Goal: Check status: Check status

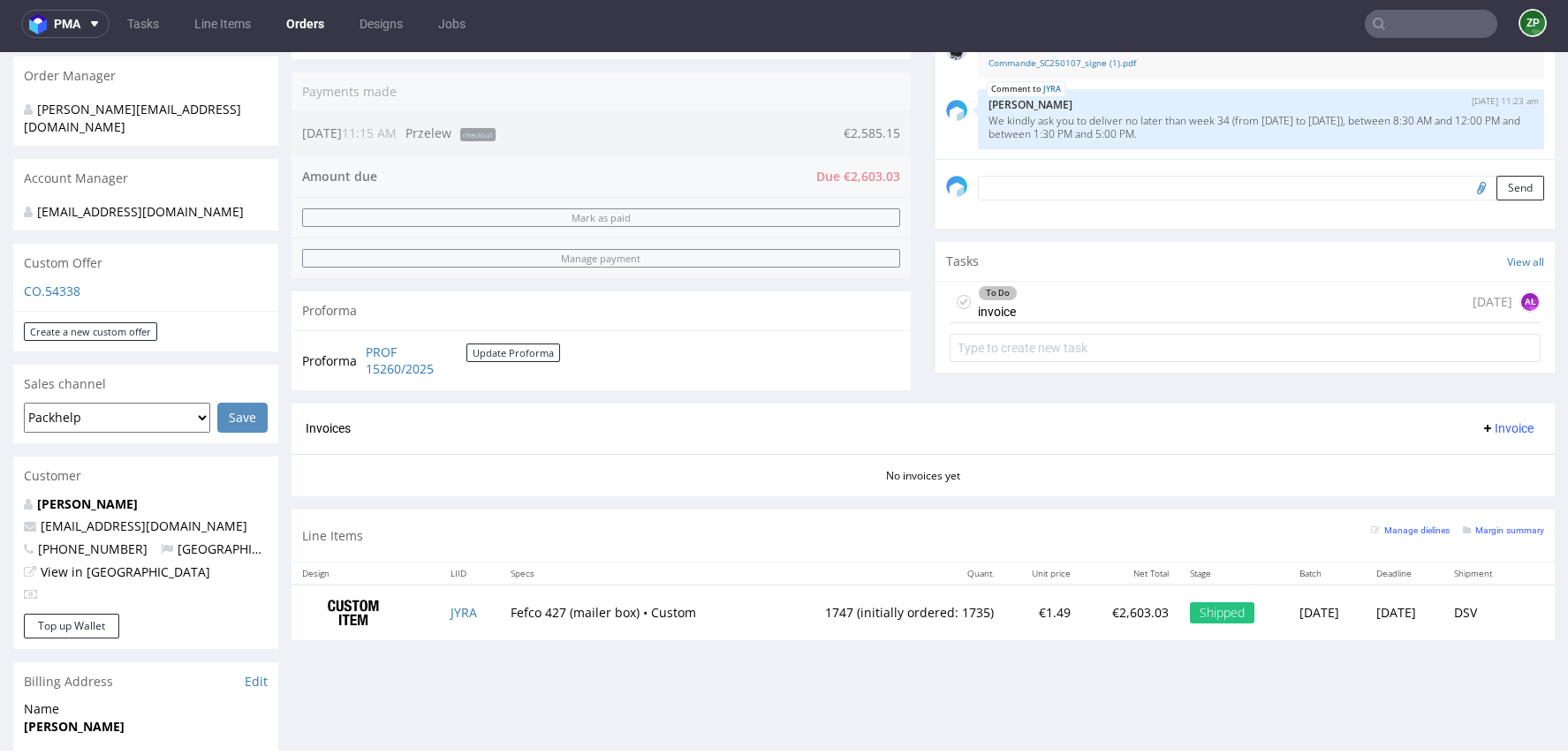
scroll to position [429, 0]
click at [303, 24] on link "Orders" at bounding box center [304, 23] width 59 height 28
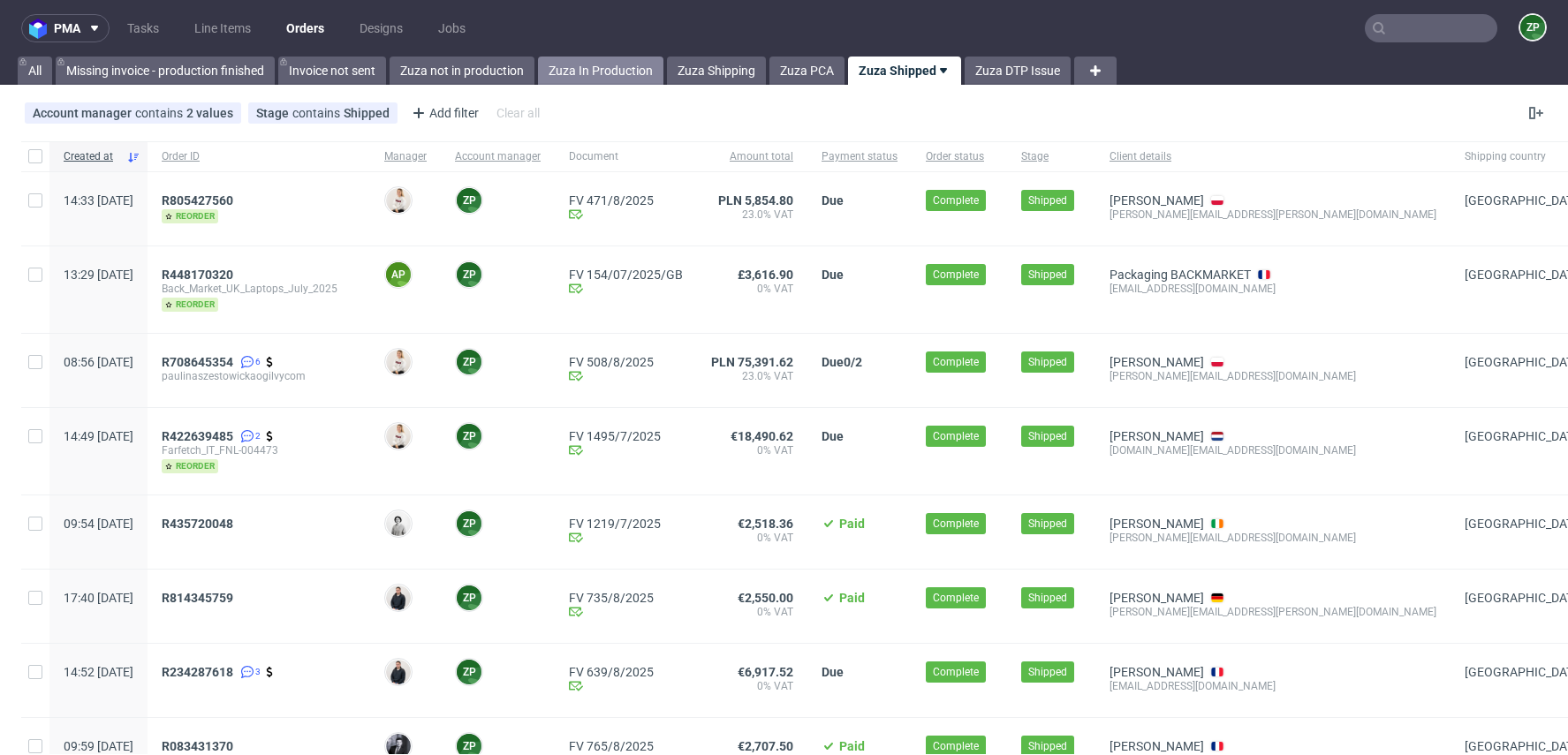
click at [588, 79] on link "Zuza In Production" at bounding box center [601, 70] width 125 height 28
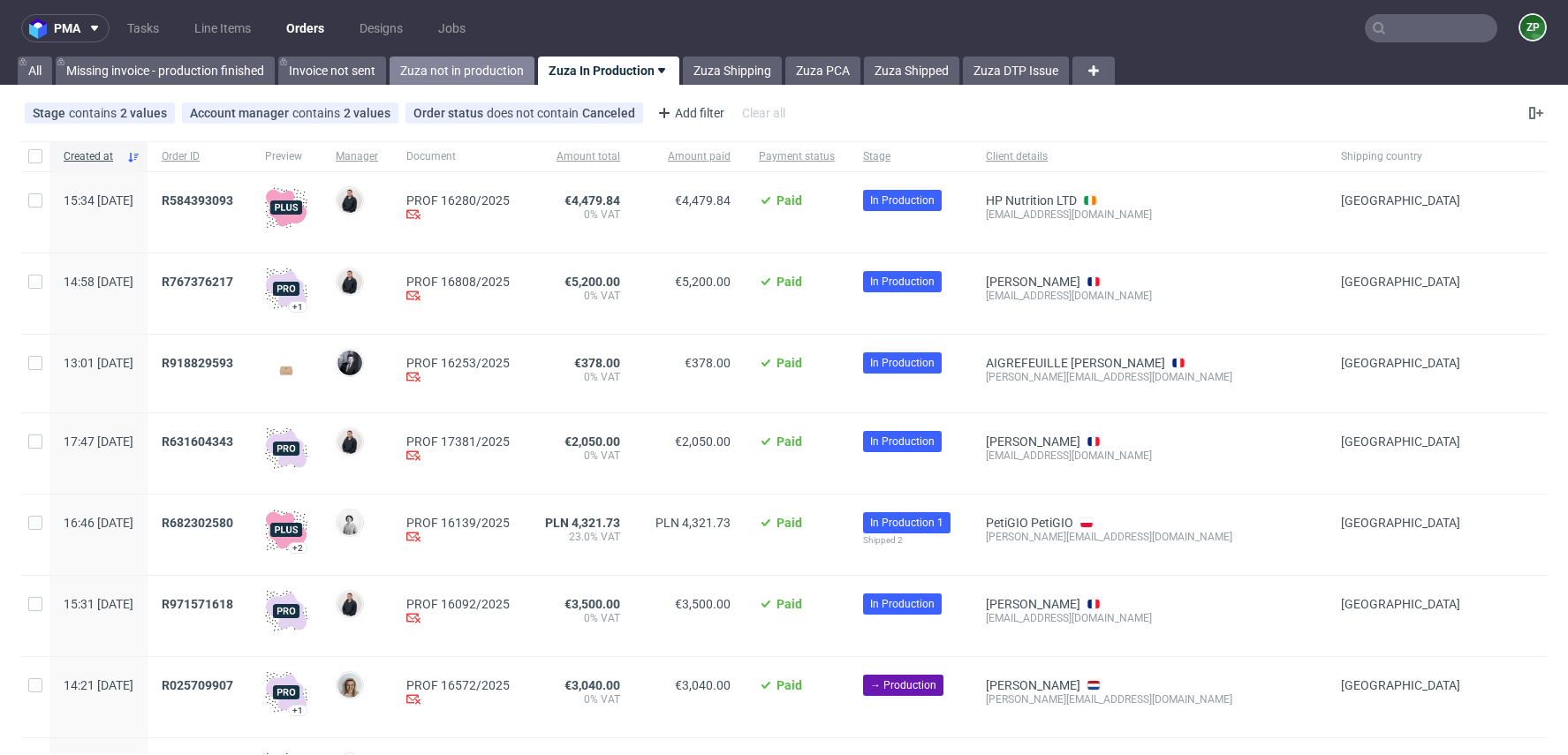
click at [474, 65] on link "Zuza not in production" at bounding box center [462, 70] width 145 height 28
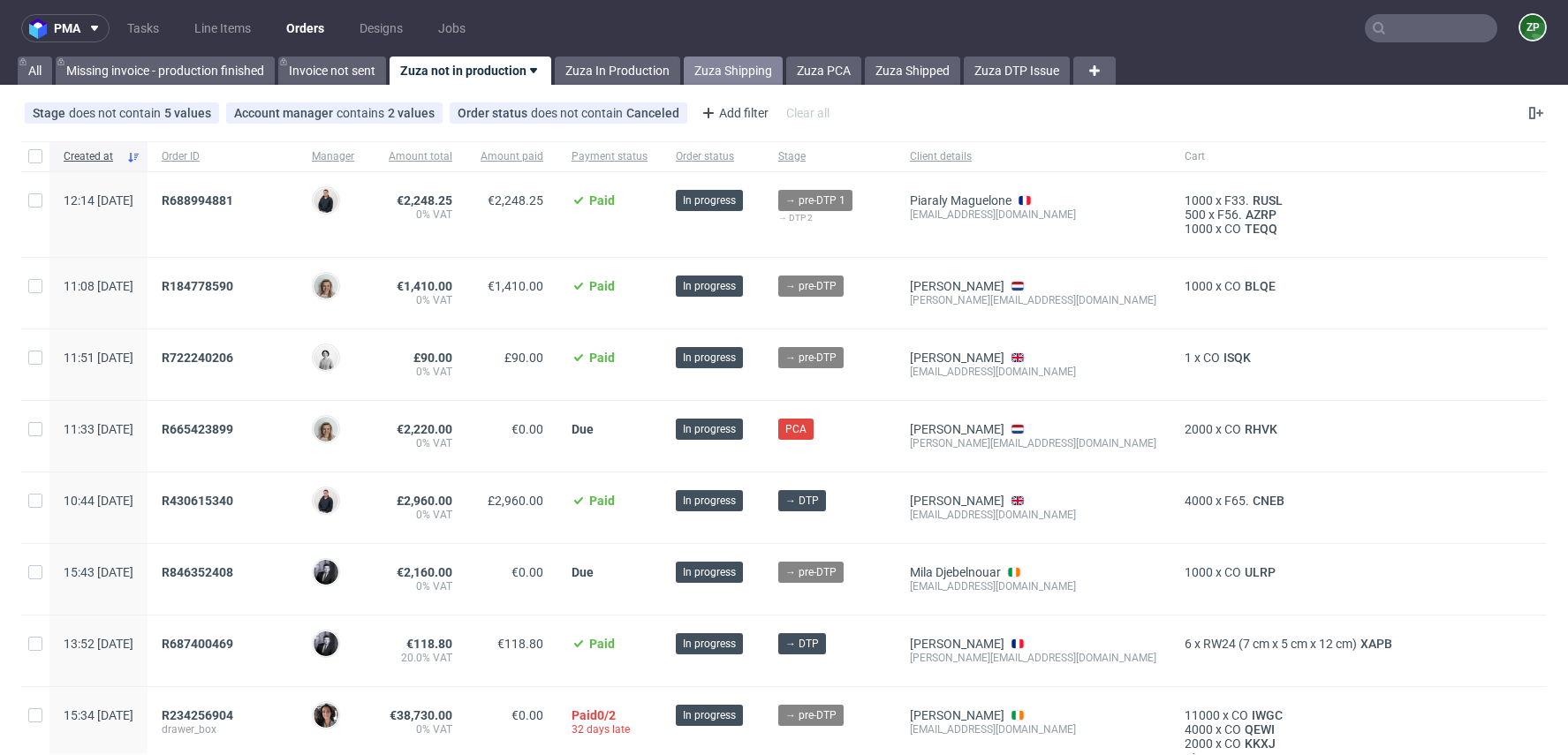
click at [746, 63] on link "Zuza Shipping" at bounding box center [733, 70] width 99 height 28
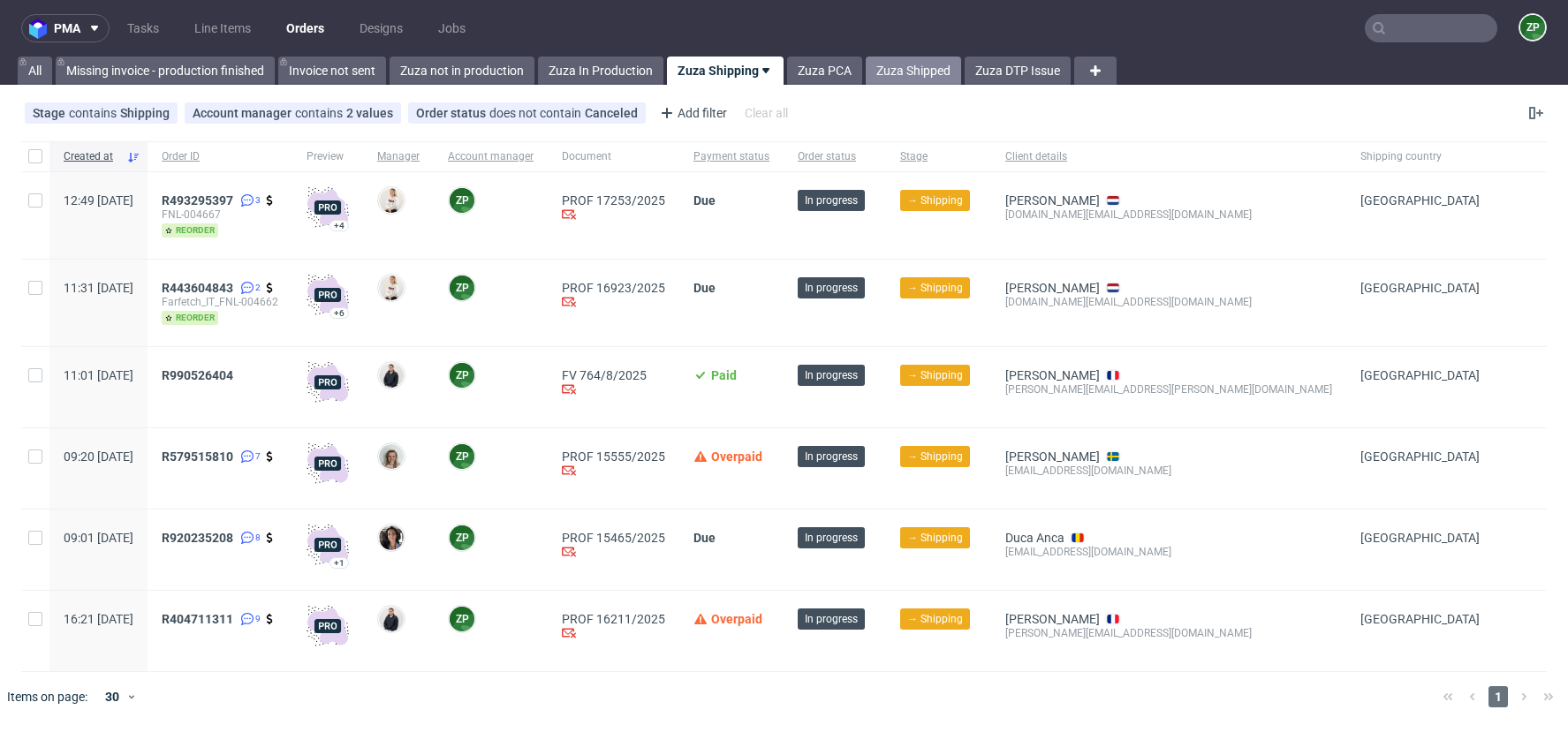
click at [911, 73] on link "Zuza Shipped" at bounding box center [914, 70] width 95 height 28
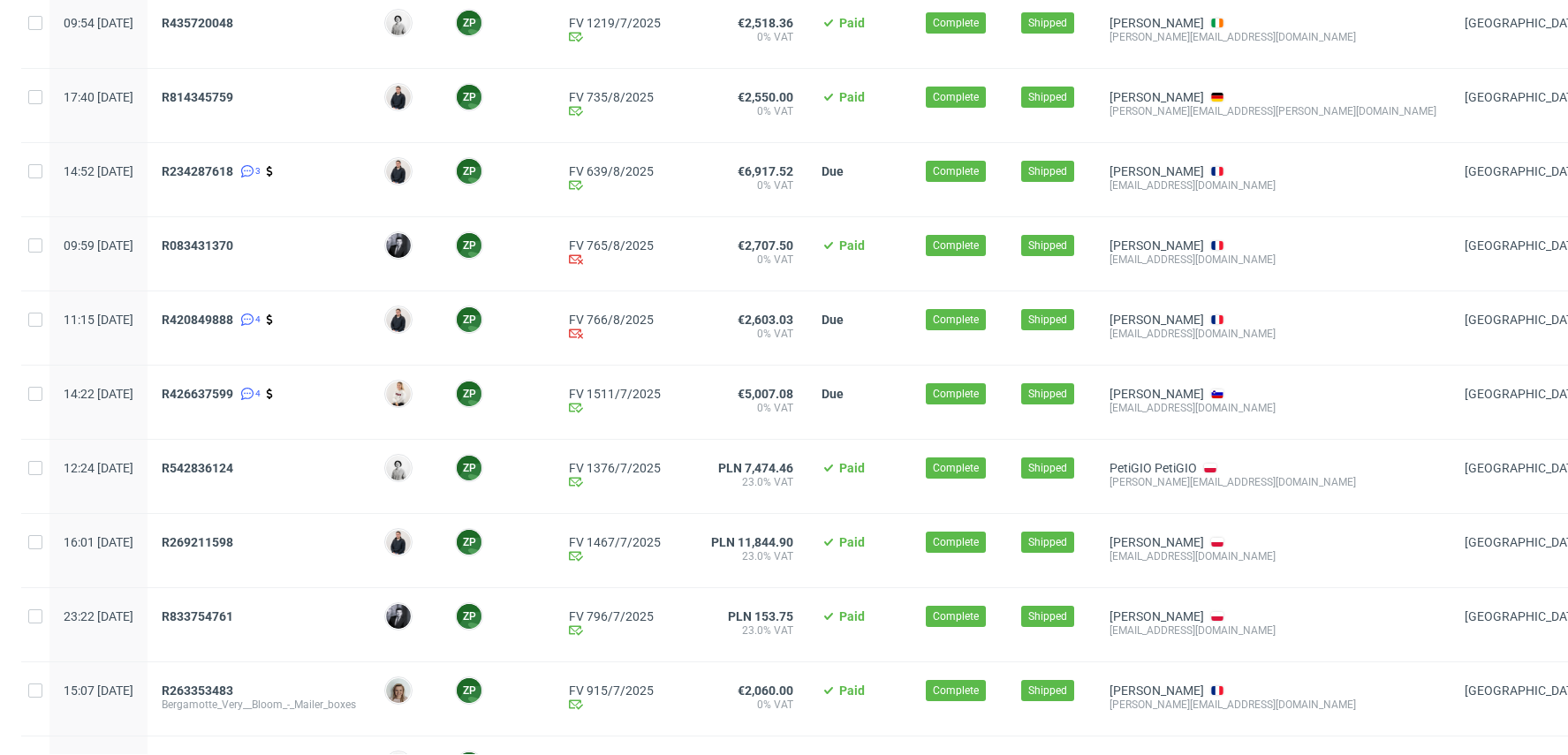
scroll to position [501, 0]
click at [233, 317] on span "R420849888" at bounding box center [198, 318] width 71 height 14
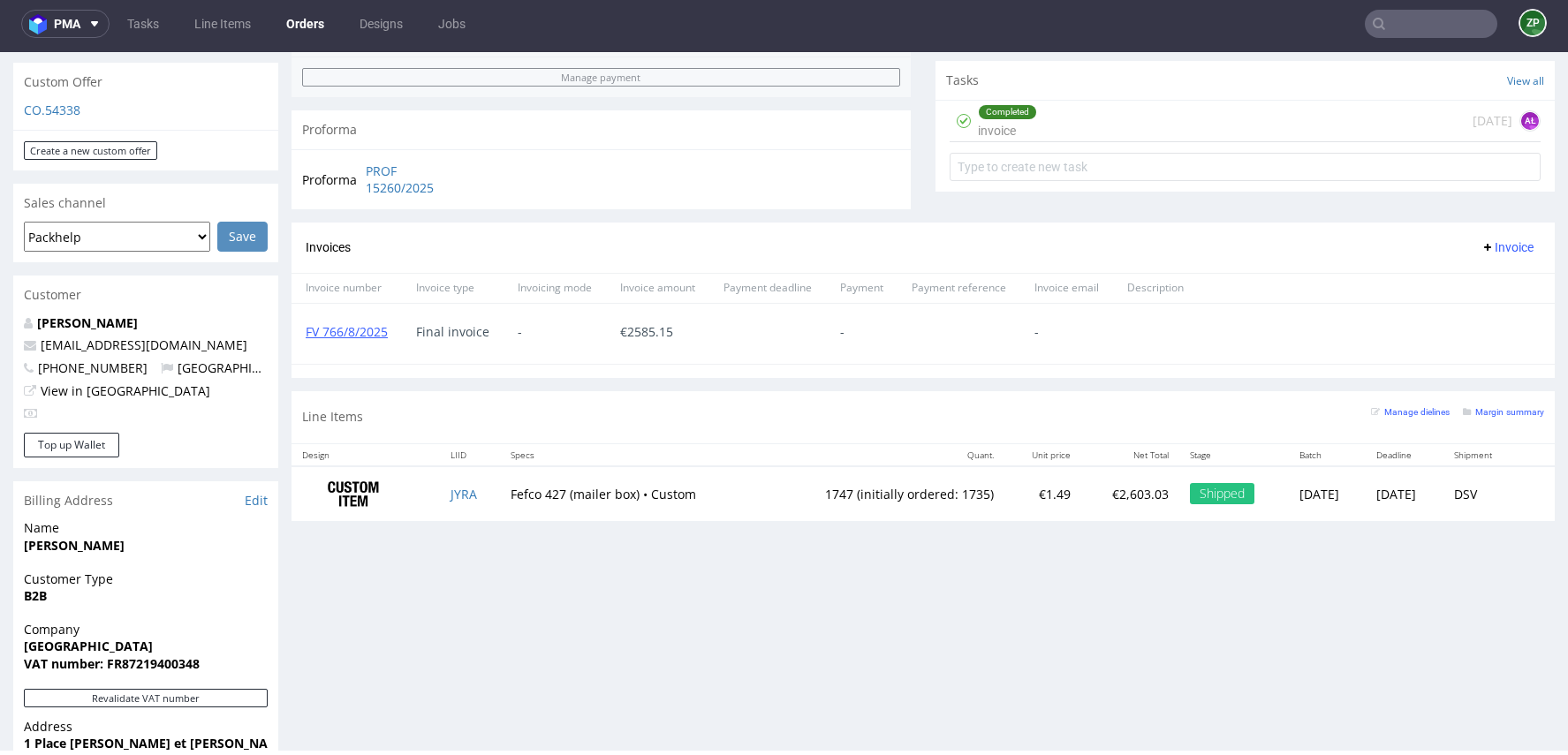
scroll to position [646, 0]
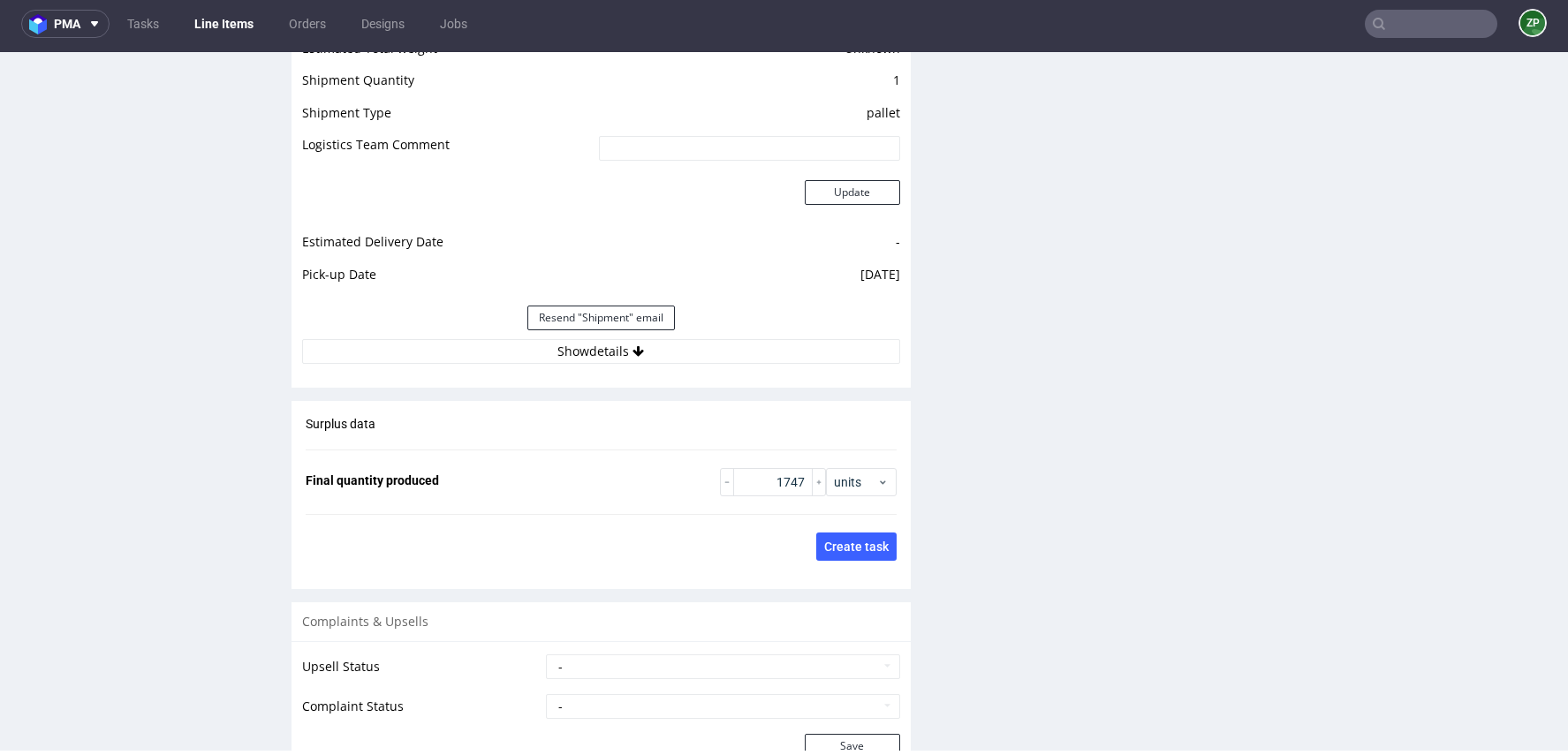
scroll to position [2419, 0]
click at [594, 353] on button "Show details" at bounding box center [601, 350] width 598 height 24
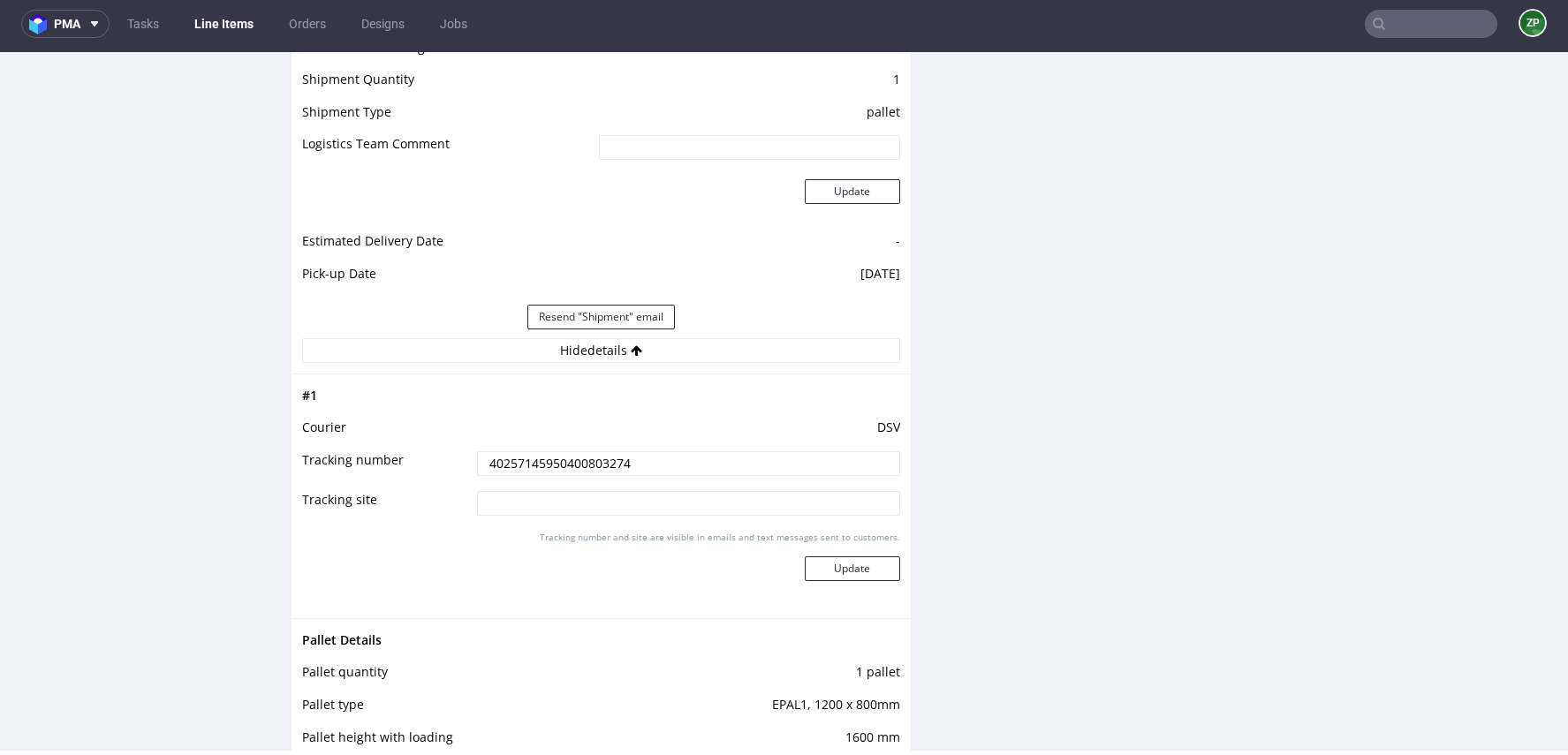
click at [558, 458] on input "40257145950400803274" at bounding box center [687, 463] width 422 height 24
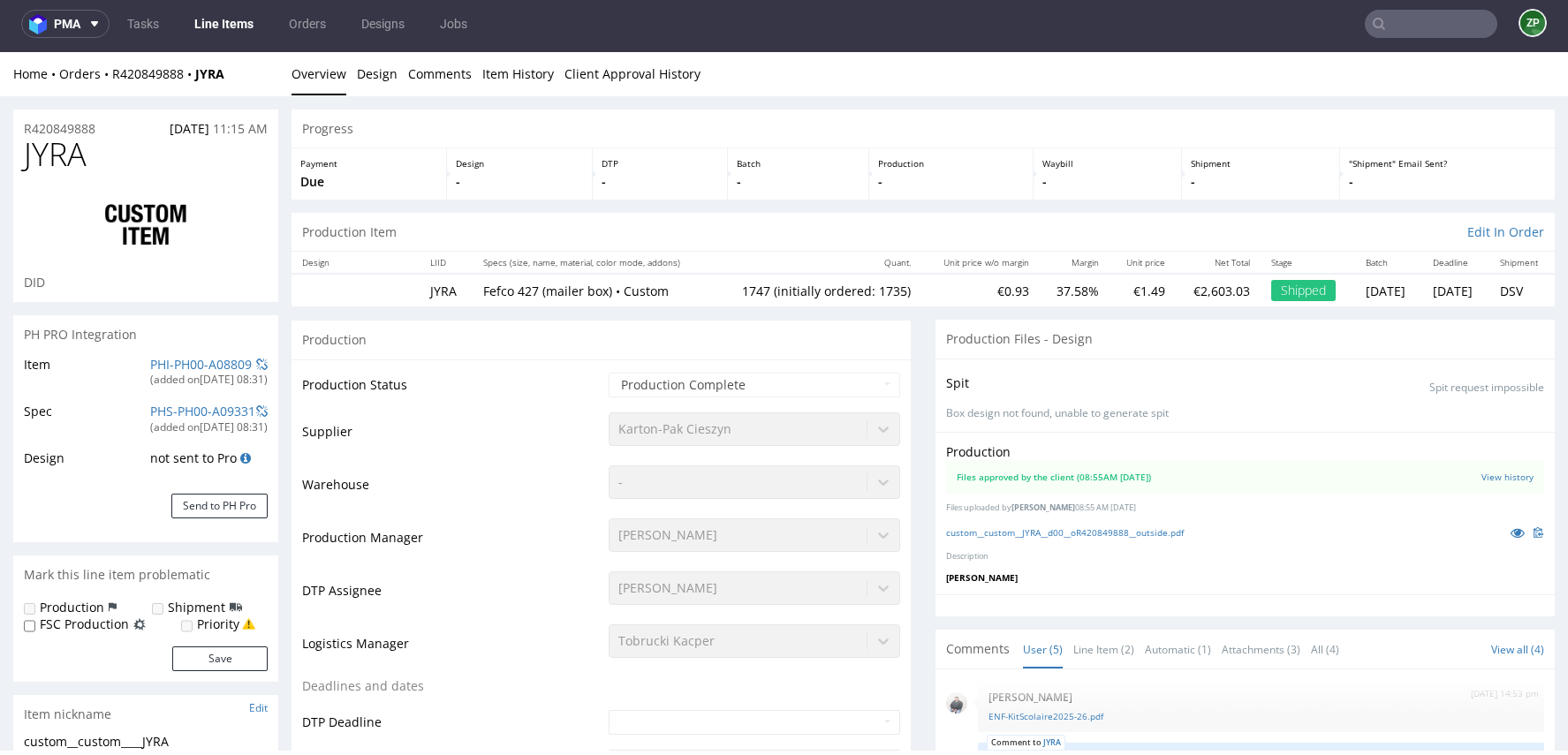
scroll to position [0, 0]
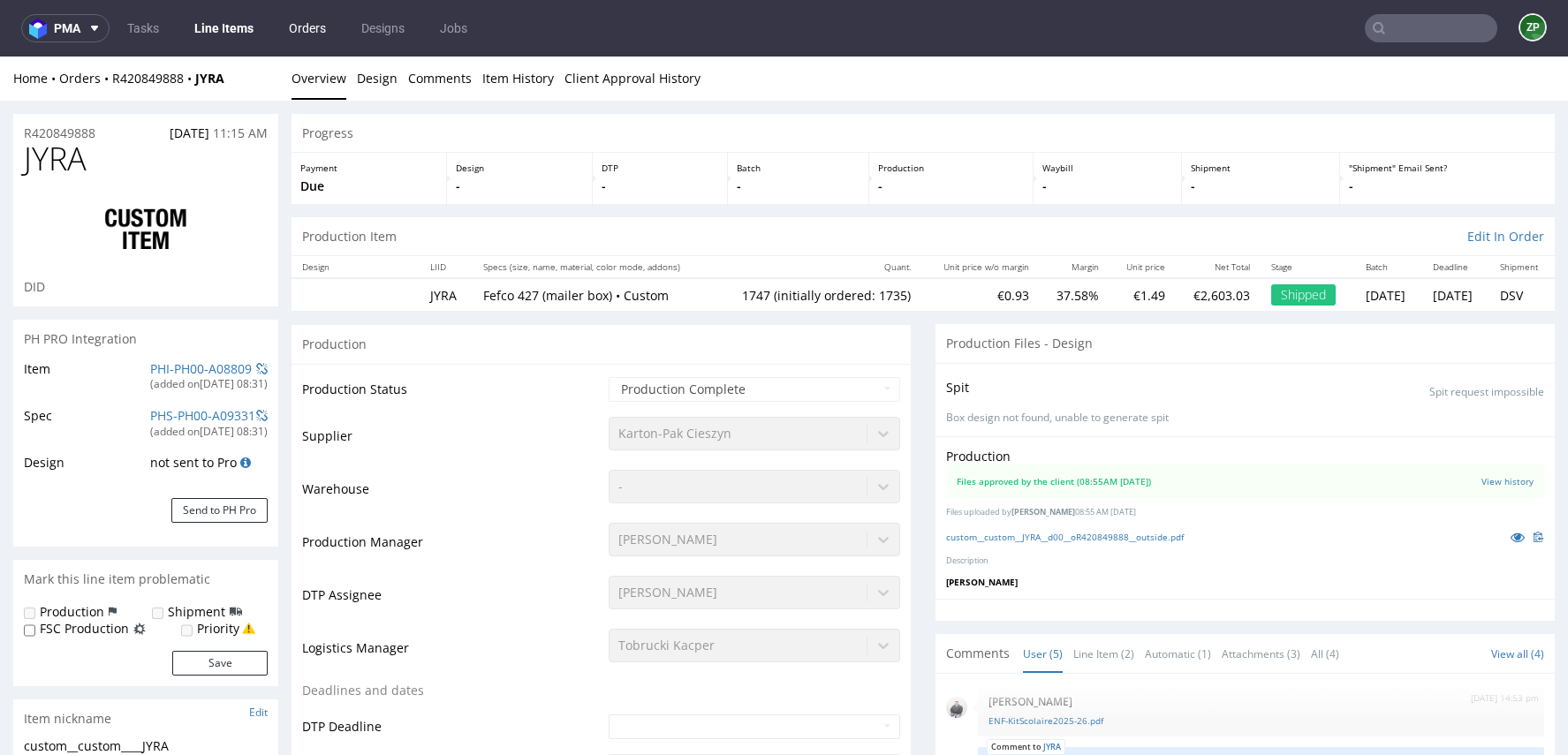
click at [307, 36] on link "Orders" at bounding box center [307, 28] width 58 height 28
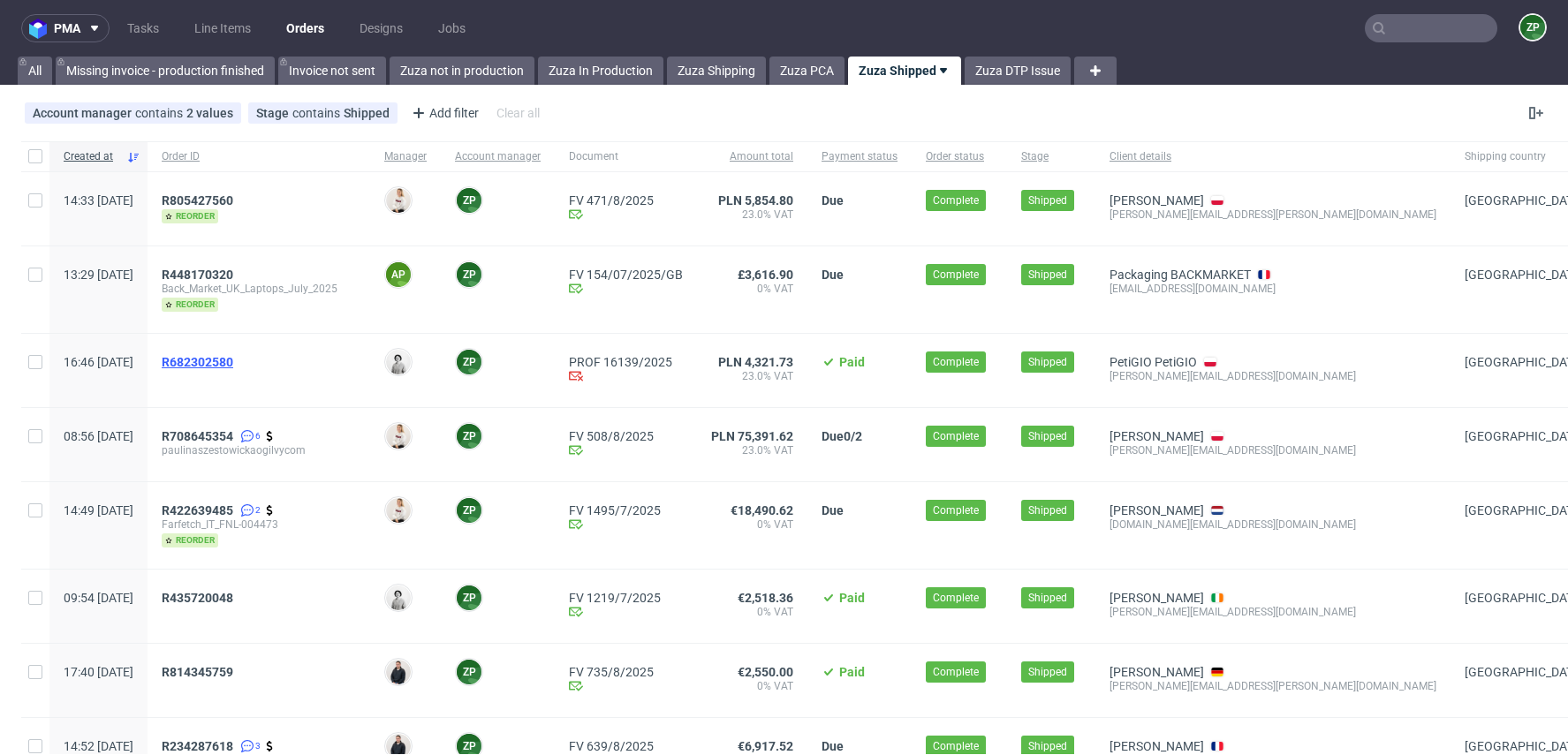
click at [233, 360] on span "R682302580" at bounding box center [198, 361] width 71 height 14
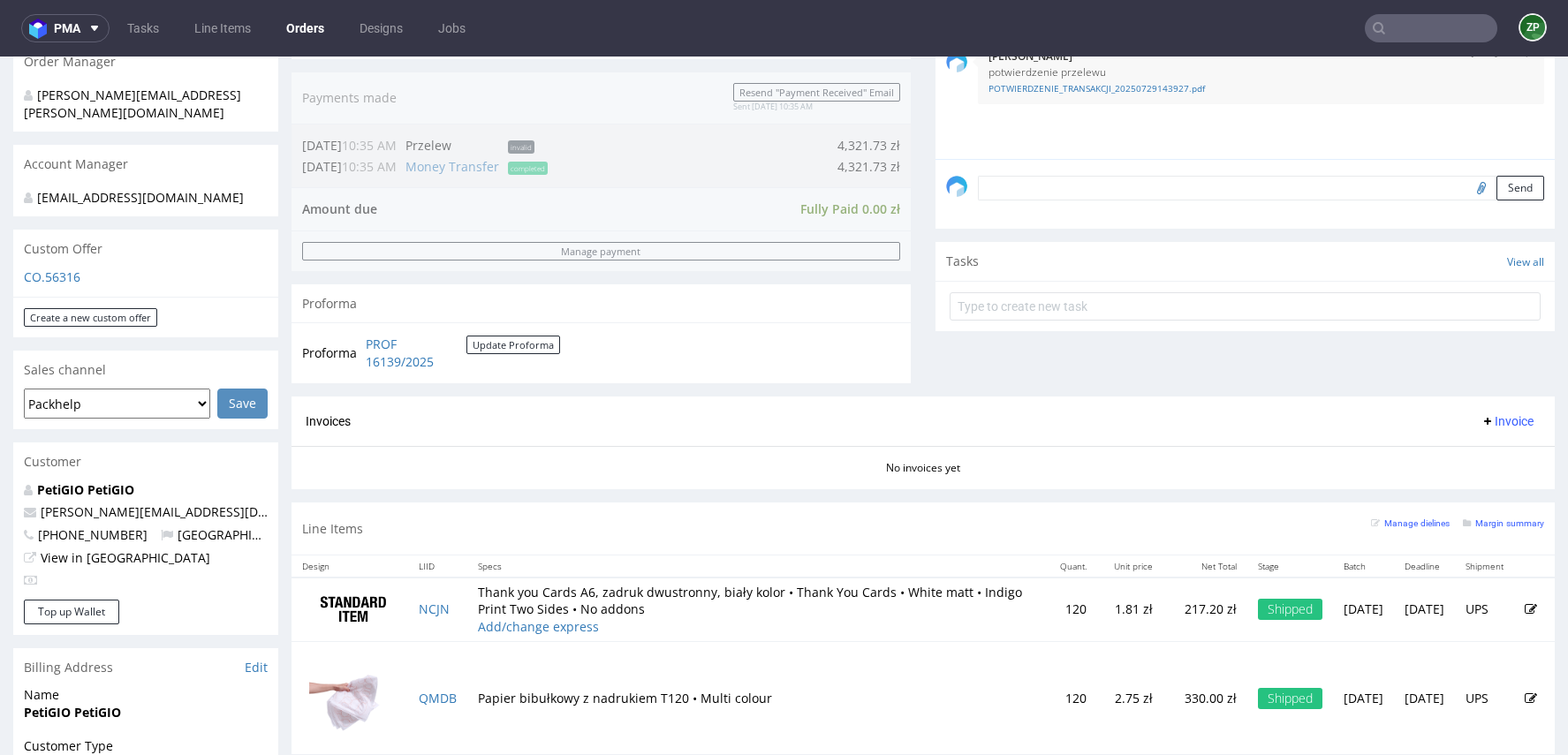
scroll to position [457, 0]
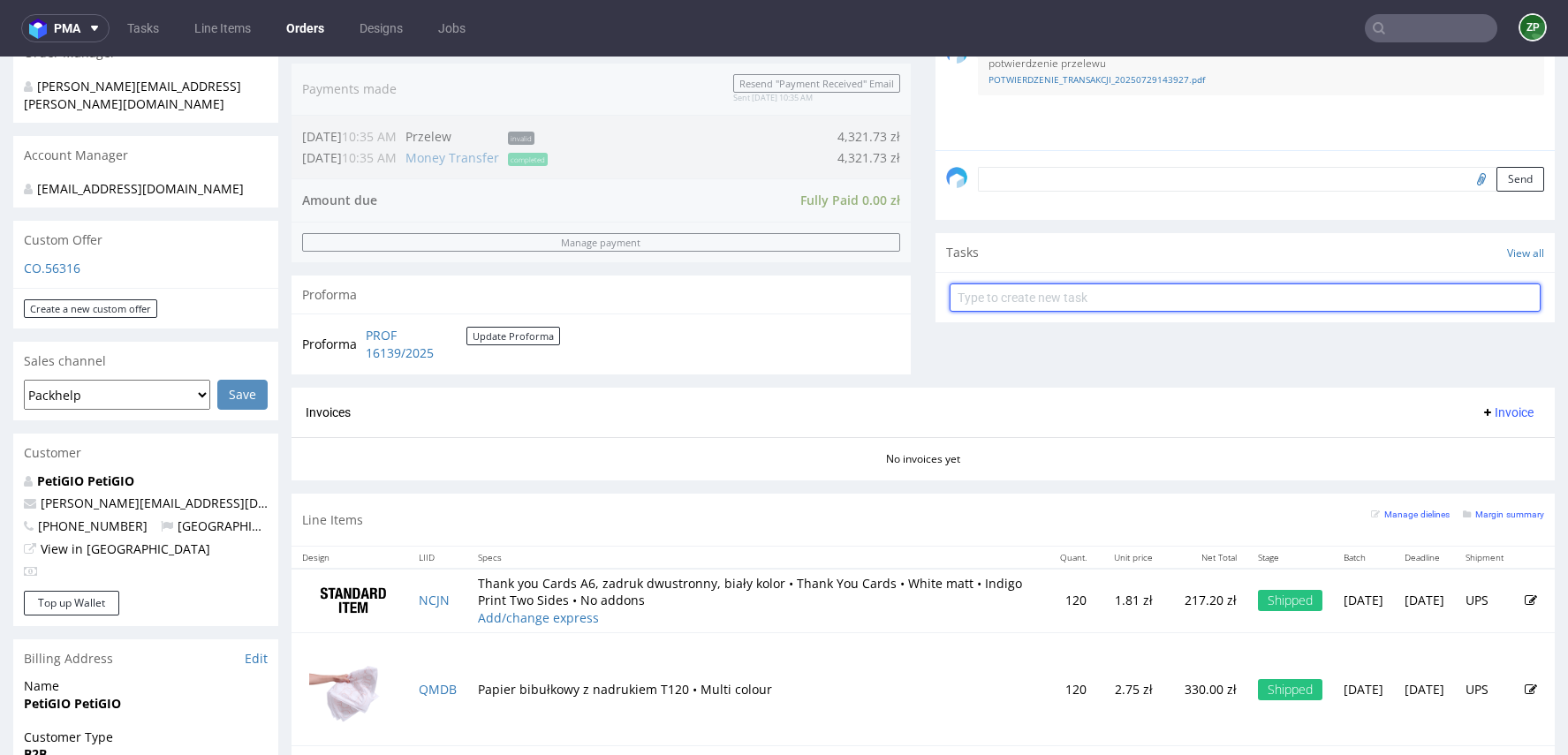
click at [1081, 299] on input "text" at bounding box center [1244, 298] width 591 height 28
type input "invoice"
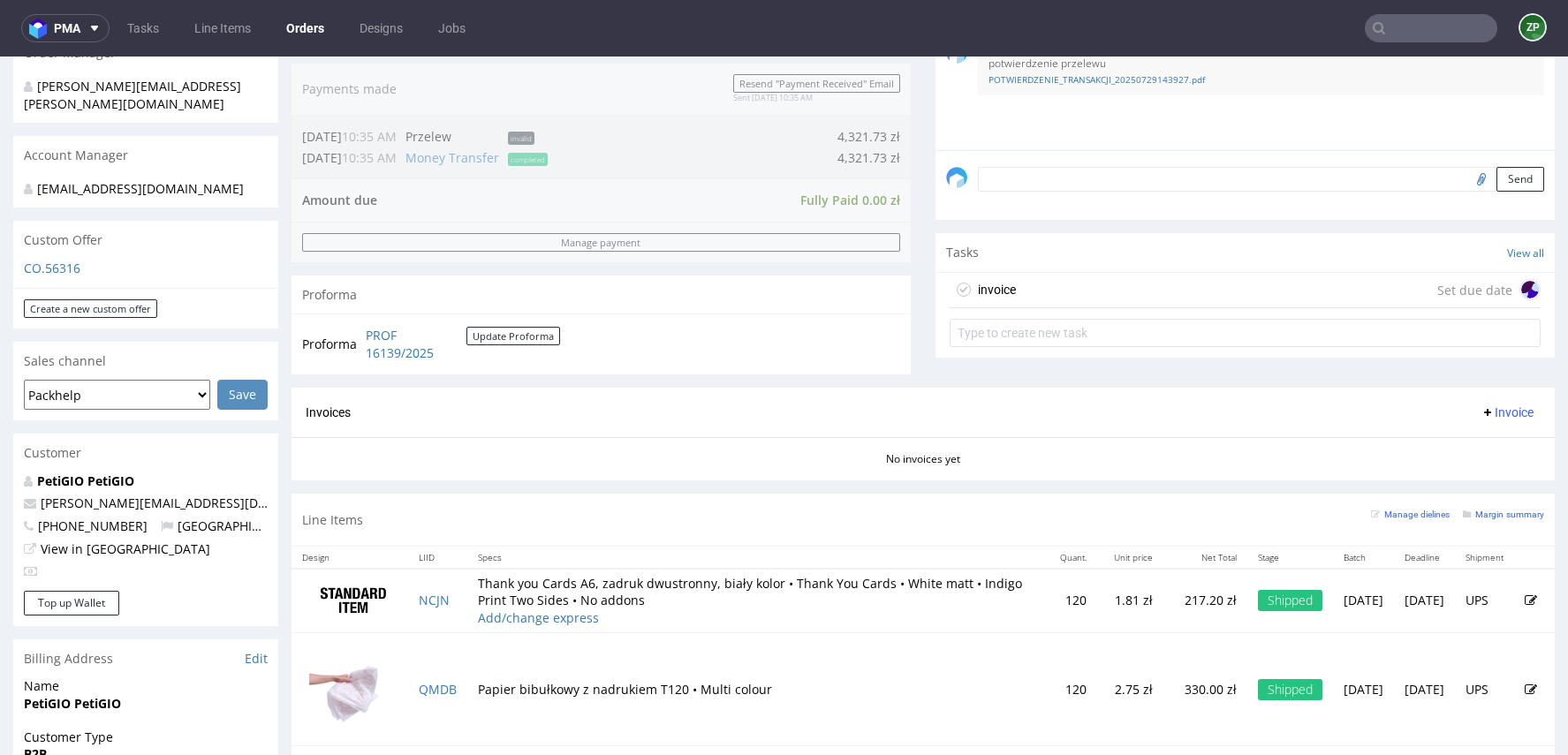
click at [1176, 273] on div "invoice Set due date" at bounding box center [1244, 291] width 591 height 36
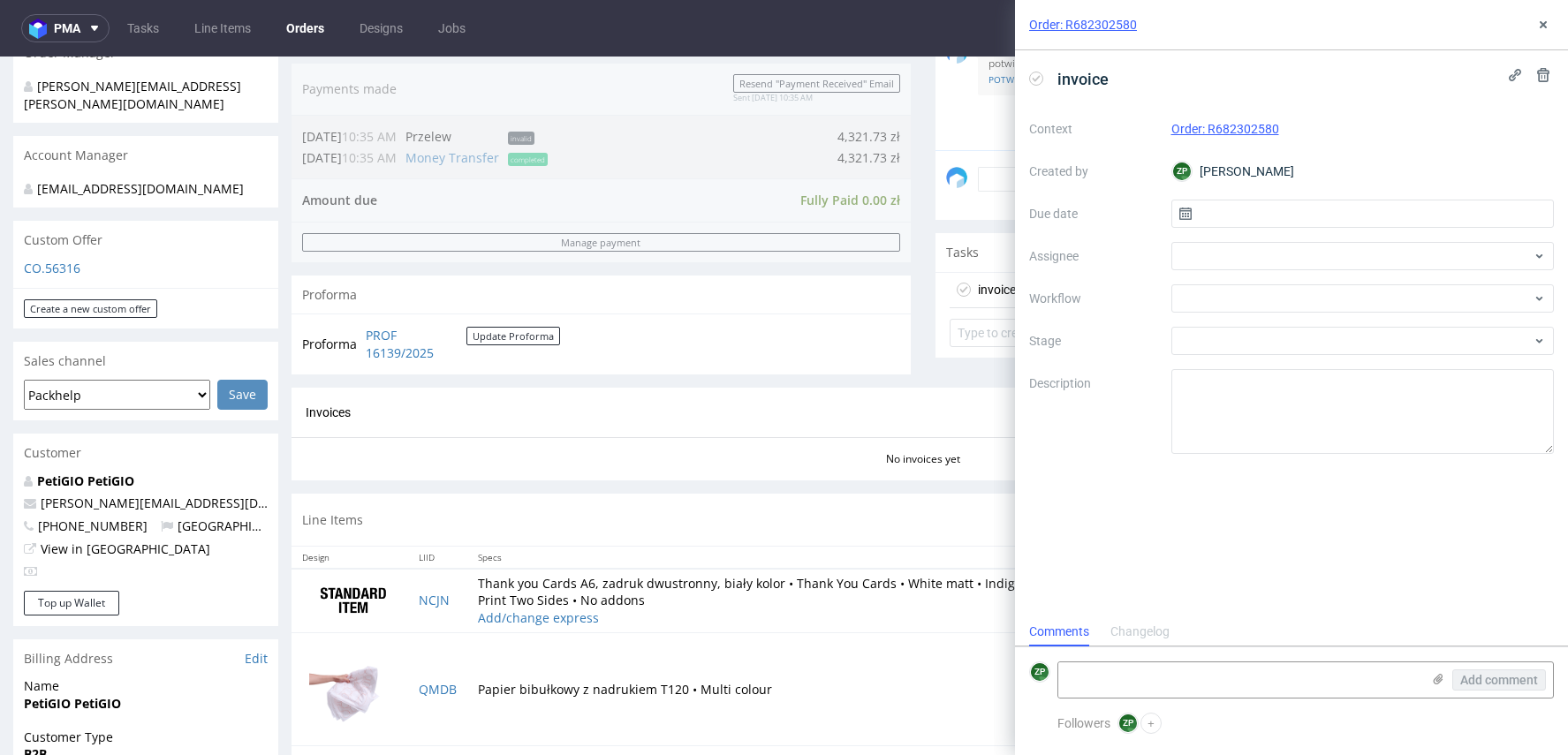
scroll to position [14, 0]
click at [1239, 222] on input "text" at bounding box center [1362, 213] width 383 height 28
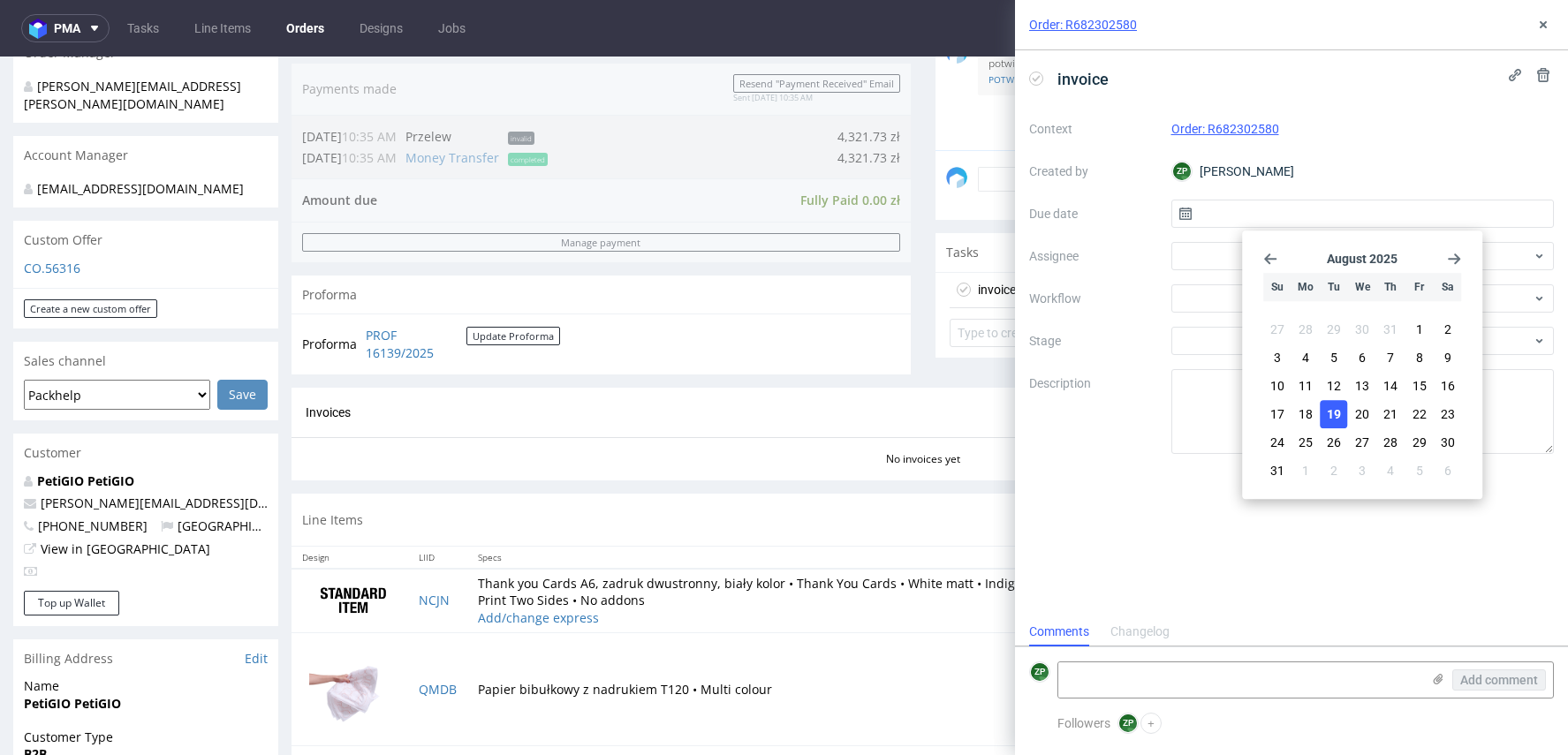
click at [1335, 410] on span "19" at bounding box center [1333, 414] width 14 height 18
type input "[DATE]"
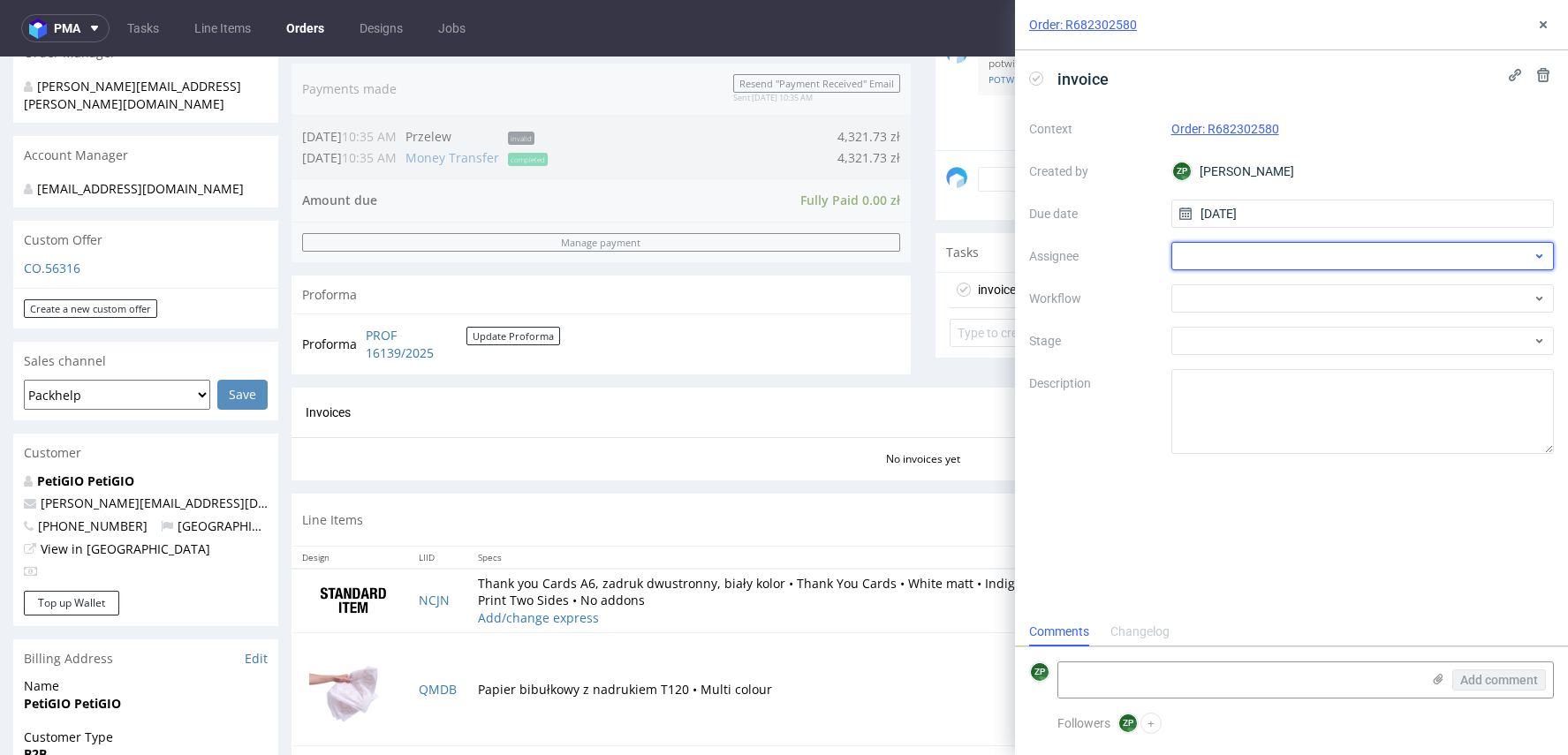
click at [1203, 256] on div at bounding box center [1362, 256] width 383 height 28
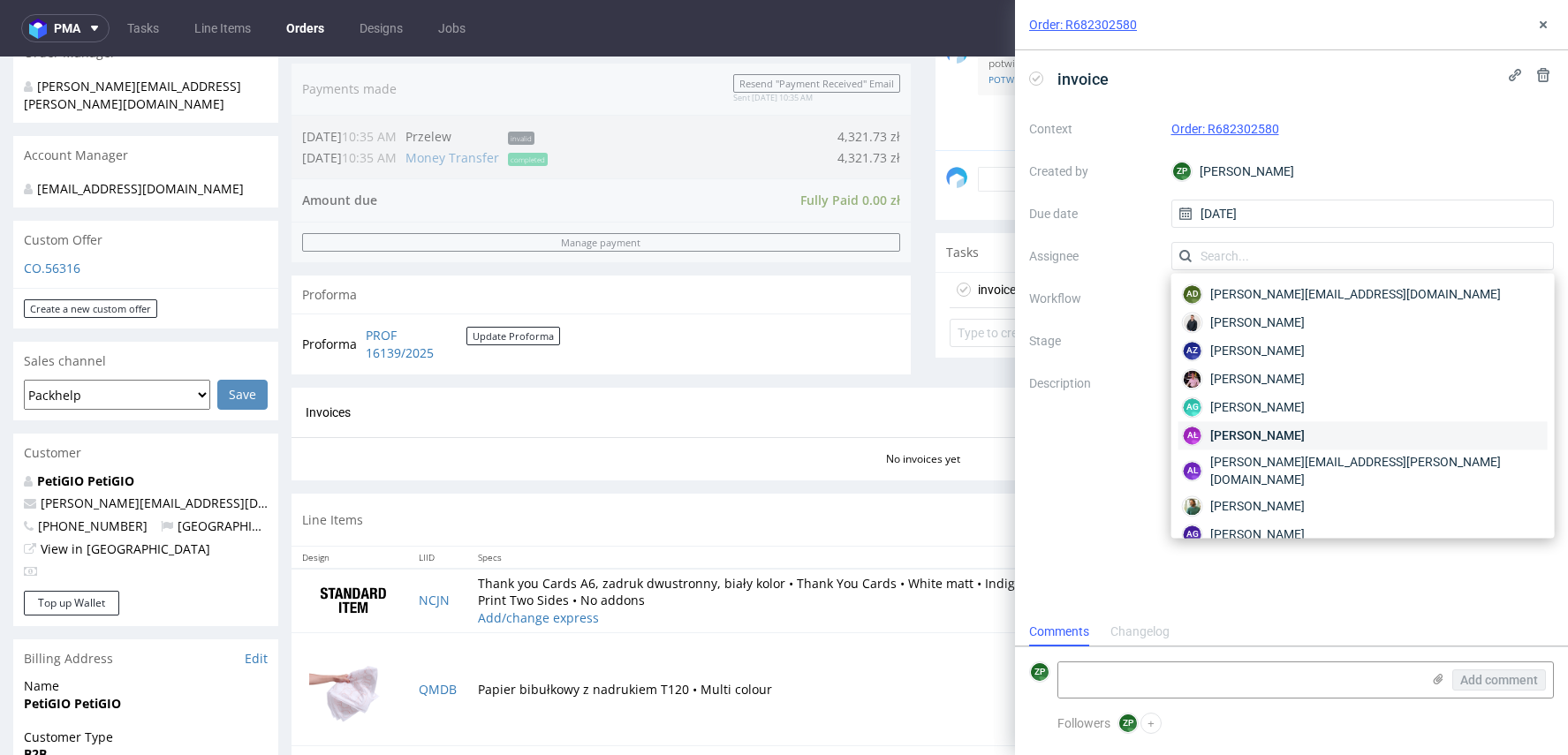
click at [1241, 431] on span "Aleksandra Łętowska" at bounding box center [1257, 435] width 95 height 18
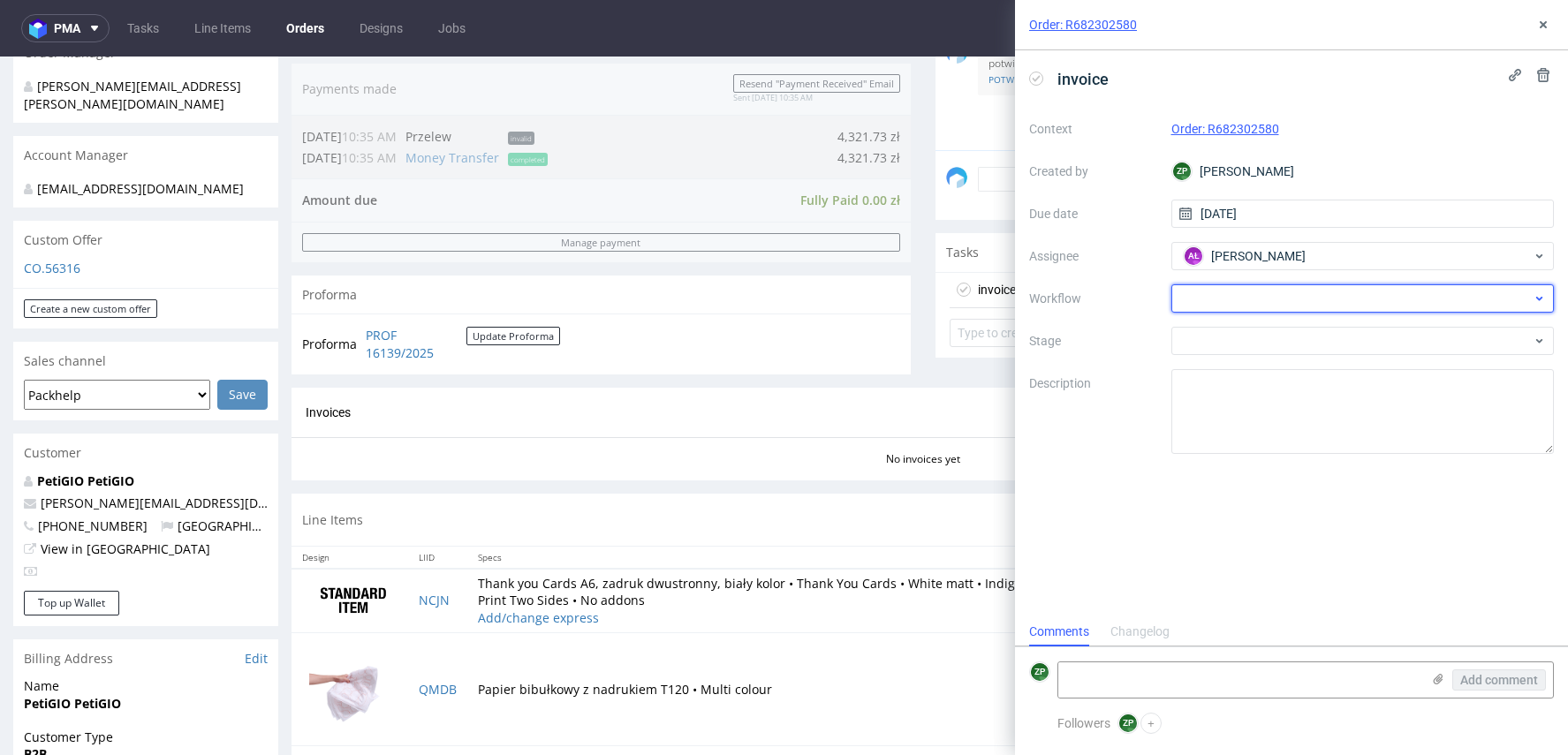
click at [1234, 293] on div at bounding box center [1362, 298] width 383 height 28
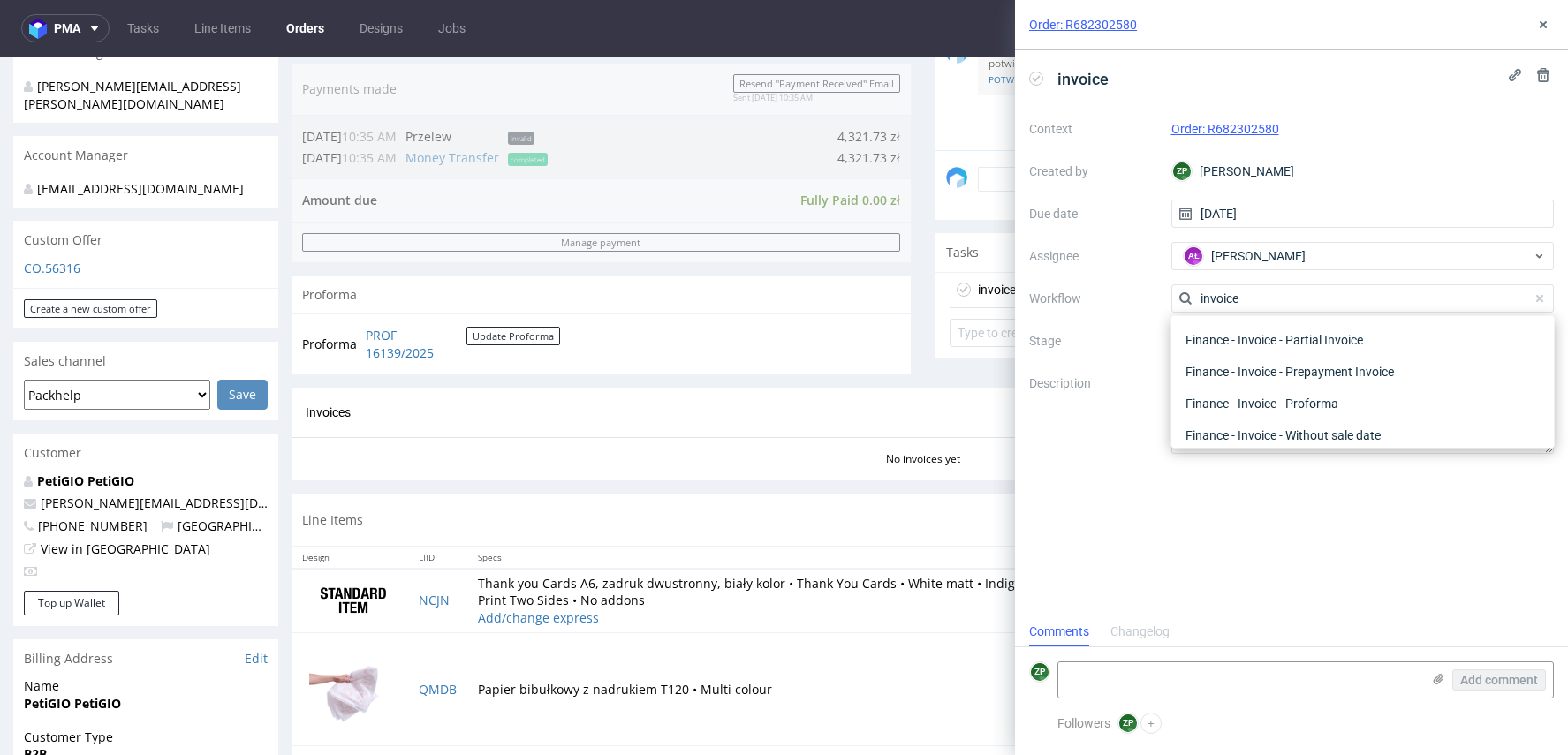
scroll to position [59, 0]
type input "invoice"
click at [1324, 341] on div "Finance - Invoice - General" at bounding box center [1363, 335] width 369 height 32
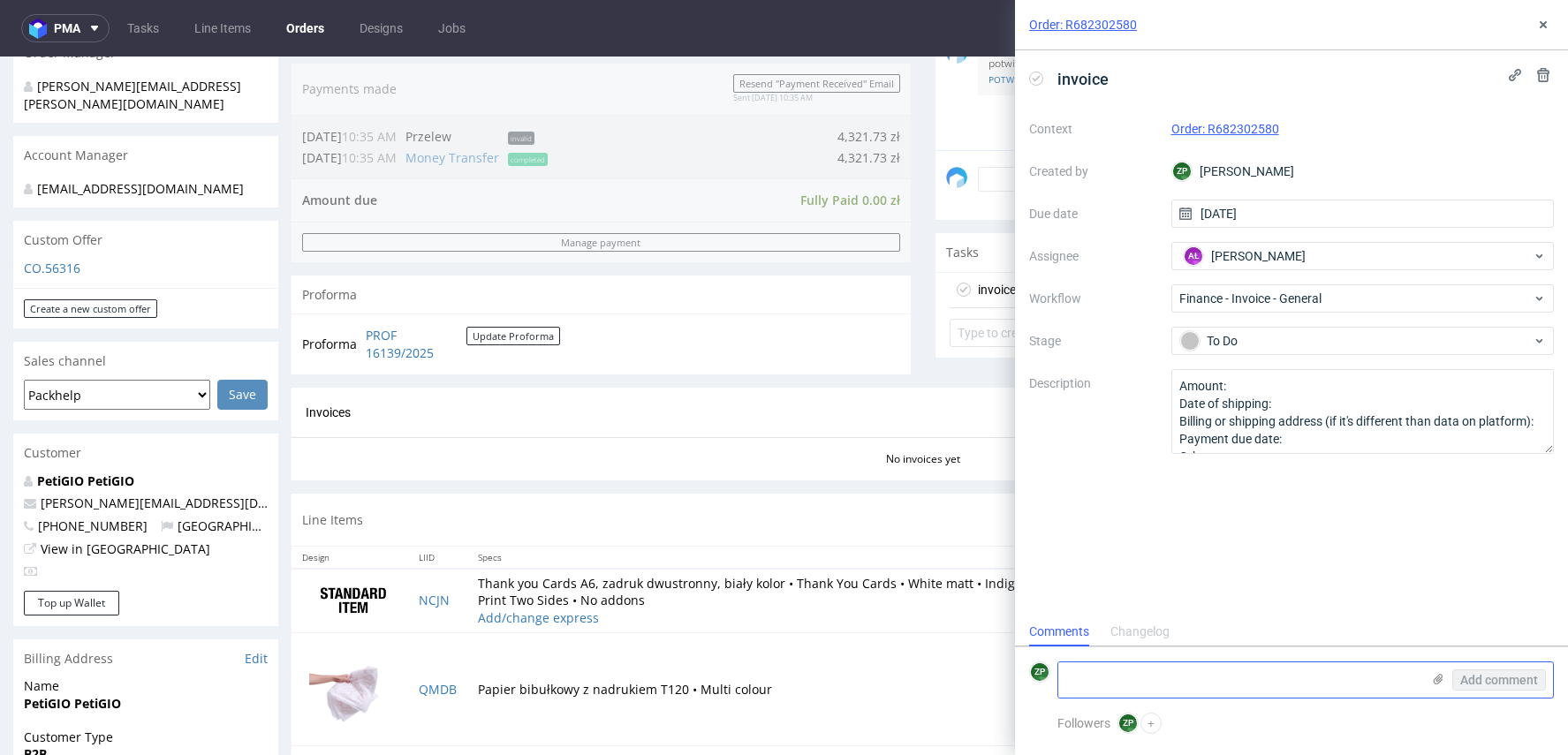
click at [1141, 682] on textarea at bounding box center [1238, 680] width 362 height 36
click at [1546, 22] on use at bounding box center [1543, 25] width 7 height 7
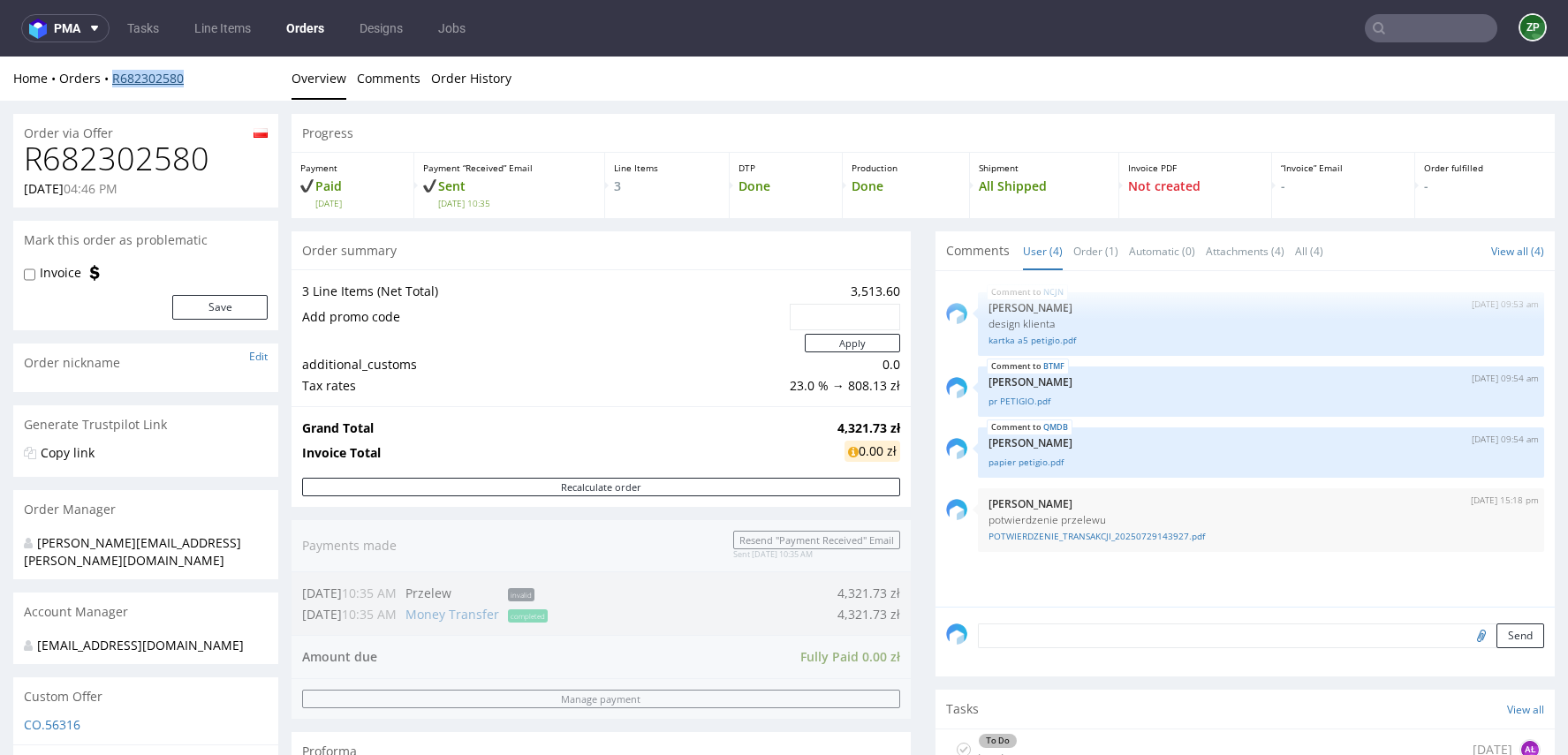
copy link "R682302580"
click at [320, 26] on link "Orders" at bounding box center [304, 28] width 59 height 28
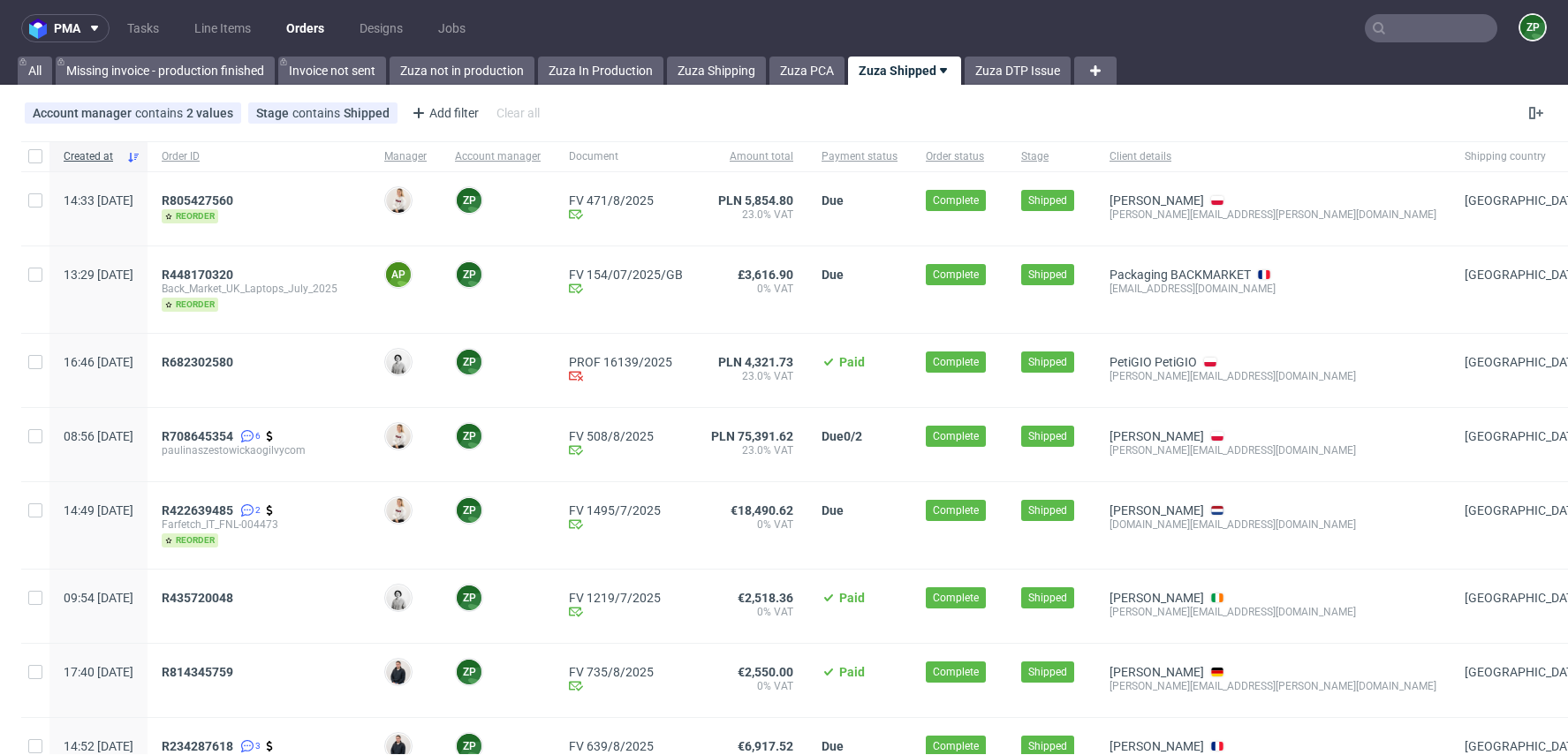
click at [266, 368] on span "R682302580" at bounding box center [259, 370] width 195 height 31
click at [233, 367] on span "R682302580" at bounding box center [198, 361] width 71 height 14
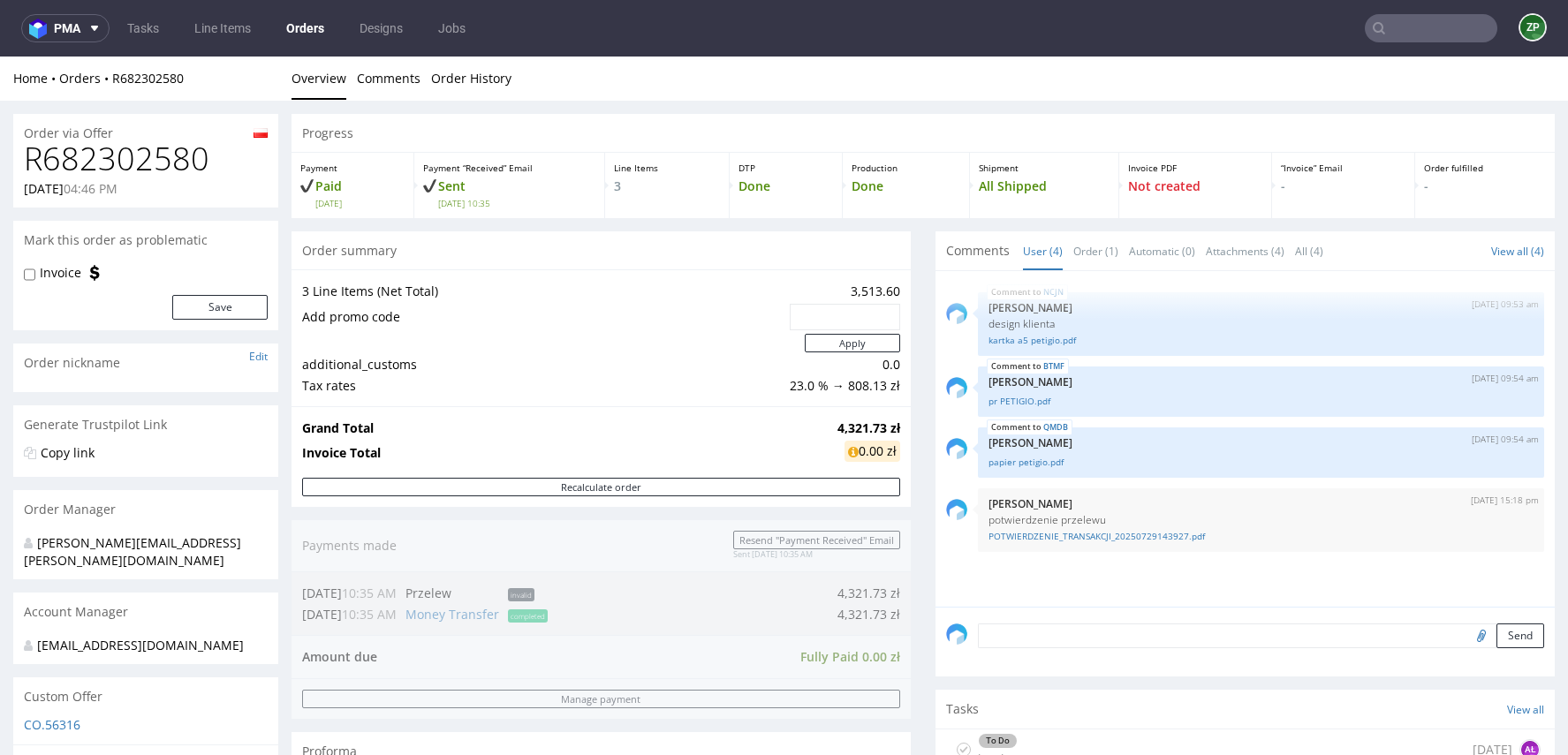
scroll to position [942, 0]
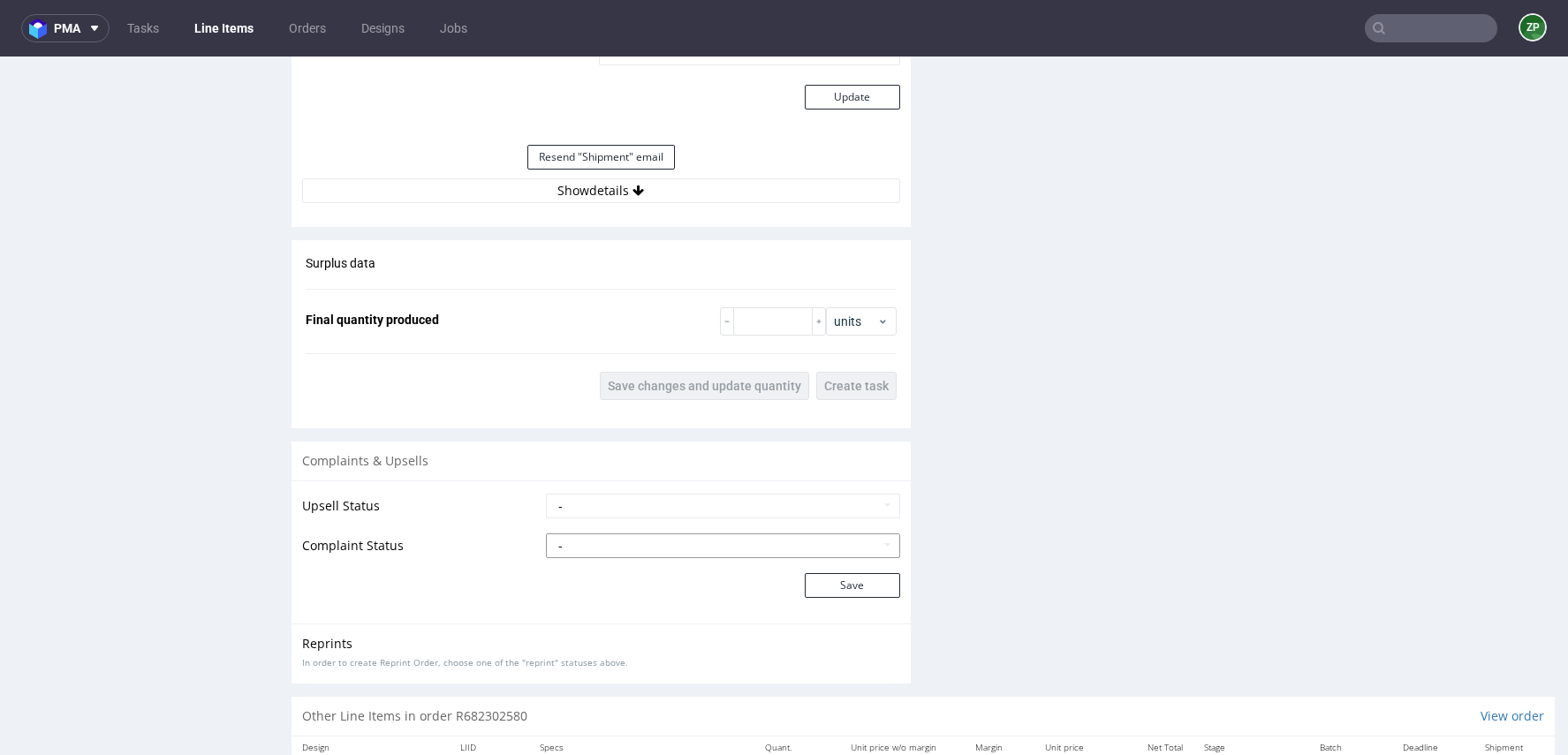
scroll to position [2402, 0]
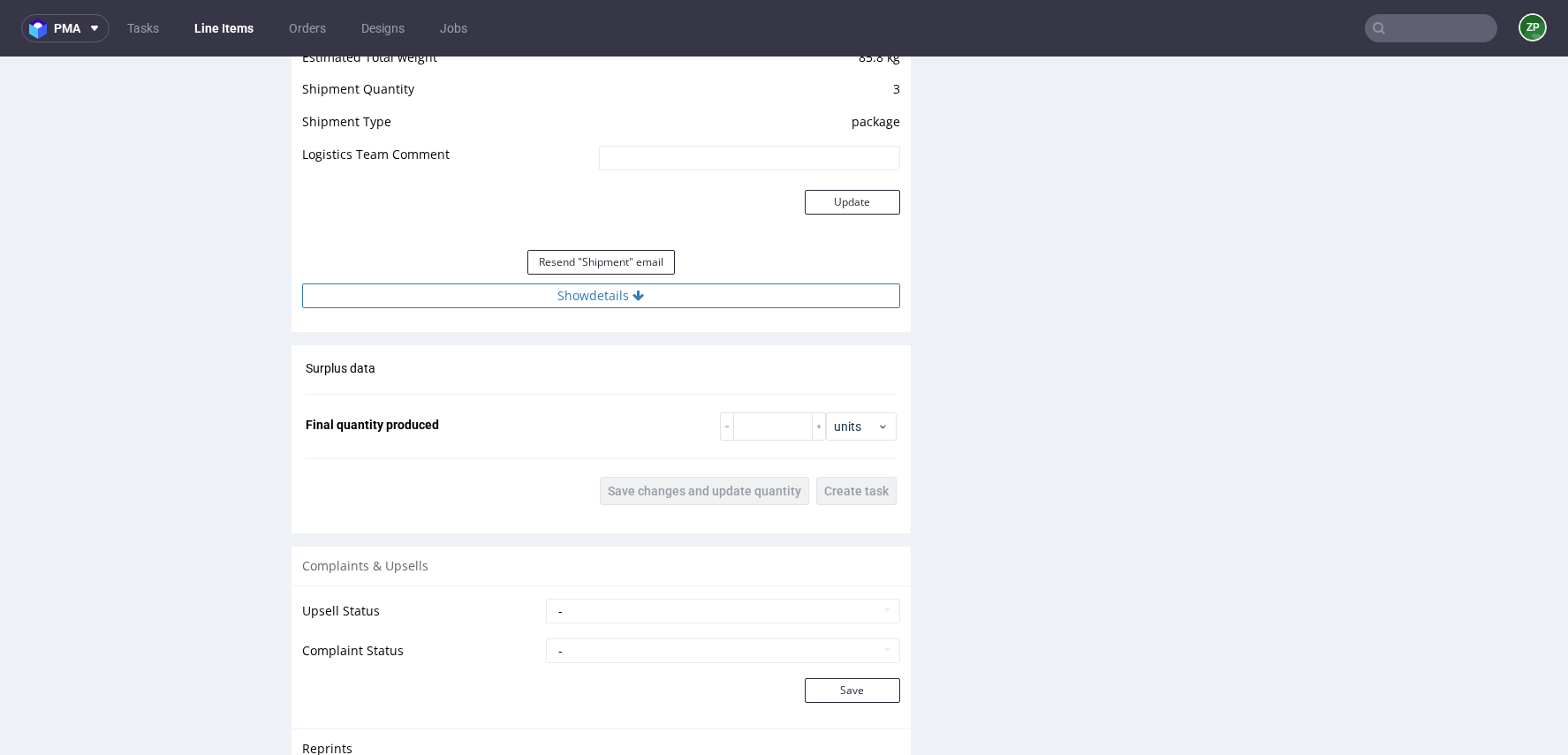
click at [605, 290] on button "Show details" at bounding box center [601, 296] width 598 height 24
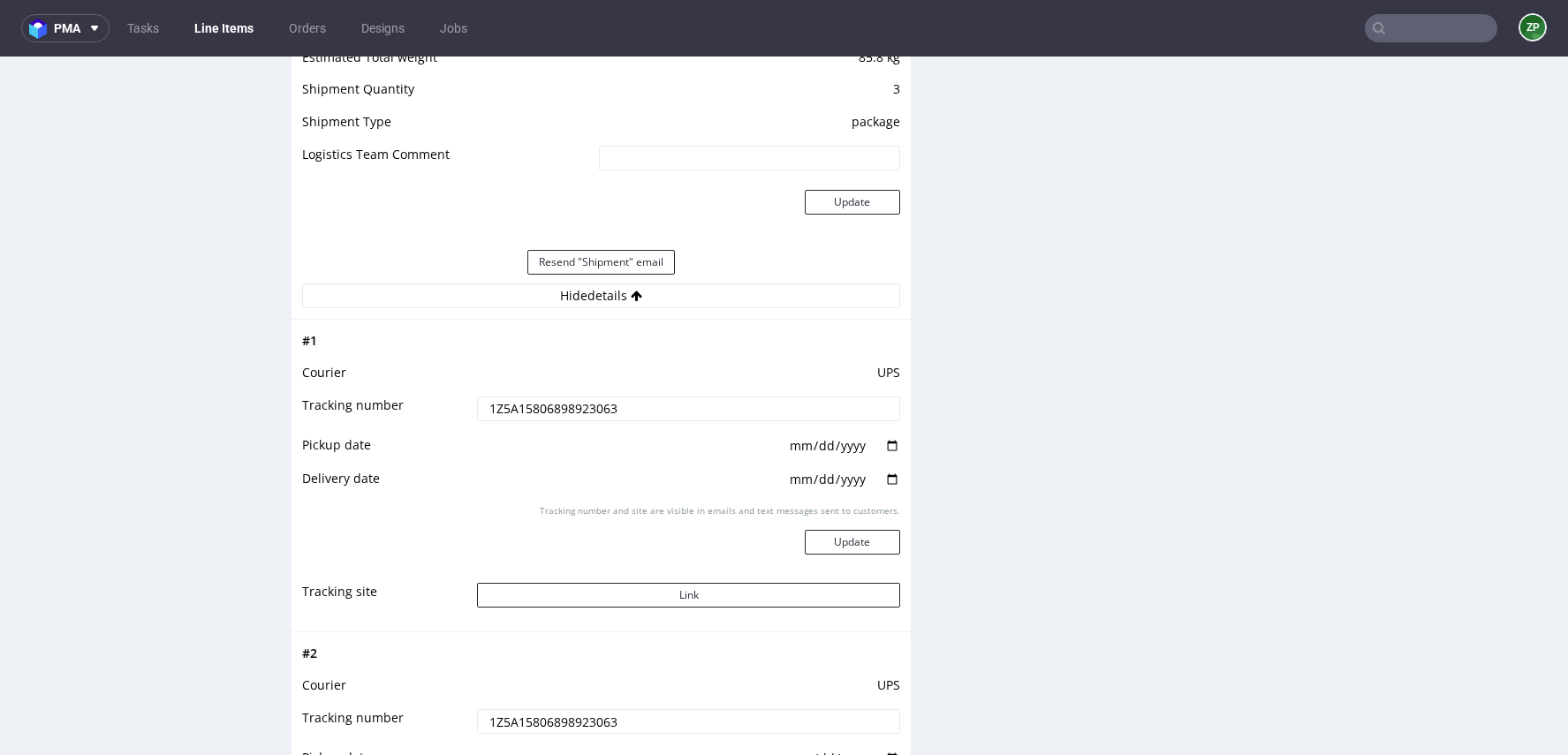
click at [564, 410] on input "1Z5A15806898923063" at bounding box center [687, 409] width 422 height 24
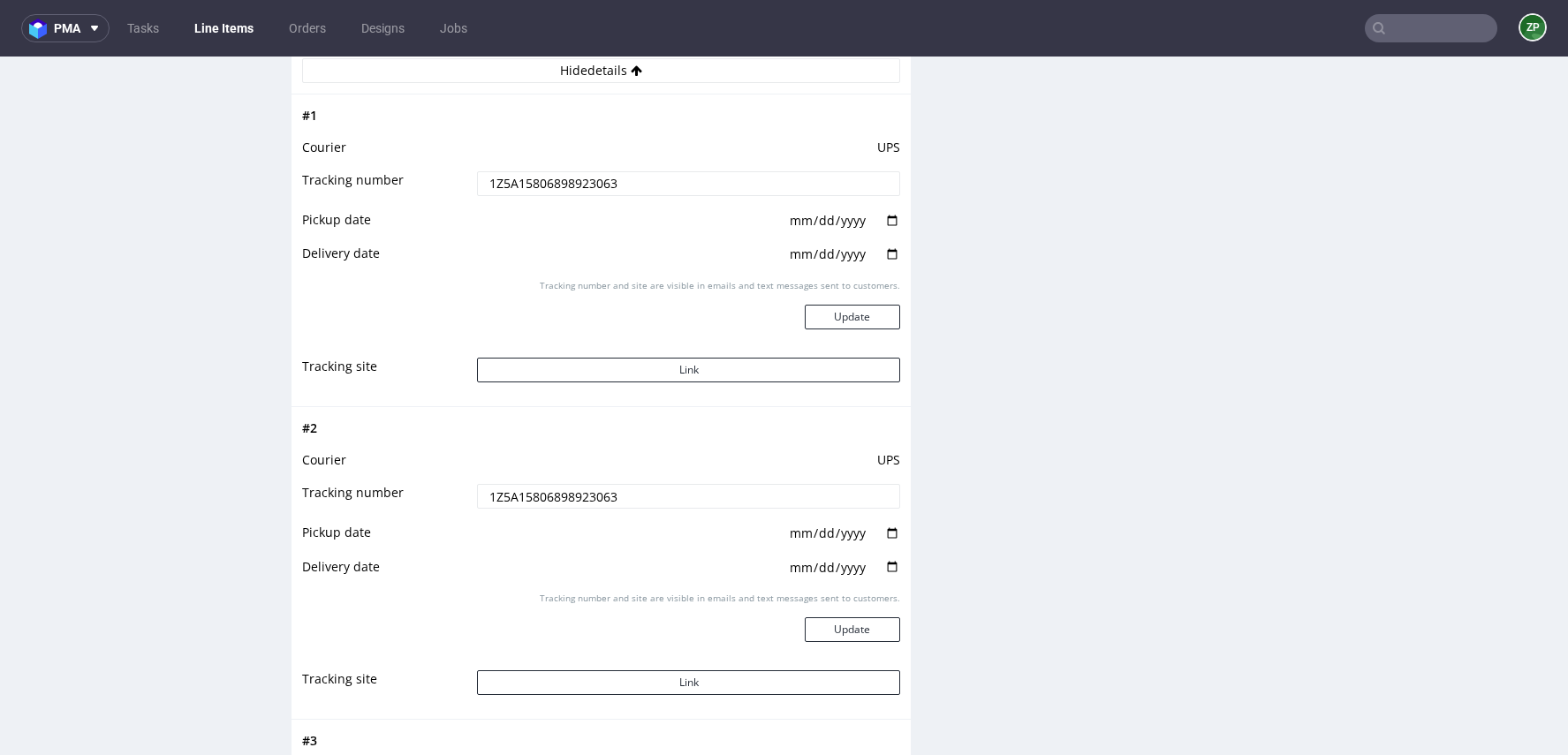
scroll to position [2630, 0]
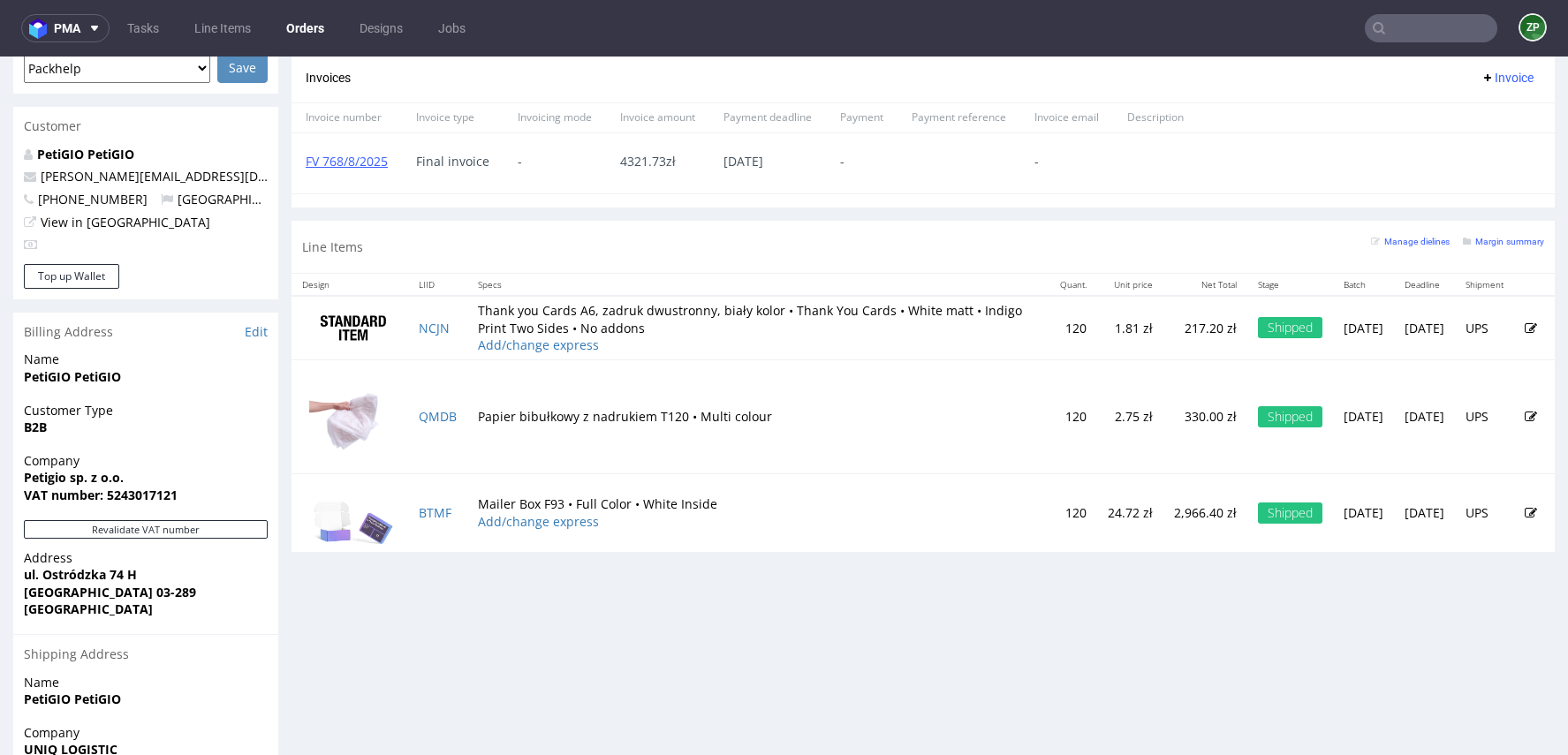
scroll to position [826, 0]
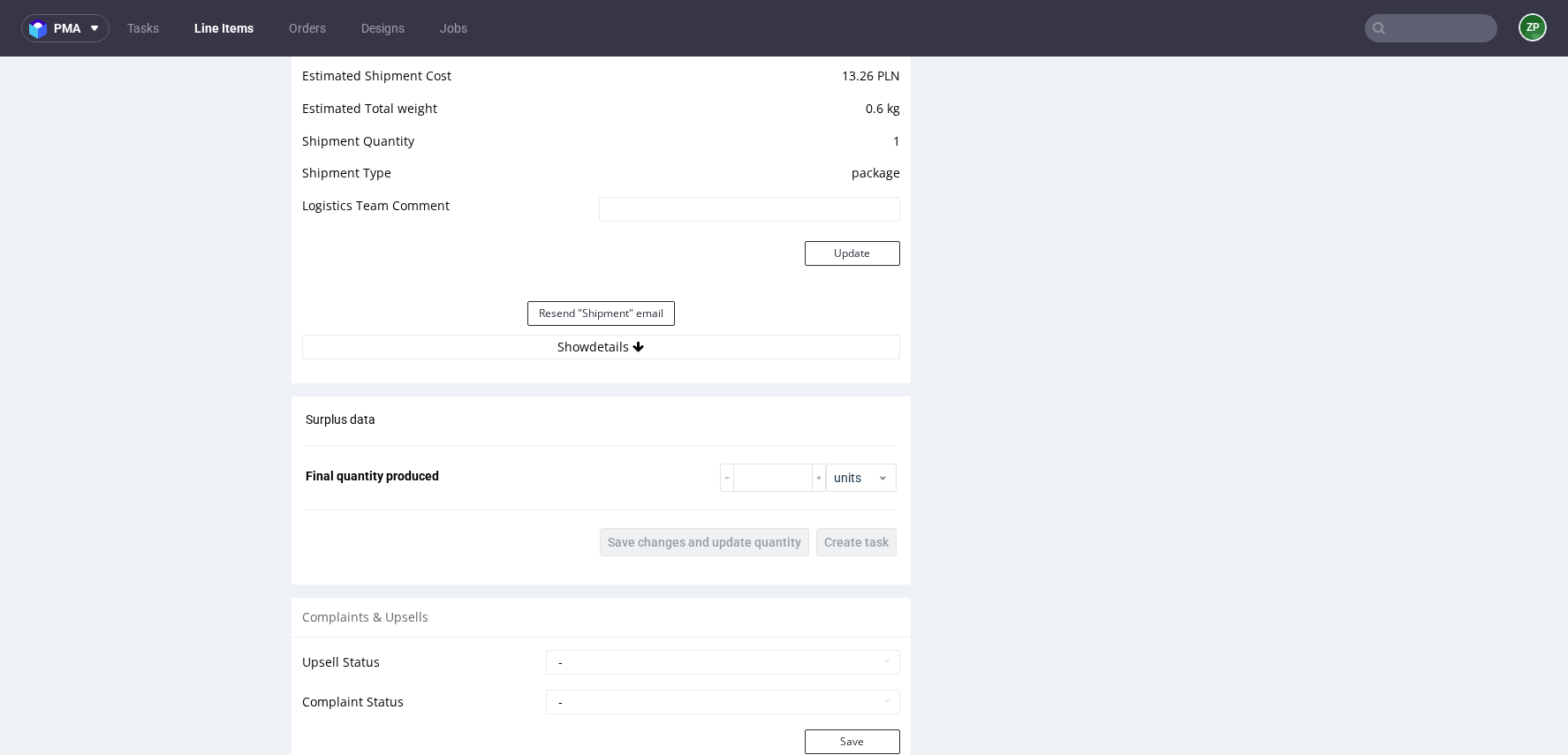
scroll to position [1983, 0]
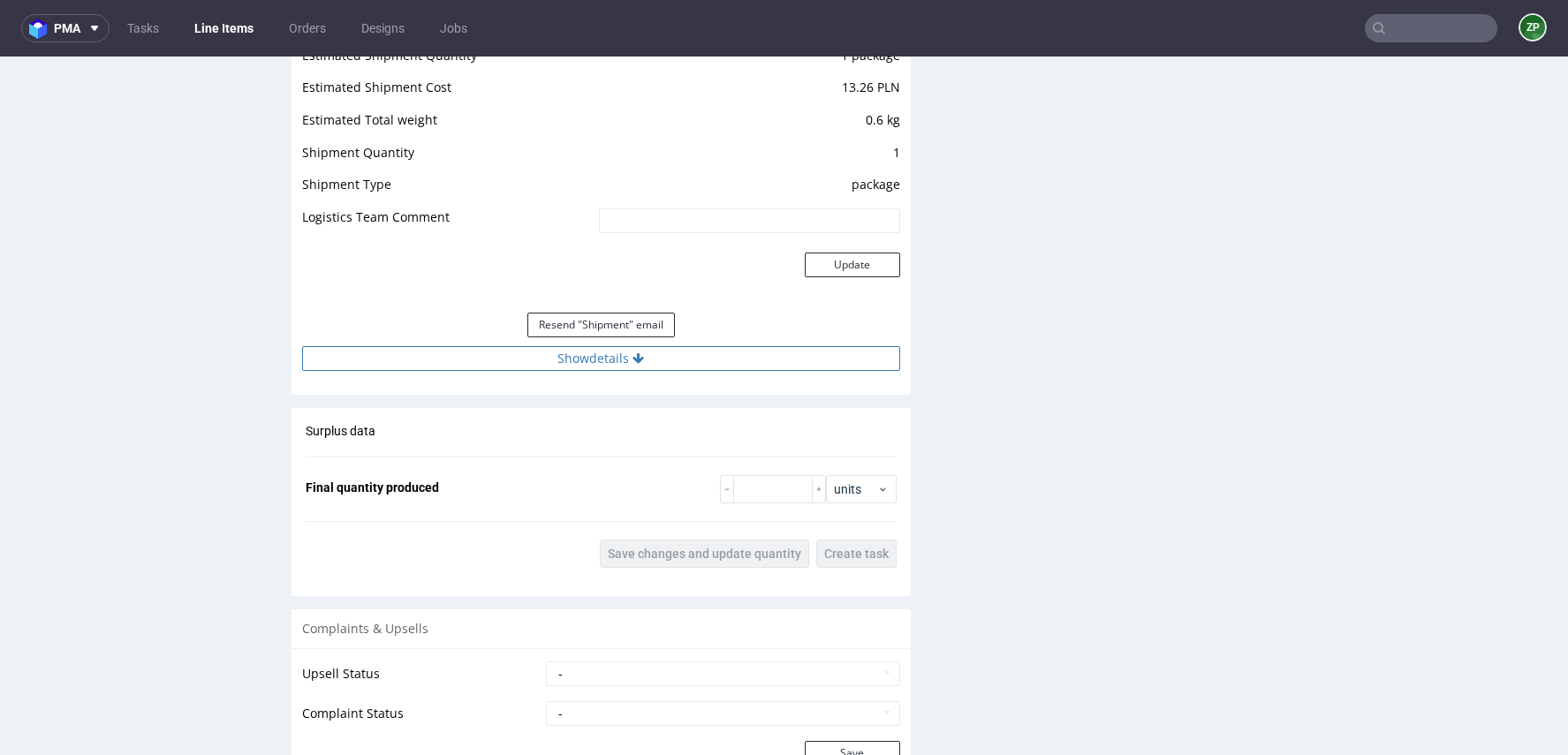
click at [649, 364] on button "Show details" at bounding box center [601, 358] width 598 height 24
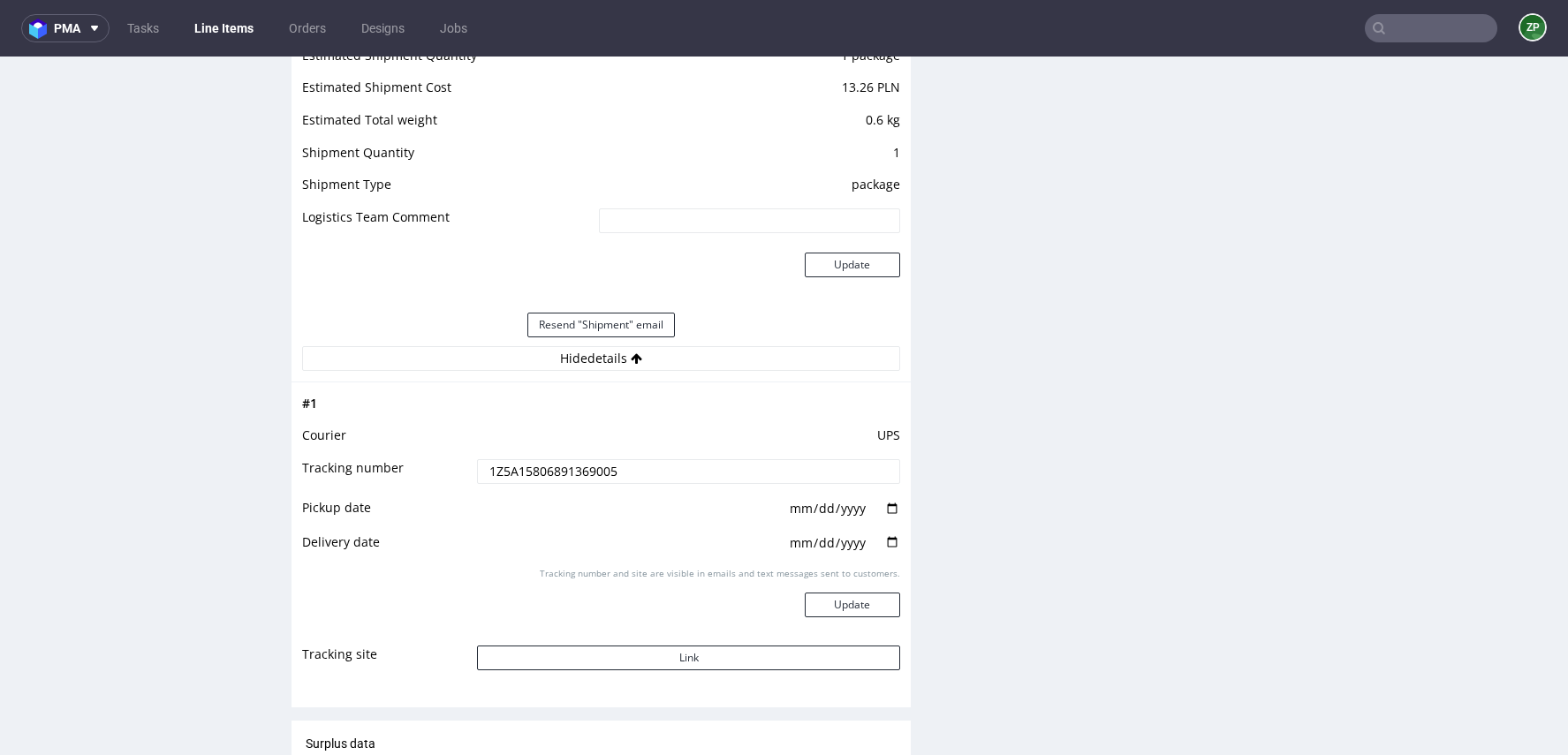
click at [568, 462] on input "1Z5A15806891369005" at bounding box center [687, 472] width 422 height 24
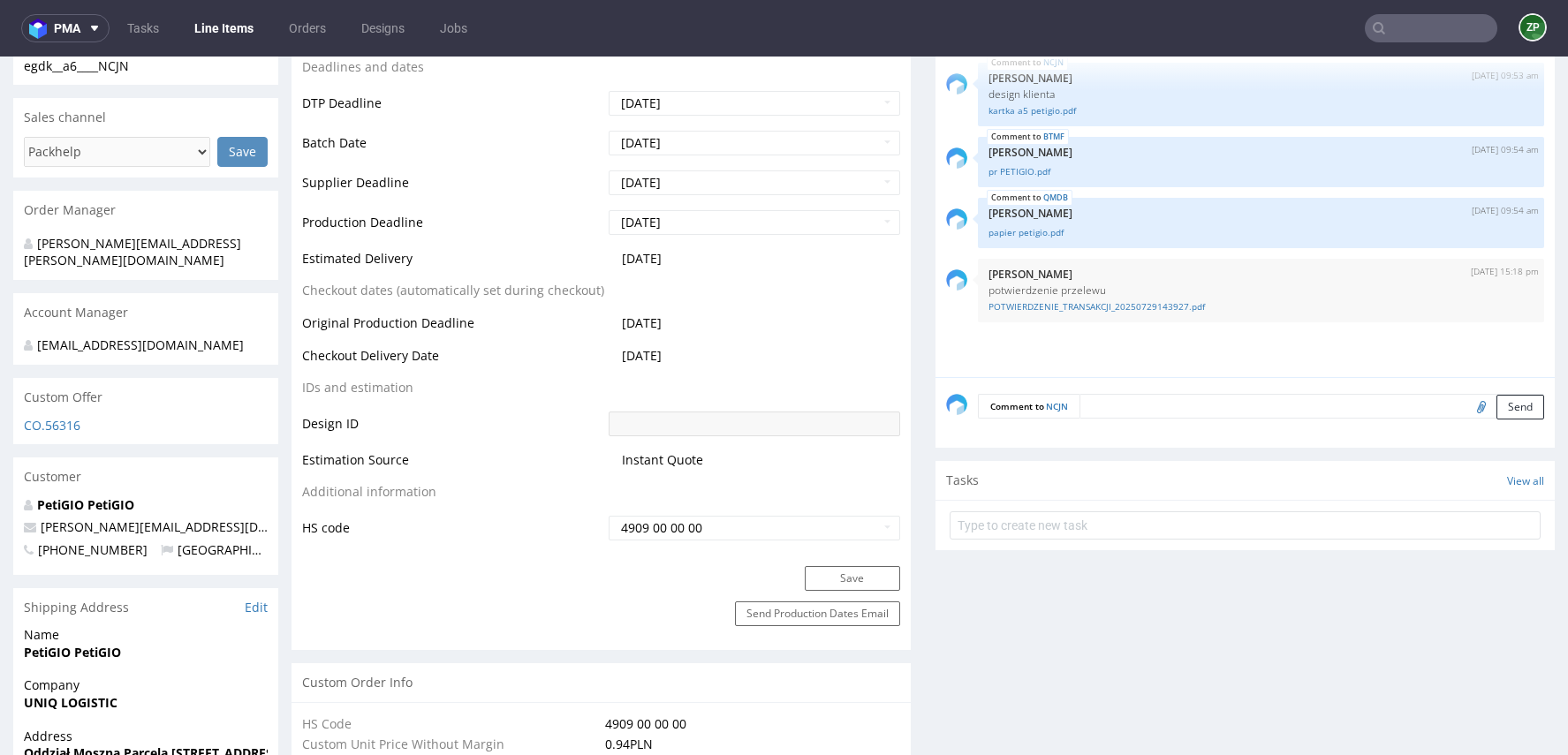
scroll to position [0, 0]
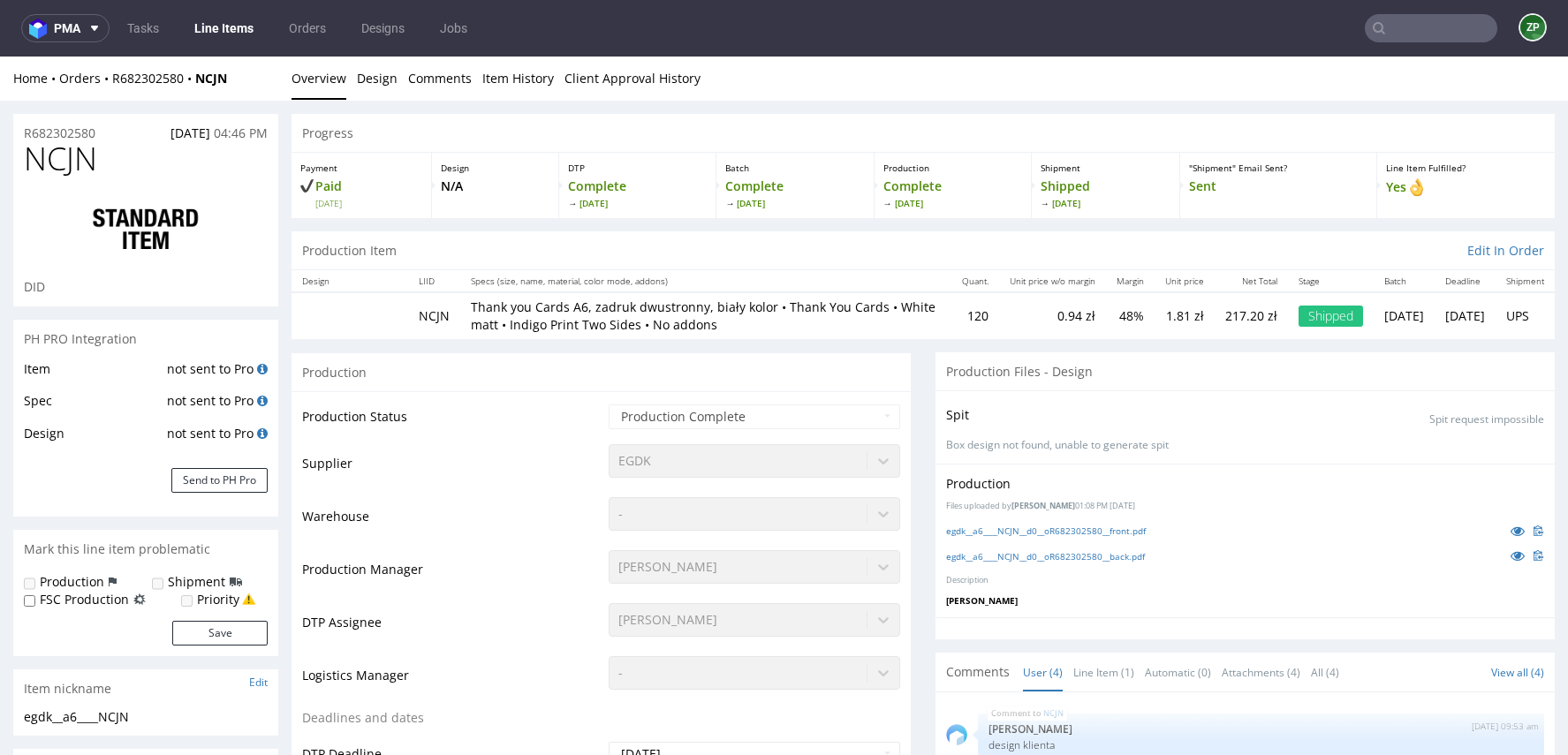
click at [1442, 24] on input "text" at bounding box center [1431, 28] width 133 height 28
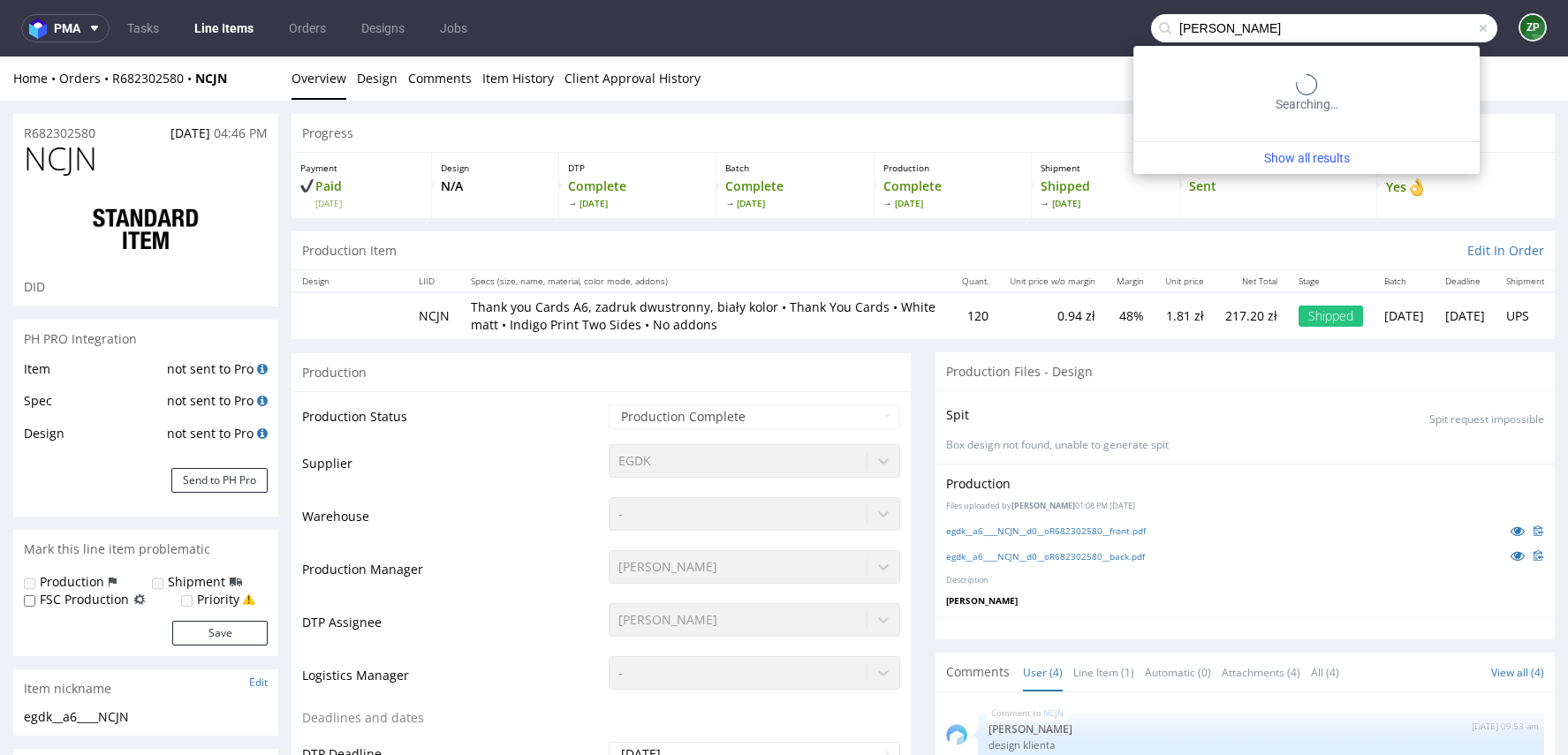
type input "anna yarmolenko"
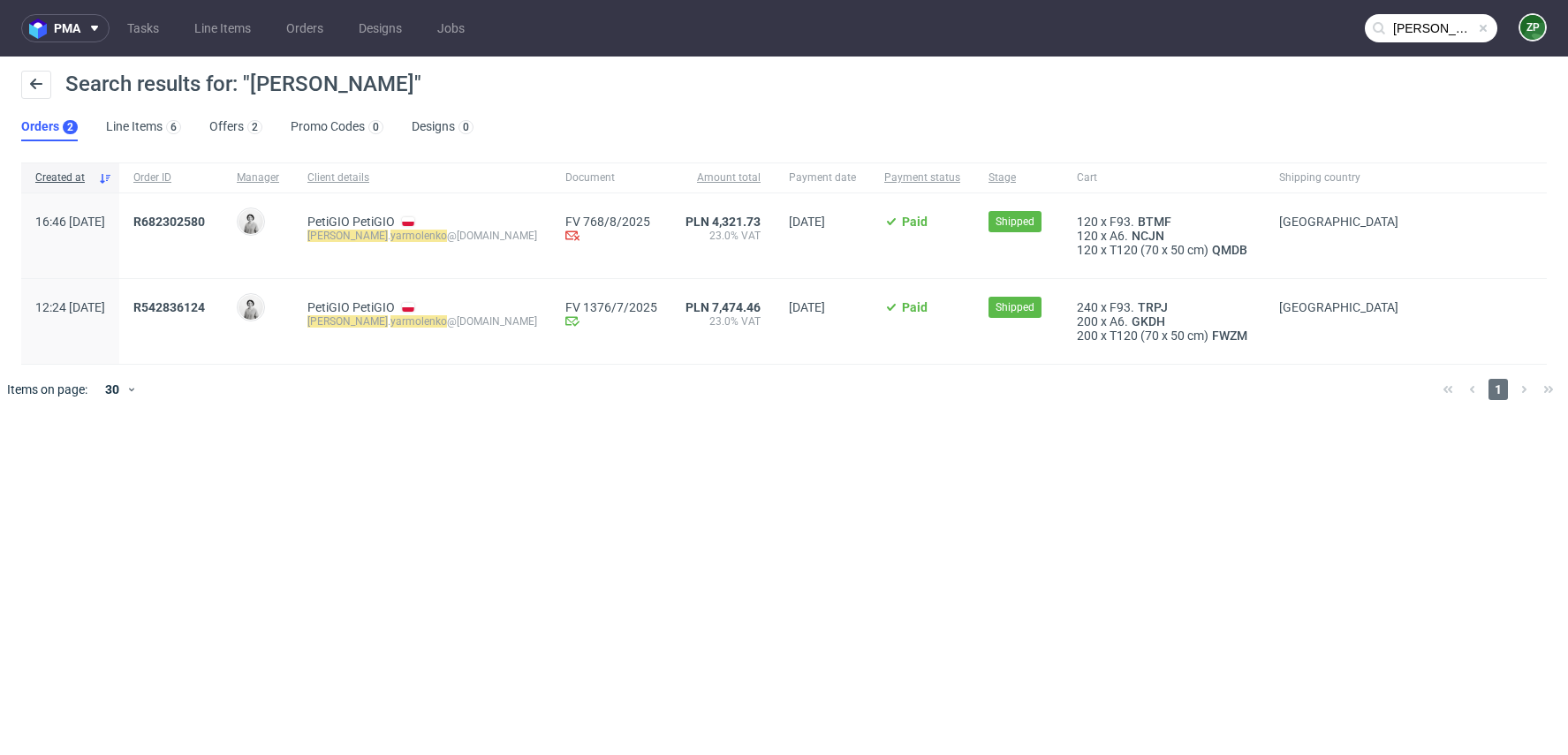
click at [223, 211] on div "R682302580" at bounding box center [170, 236] width 103 height 85
click at [220, 305] on div "R542836124" at bounding box center [170, 321] width 103 height 85
click at [205, 305] on span "R542836124" at bounding box center [169, 307] width 71 height 14
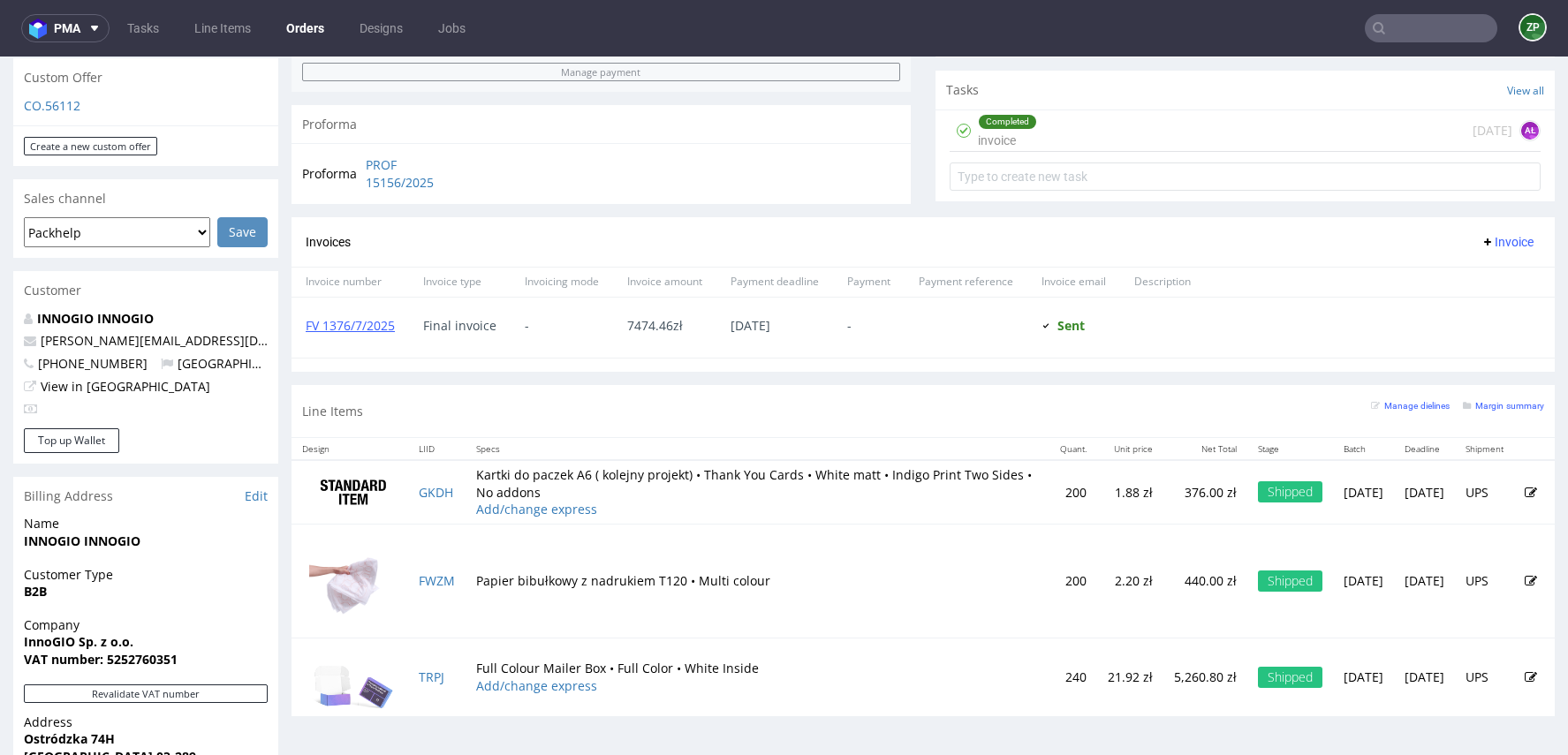
scroll to position [667, 0]
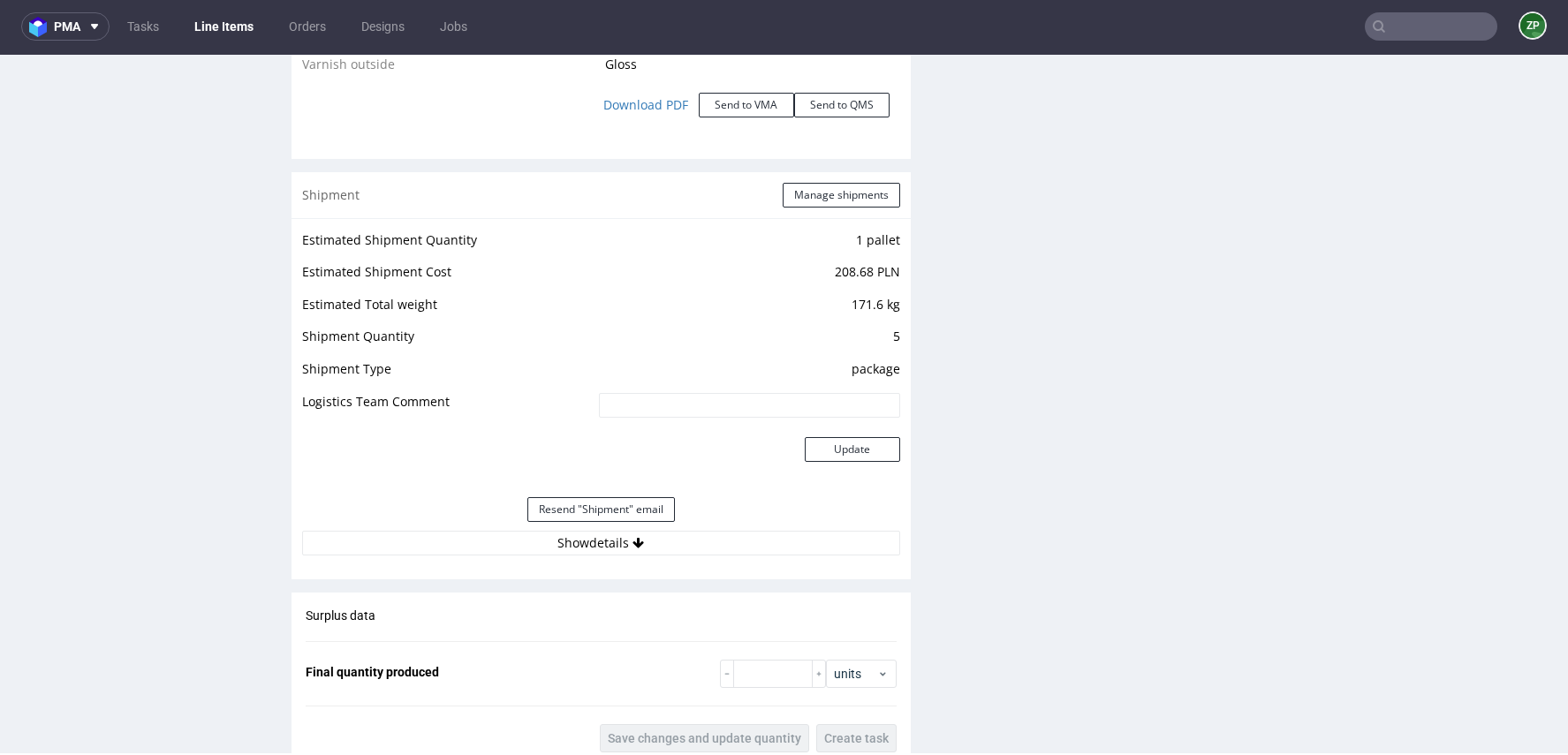
scroll to position [2161, 0]
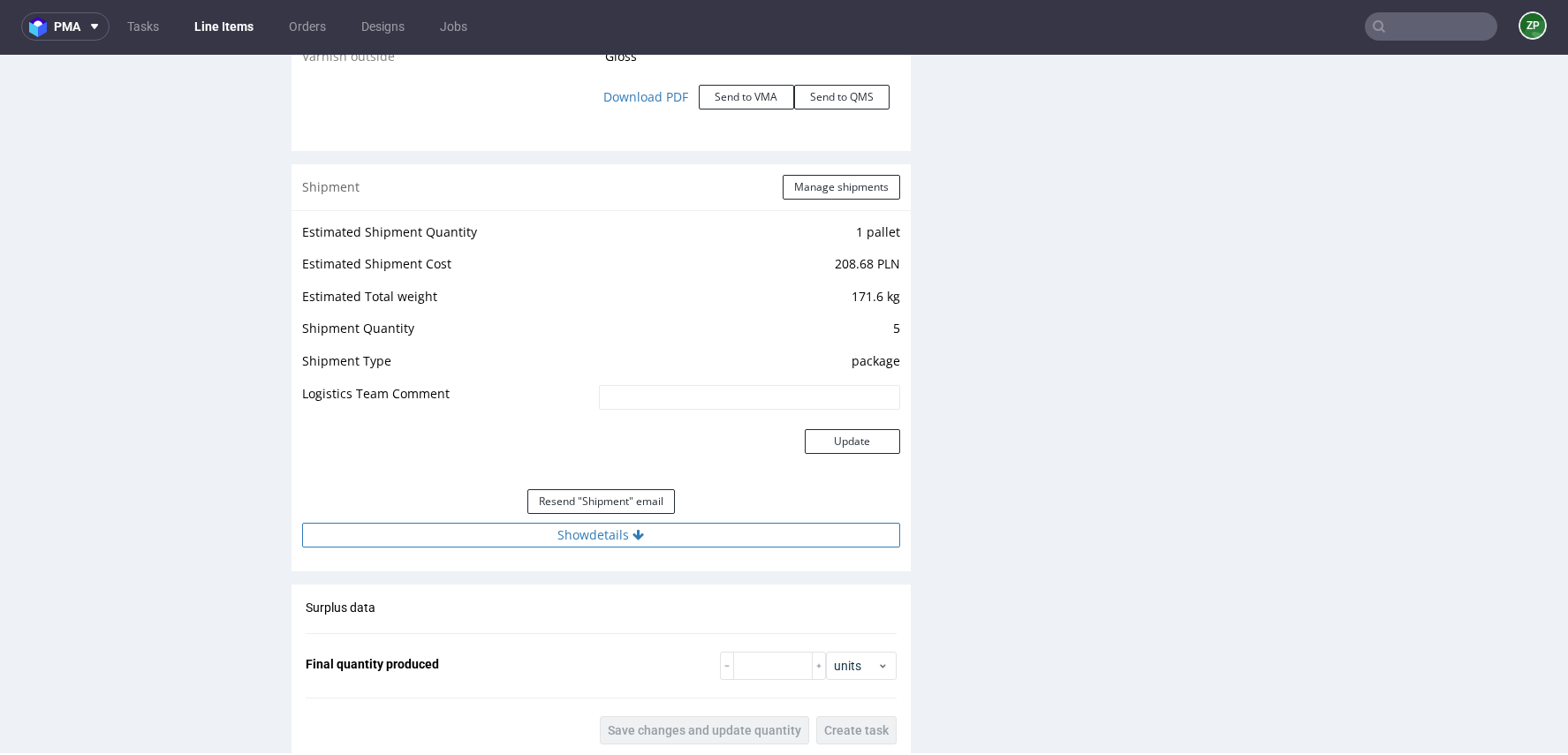
click at [615, 527] on button "Show details" at bounding box center [601, 535] width 598 height 24
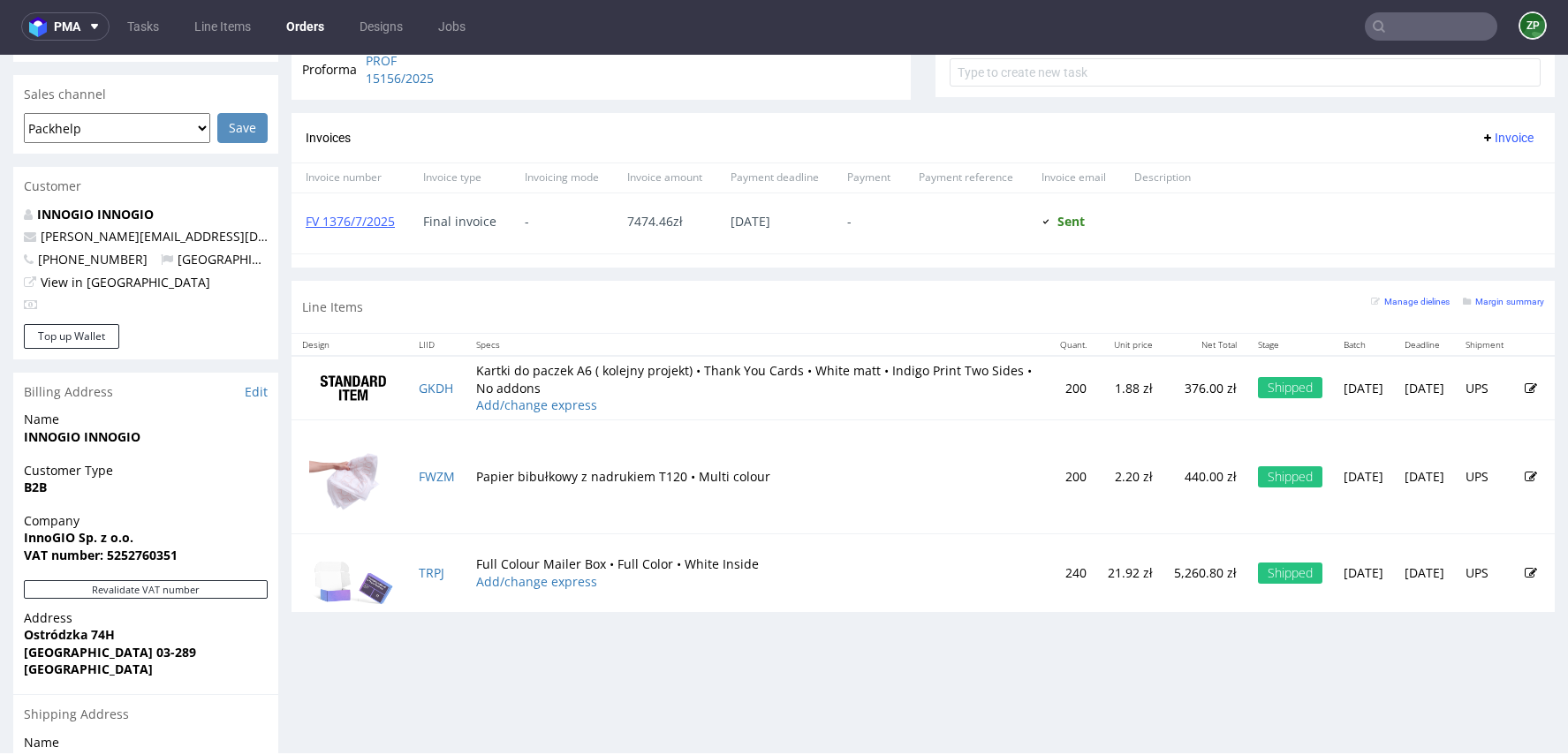
scroll to position [802, 0]
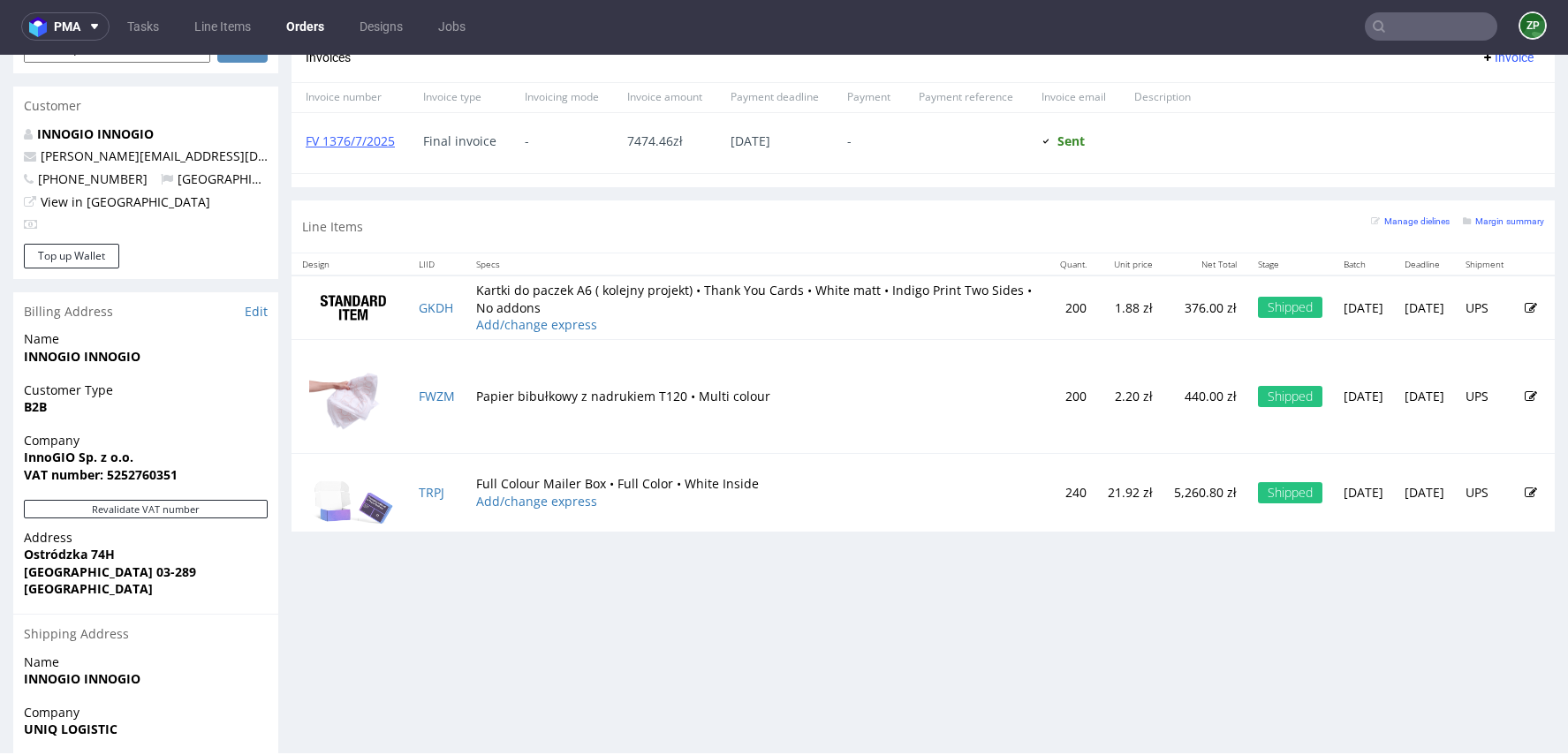
type input "anna yarmolenko"
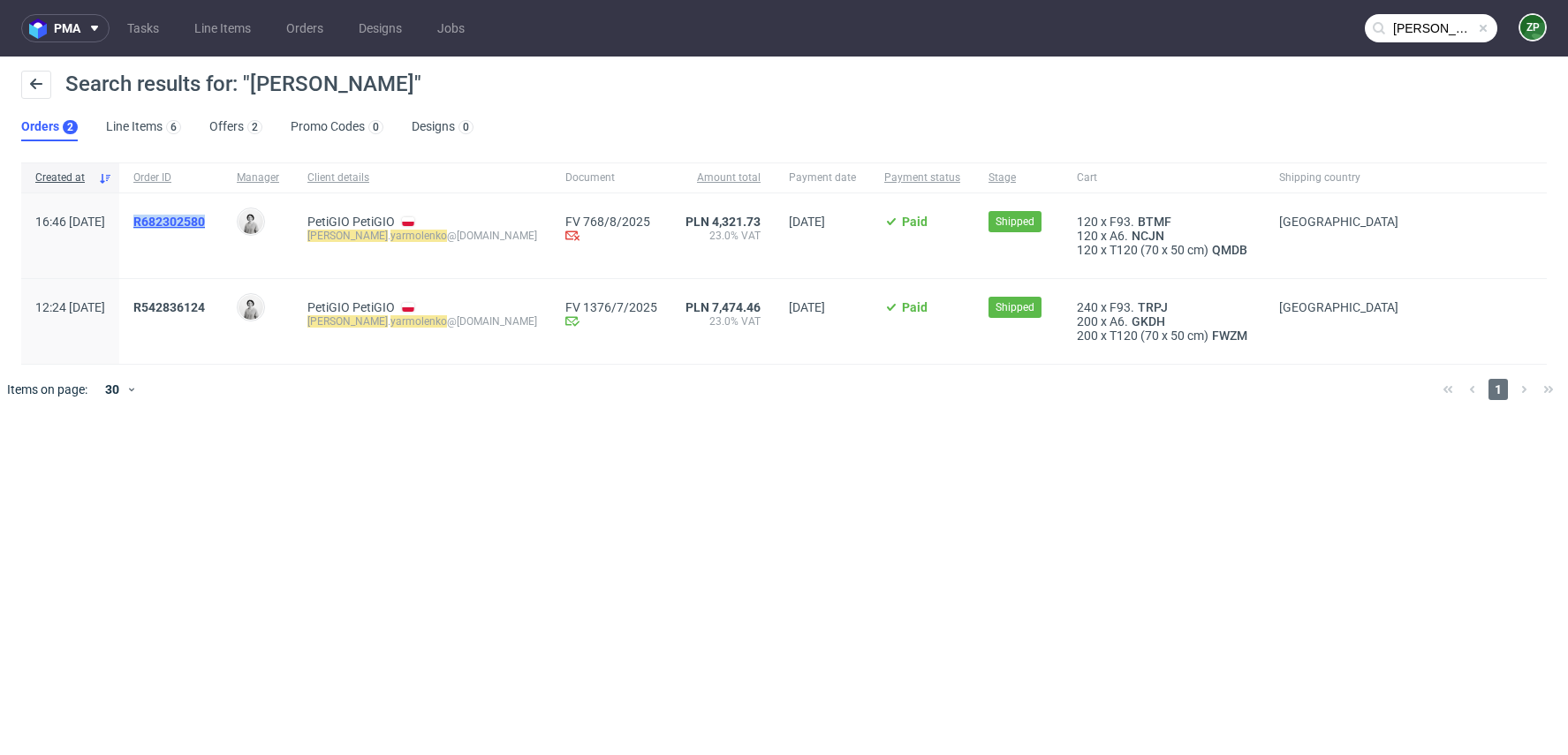
click at [205, 217] on span "R682302580" at bounding box center [169, 221] width 71 height 14
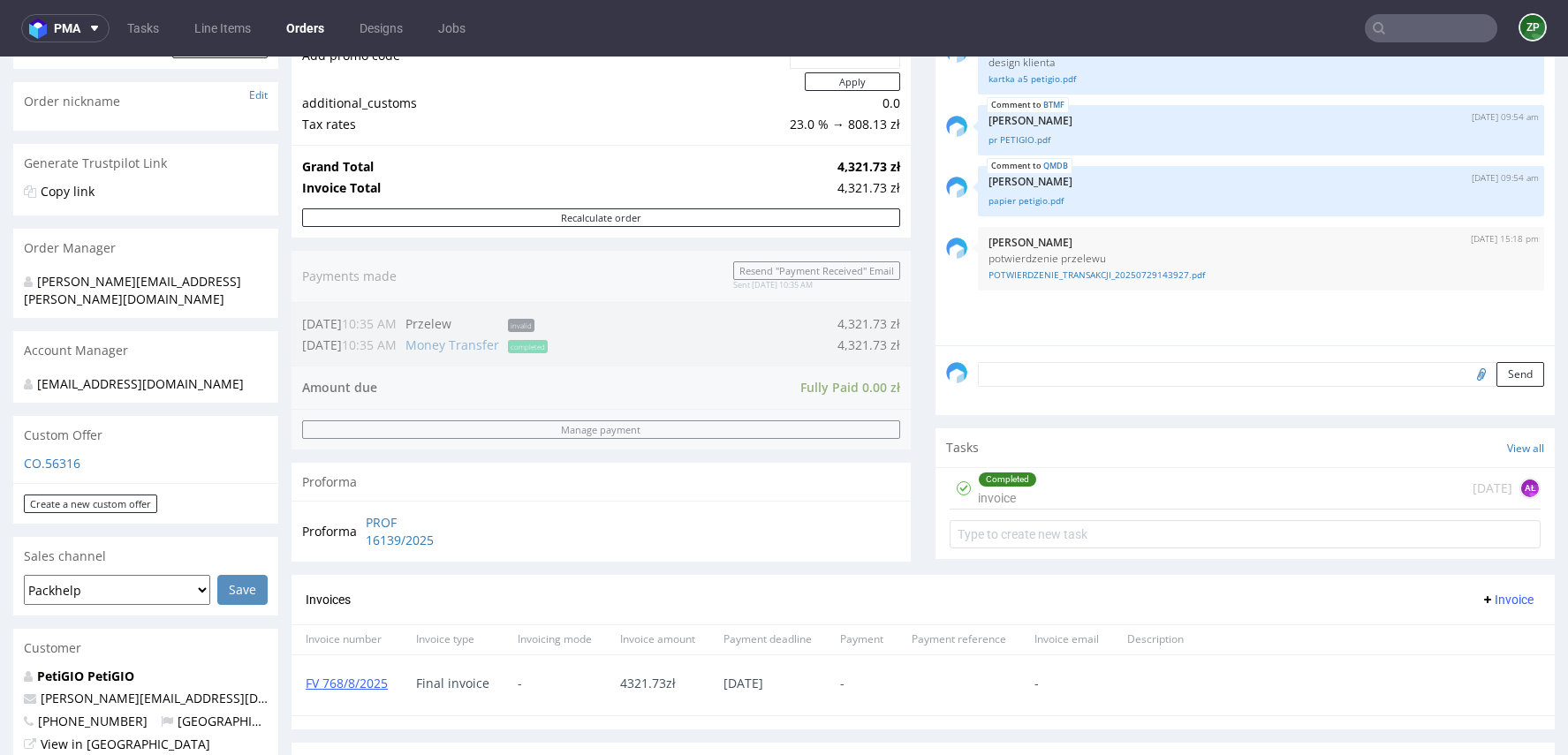
scroll to position [231, 0]
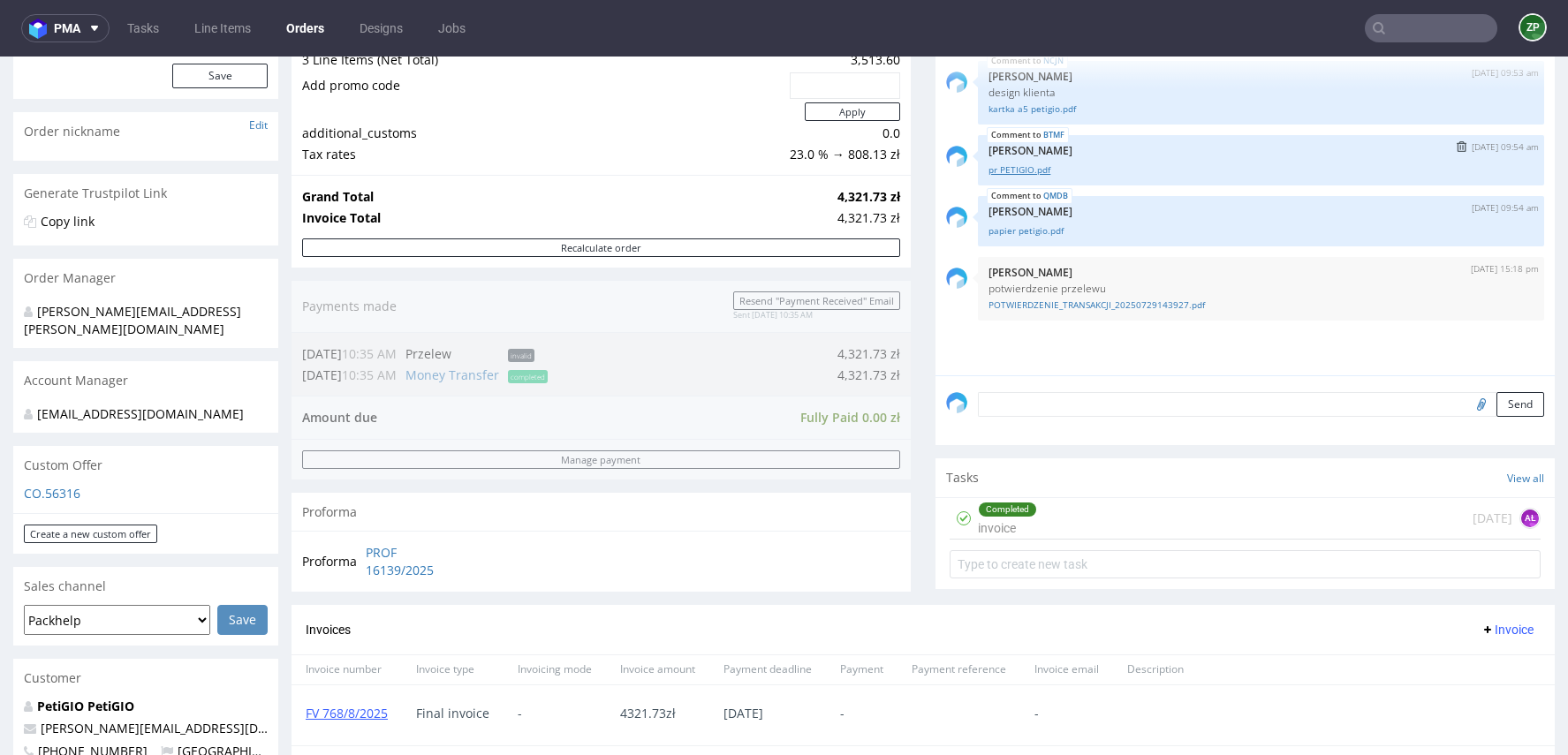
click at [1013, 165] on link "pr PETIGIO.pdf" at bounding box center [1261, 170] width 545 height 13
click at [1421, 40] on input "text" at bounding box center [1431, 28] width 133 height 28
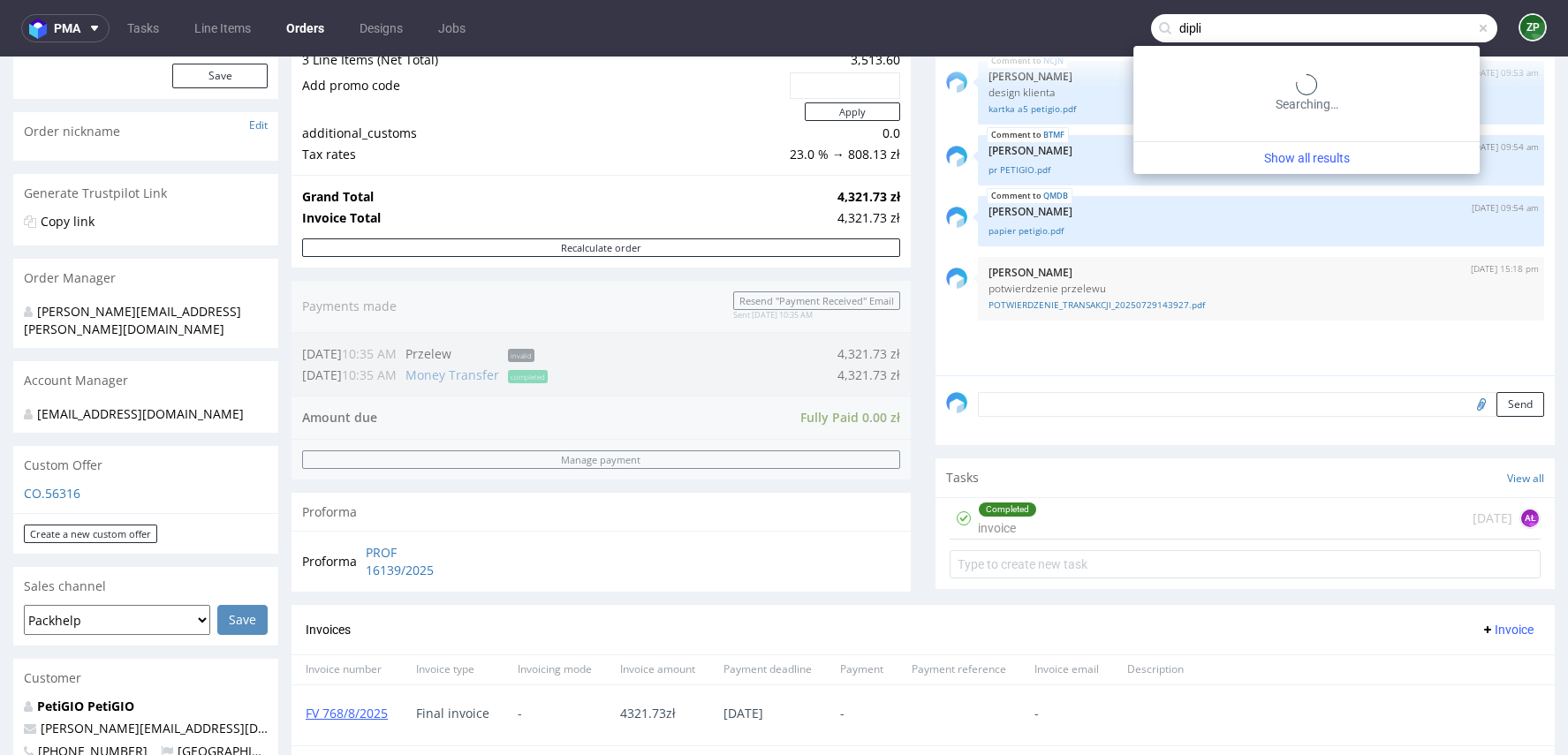
type input "dipli"
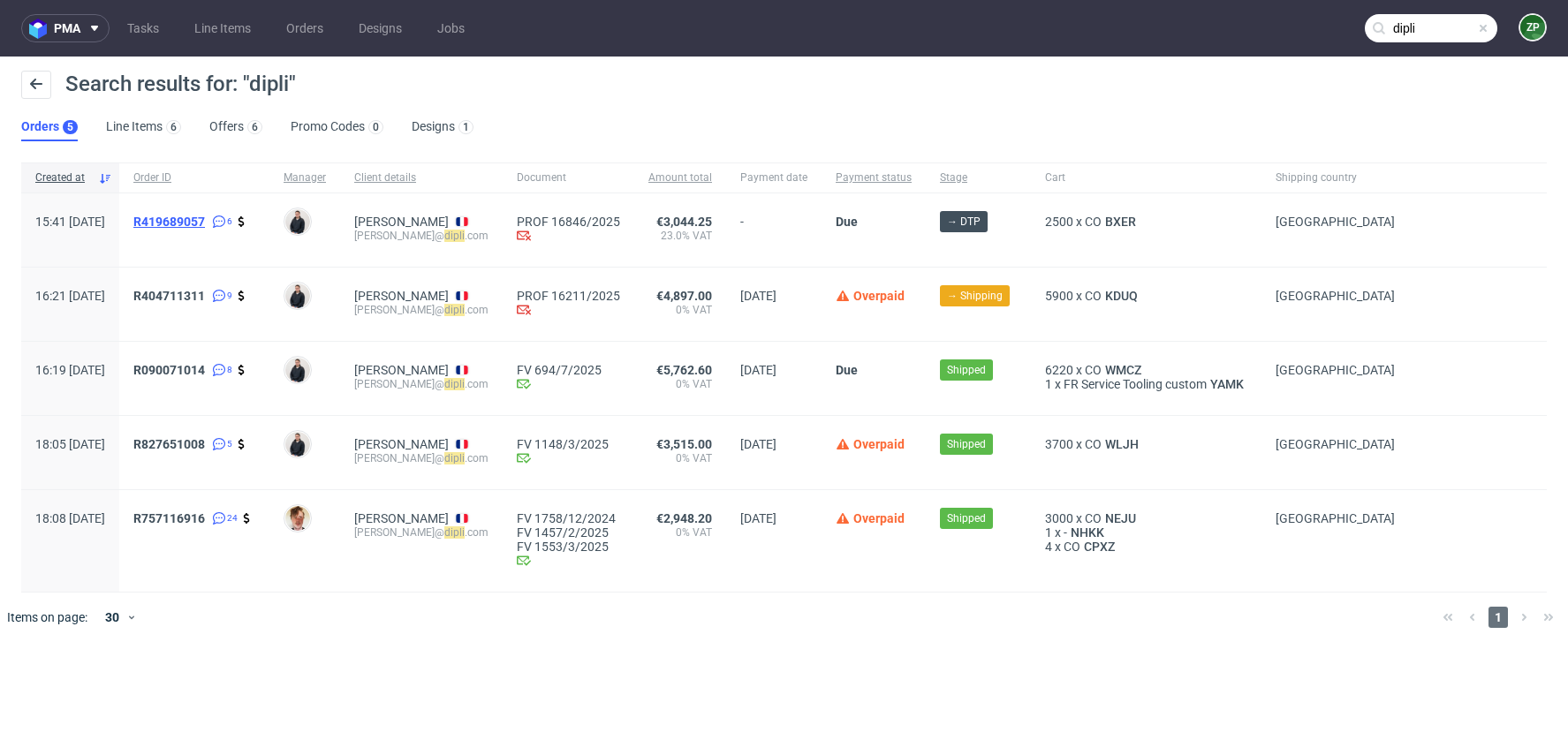
click at [203, 214] on span "R419689057" at bounding box center [169, 221] width 71 height 14
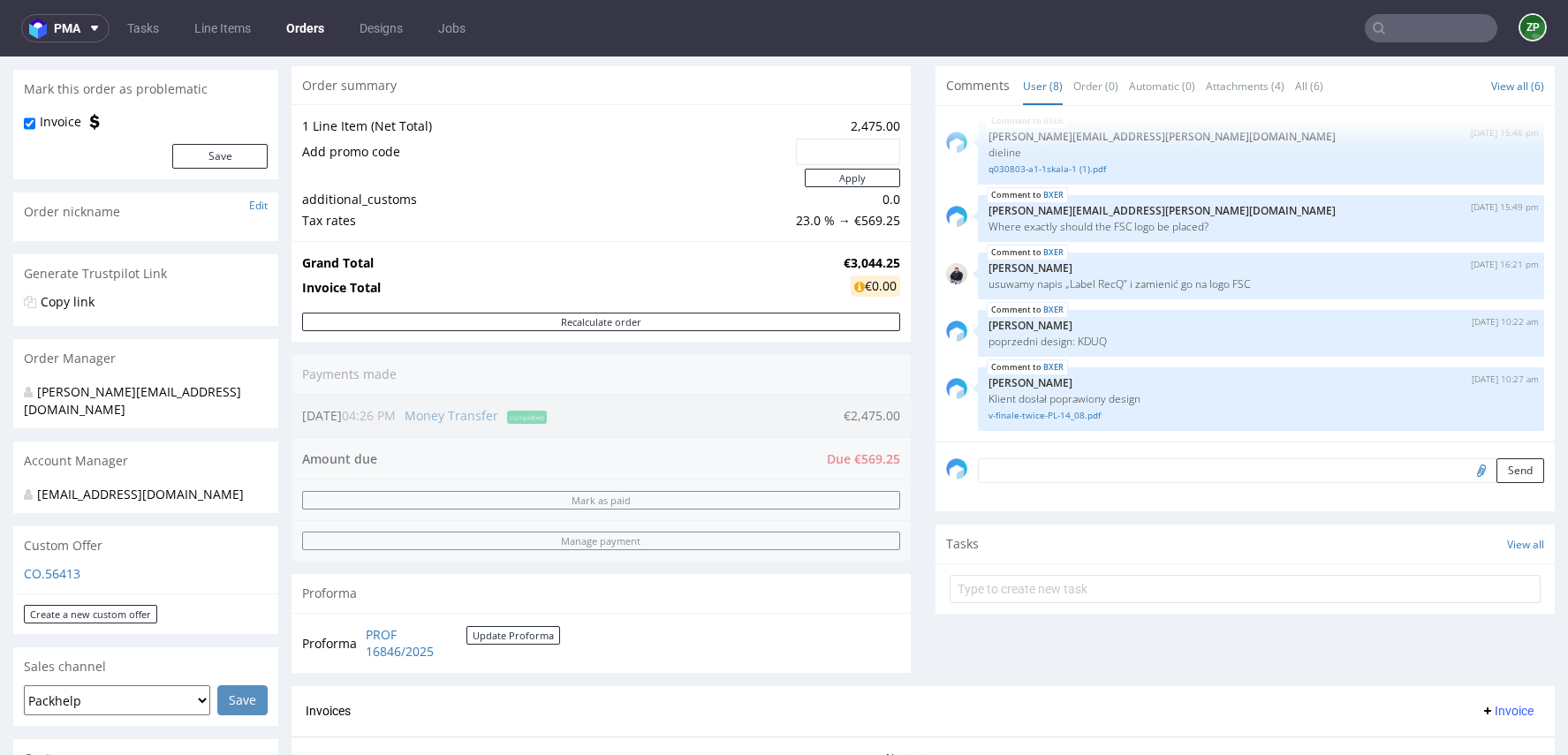
scroll to position [152, 0]
click at [1428, 21] on input "text" at bounding box center [1431, 28] width 133 height 28
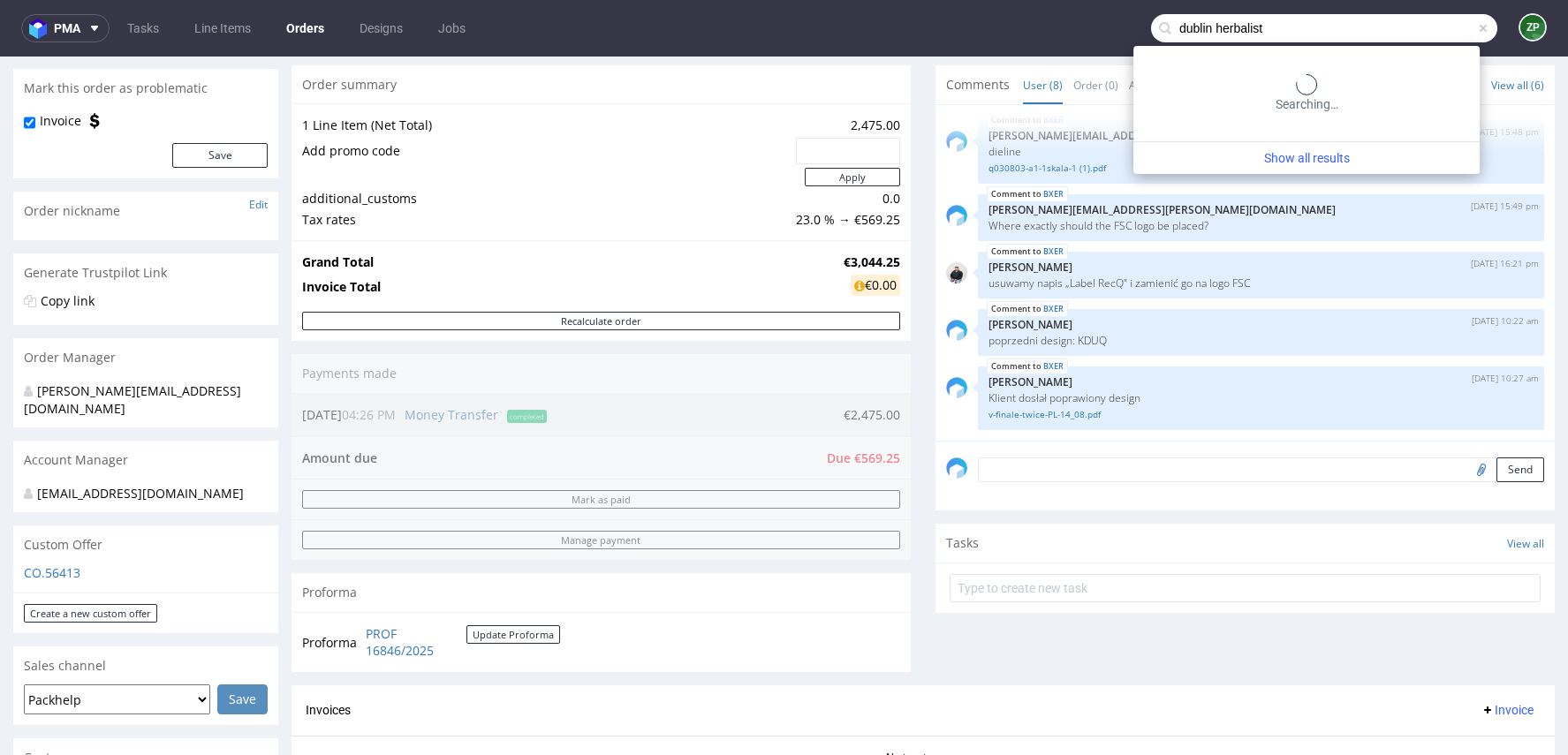
type input "dublin herbalist"
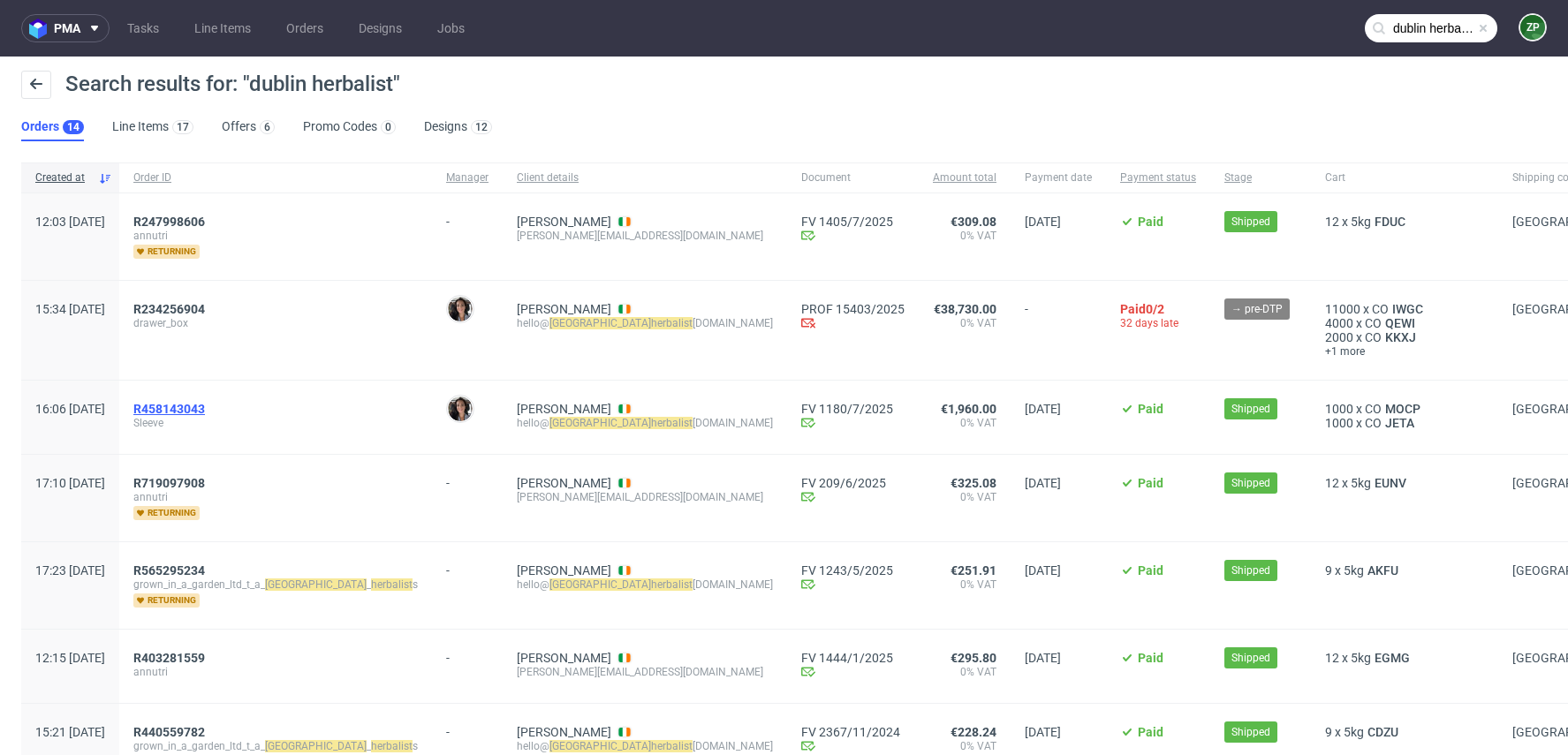
click at [205, 407] on span "R458143043" at bounding box center [169, 408] width 71 height 14
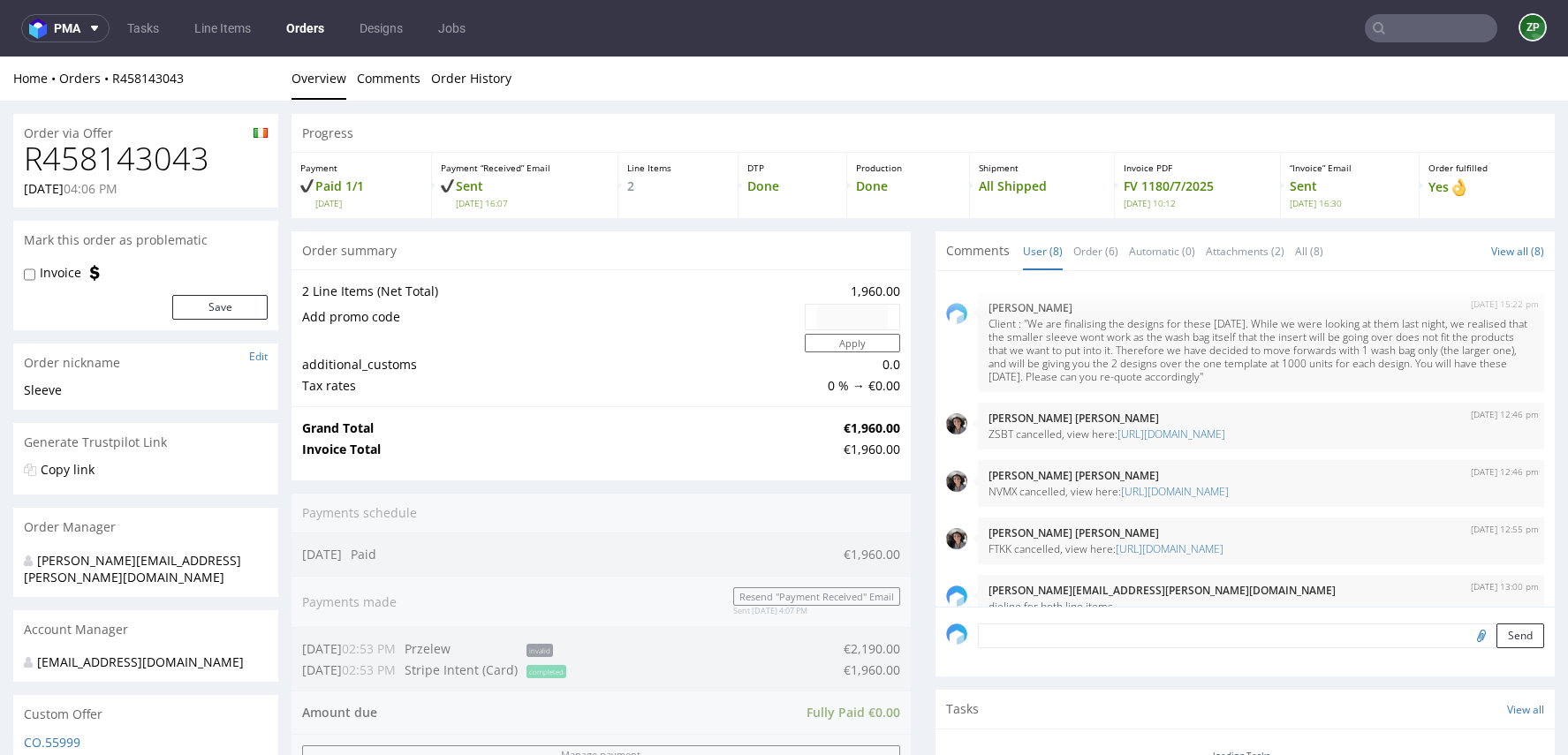
scroll to position [243, 0]
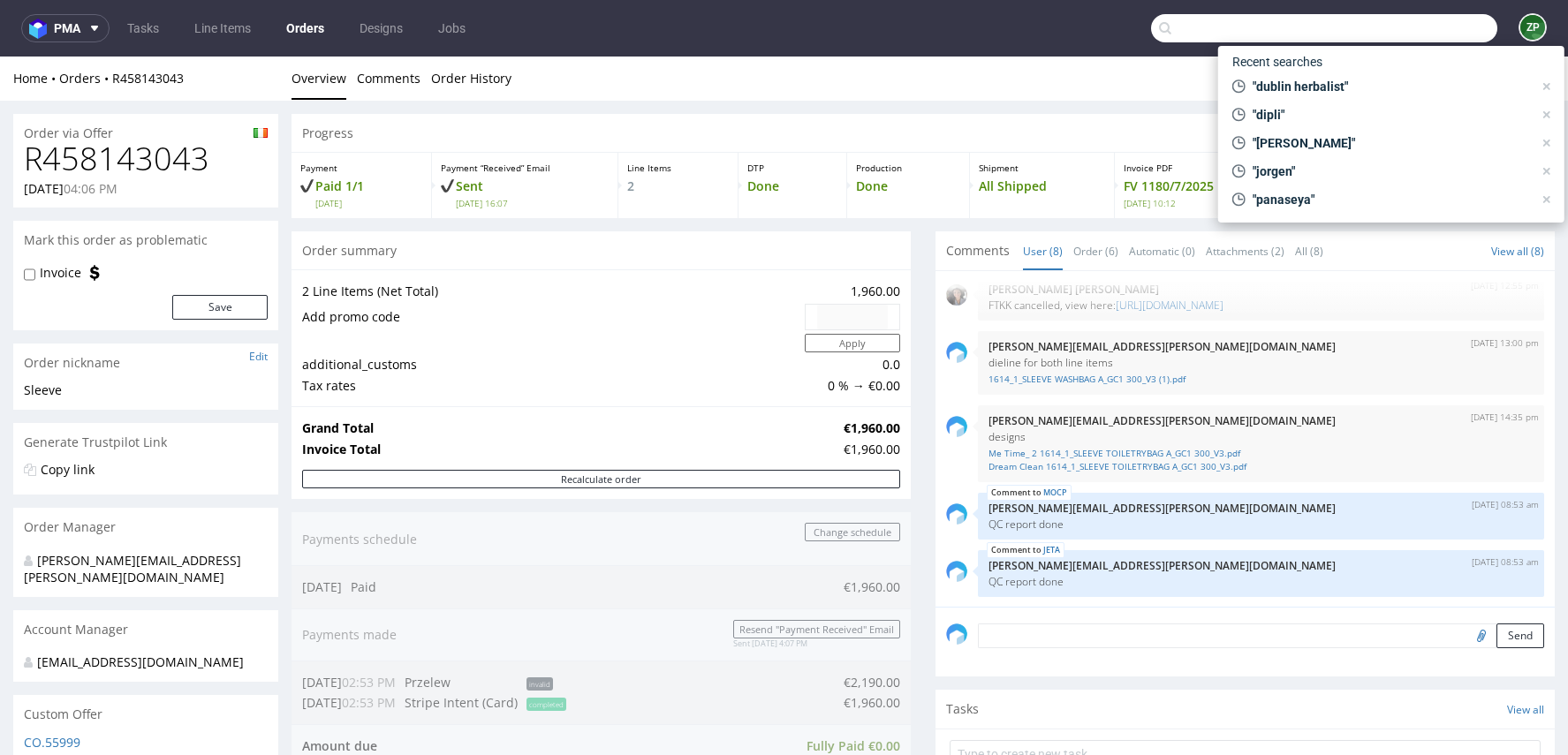
click at [1401, 14] on input "text" at bounding box center [1324, 28] width 346 height 28
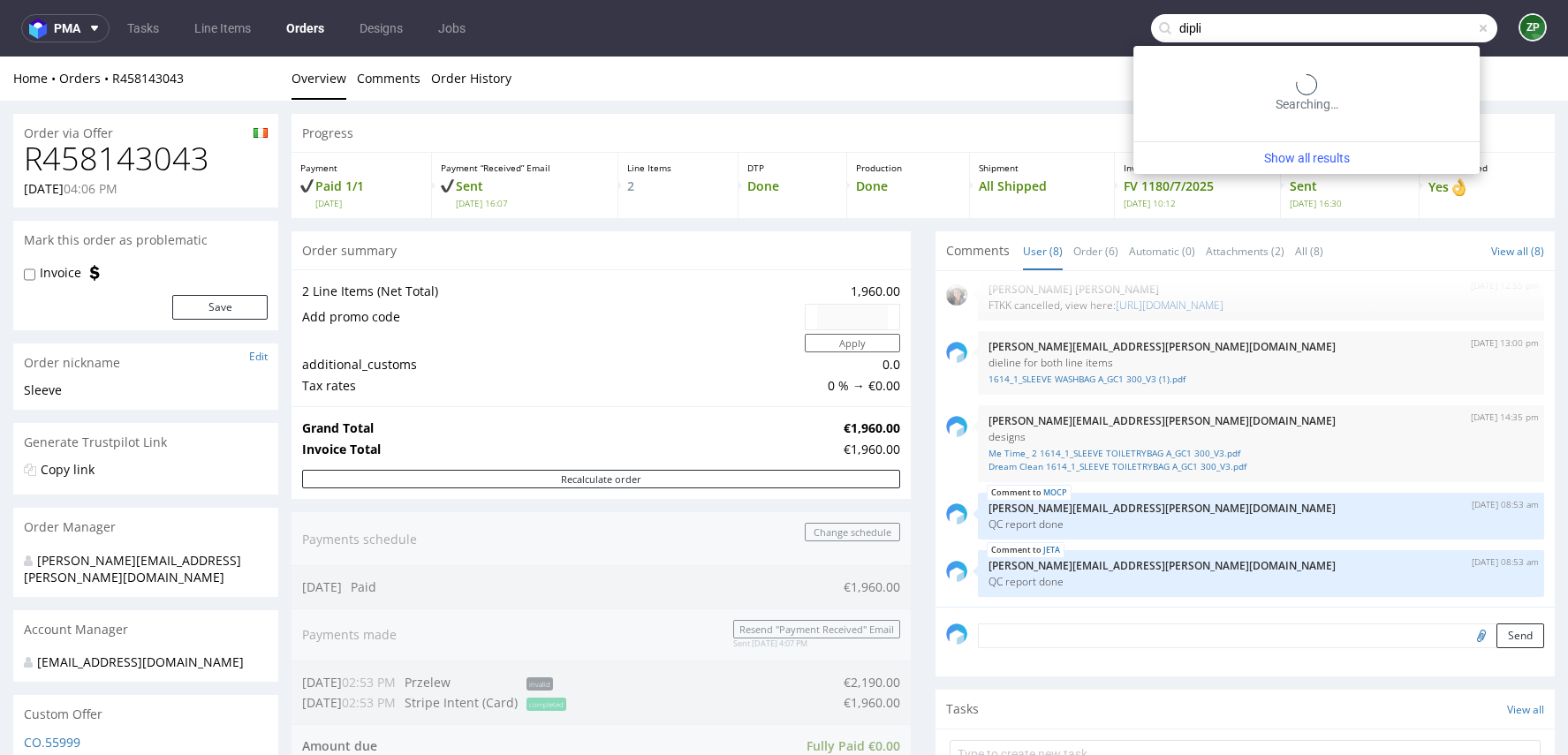
type input "dipli"
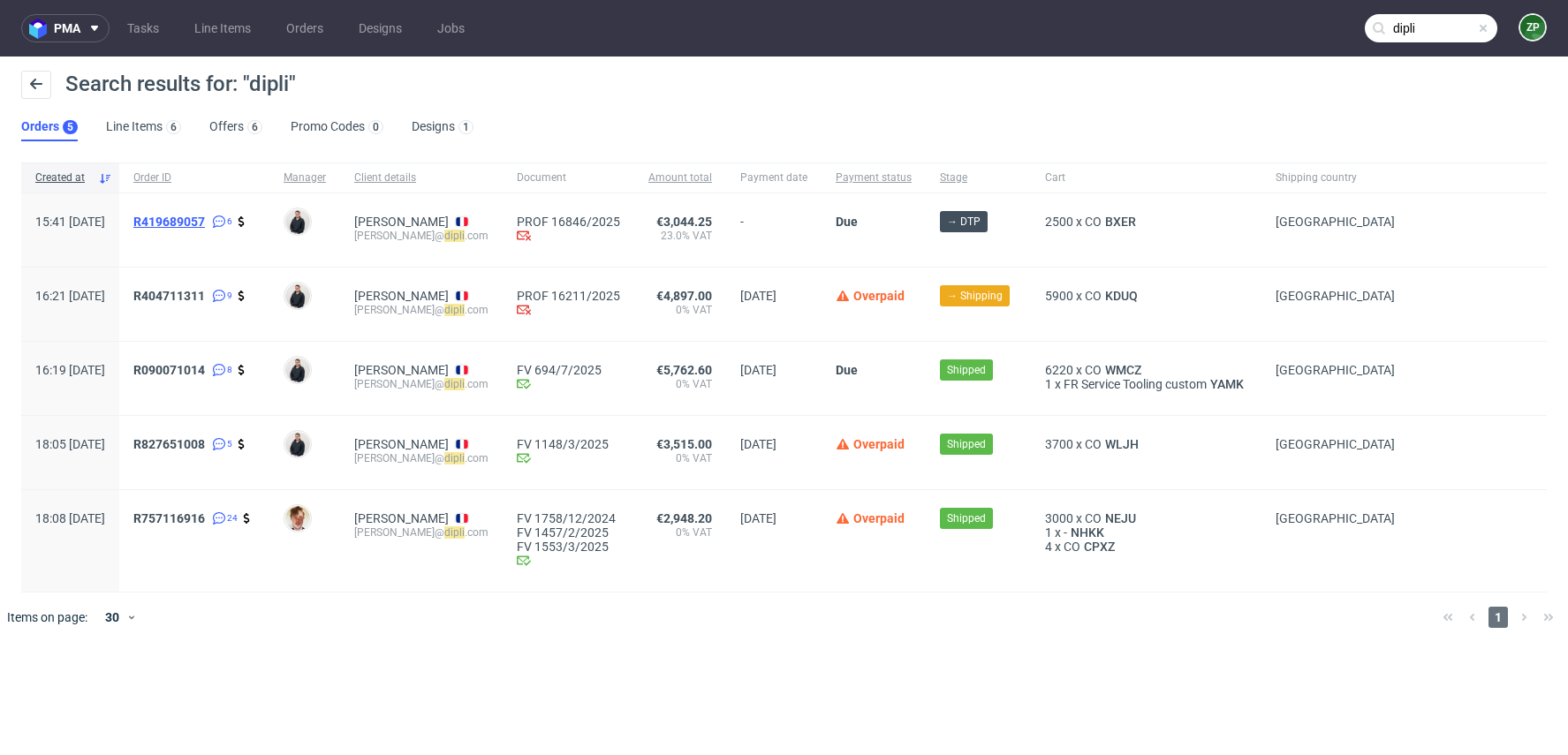
click at [205, 214] on span "R419689057" at bounding box center [169, 221] width 71 height 14
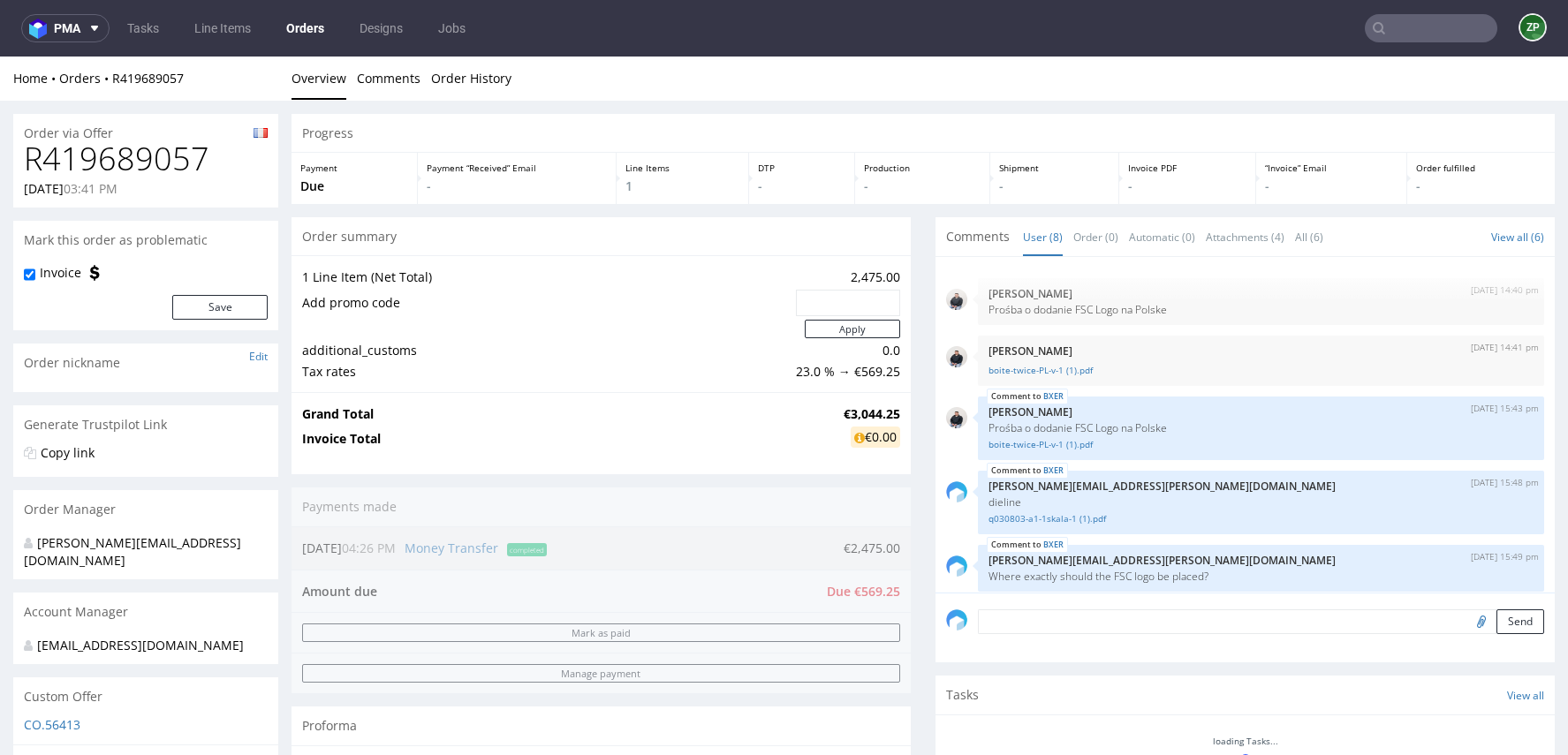
scroll to position [198, 0]
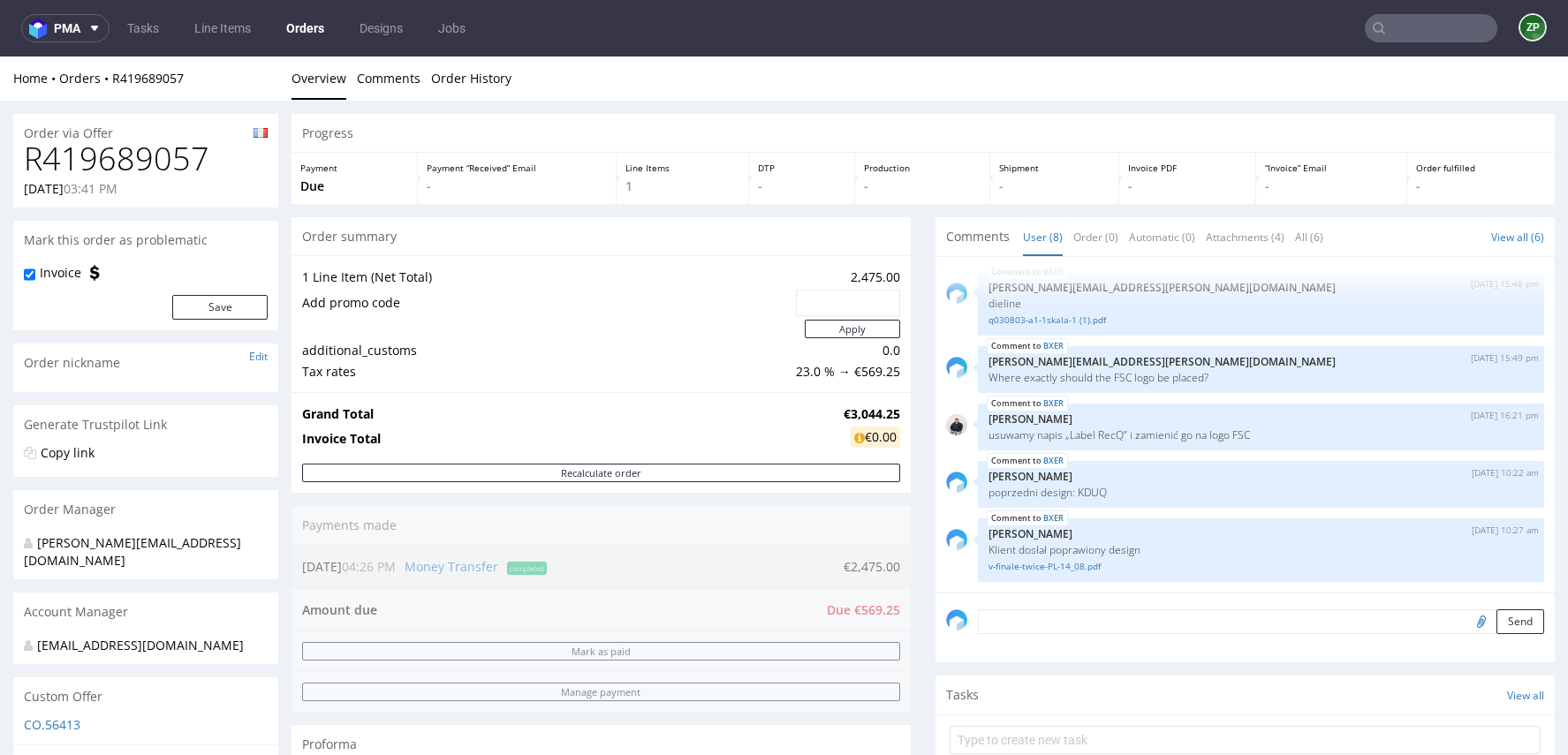
click at [1396, 39] on input "text" at bounding box center [1431, 28] width 133 height 28
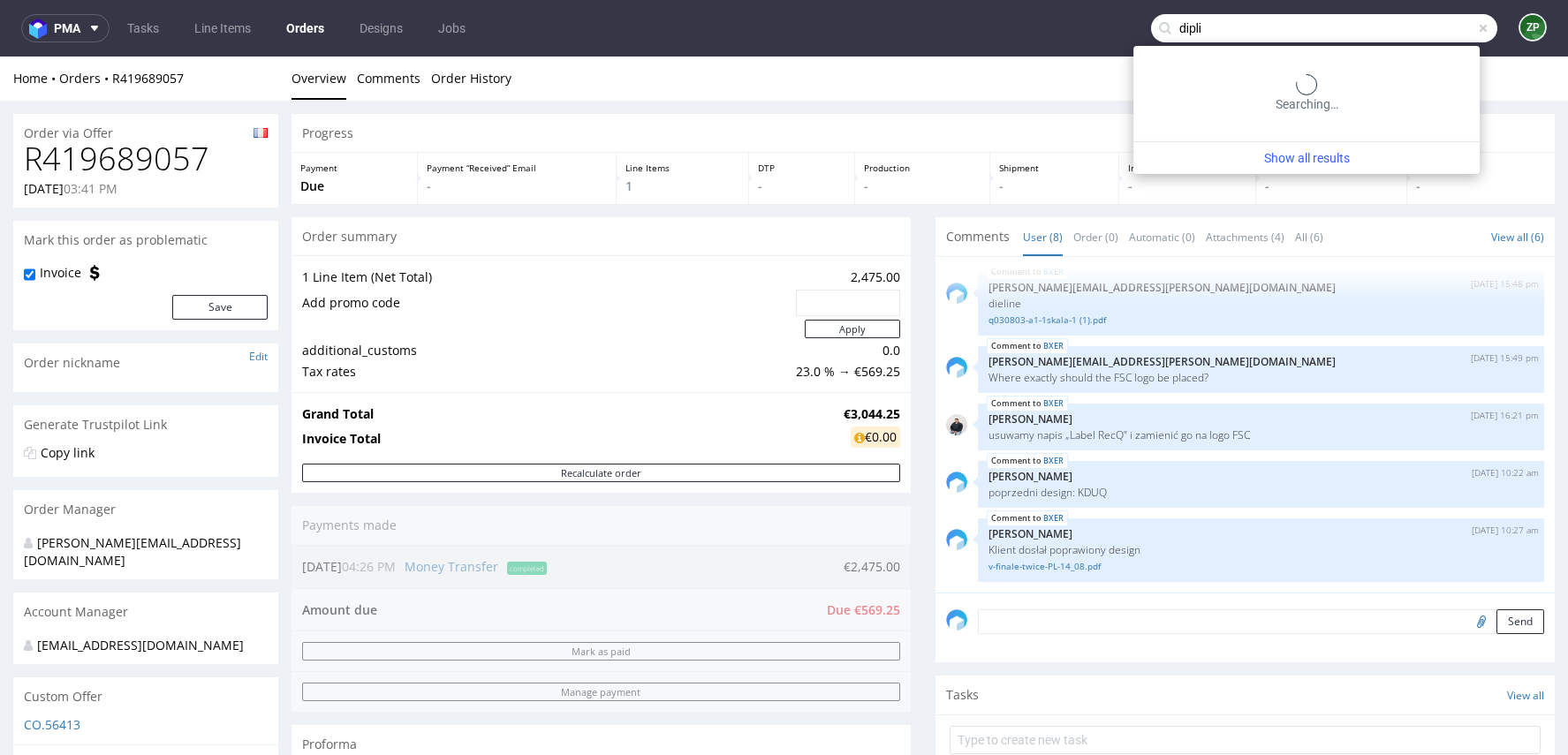
type input "dipli"
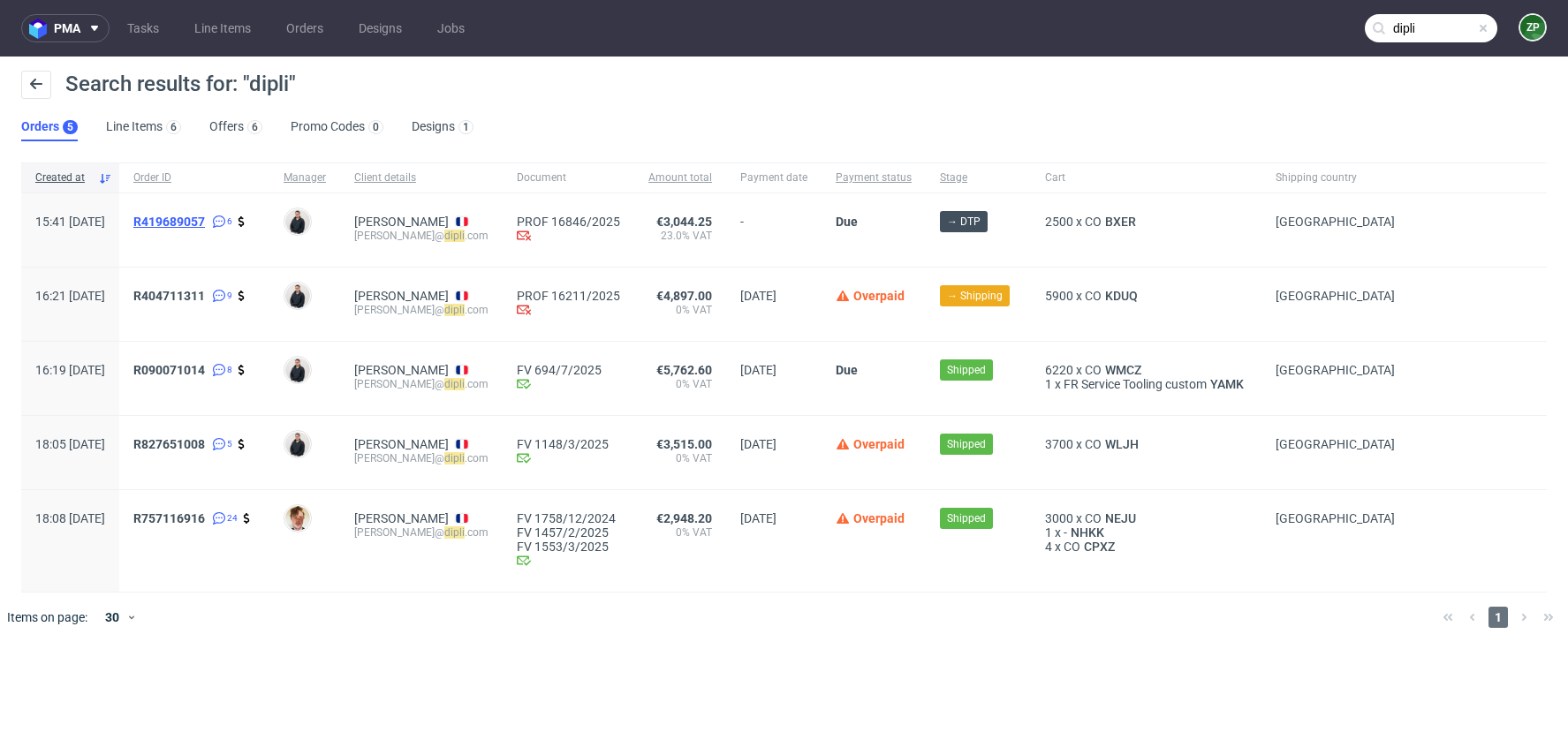
click at [205, 218] on span "R419689057" at bounding box center [169, 221] width 71 height 14
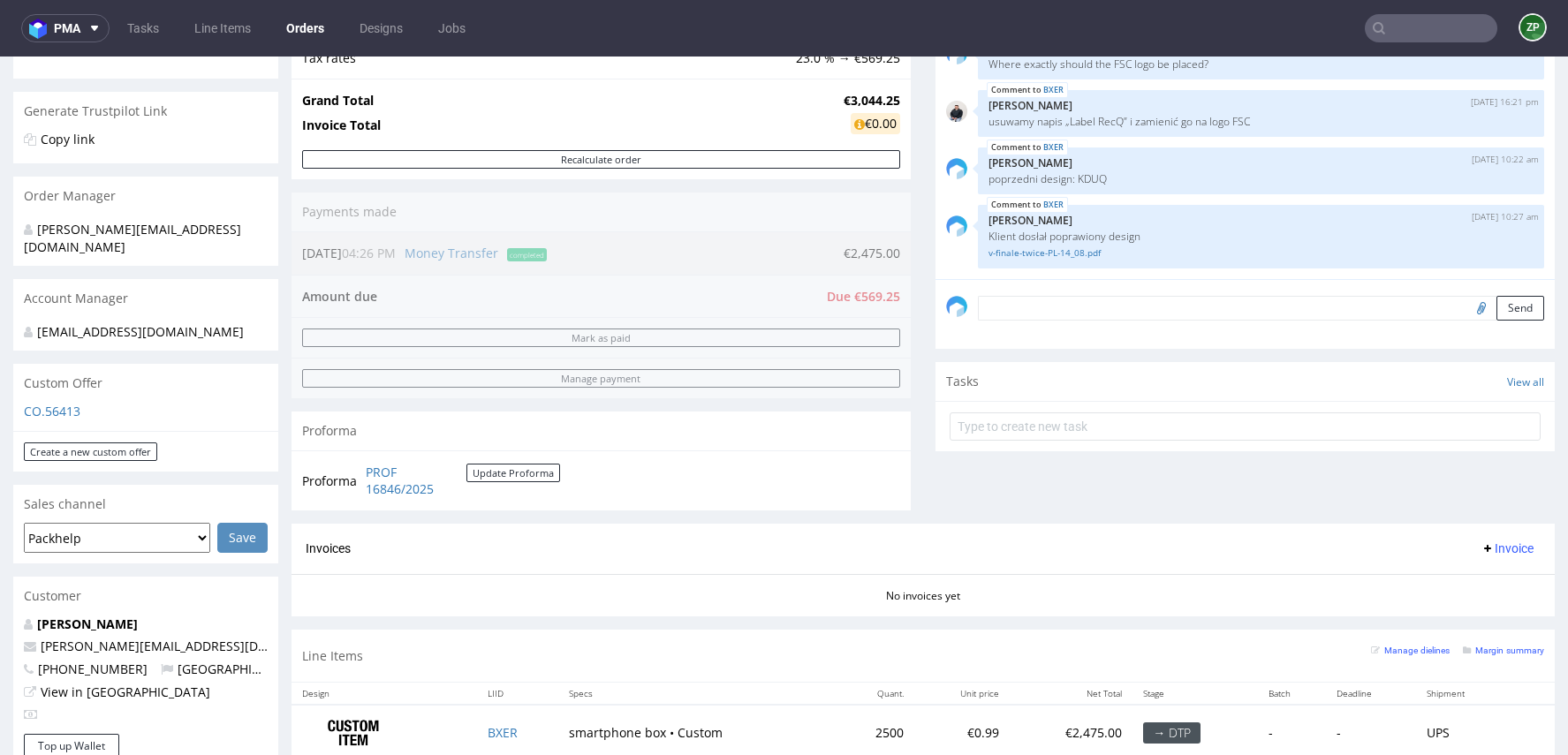
scroll to position [314, 0]
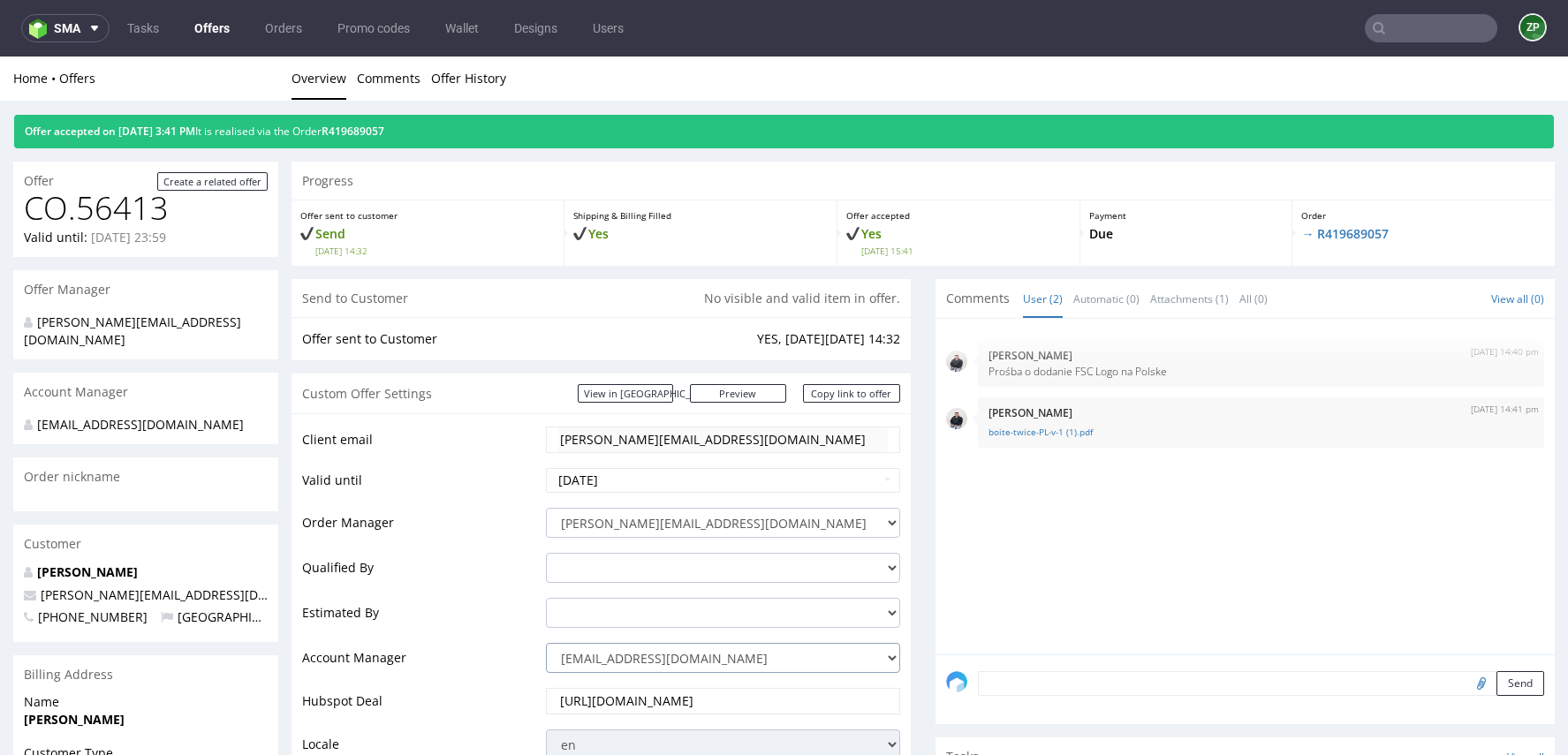
click at [665, 655] on select "jozefina.owczarek@packhelp.com adrian.margula@packhelp.com alex.lemee@packhelp.…" at bounding box center [723, 658] width 354 height 30
select select "20839025"
click at [546, 643] on select "jozefina.owczarek@packhelp.com adrian.margula@packhelp.com alex.lemee@packhelp.…" at bounding box center [723, 658] width 354 height 30
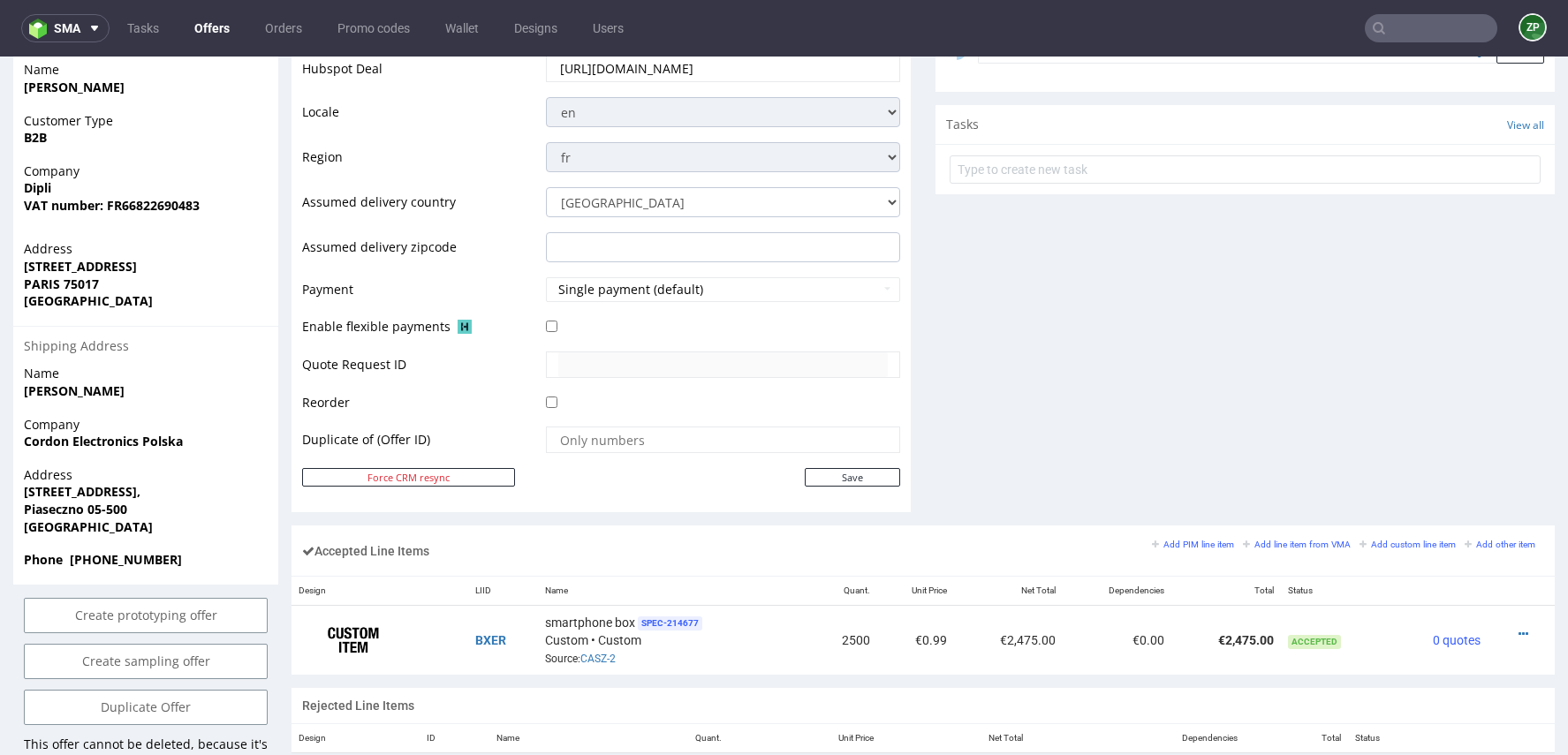
scroll to position [832, 0]
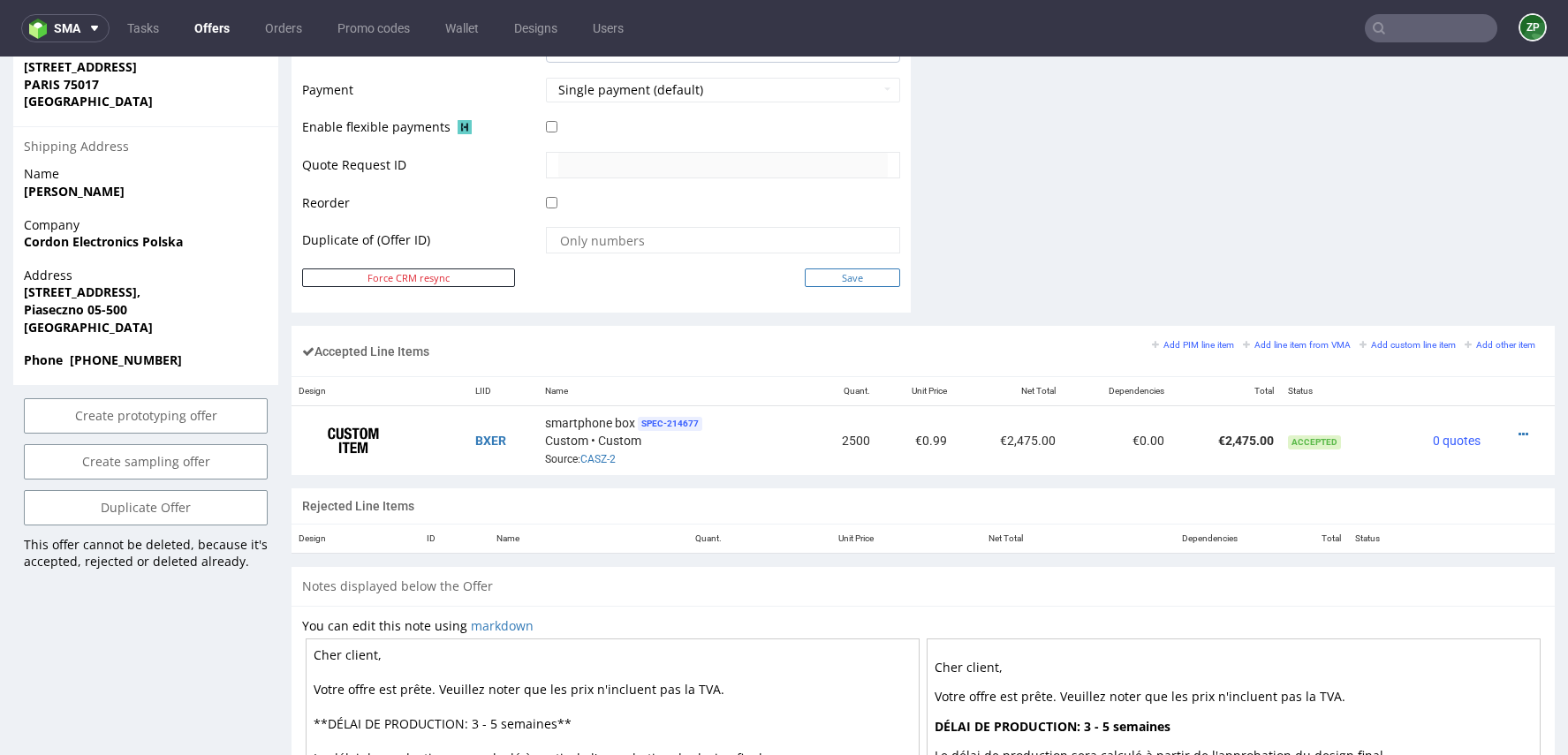
click at [852, 271] on input "Save" at bounding box center [853, 278] width 95 height 19
type input "In progress..."
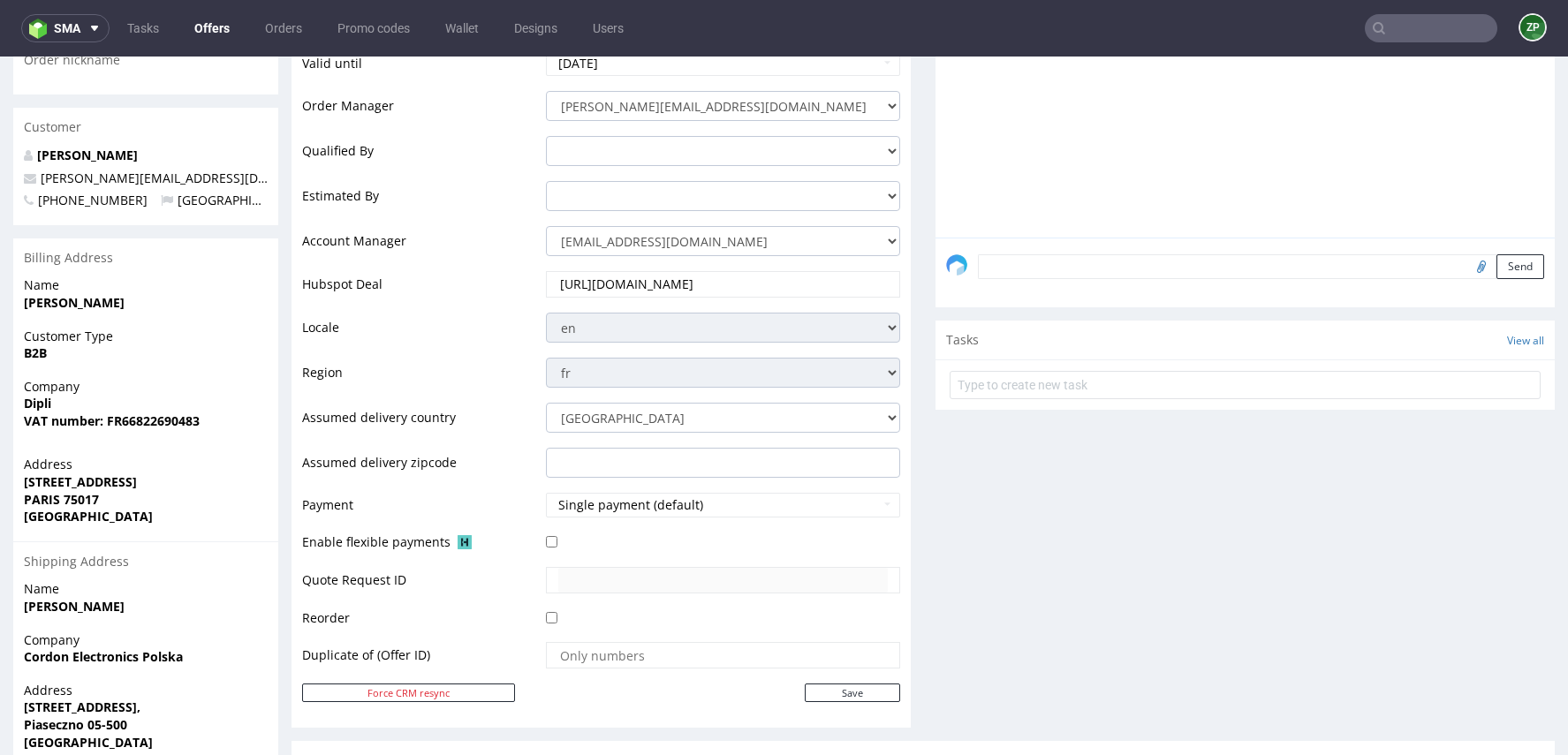
scroll to position [406, 0]
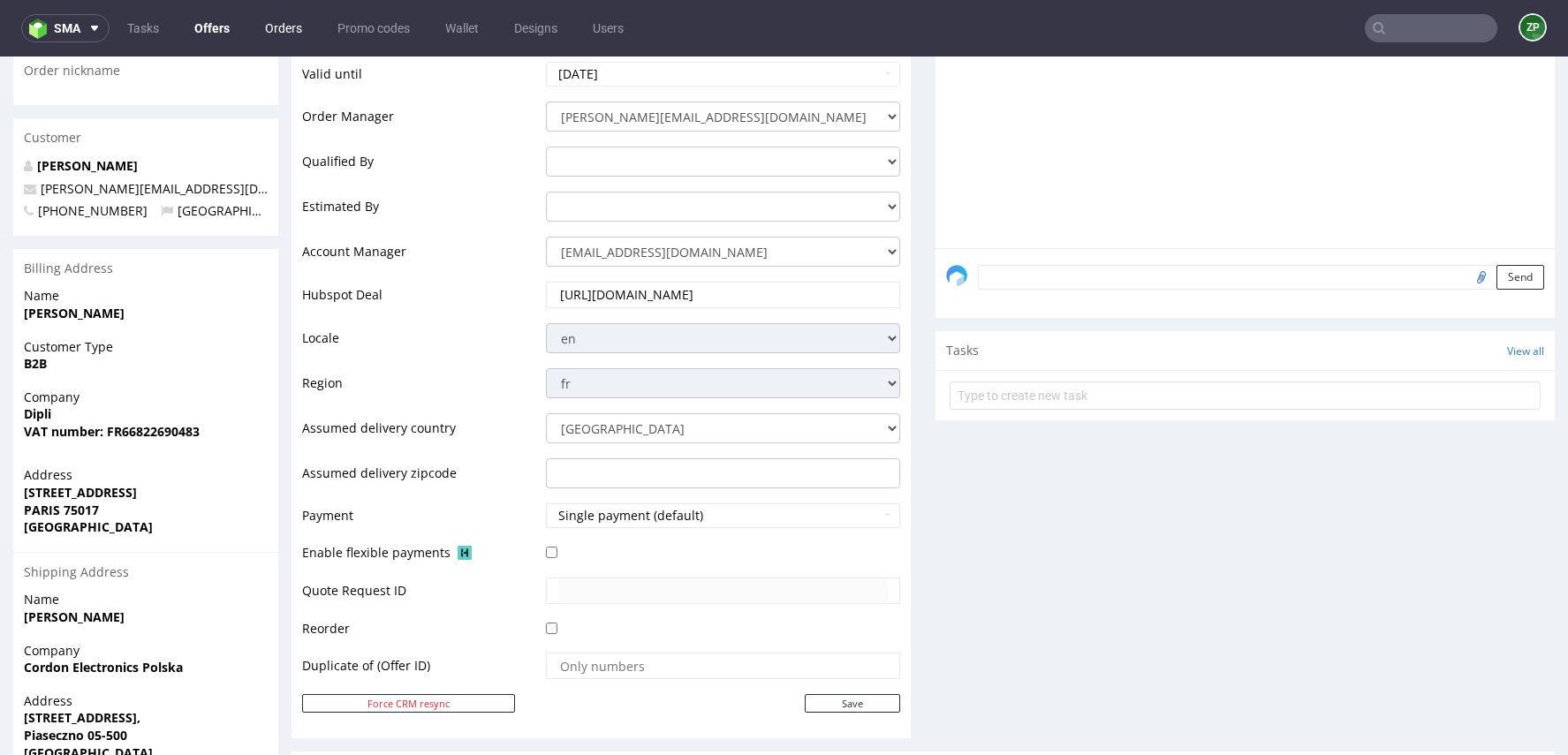
click at [288, 14] on link "Orders" at bounding box center [284, 28] width 58 height 28
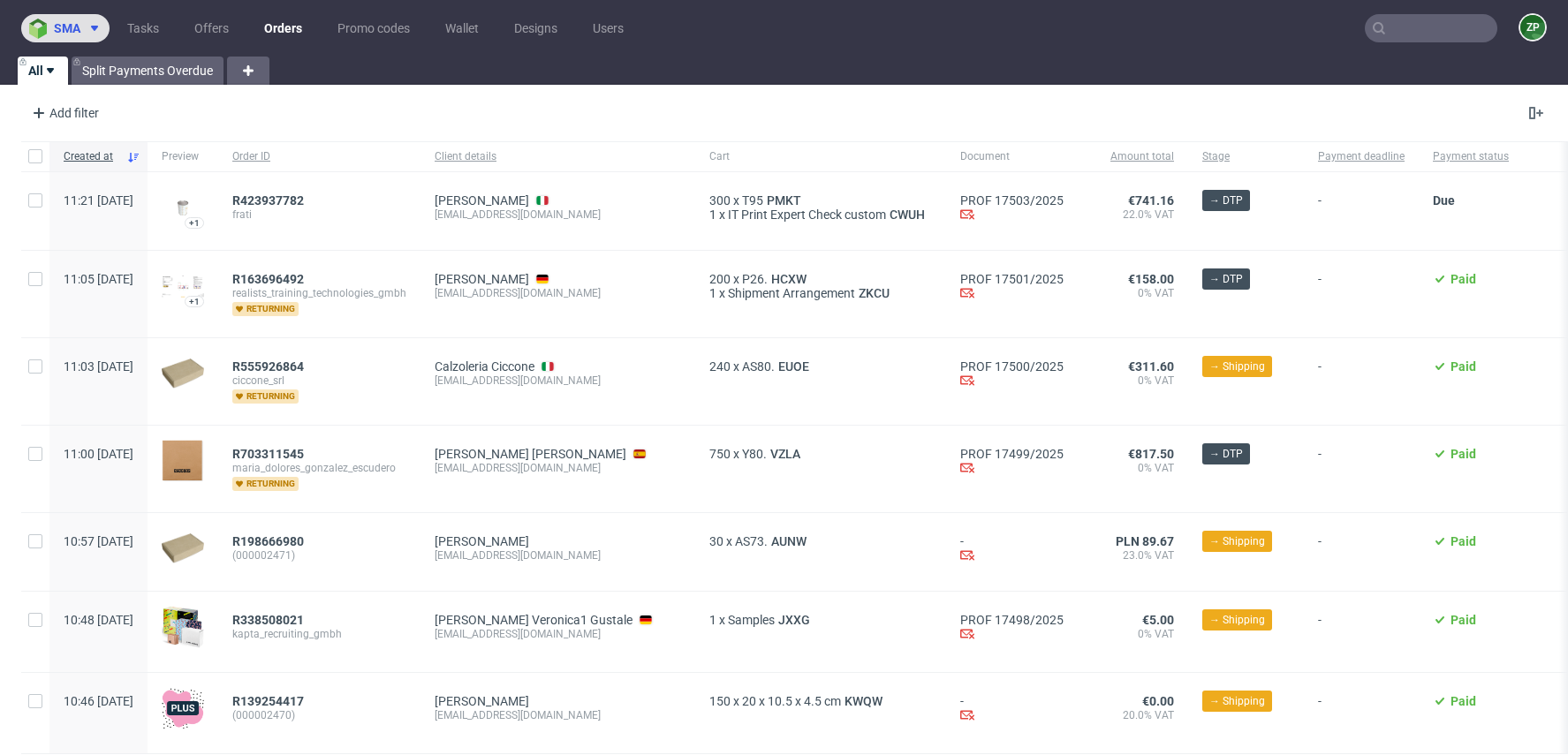
click at [66, 31] on span "sma" at bounding box center [67, 28] width 26 height 12
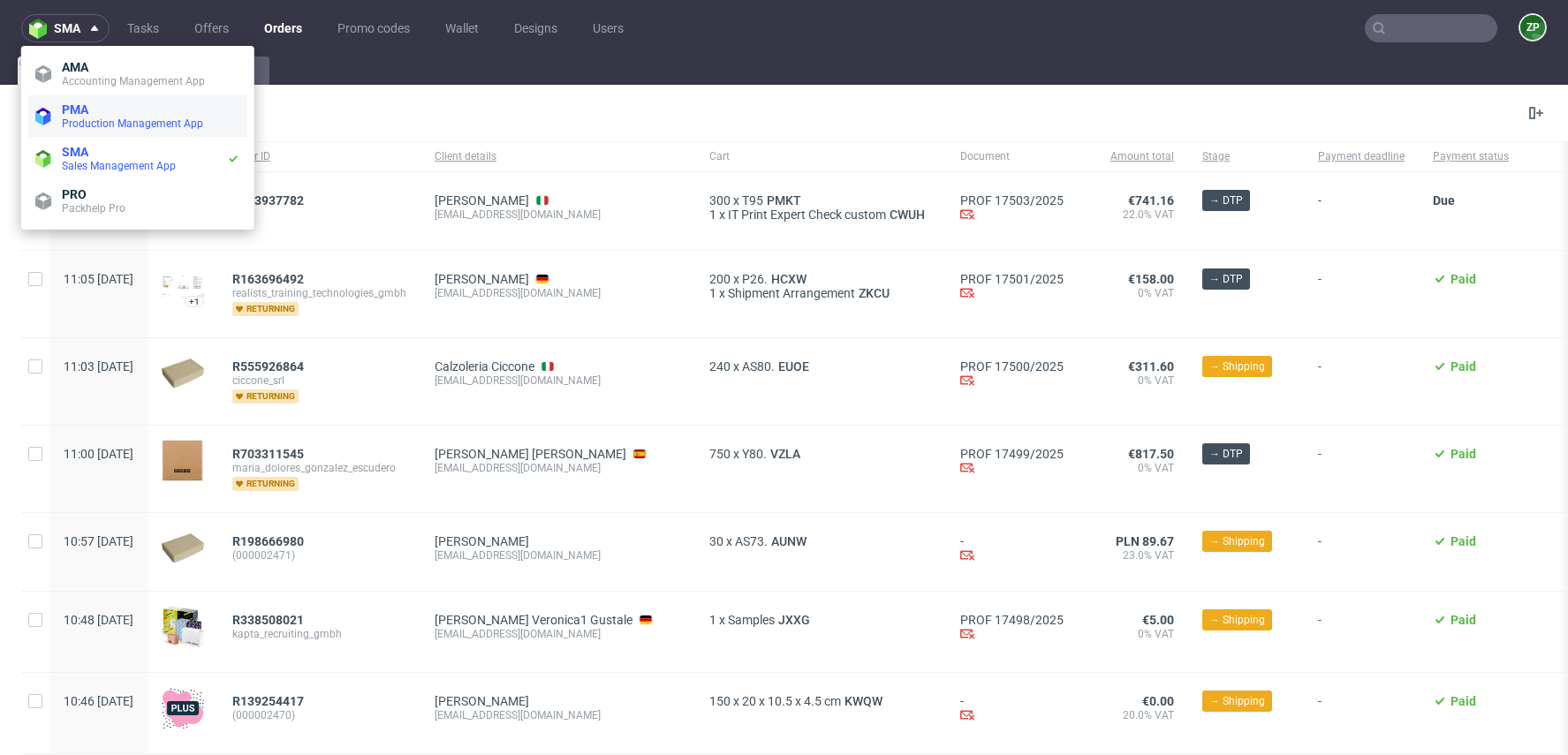
click at [104, 119] on span "Production Management App" at bounding box center [132, 123] width 141 height 12
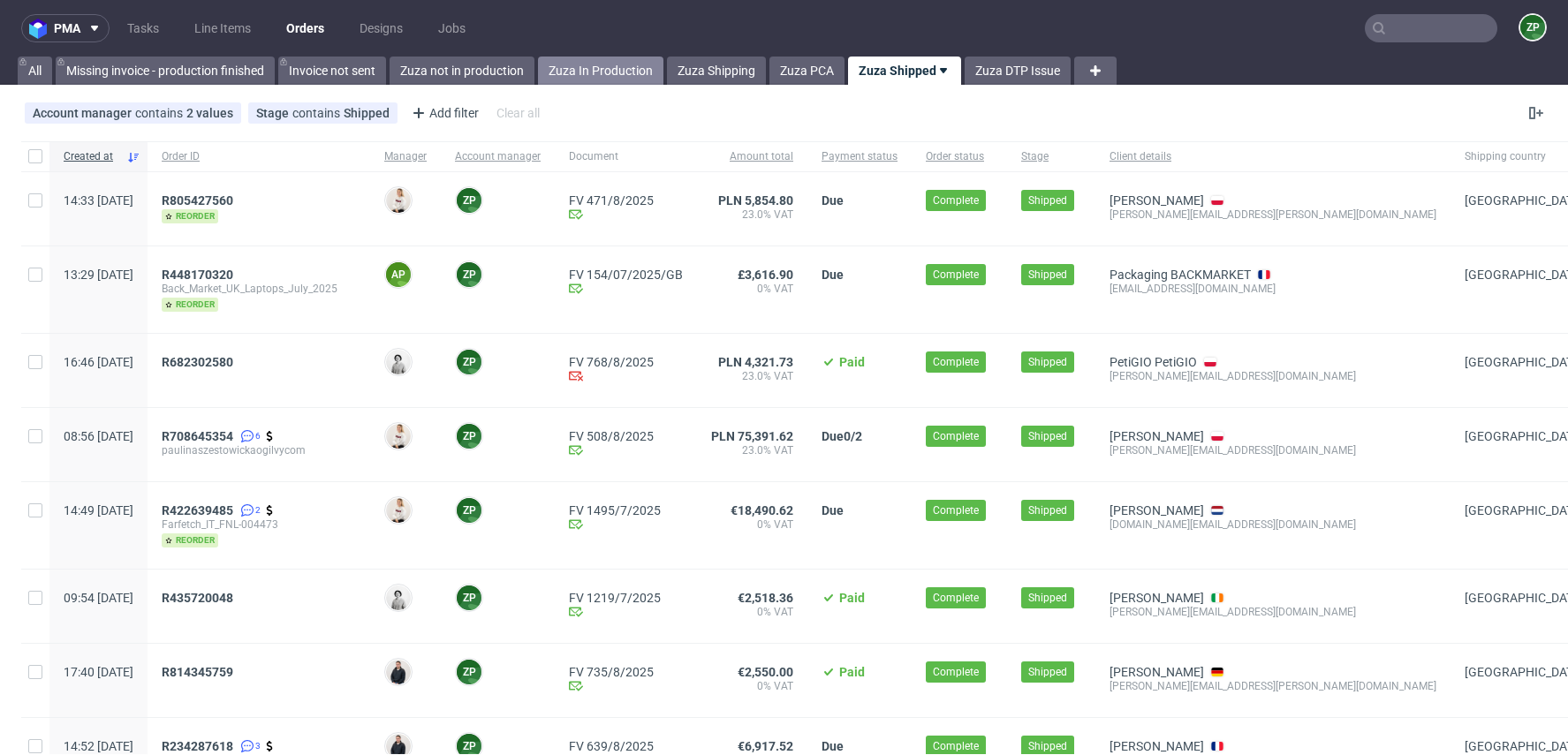
click at [602, 73] on link "Zuza In Production" at bounding box center [601, 70] width 125 height 28
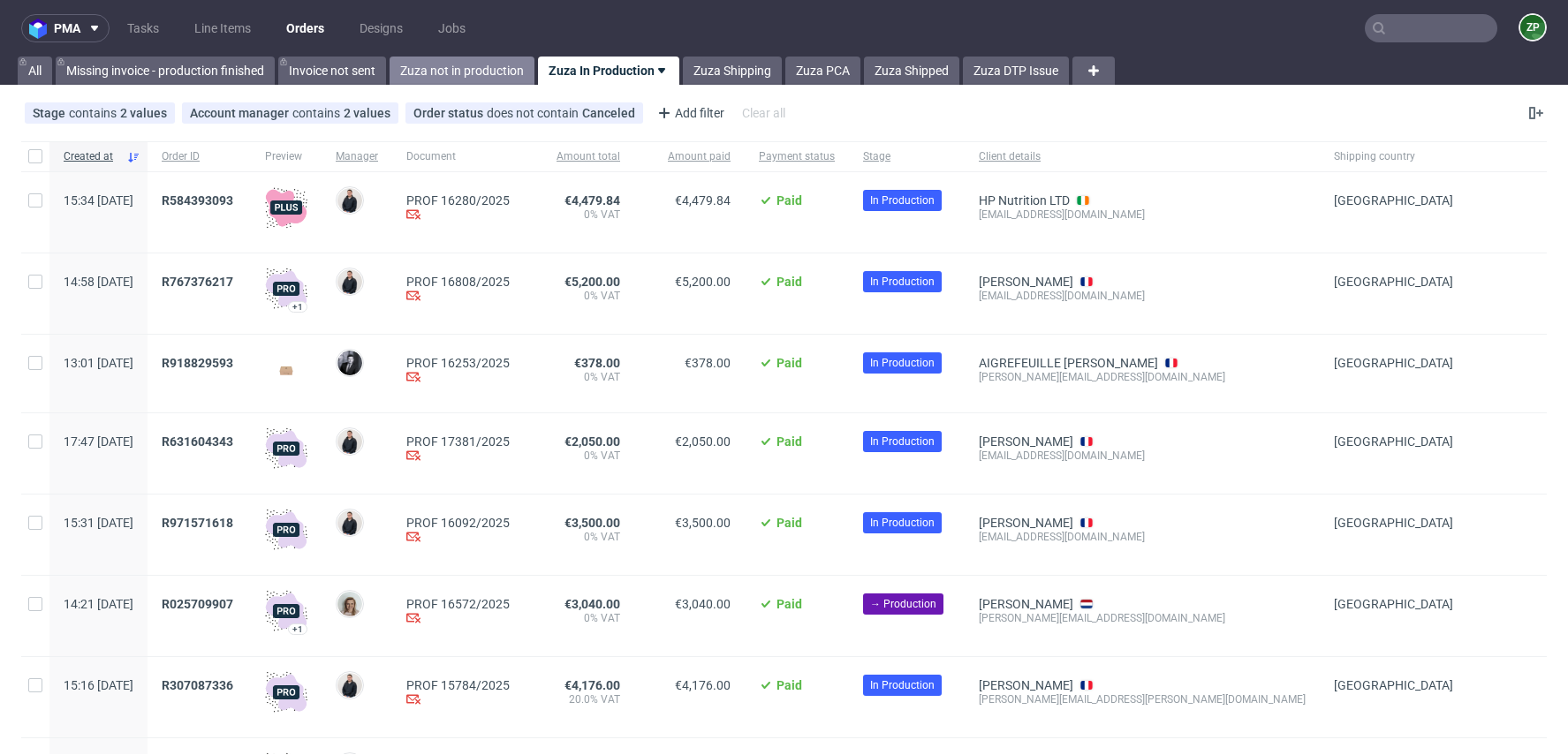
click at [445, 72] on link "Zuza not in production" at bounding box center [462, 70] width 145 height 28
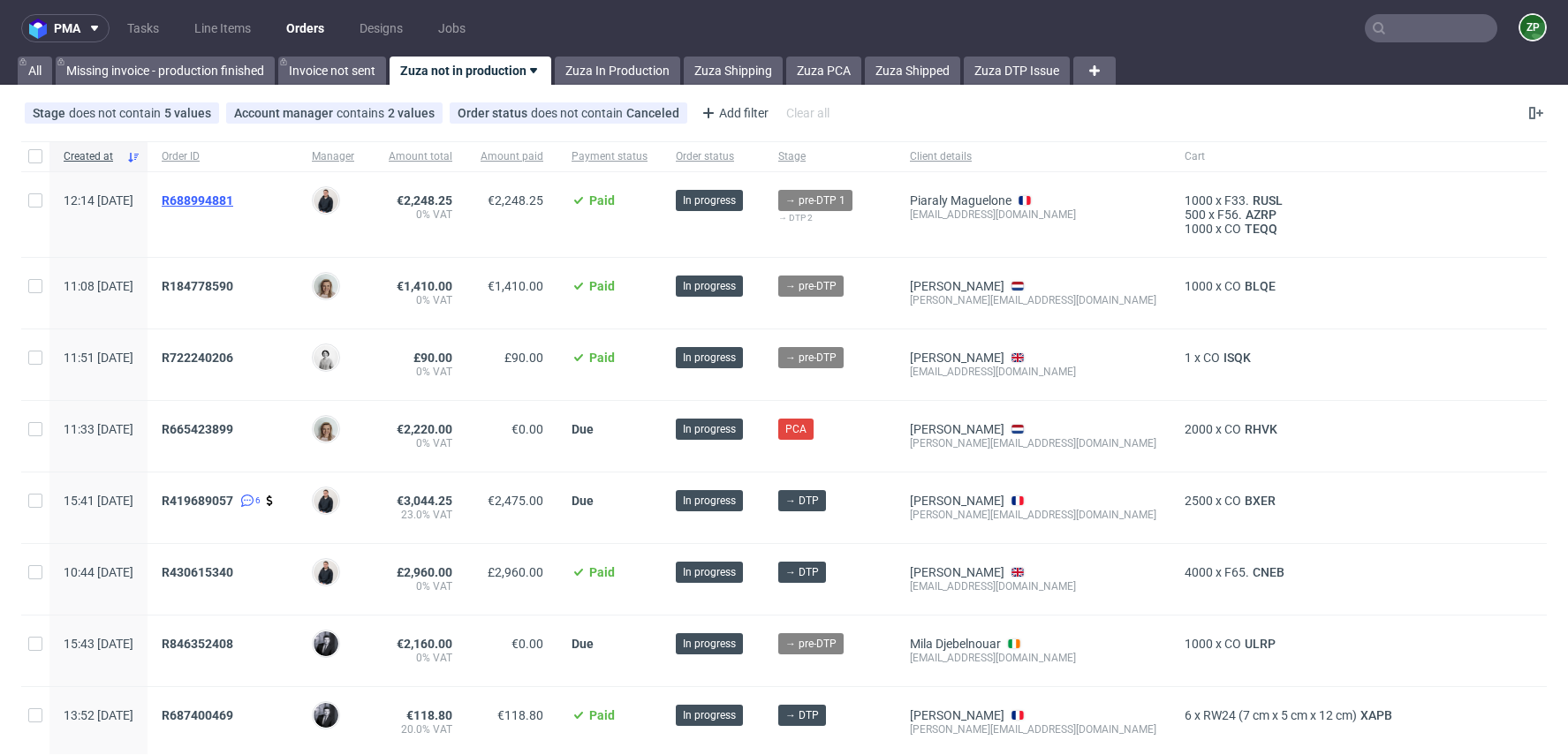
click at [233, 202] on span "R688994881" at bounding box center [198, 200] width 71 height 14
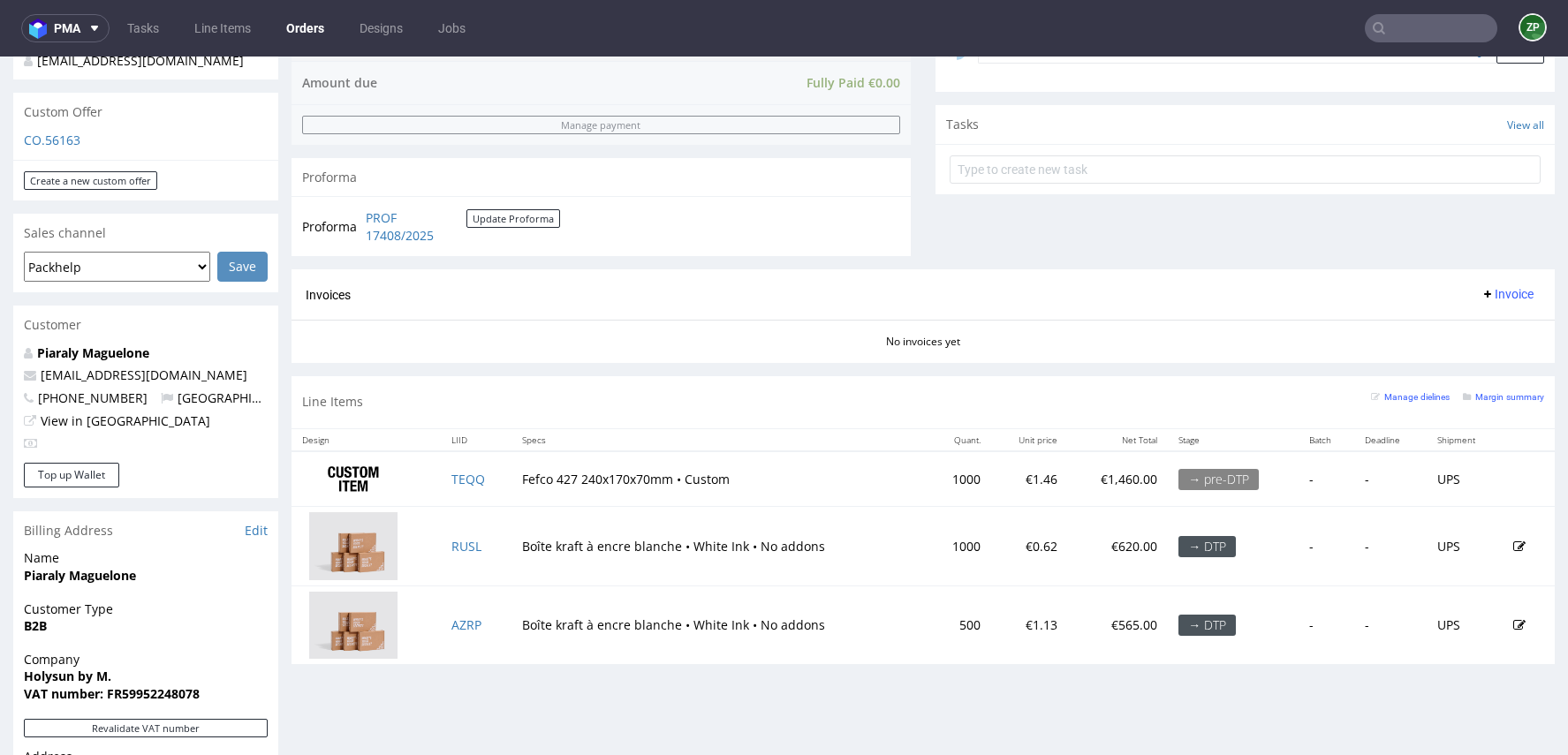
scroll to position [589, 0]
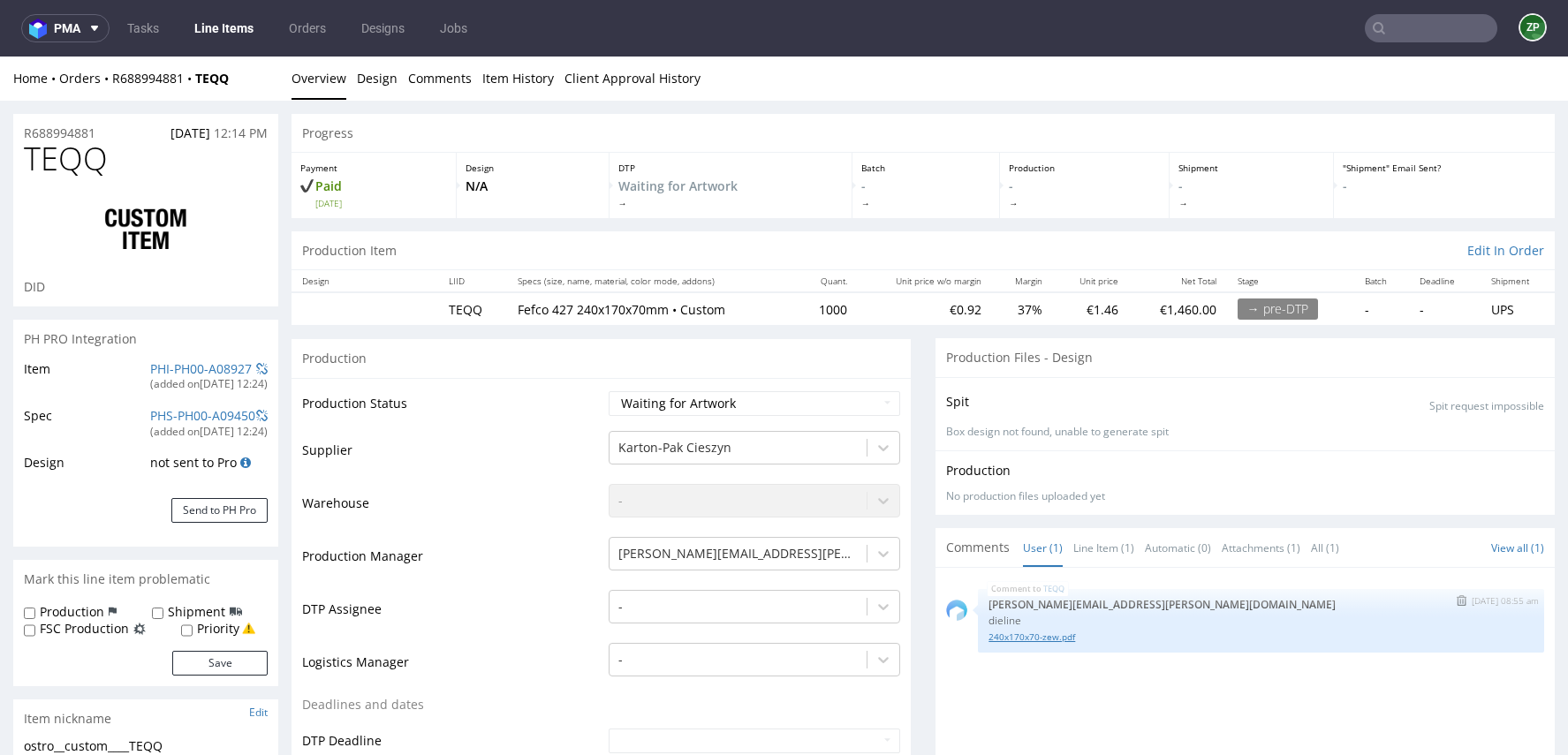
click at [1006, 634] on link "240x170x70-zew.pdf" at bounding box center [1261, 637] width 545 height 13
click at [343, 35] on ul "Tasks Line Items Orders Designs Jobs" at bounding box center [297, 28] width 375 height 28
click at [309, 31] on link "Orders" at bounding box center [307, 28] width 58 height 28
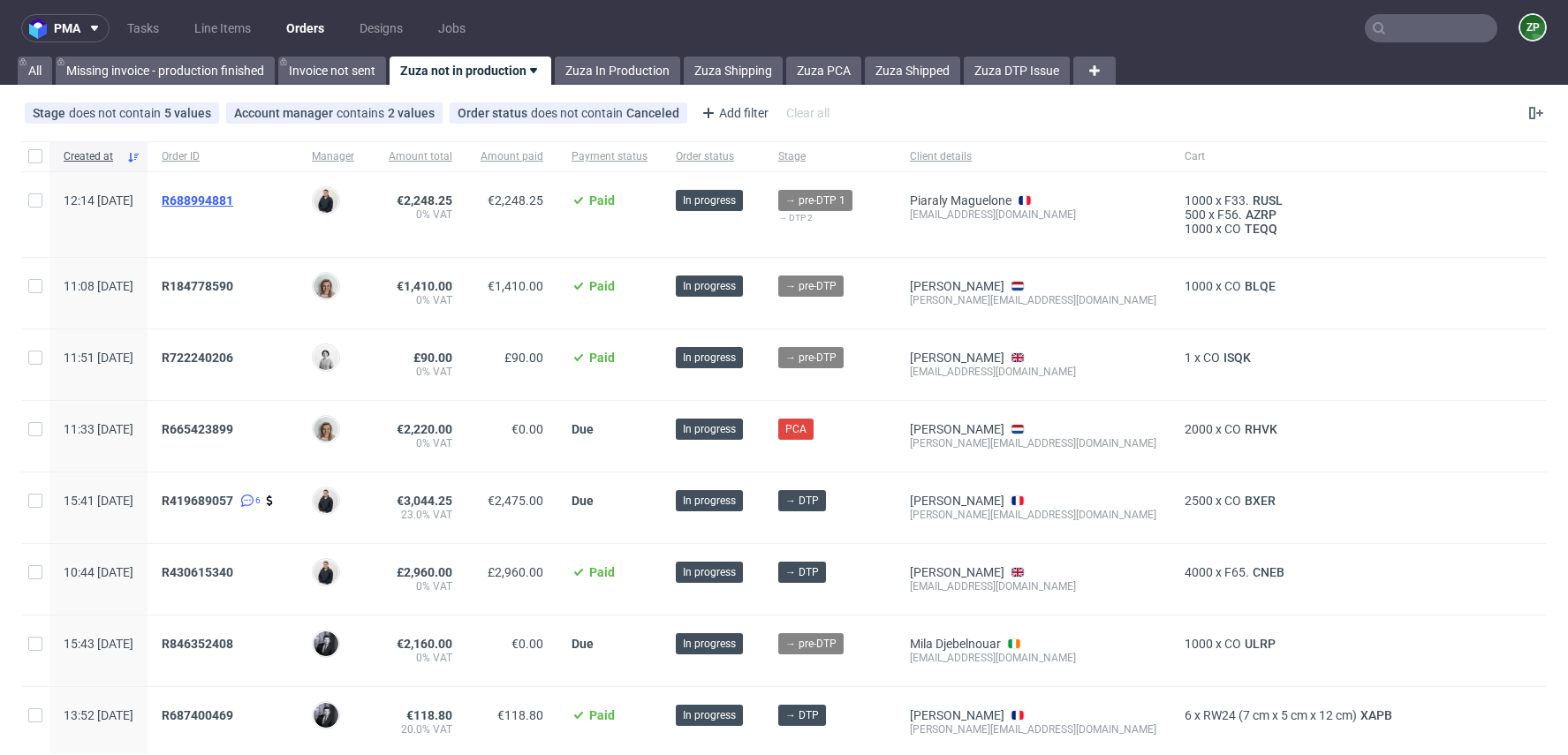
click at [233, 200] on span "R688994881" at bounding box center [198, 200] width 71 height 14
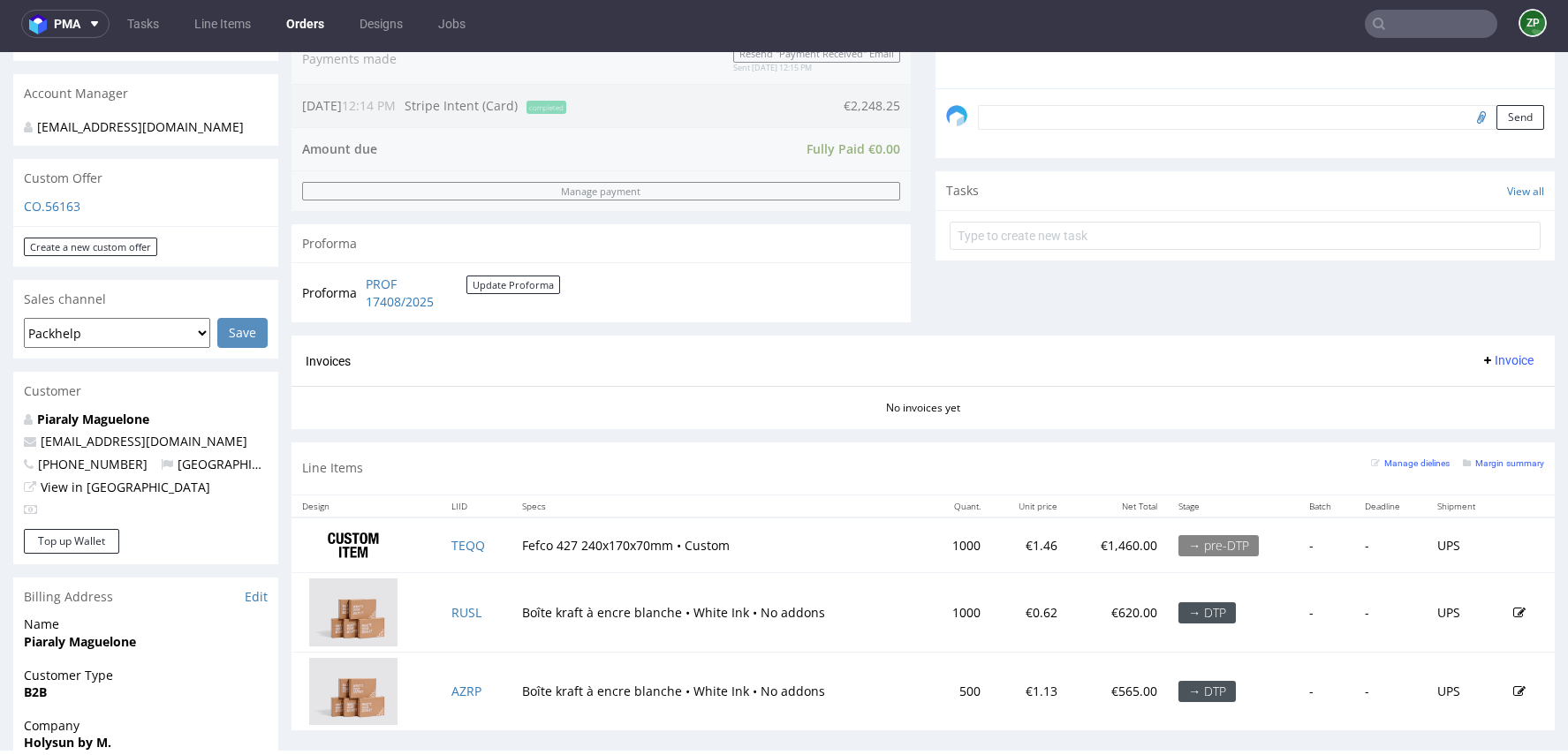
scroll to position [552, 0]
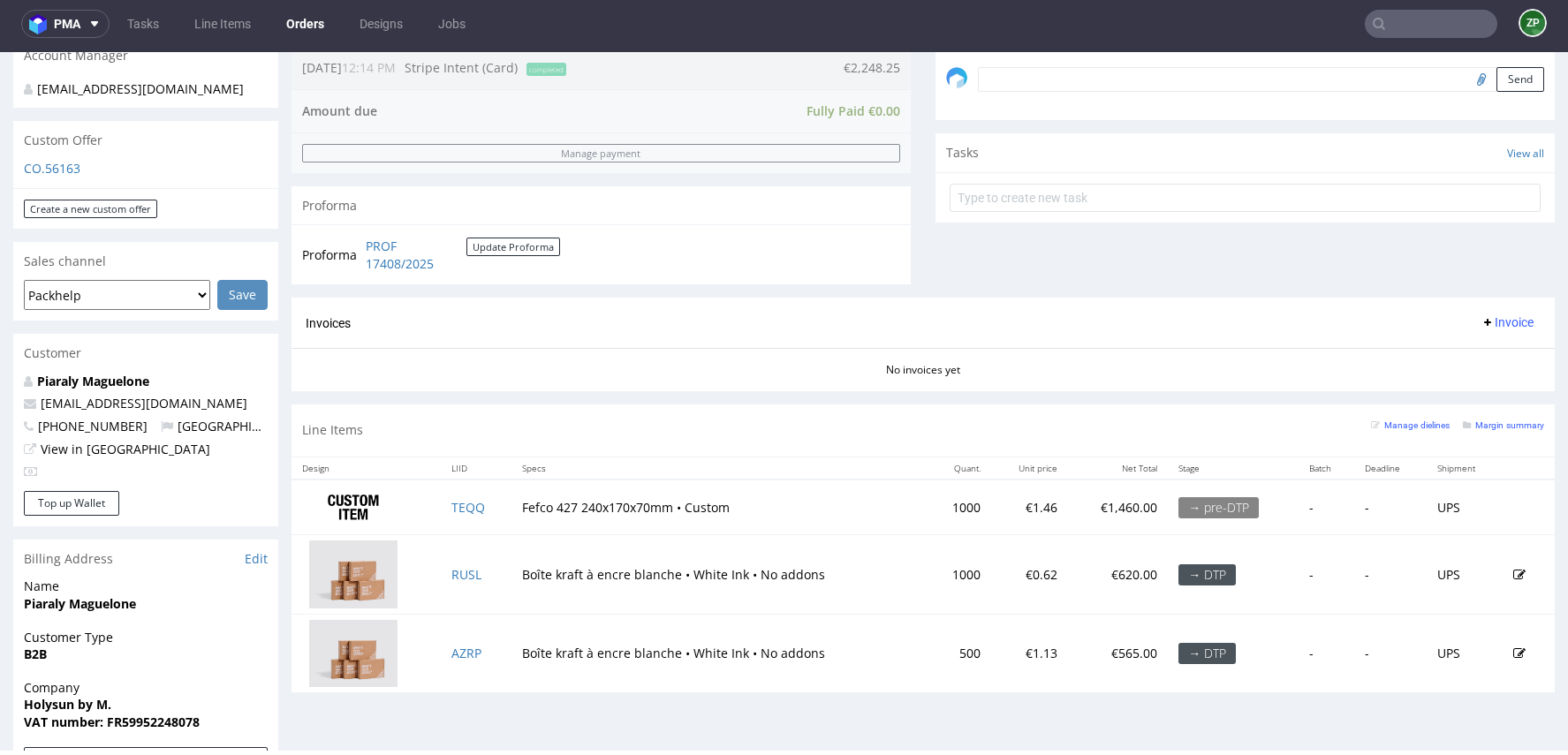
click at [555, 500] on td "Fefco 427 240x170x70mm • Custom" at bounding box center [719, 506] width 416 height 55
drag, startPoint x: 583, startPoint y: 501, endPoint x: 664, endPoint y: 506, distance: 81.2
click at [664, 506] on td "Fefco 427 240x170x70mm • Custom" at bounding box center [719, 506] width 416 height 55
drag, startPoint x: 671, startPoint y: 501, endPoint x: 581, endPoint y: 499, distance: 90.0
click at [581, 499] on td "Fefco 427 240x170x70mm • Custom" at bounding box center [719, 506] width 416 height 55
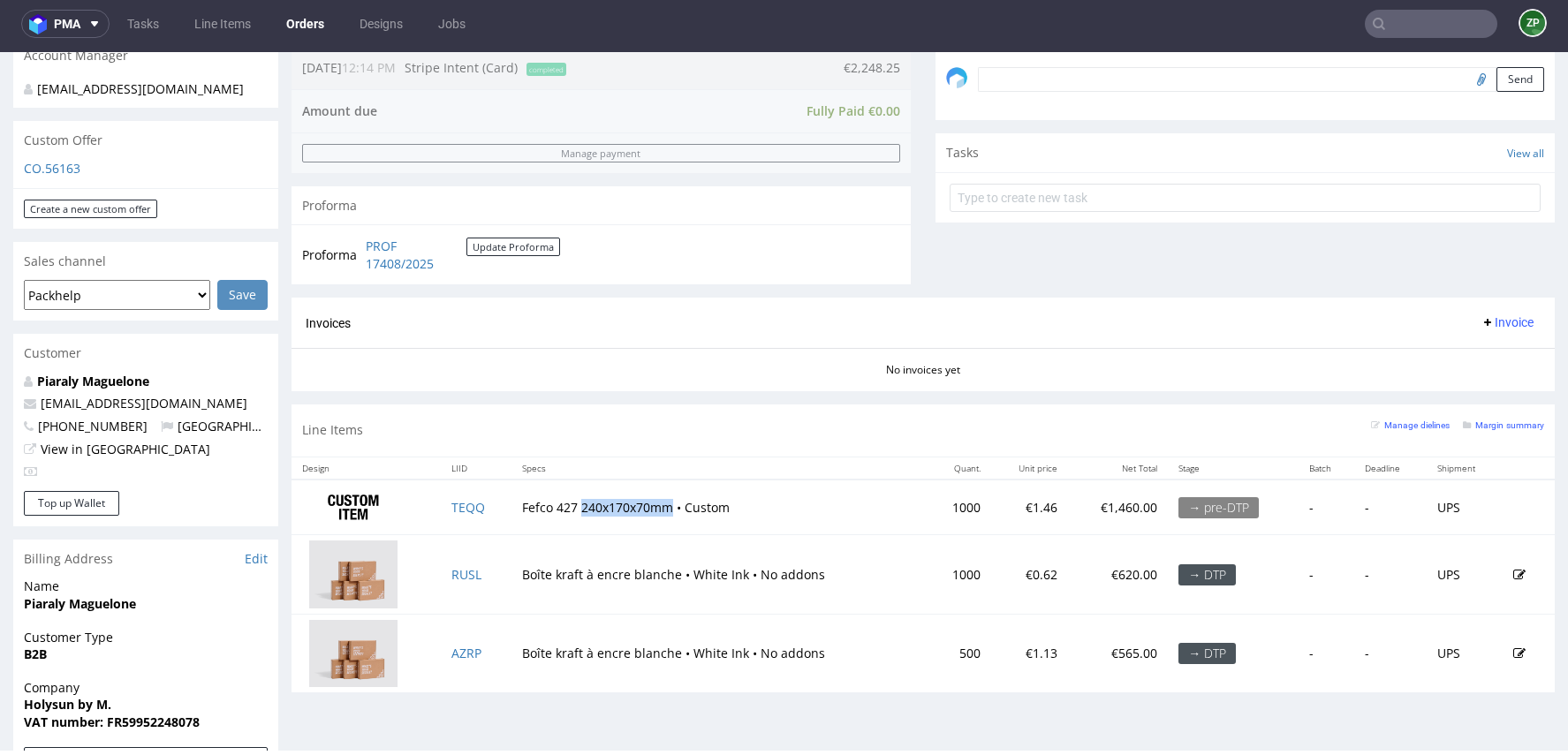
copy td "240x170x70mm"
click at [473, 511] on td "TEQQ" at bounding box center [476, 506] width 70 height 55
click at [461, 494] on td "TEQQ" at bounding box center [476, 506] width 70 height 55
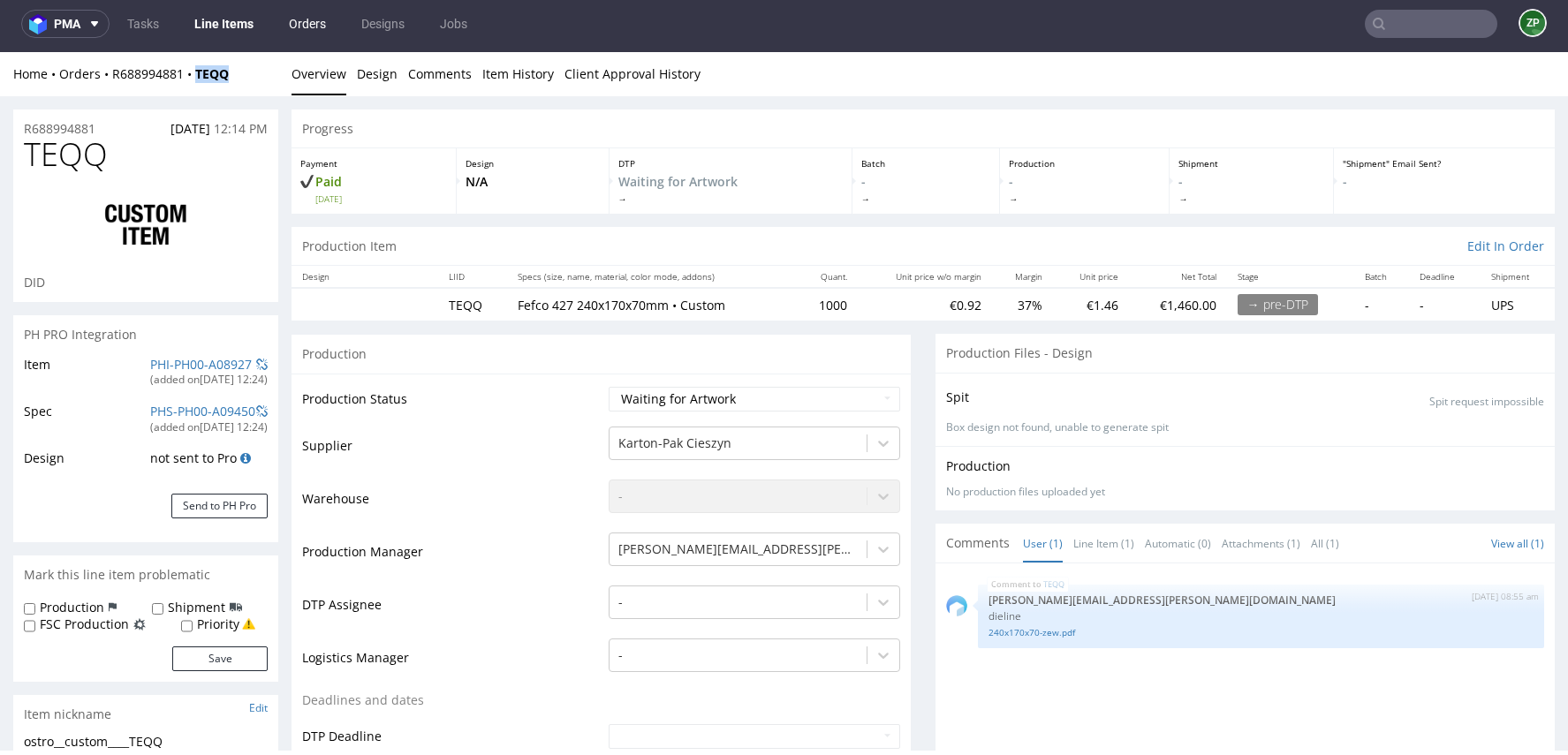
click at [315, 22] on link "Orders" at bounding box center [307, 23] width 58 height 28
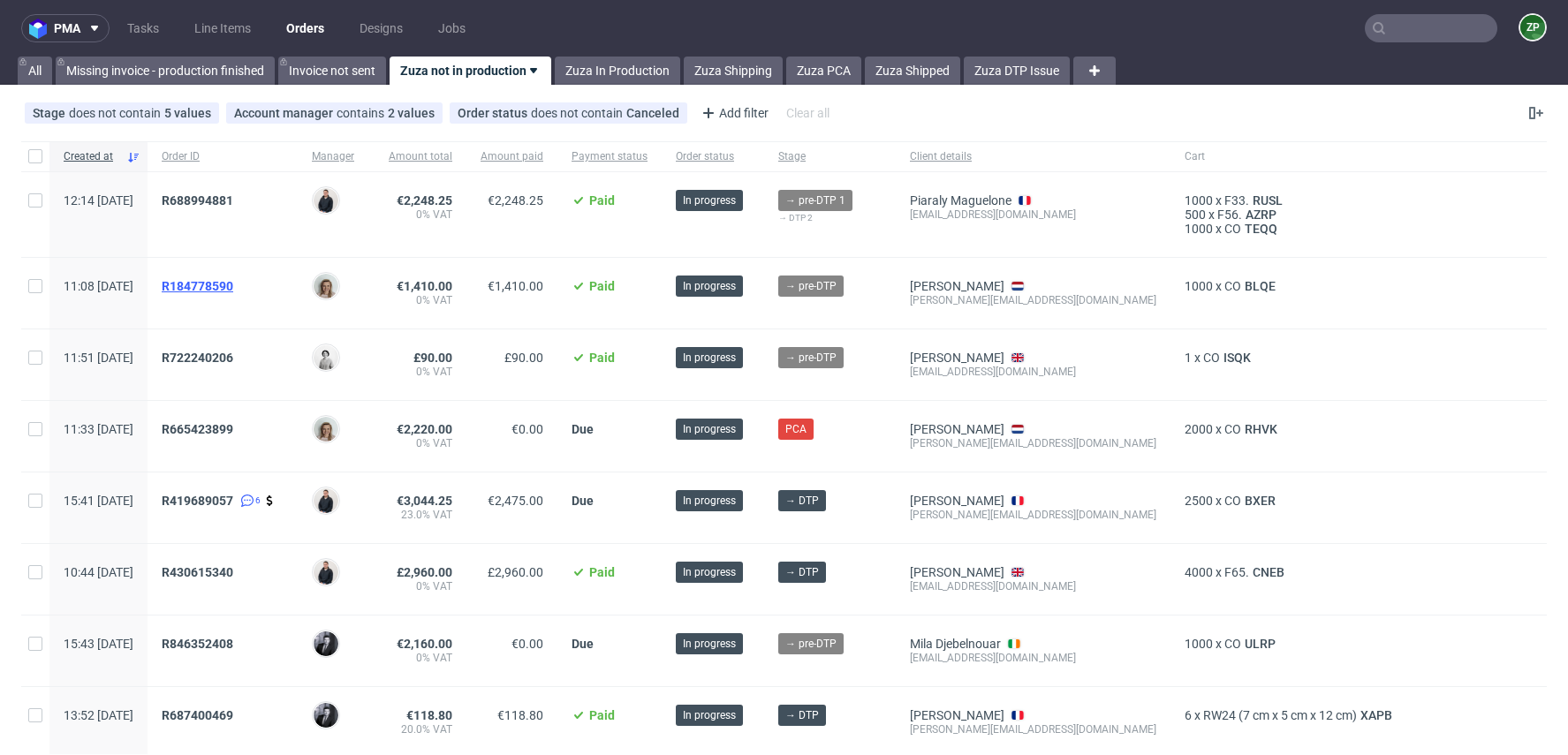
click at [233, 280] on span "R184778590" at bounding box center [198, 285] width 71 height 14
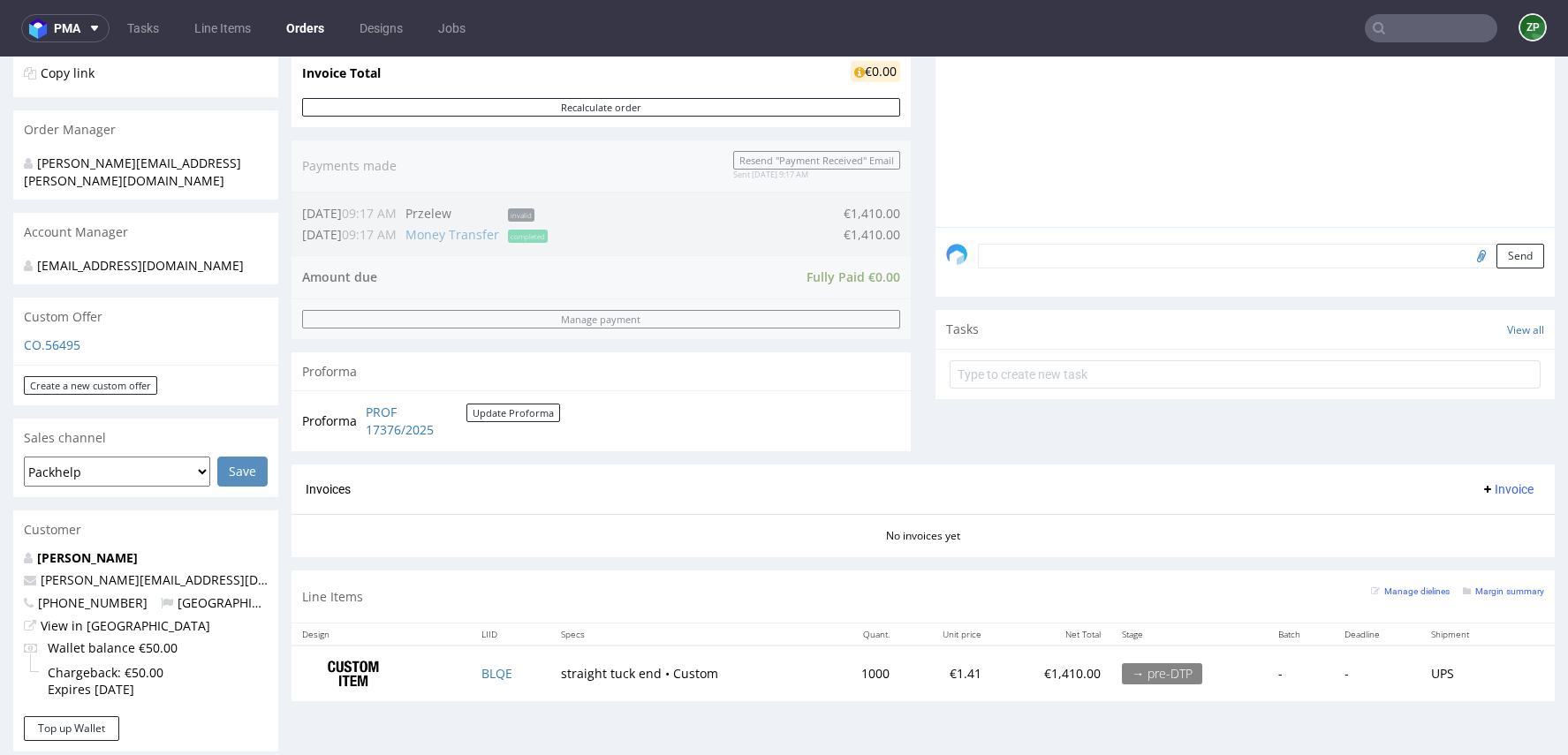
scroll to position [664, 0]
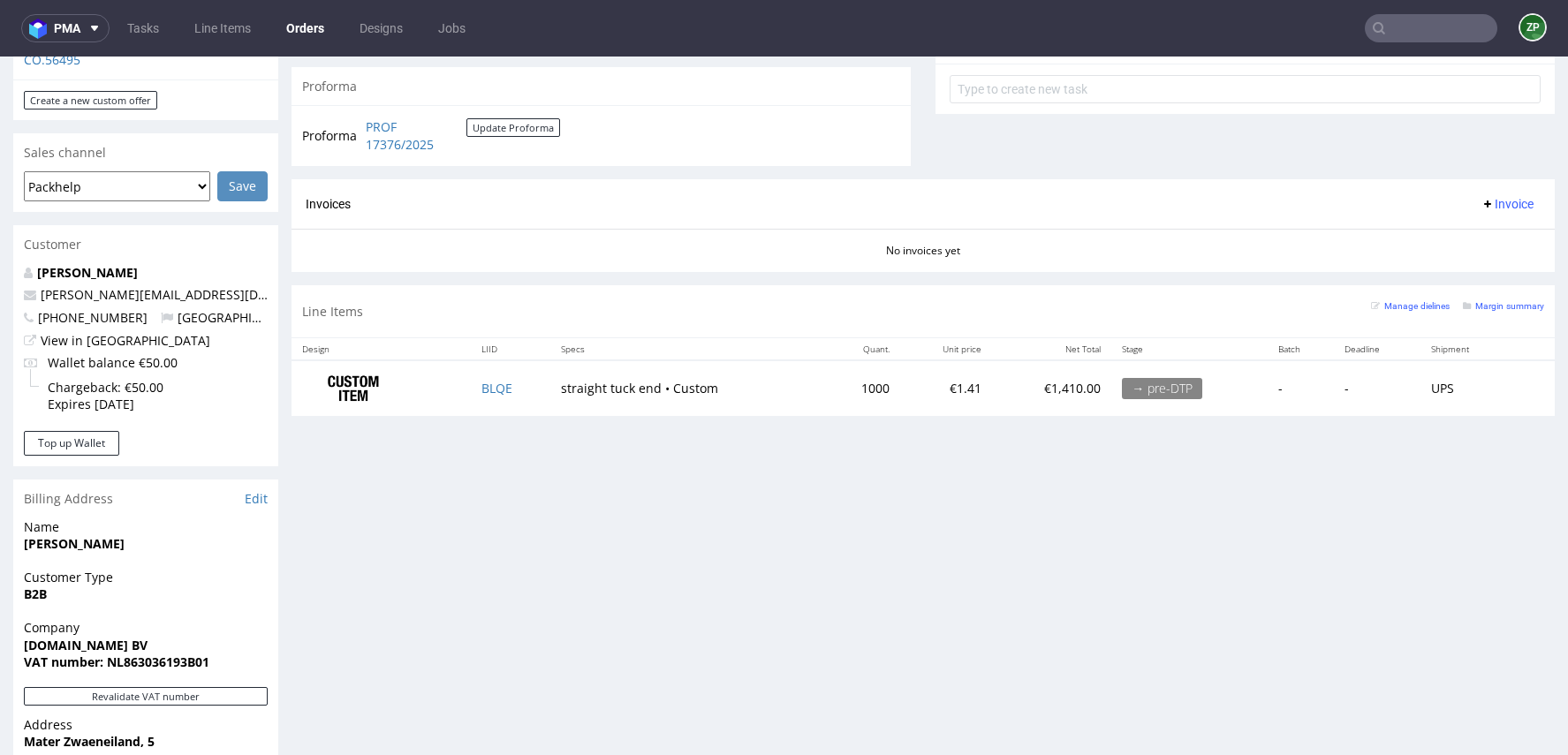
click at [304, 30] on link "Orders" at bounding box center [304, 28] width 59 height 28
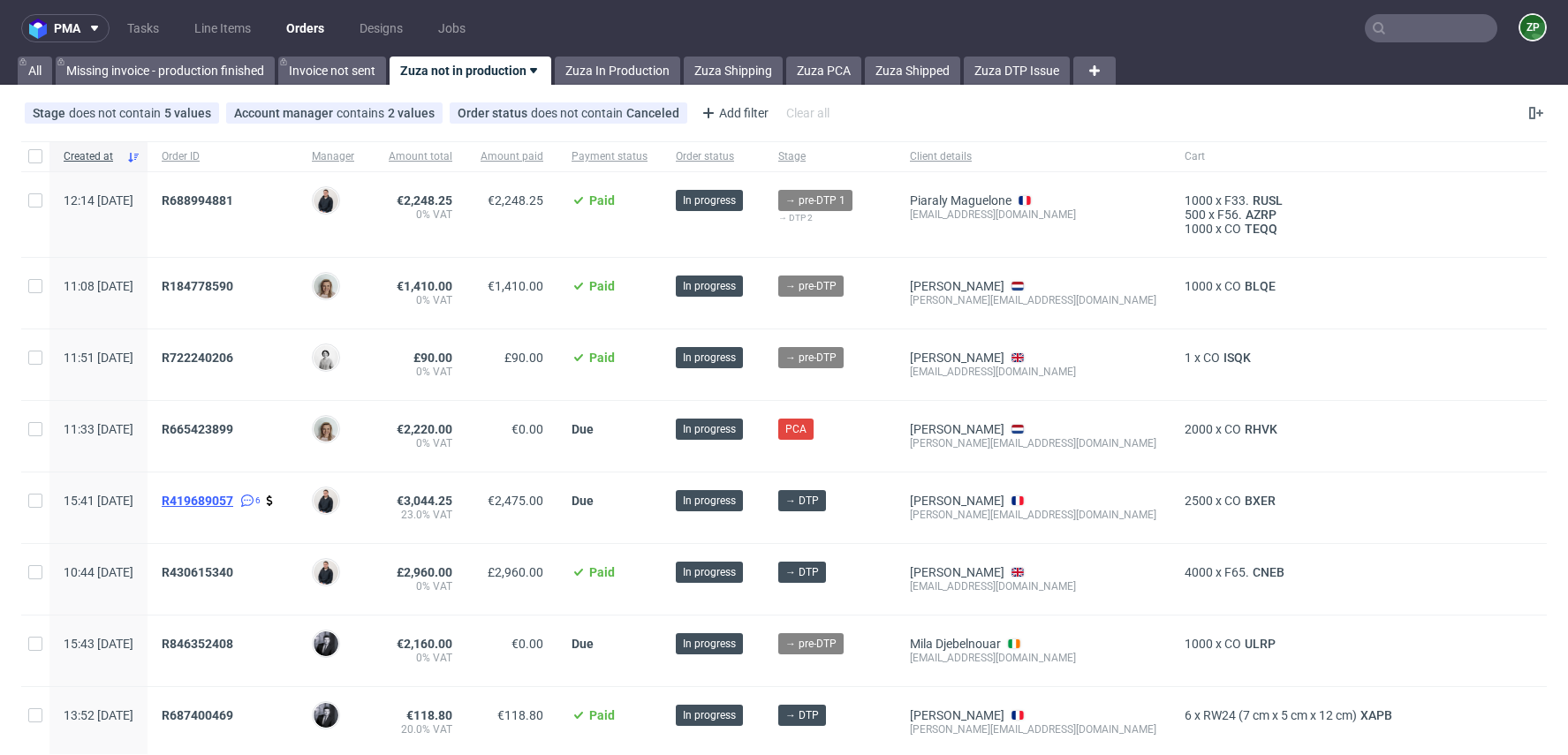
click at [233, 493] on span "R419689057" at bounding box center [198, 500] width 71 height 14
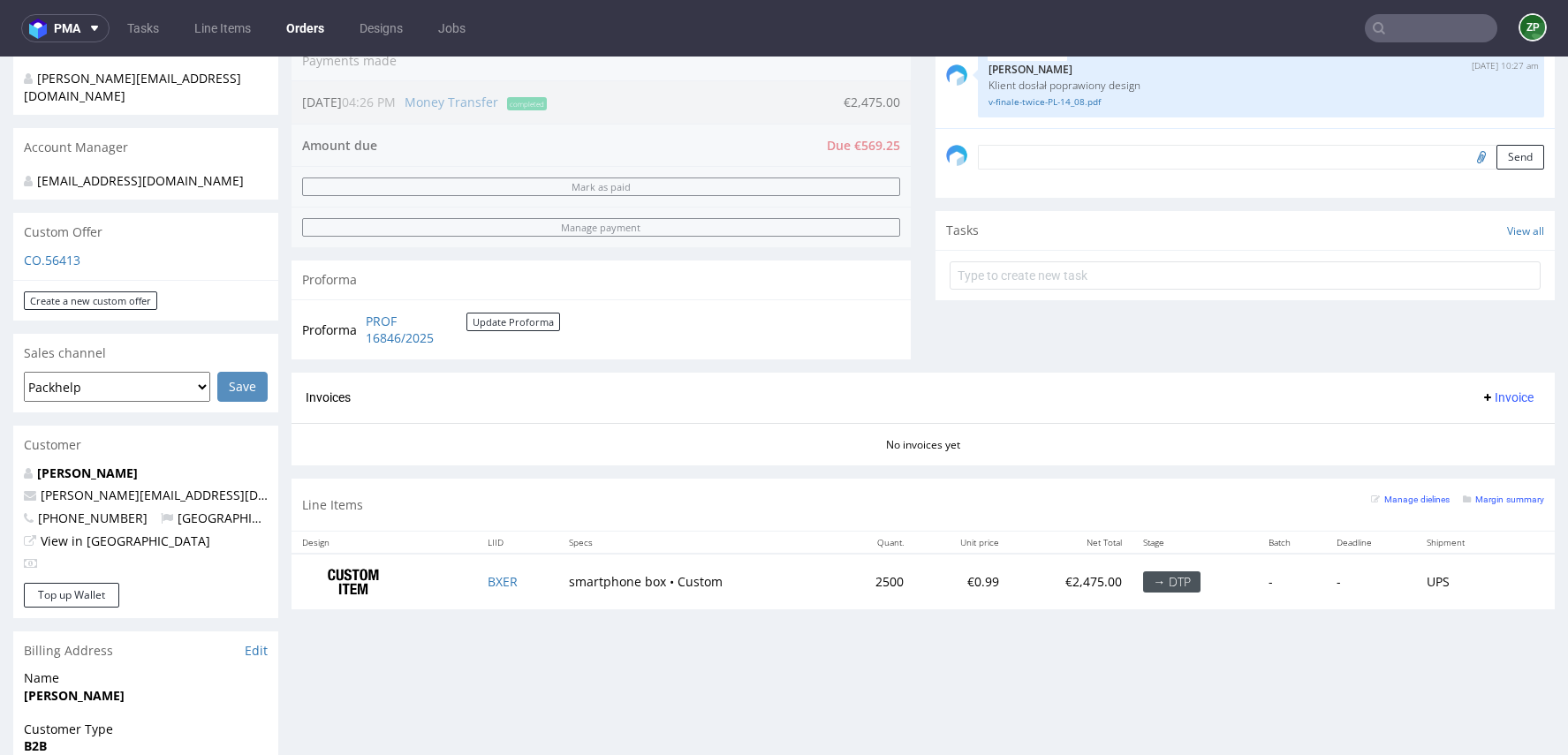
scroll to position [465, 0]
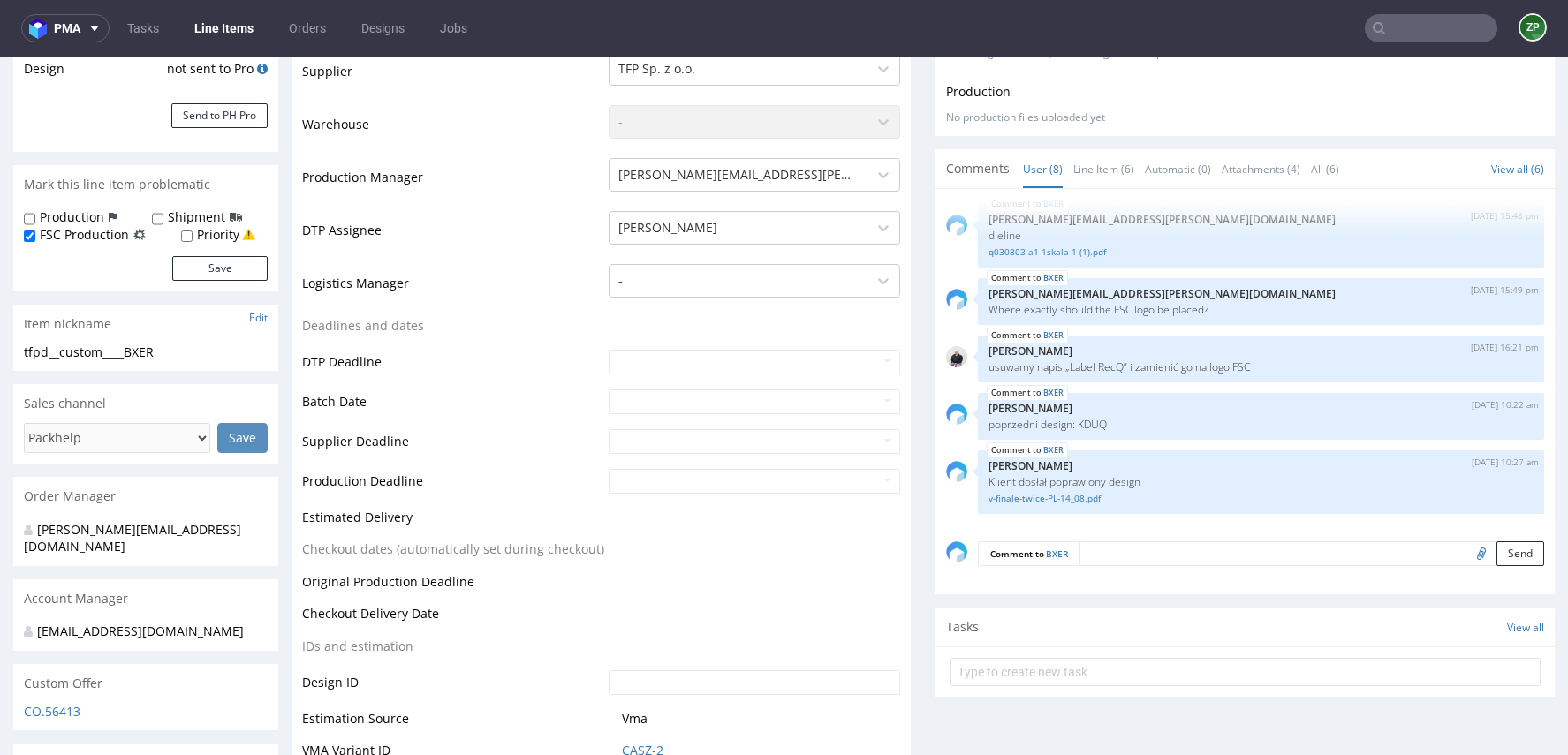
scroll to position [367, 0]
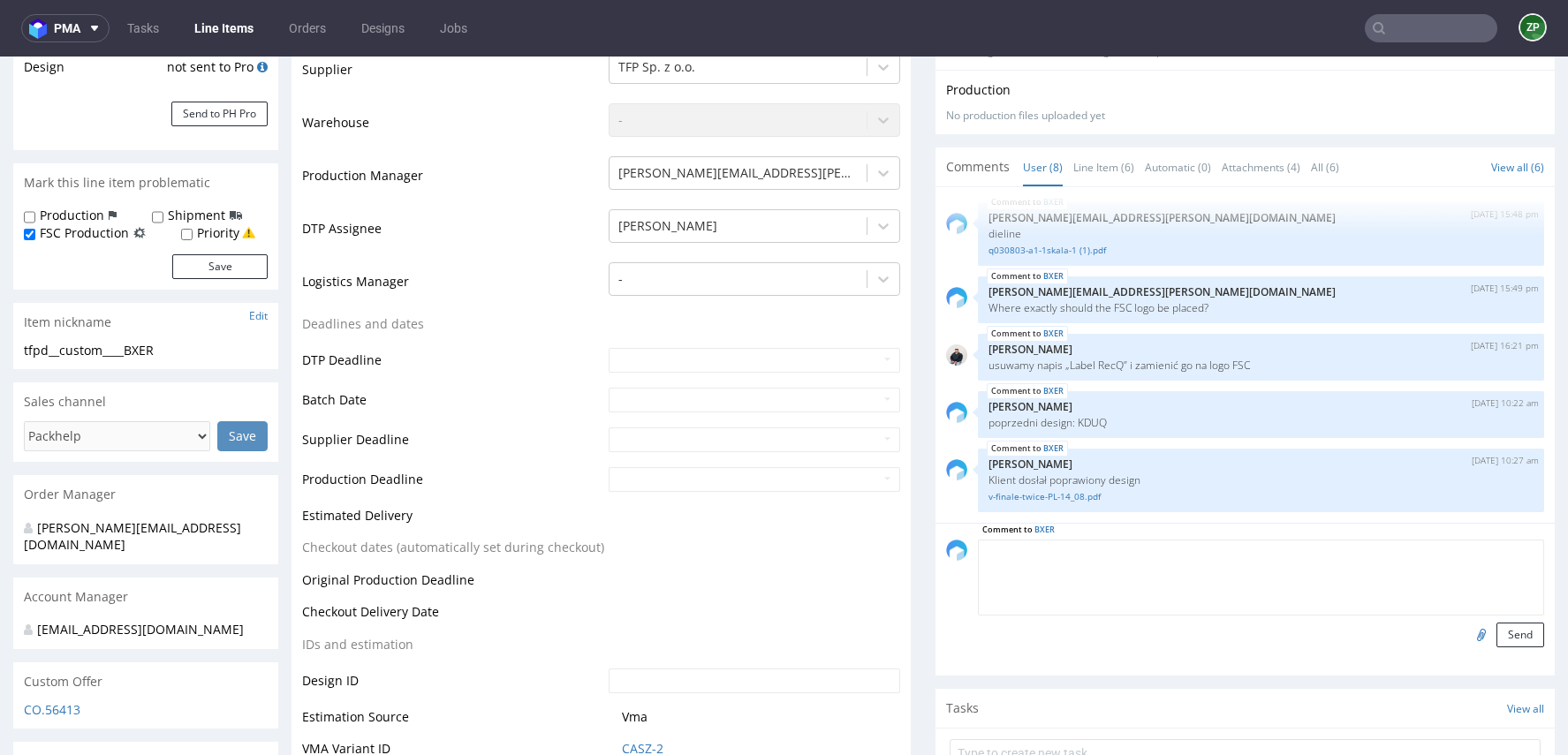
click at [1098, 558] on textarea at bounding box center [1260, 576] width 566 height 76
type textarea "w"
type textarea "k"
type textarea "będzie poprawka w designie. czekamy na ostateczną wersję dot "[DOMAIN_NAME]""
click at [1496, 623] on button "Send" at bounding box center [1519, 634] width 48 height 24
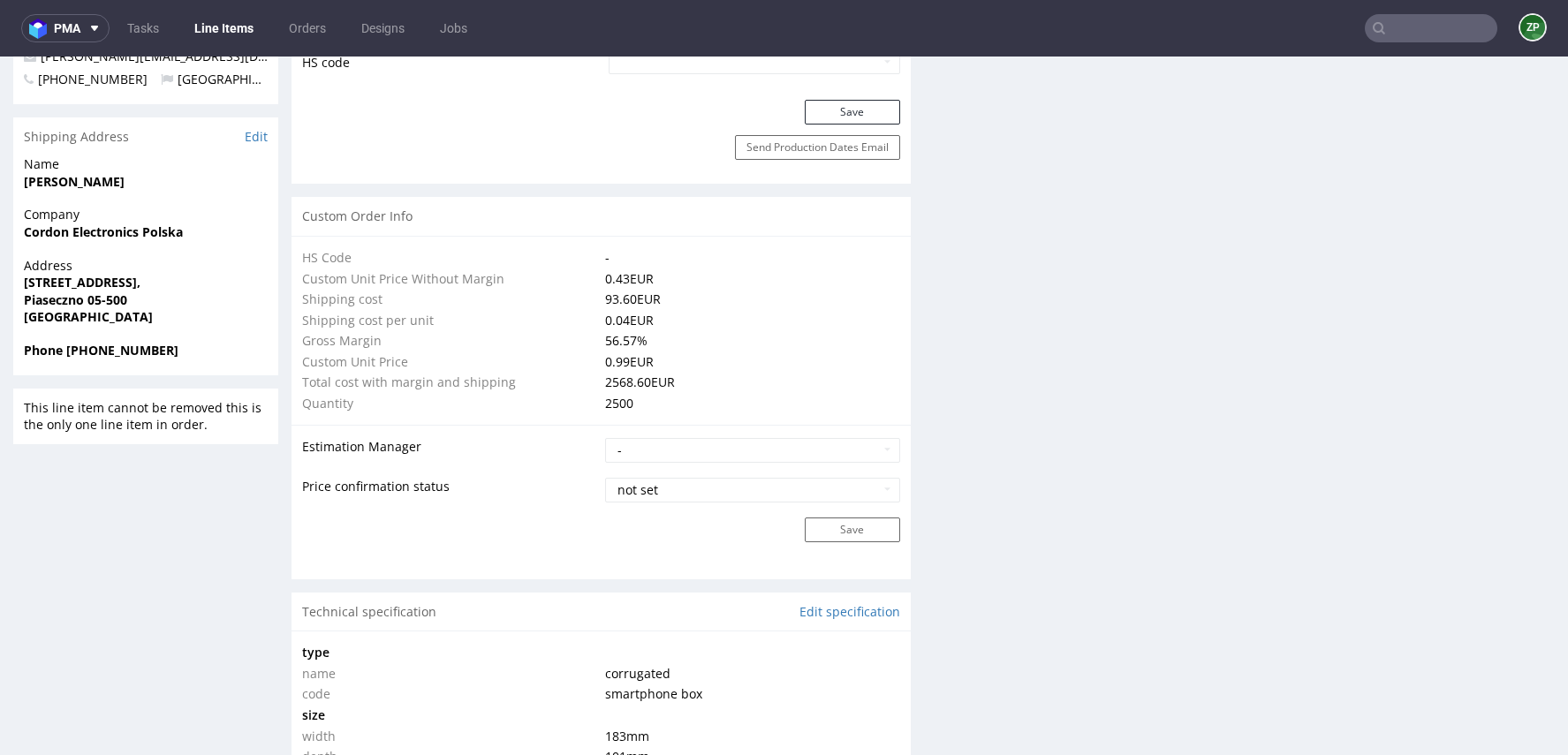
scroll to position [0, 0]
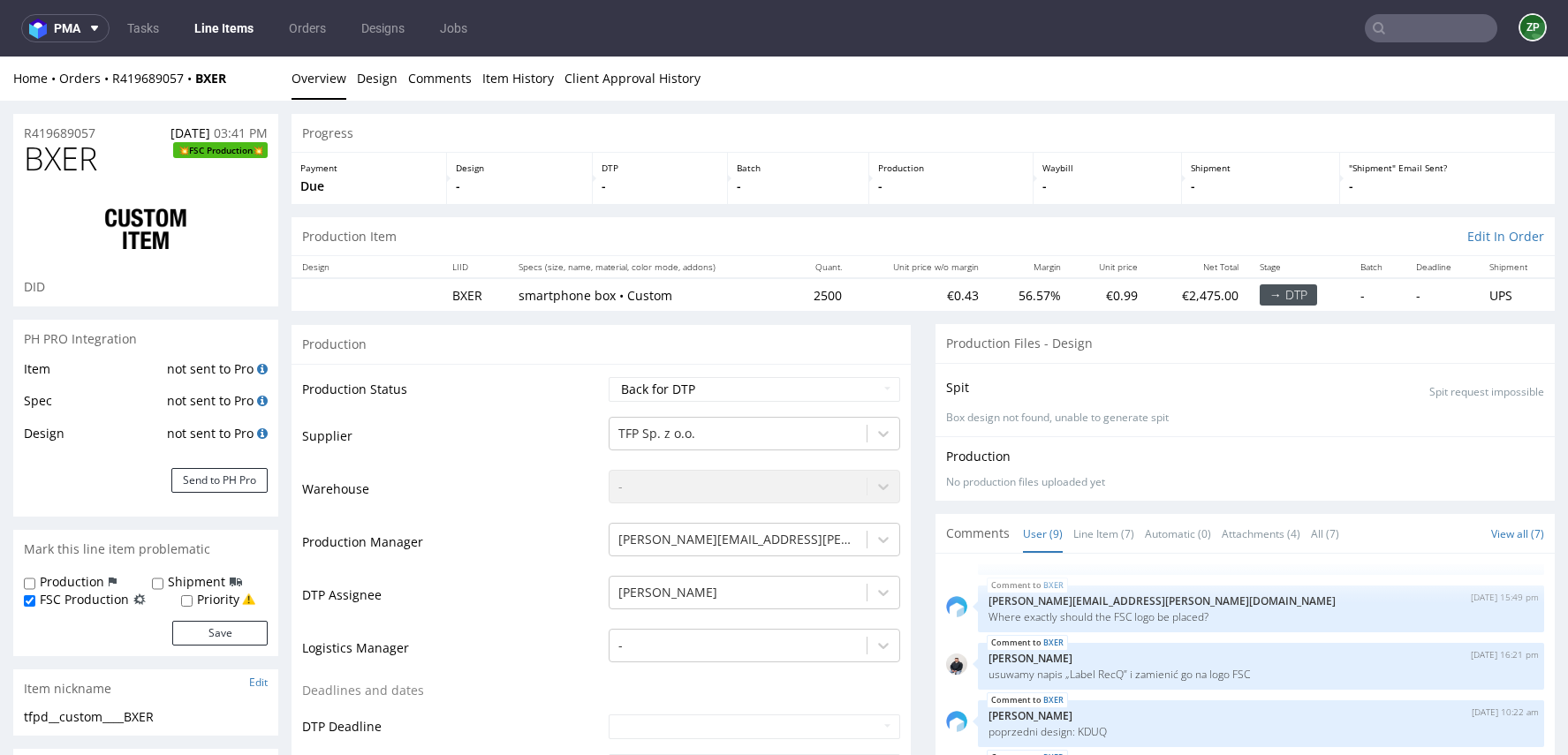
click at [320, 83] on link "Overview" at bounding box center [318, 78] width 54 height 43
click at [311, 80] on link "Overview" at bounding box center [318, 78] width 54 height 43
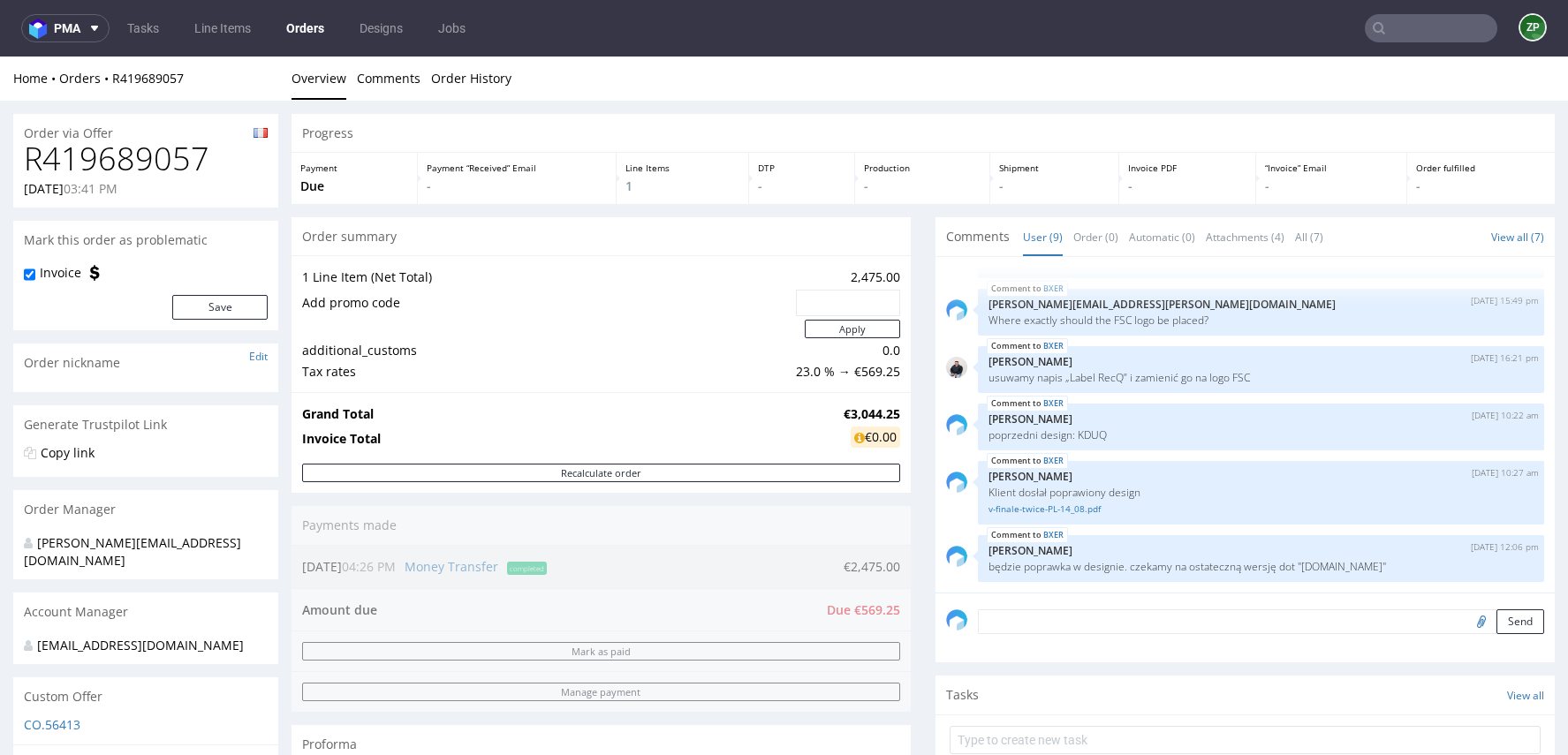
click at [305, 26] on link "Orders" at bounding box center [304, 28] width 59 height 28
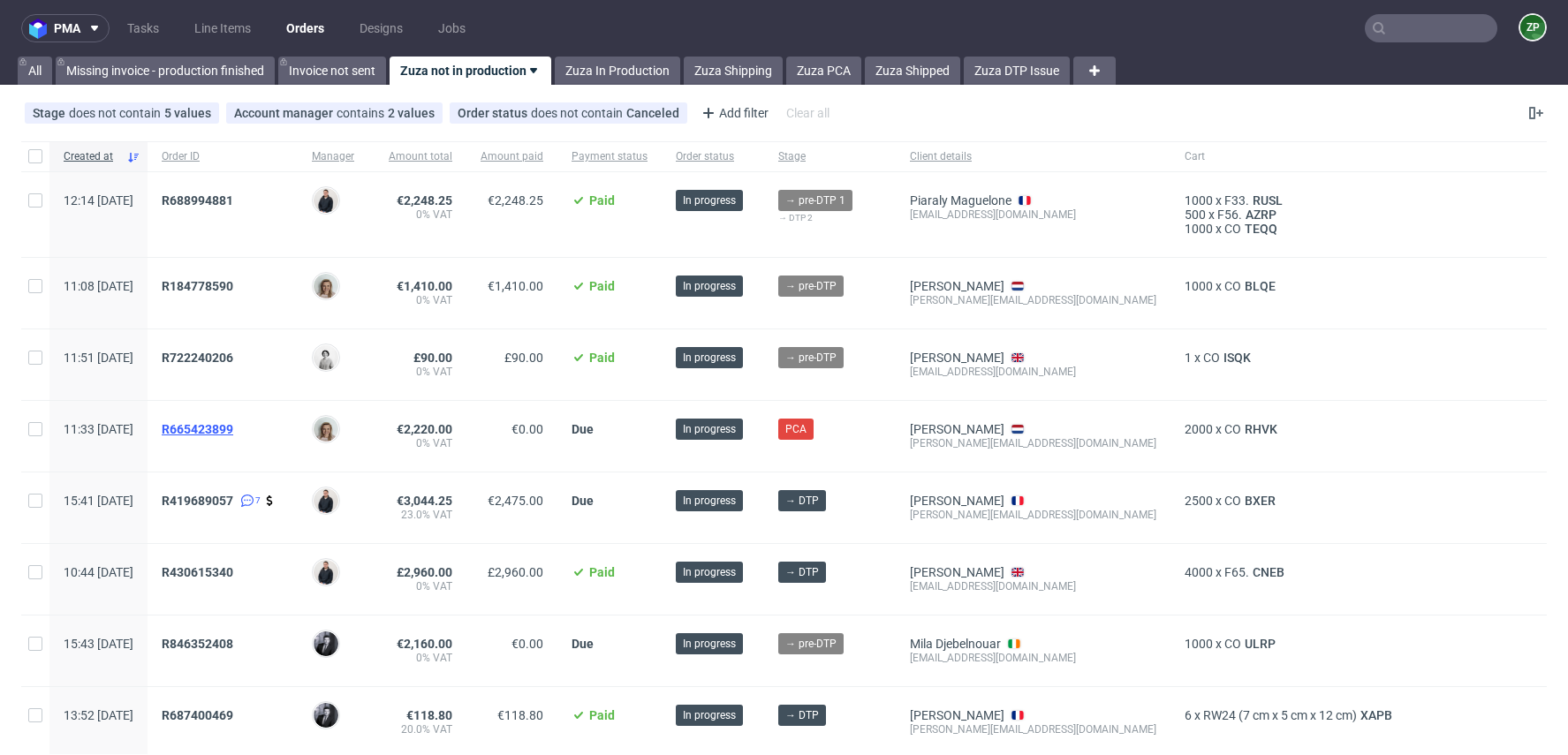
click at [233, 429] on span "R665423899" at bounding box center [198, 428] width 71 height 14
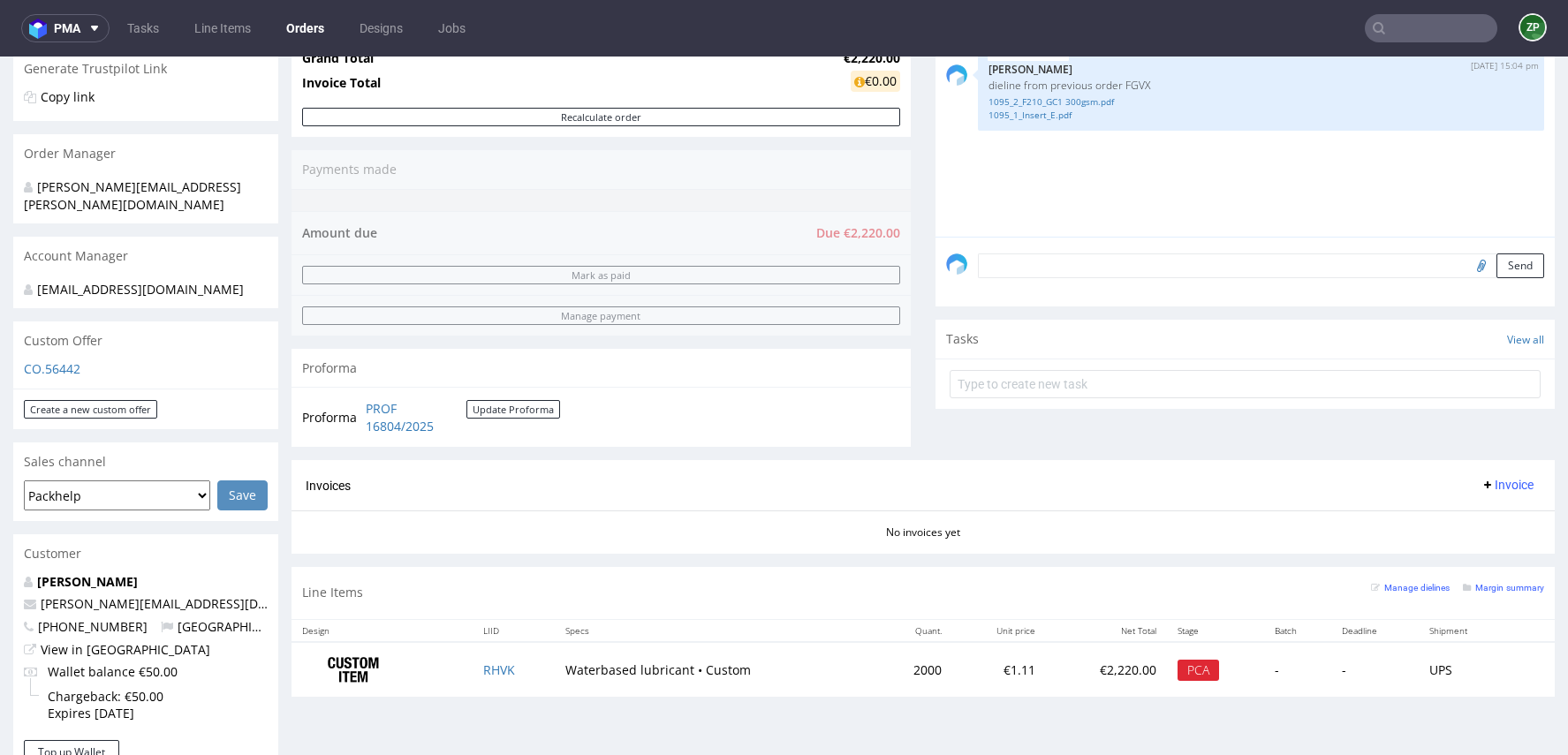
scroll to position [460, 0]
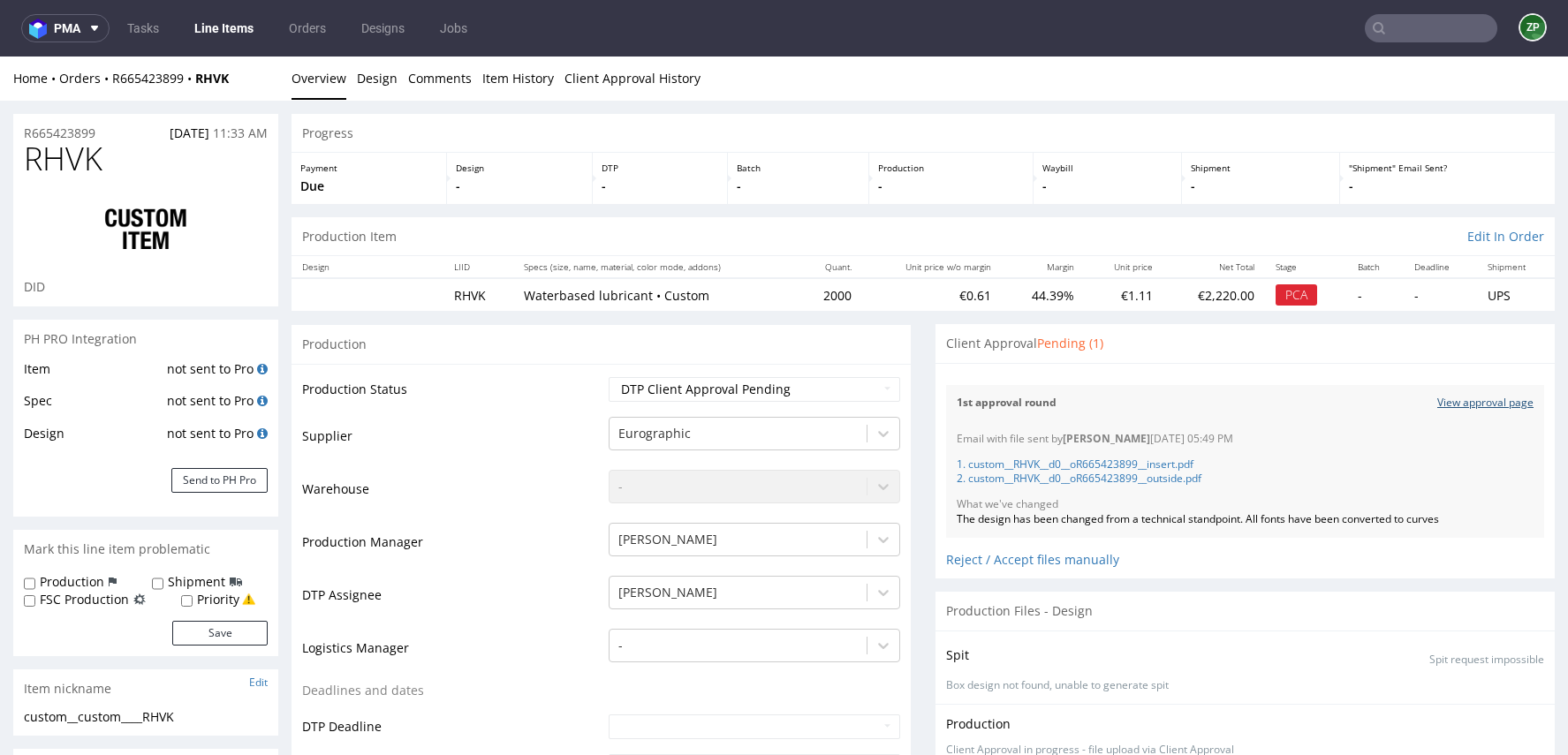
click at [1450, 399] on link "View approval page" at bounding box center [1485, 403] width 96 height 15
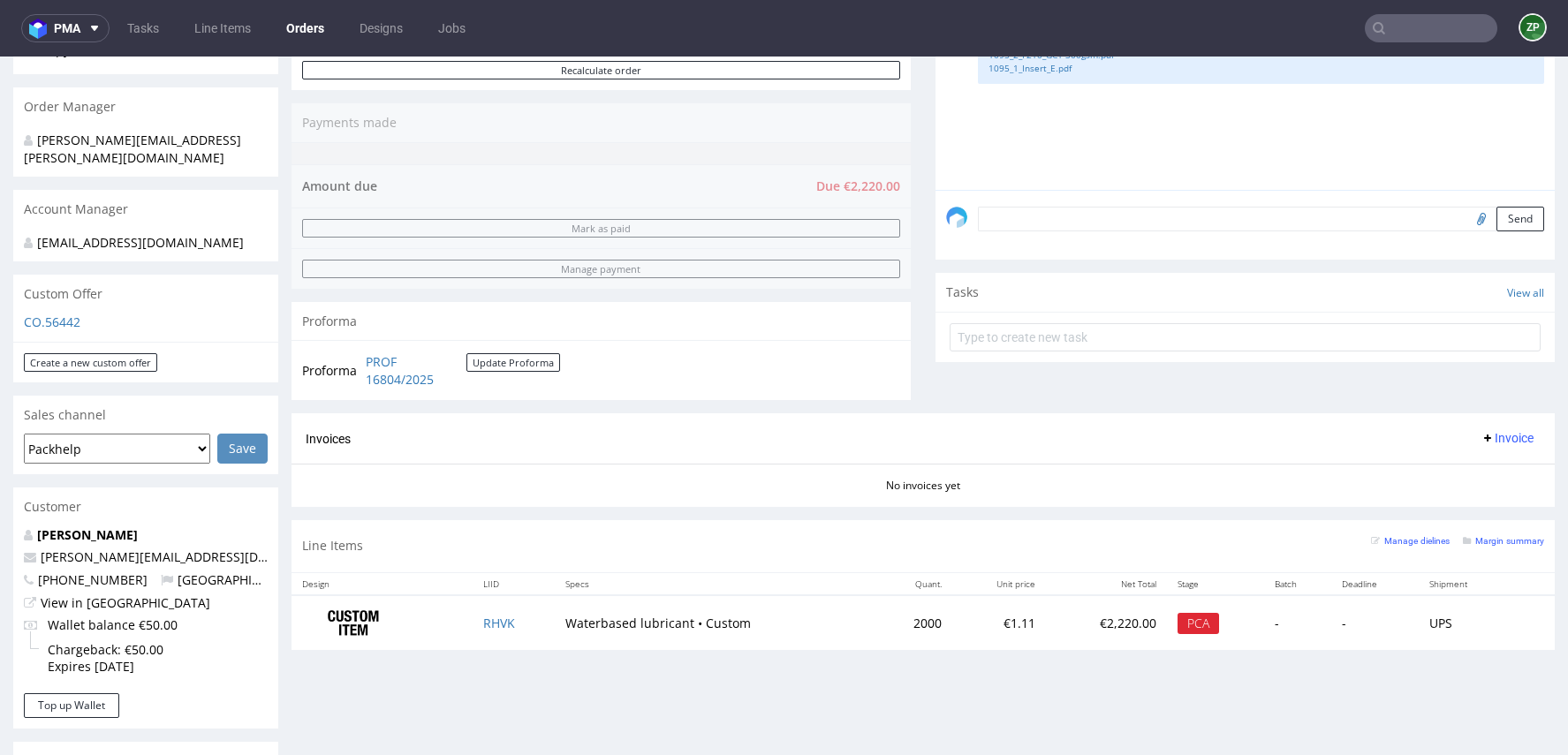
scroll to position [403, 0]
click at [76, 35] on span "pma" at bounding box center [67, 28] width 26 height 12
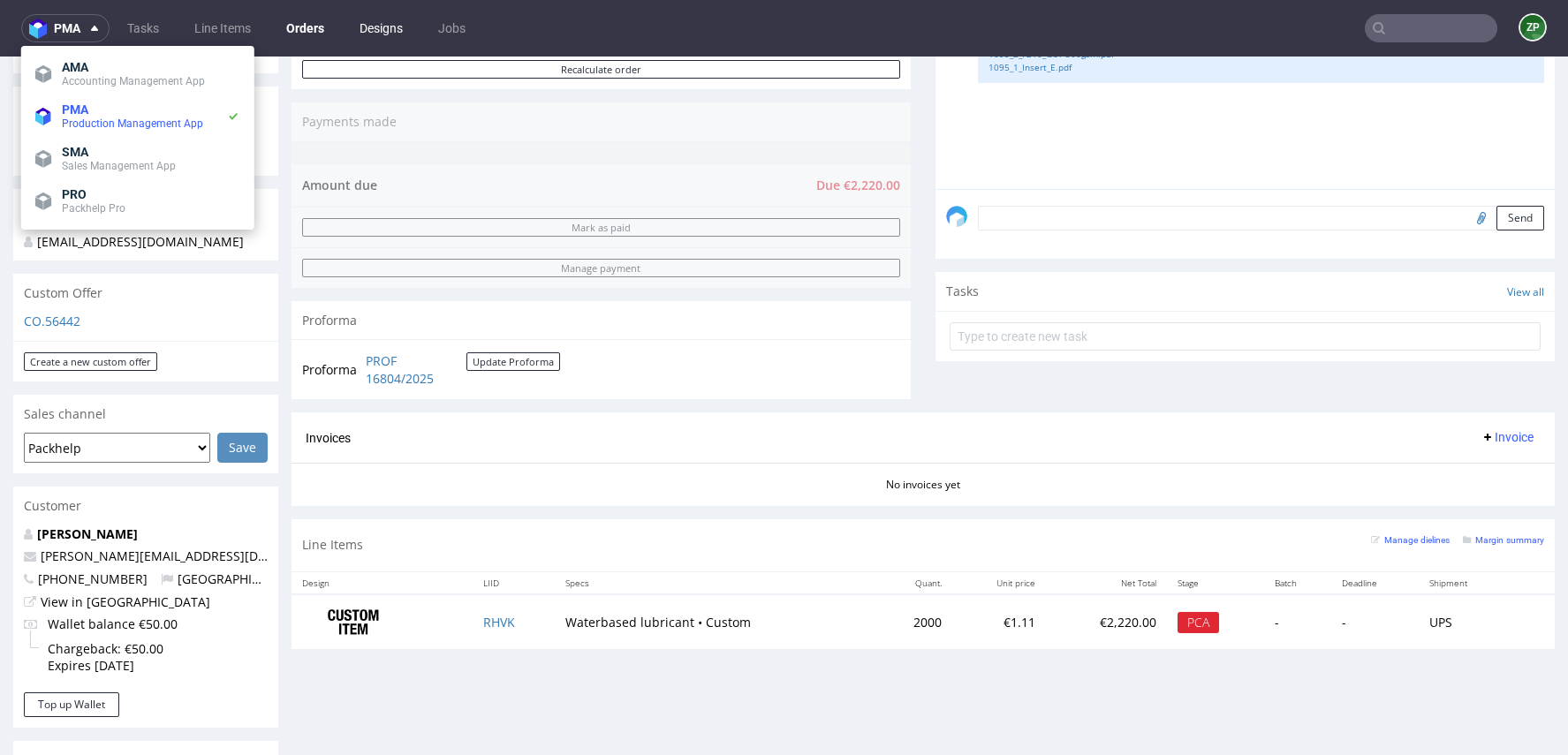
click at [375, 24] on link "Designs" at bounding box center [381, 28] width 65 height 28
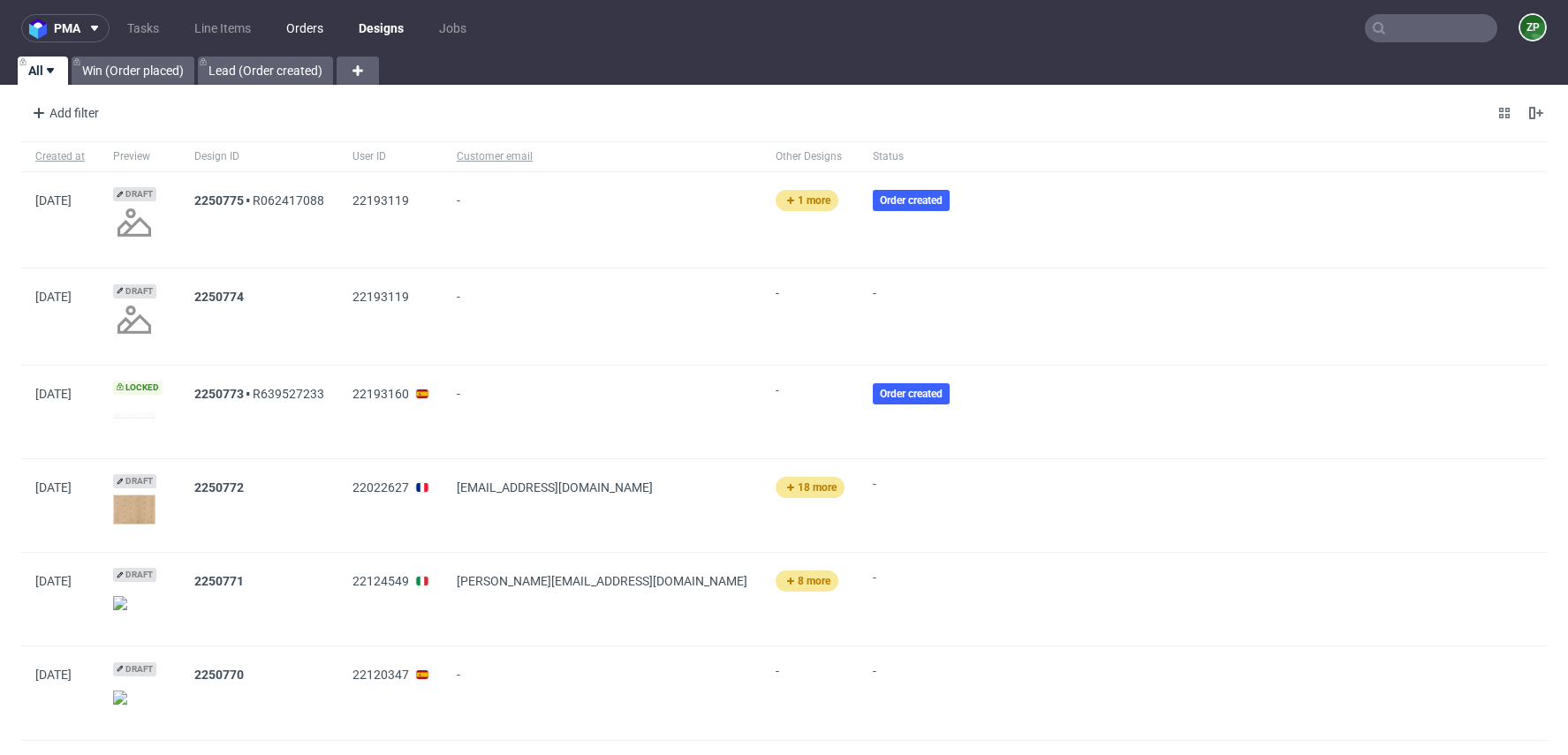
click at [297, 35] on link "Orders" at bounding box center [304, 28] width 58 height 28
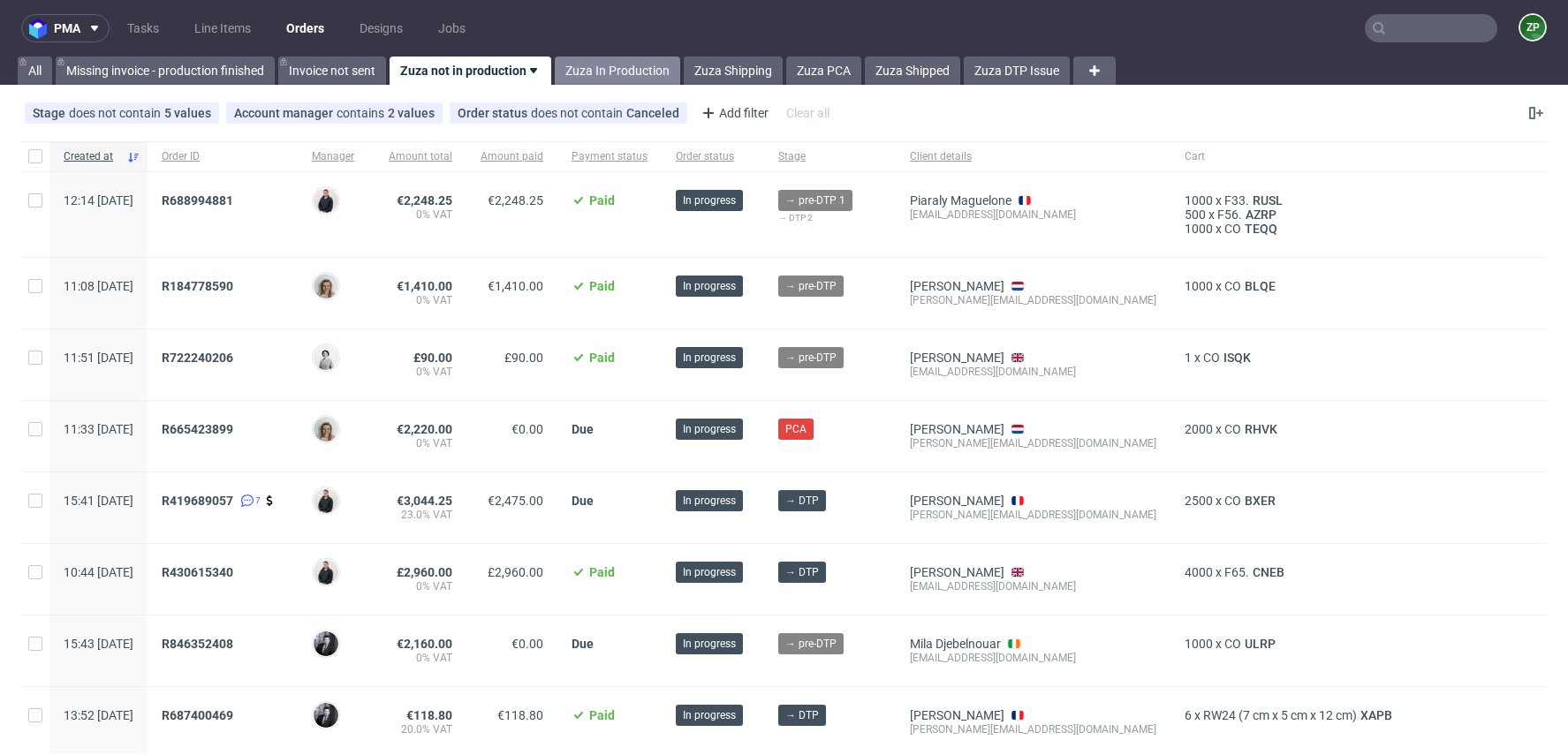
click at [641, 62] on link "Zuza In Production" at bounding box center [618, 70] width 125 height 28
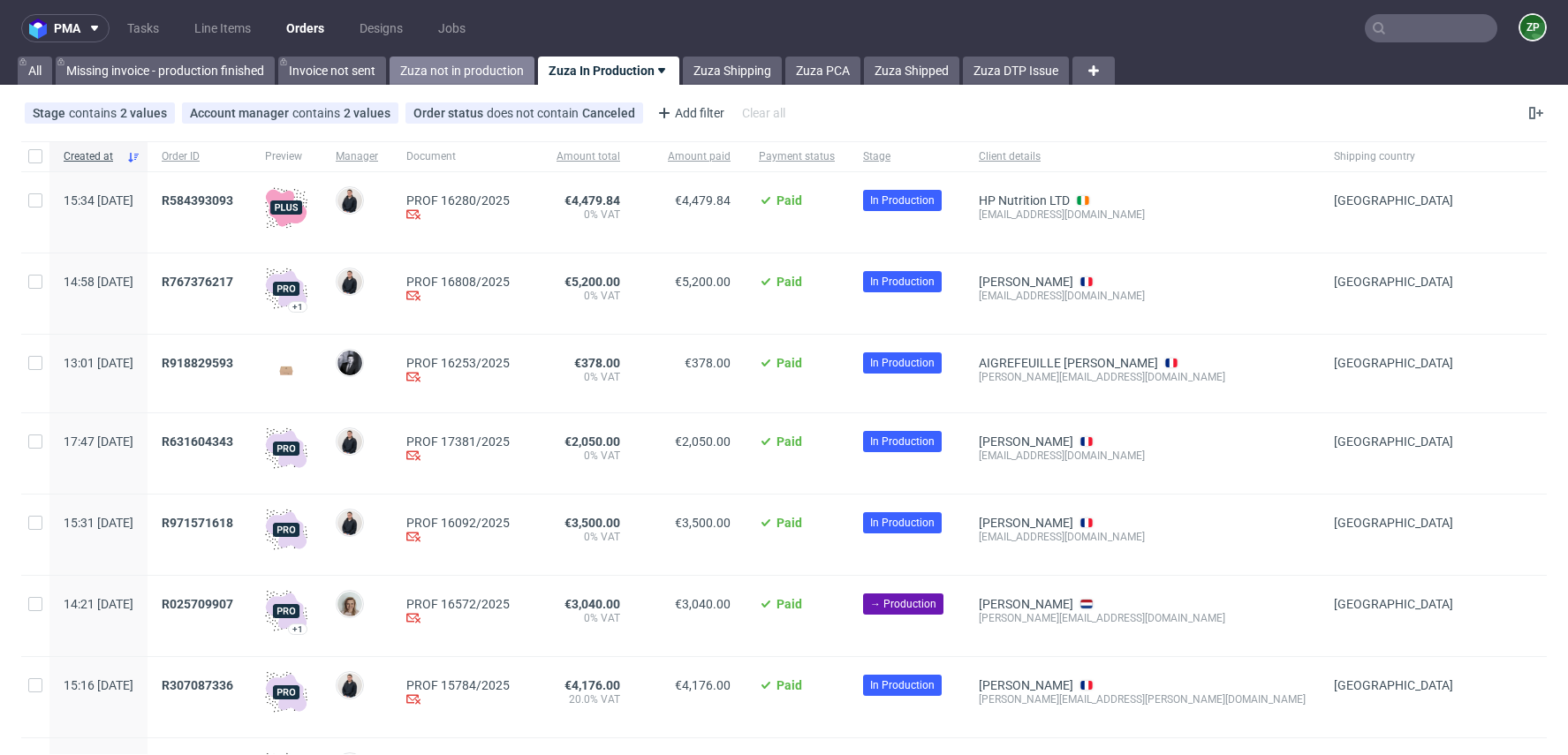
click at [450, 70] on link "Zuza not in production" at bounding box center [462, 70] width 145 height 28
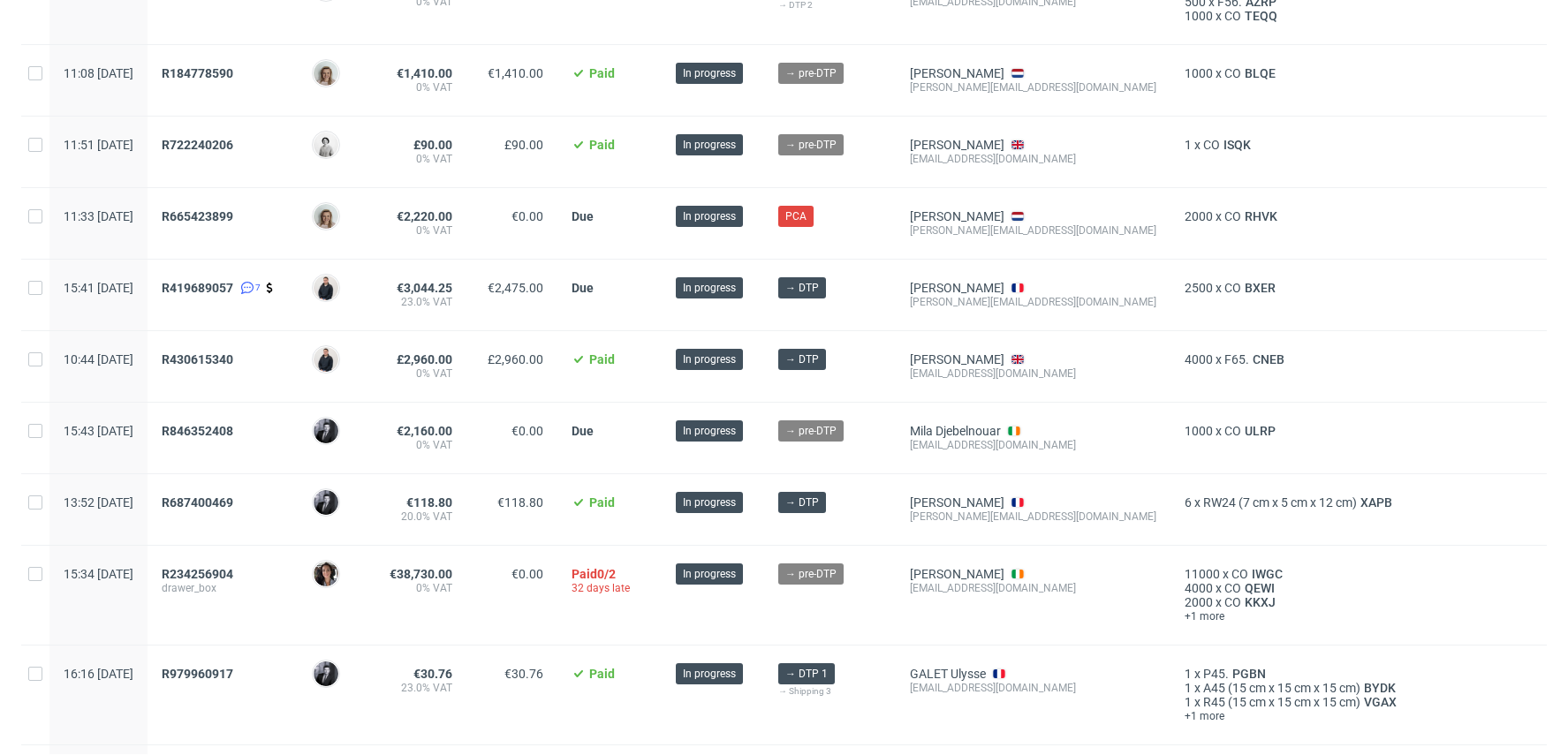
scroll to position [214, 0]
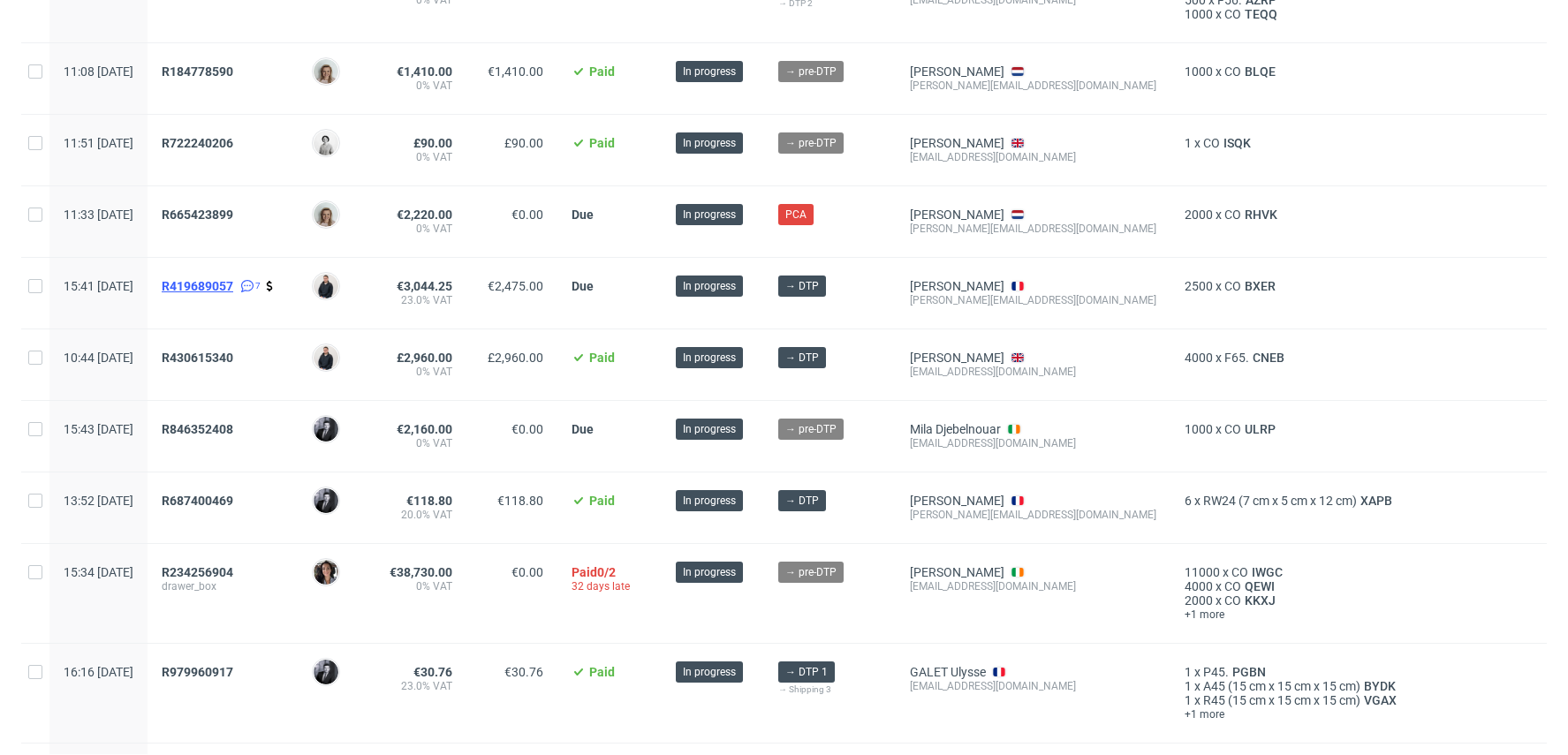
click at [233, 282] on span "R419689057" at bounding box center [198, 285] width 71 height 14
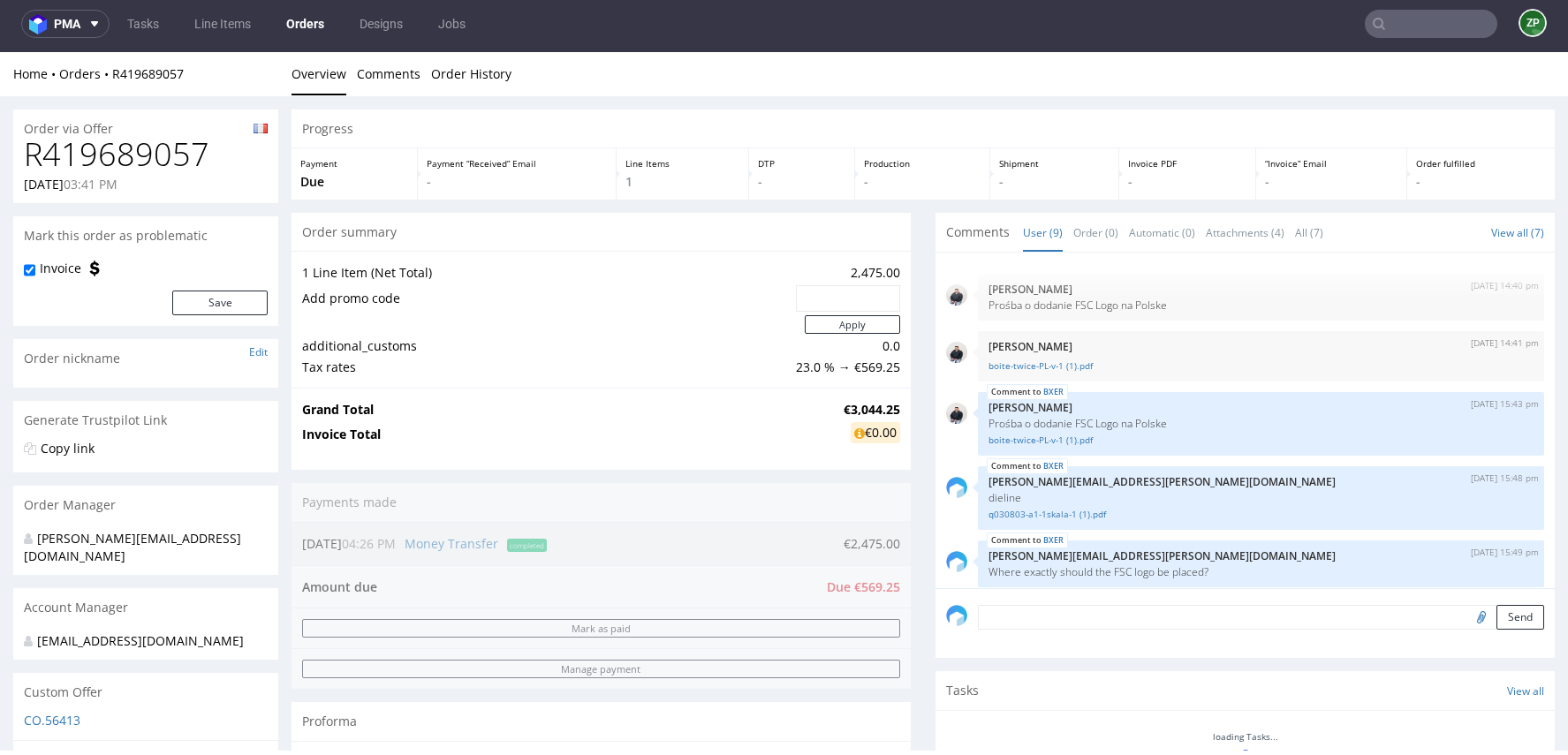
scroll to position [256, 0]
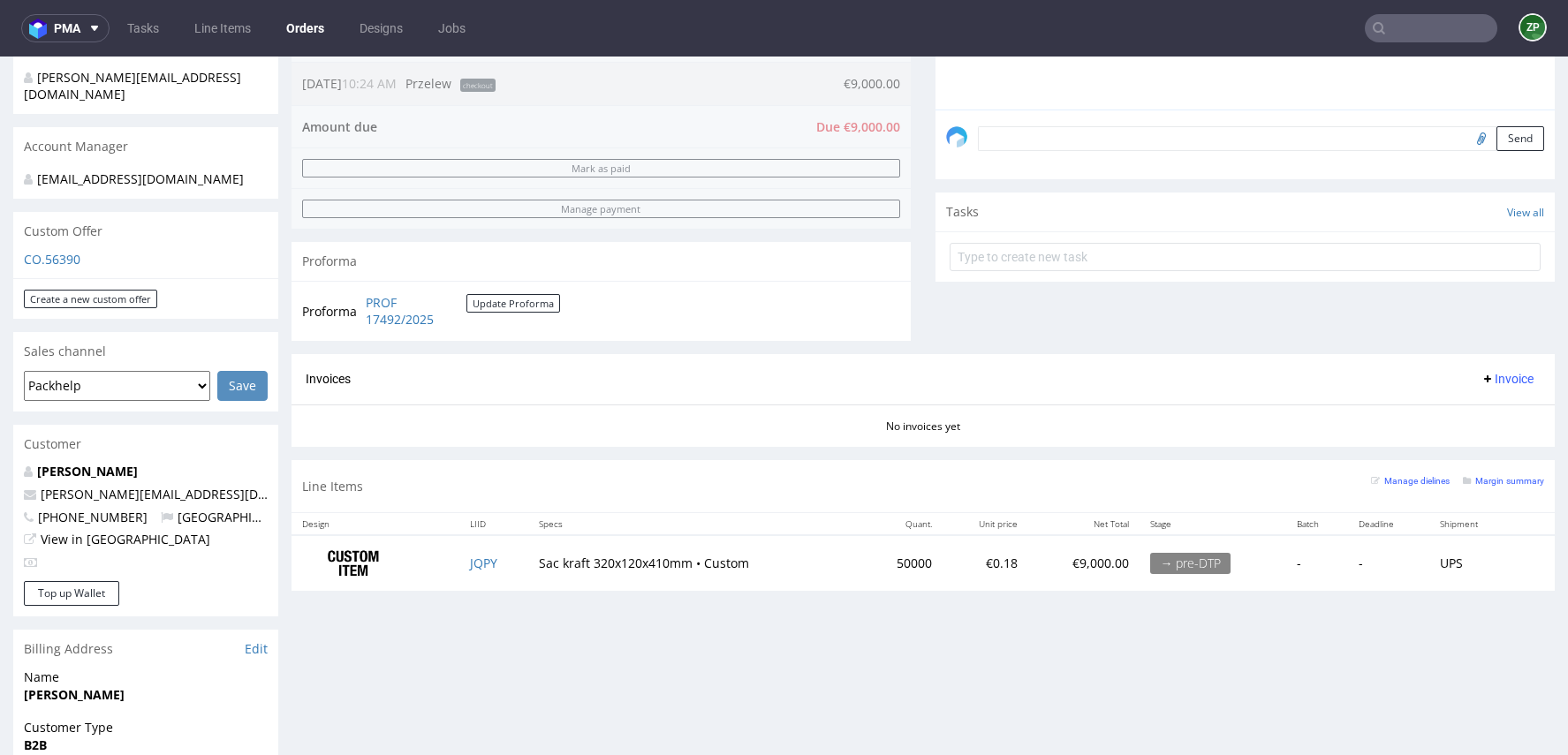
scroll to position [496, 0]
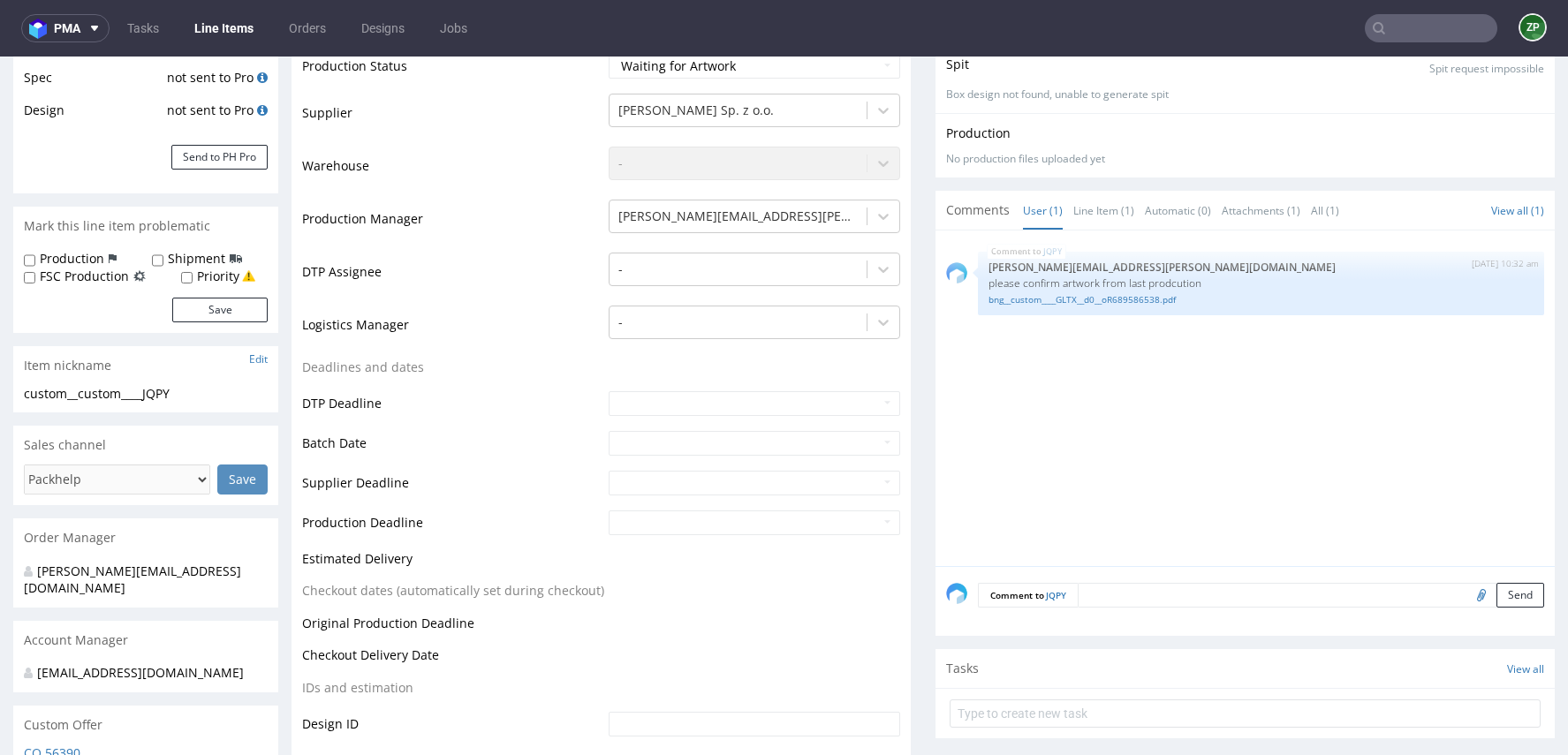
scroll to position [327, 0]
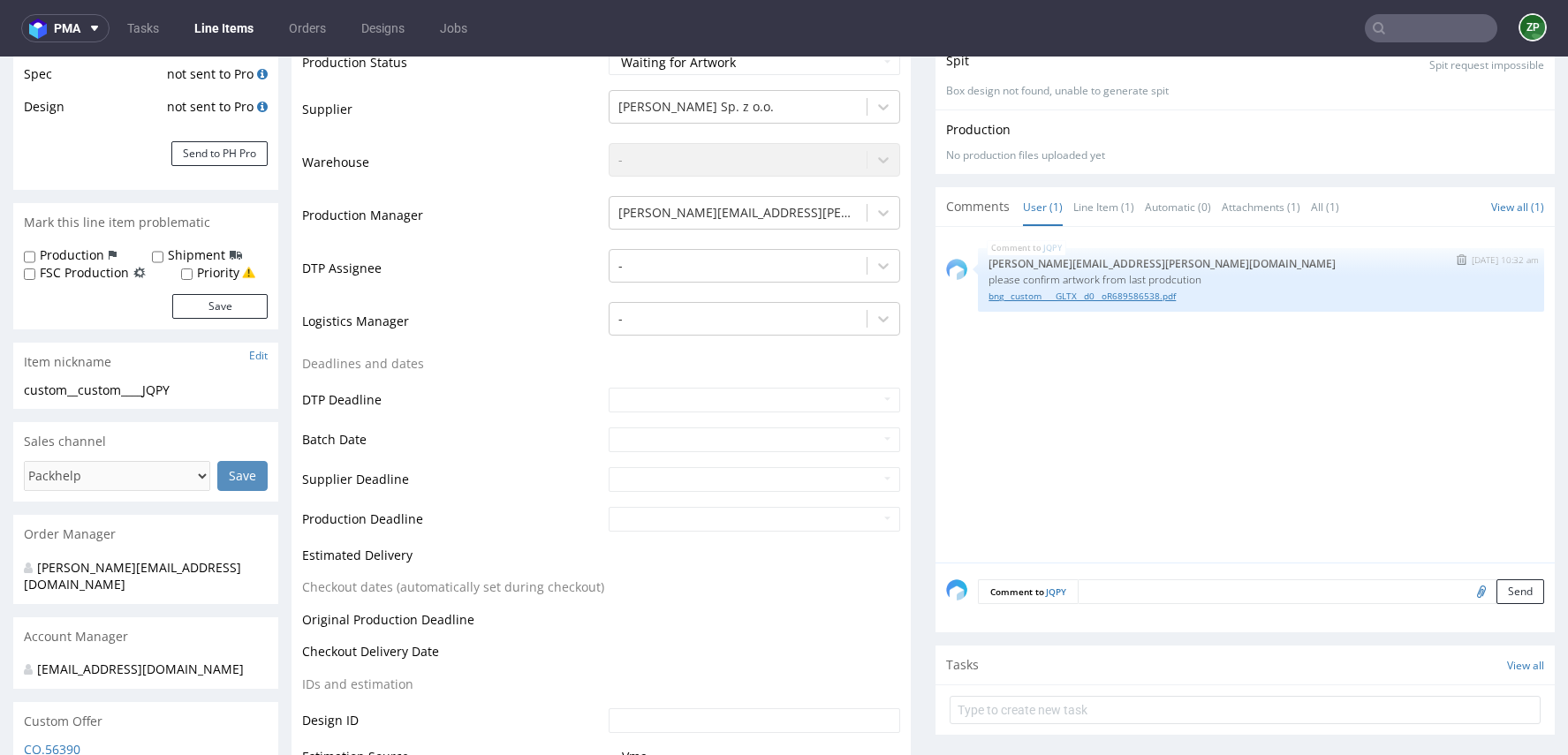
click at [1143, 292] on link "bng__custom____GLTX__d0__oR689586538.pdf" at bounding box center [1261, 296] width 545 height 13
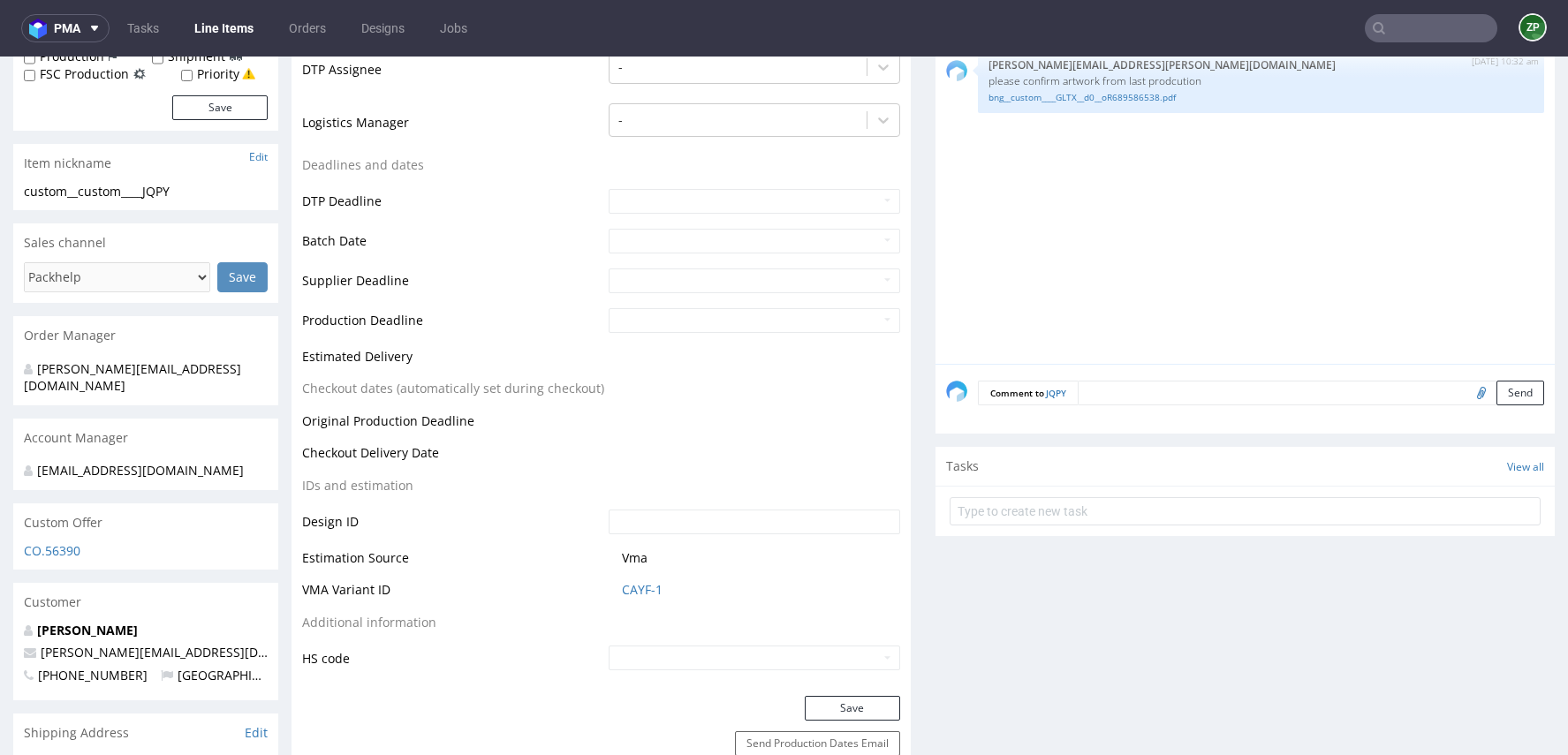
scroll to position [500, 0]
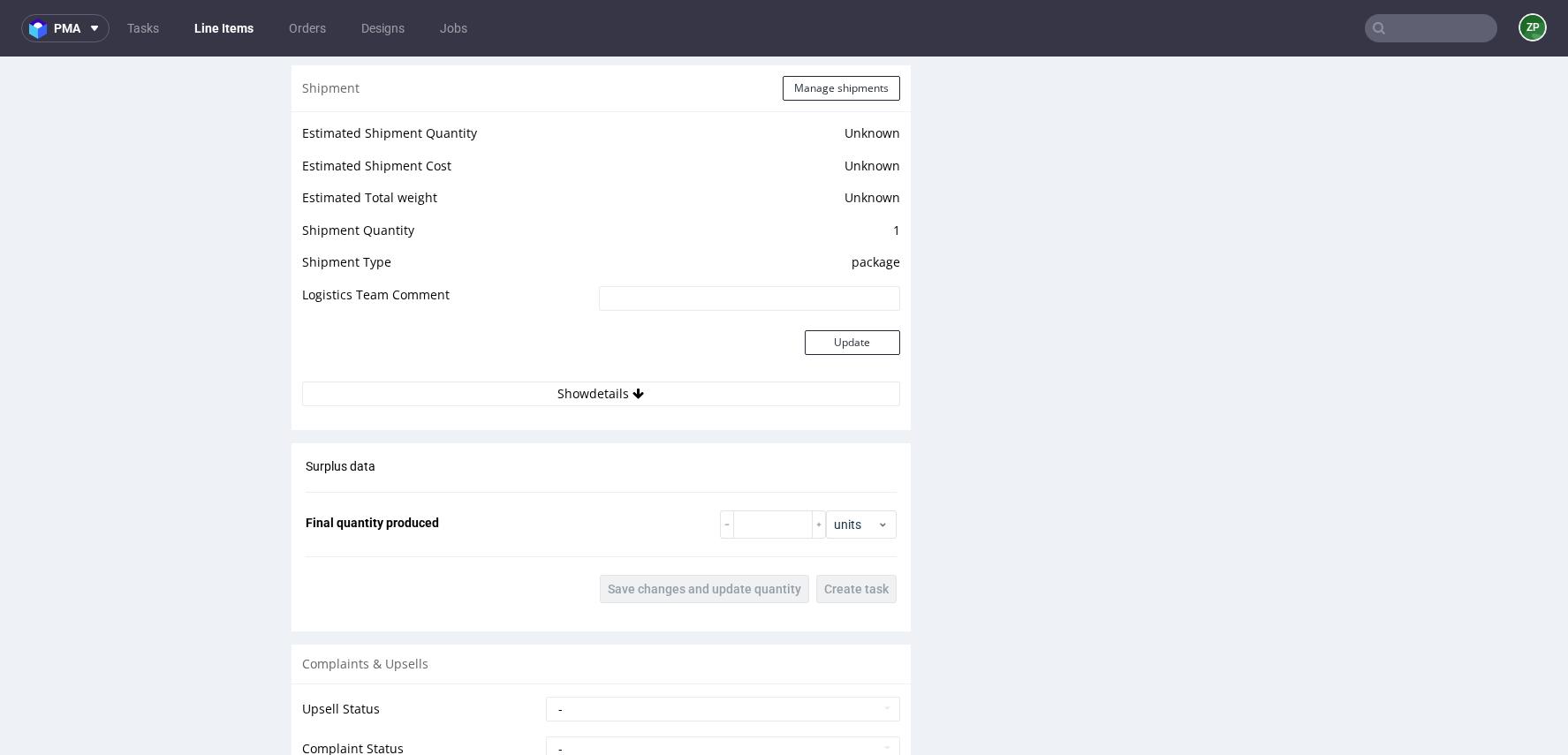
scroll to position [2321, 0]
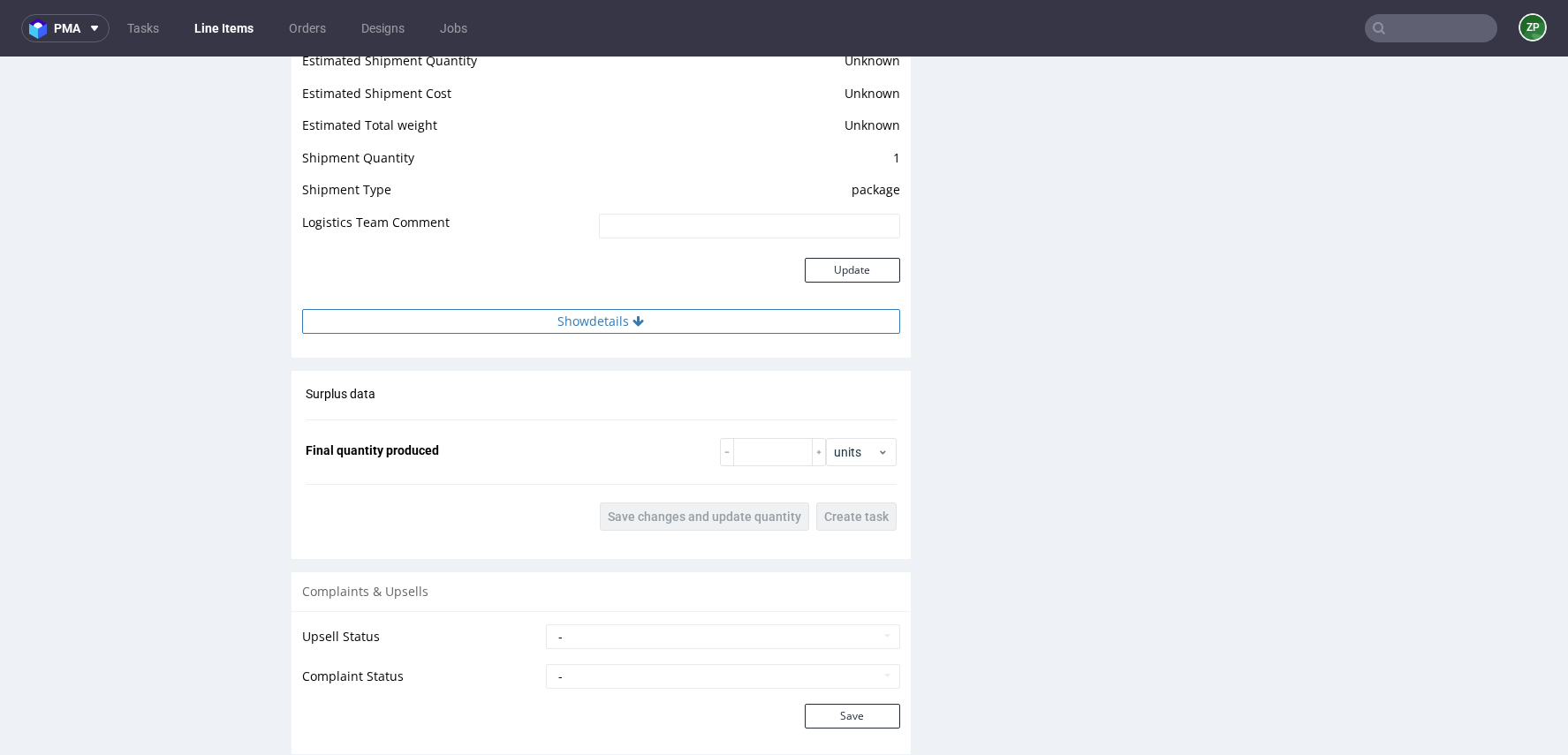
click at [443, 309] on button "Show details" at bounding box center [601, 321] width 598 height 24
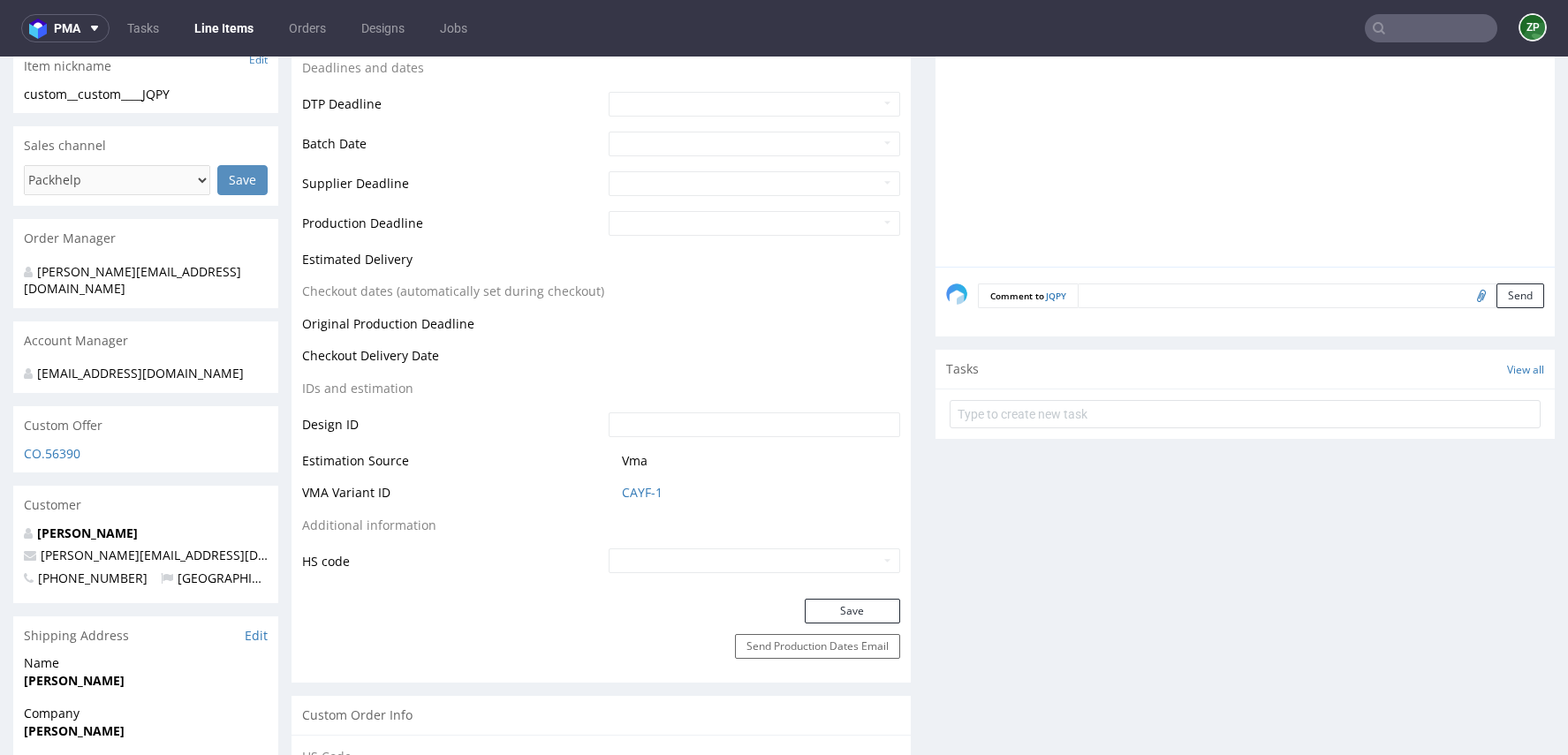
scroll to position [0, 0]
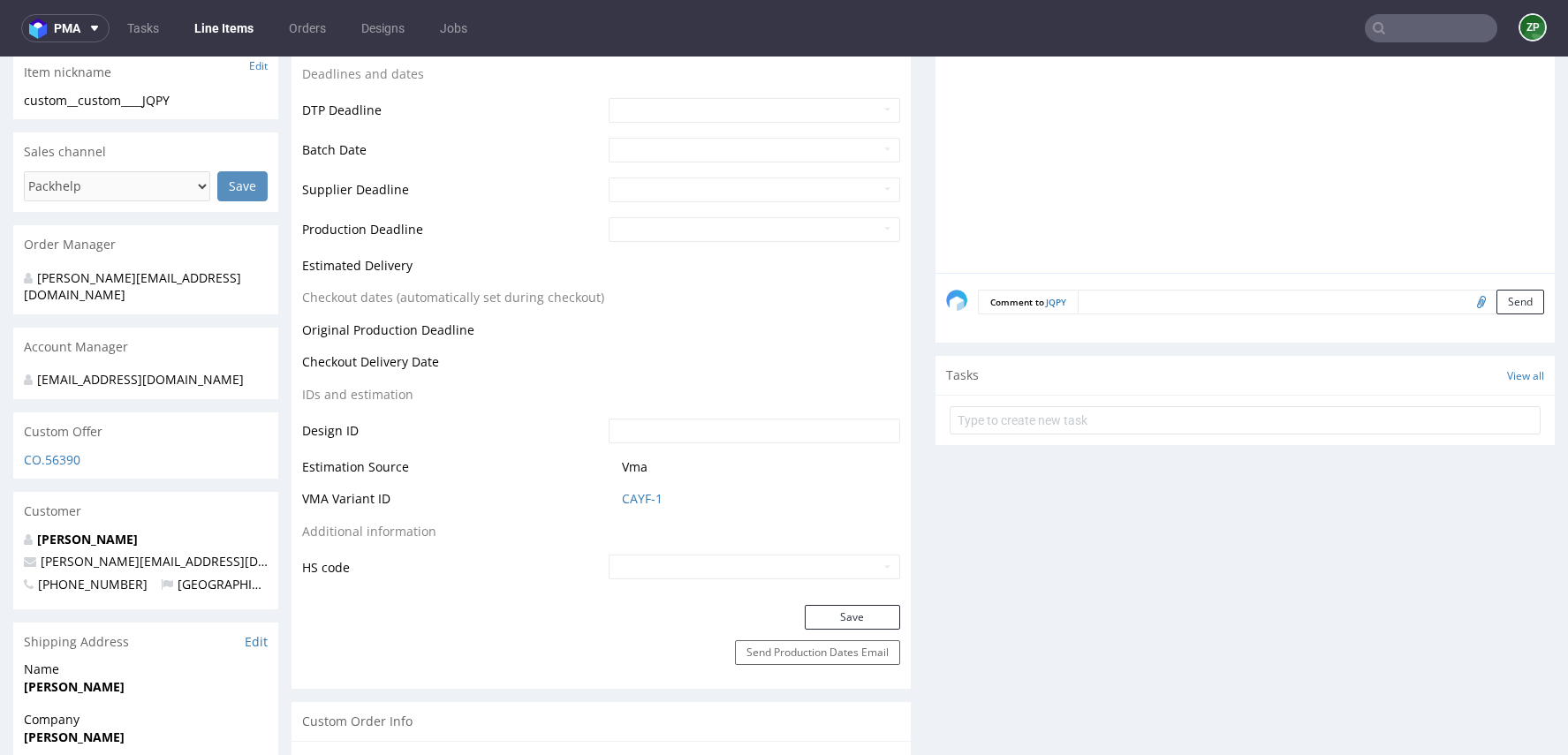
scroll to position [618, 0]
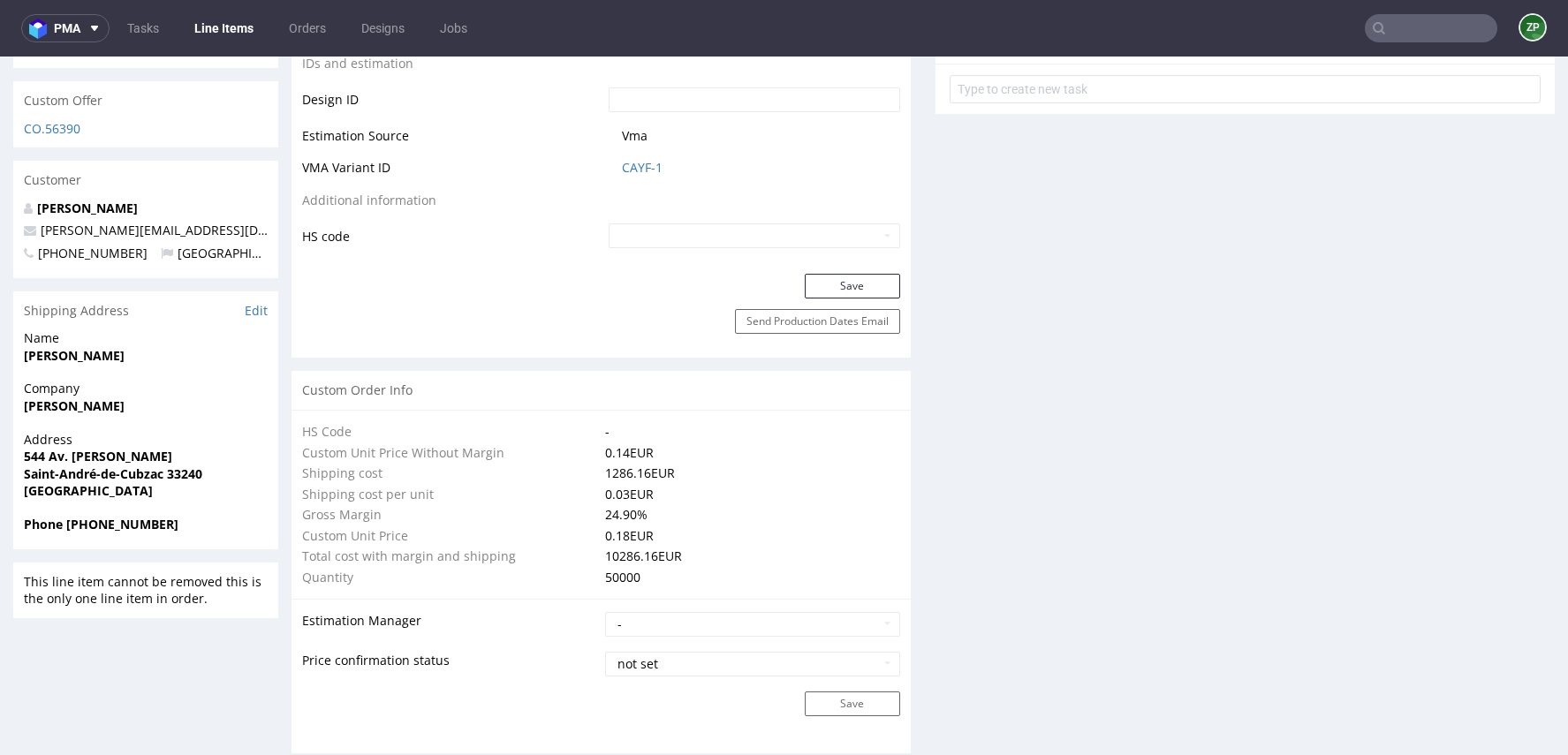
scroll to position [1067, 0]
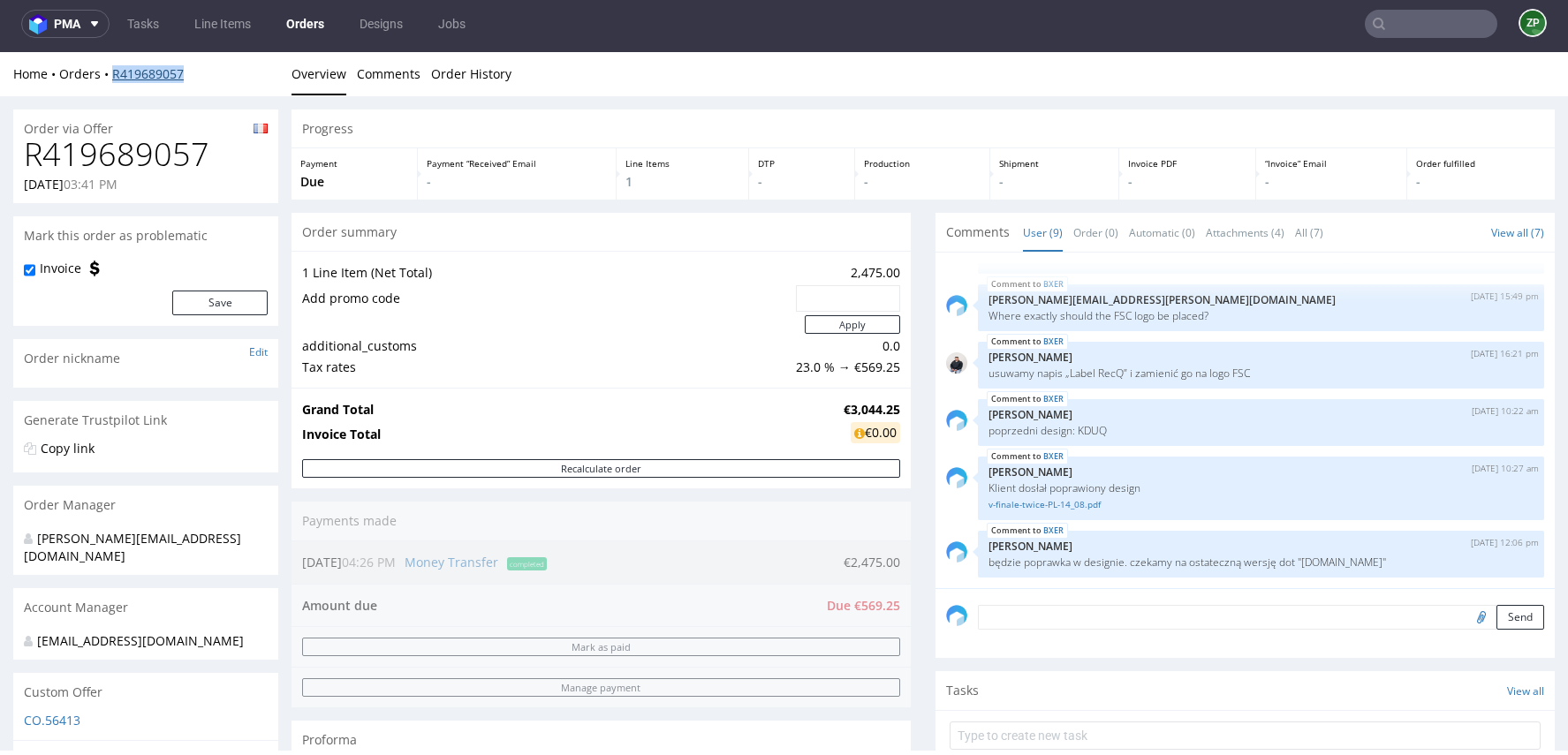
copy link "R419689057"
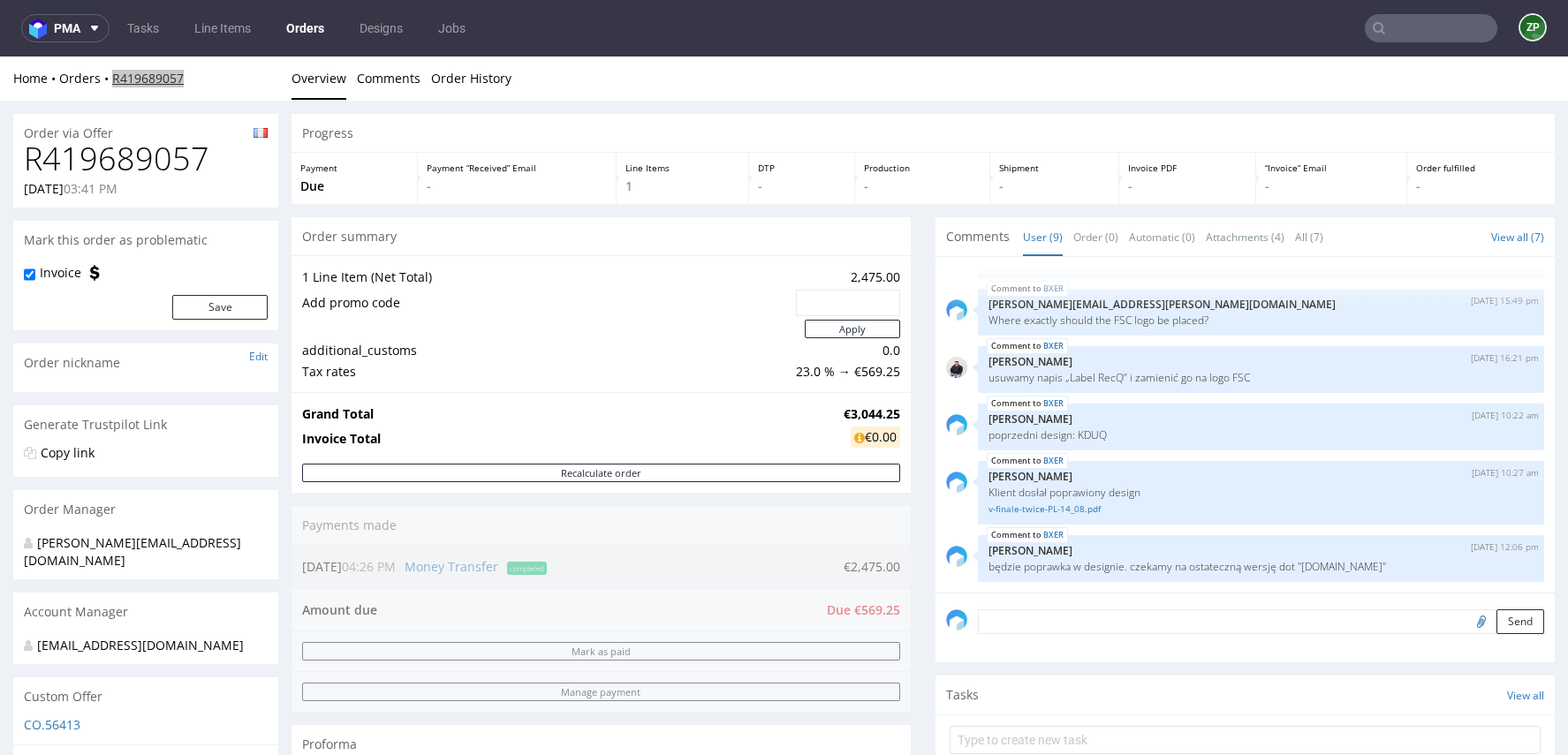
copy link "R419689057"
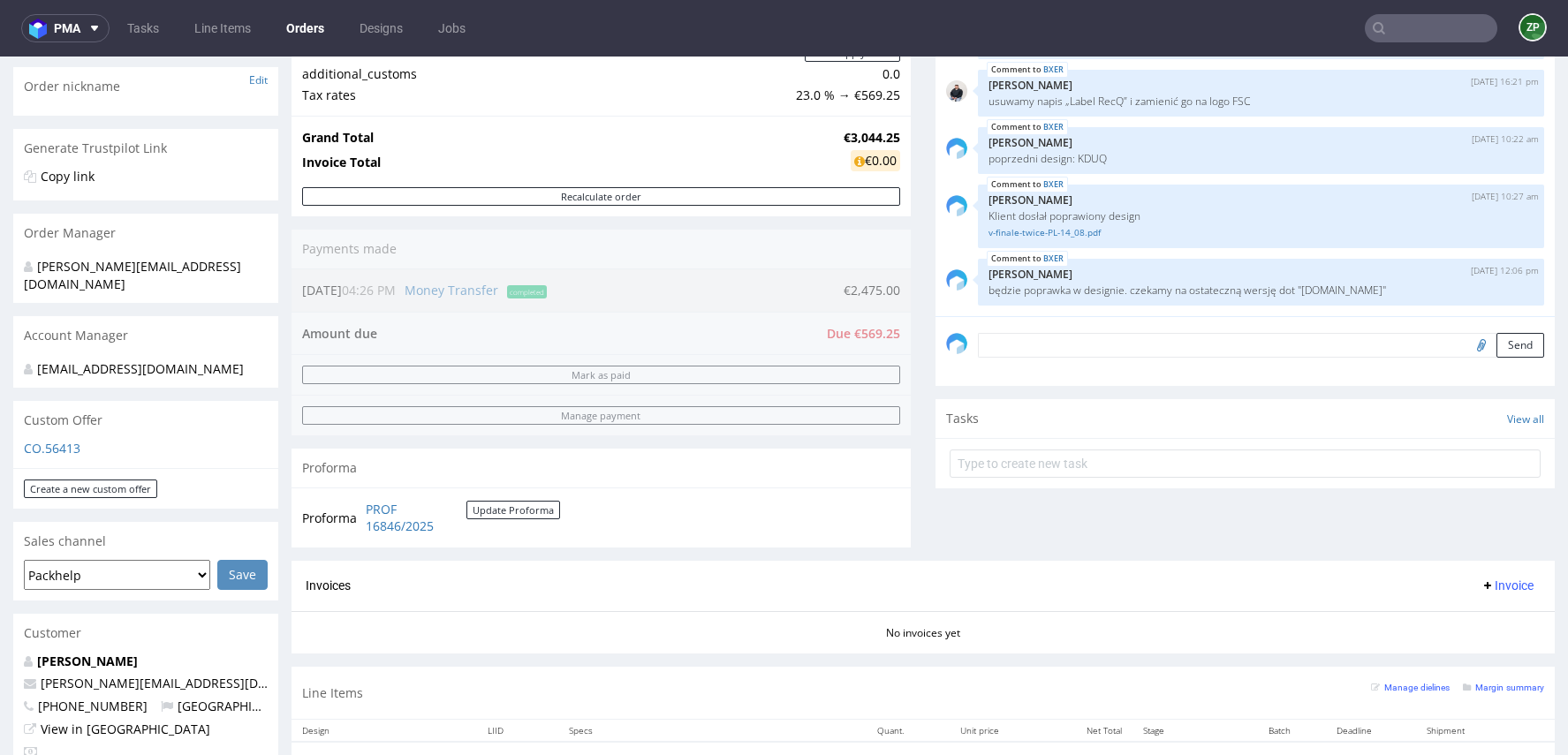
scroll to position [385, 0]
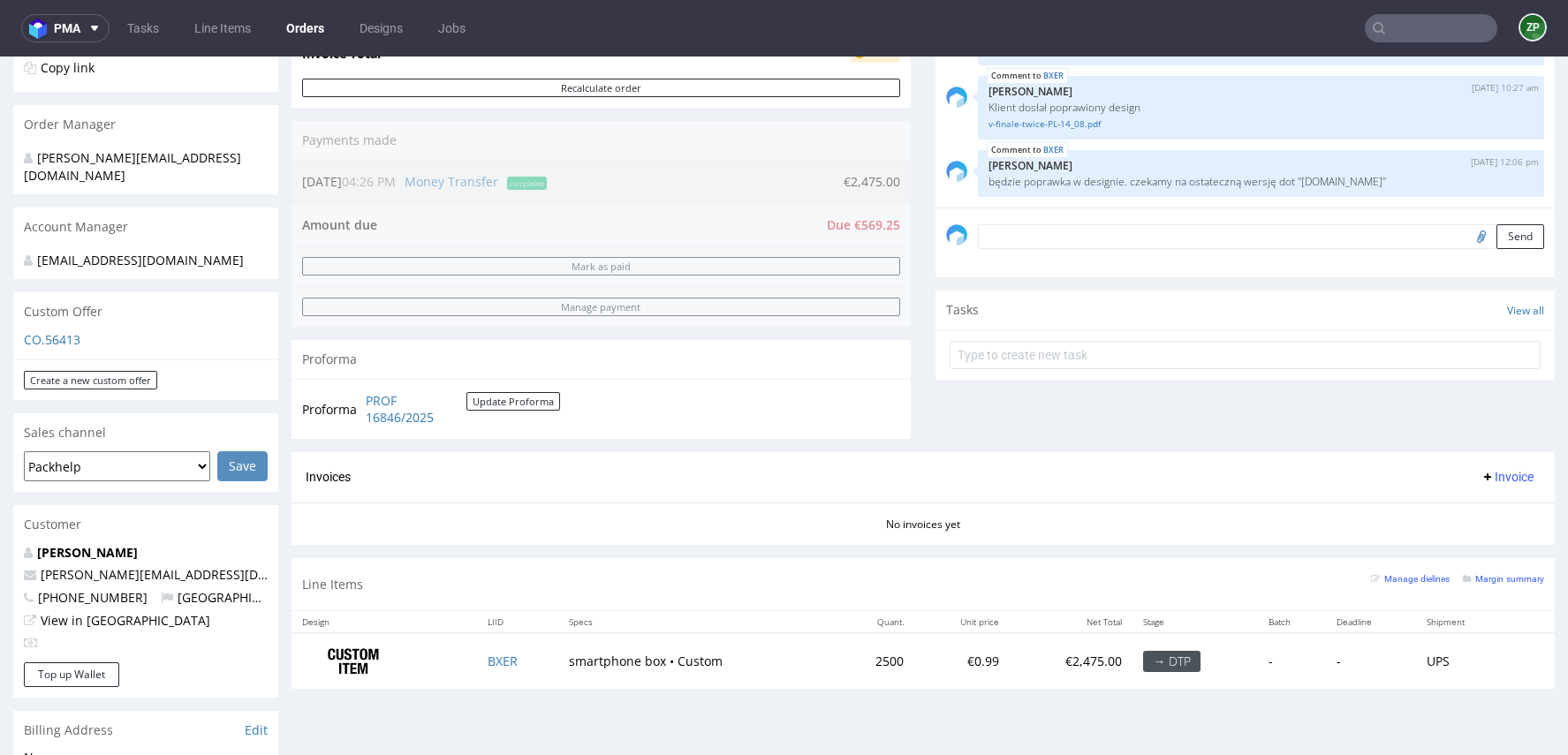
click at [292, 32] on link "Orders" at bounding box center [304, 28] width 59 height 28
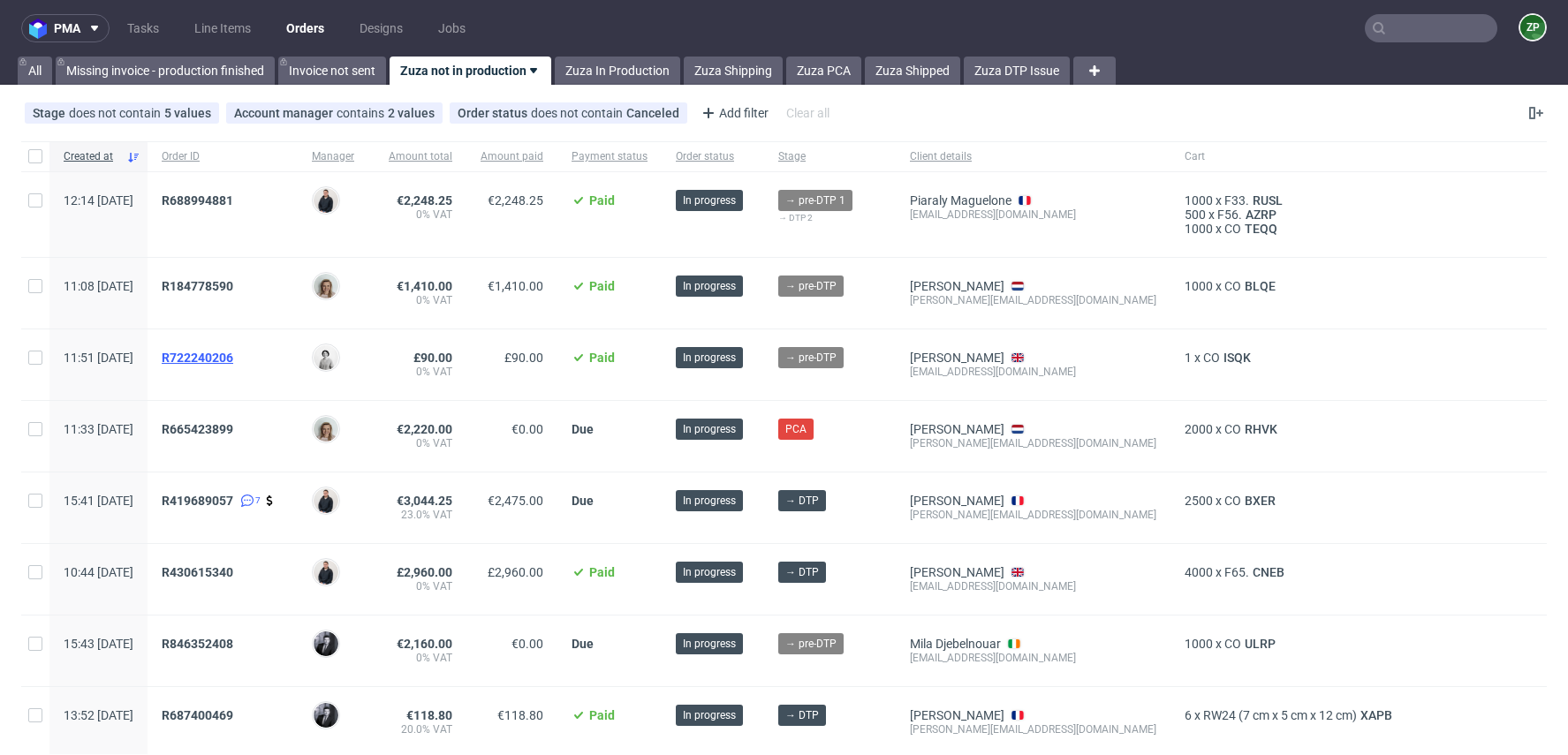
click at [233, 351] on span "R722240206" at bounding box center [198, 357] width 71 height 14
click at [233, 568] on span "R430615340" at bounding box center [198, 572] width 71 height 14
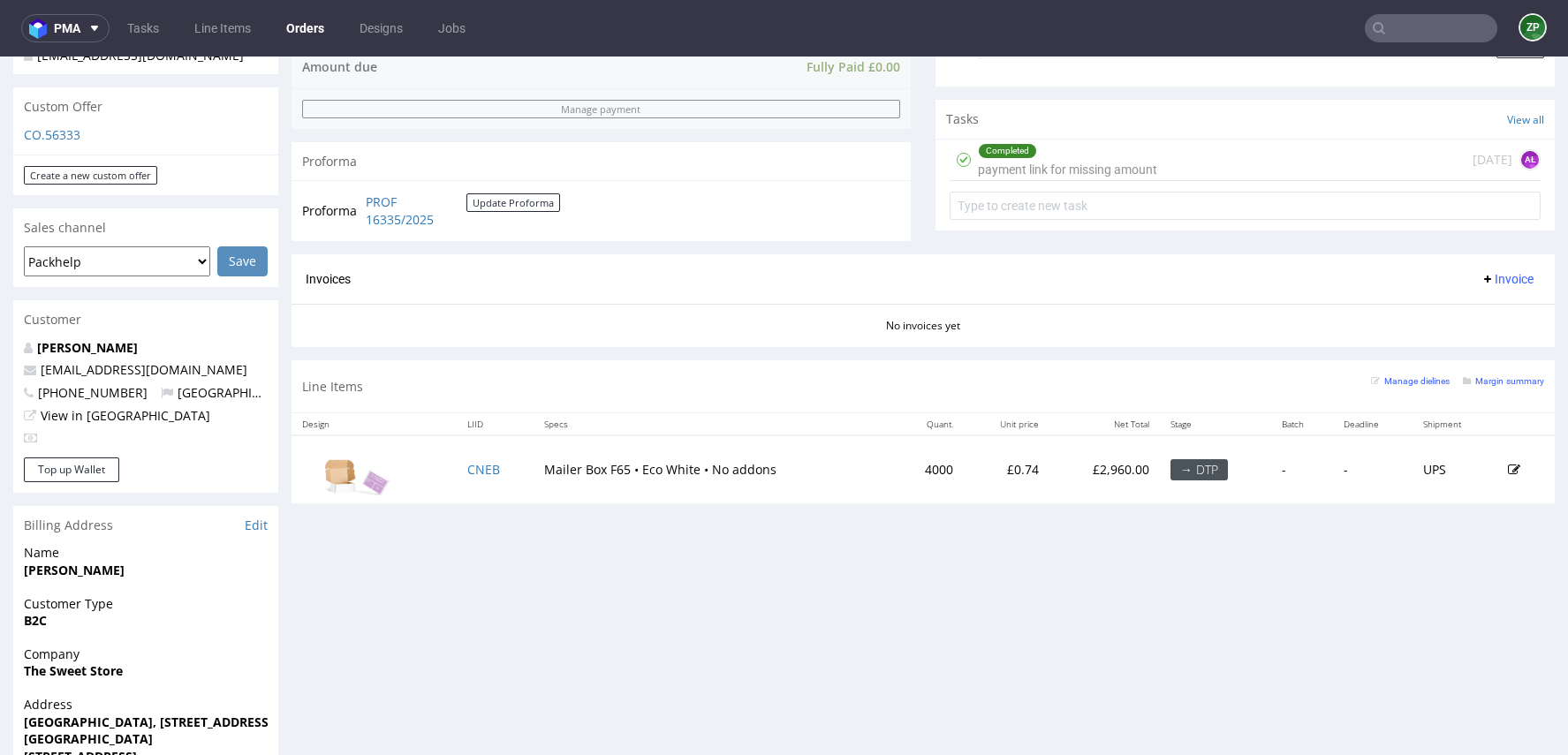
scroll to position [598, 0]
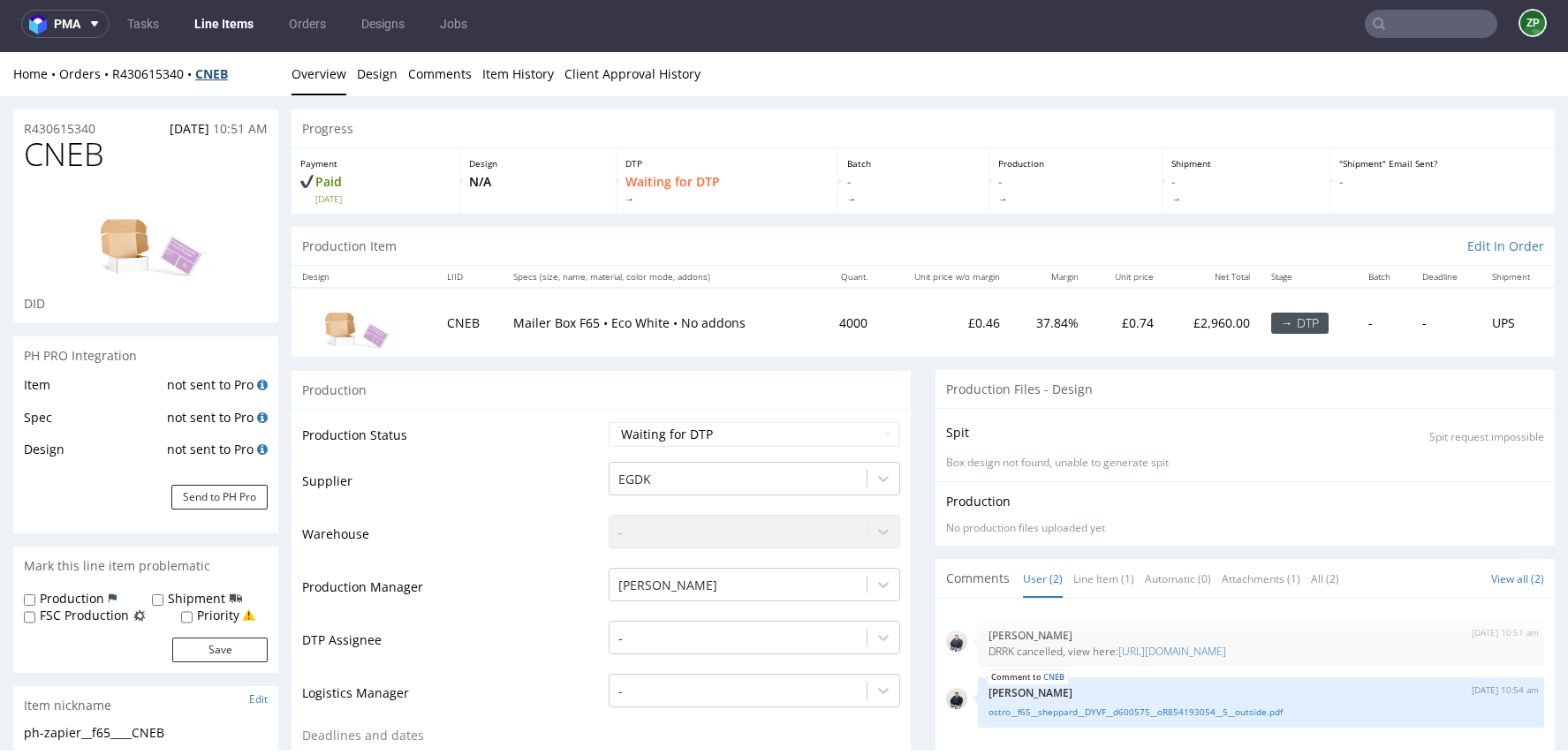
click at [212, 75] on strong "CNEB" at bounding box center [212, 74] width 33 height 17
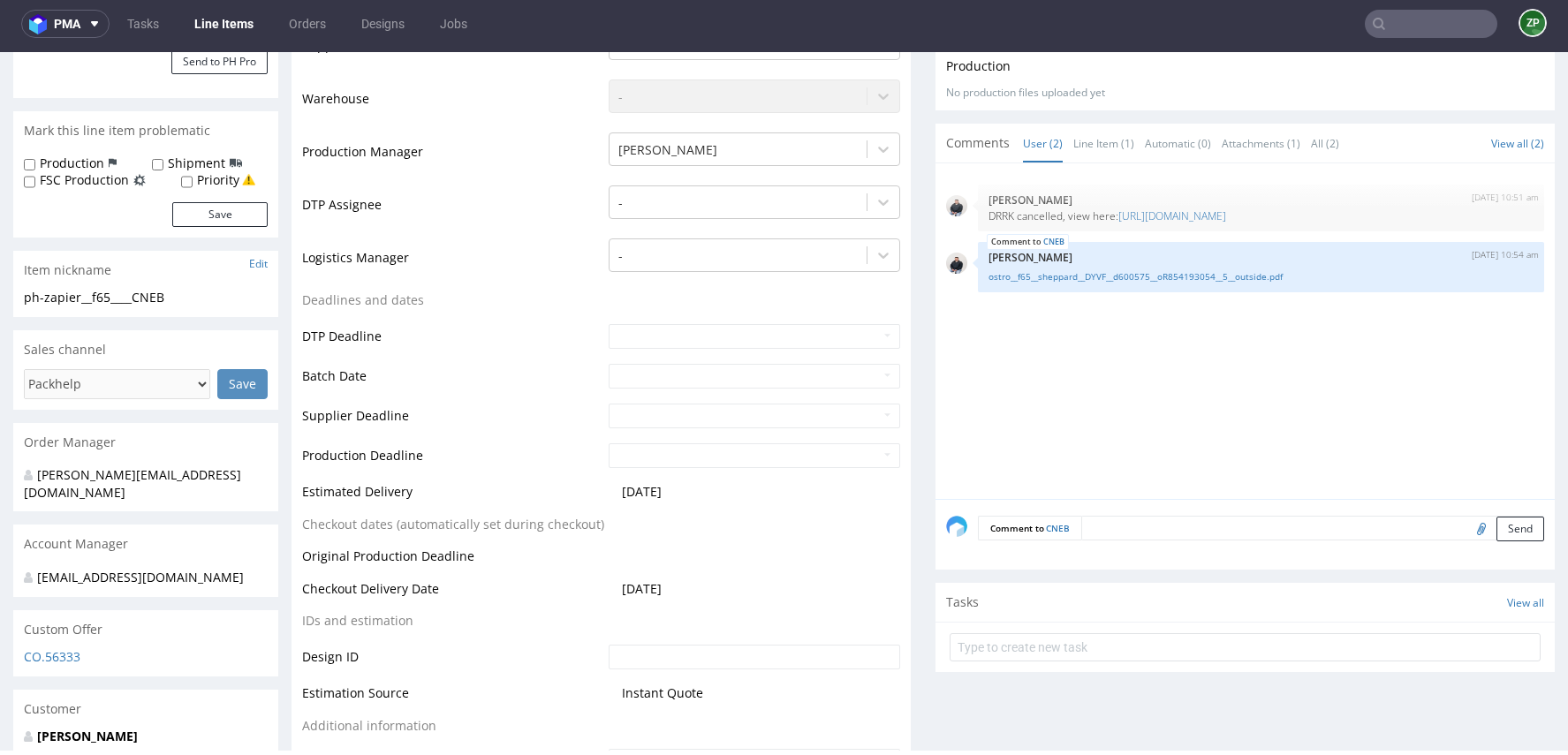
scroll to position [338, 0]
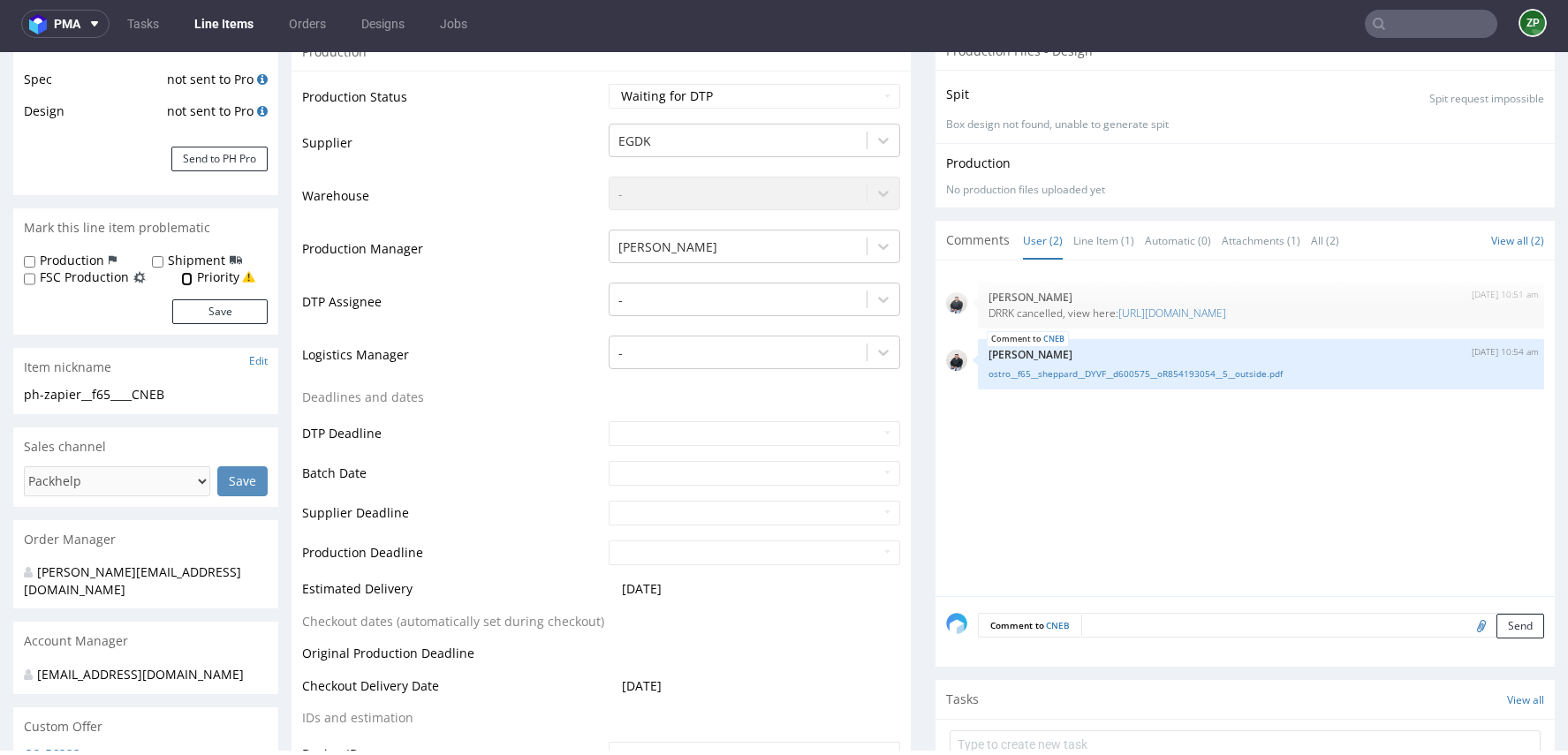
click at [184, 278] on input "Priority" at bounding box center [186, 279] width 11 height 14
checkbox input "true"
click at [26, 258] on input "Production" at bounding box center [29, 262] width 11 height 14
checkbox input "true"
click at [242, 310] on button "Save" at bounding box center [220, 312] width 95 height 24
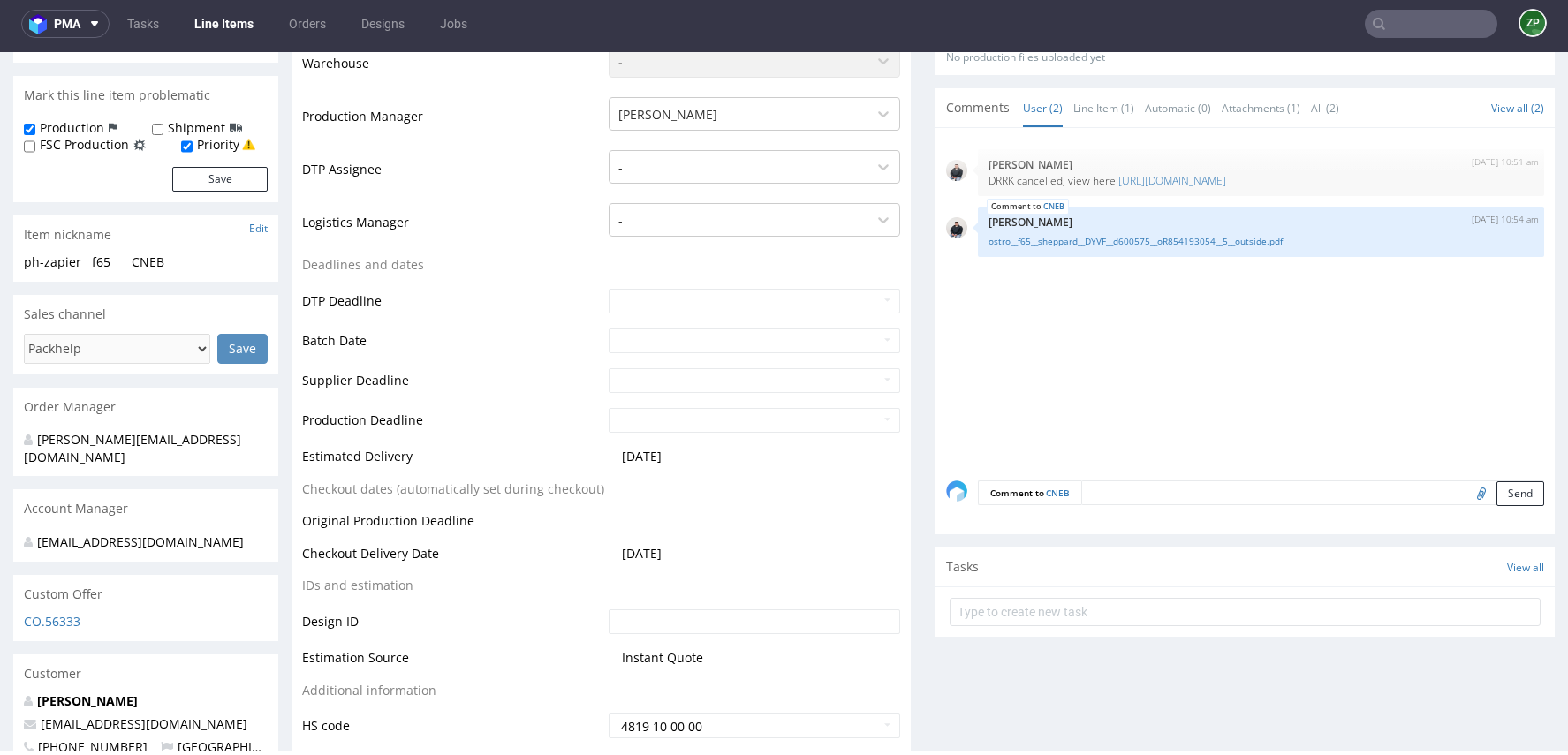
scroll to position [463, 0]
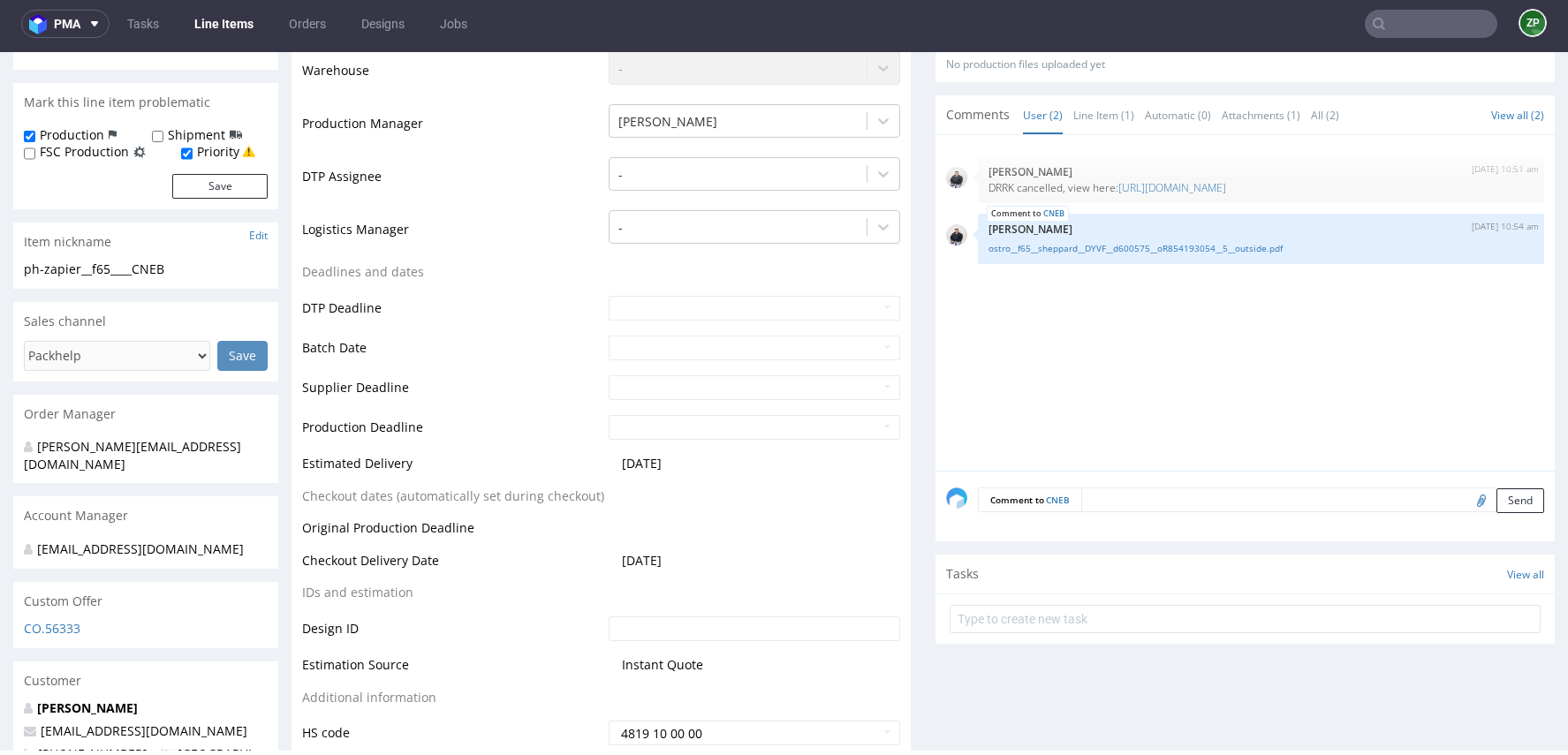
drag, startPoint x: 764, startPoint y: 472, endPoint x: 333, endPoint y: 442, distance: 432.0
click at [333, 442] on tbody "Production Status Waiting for Artwork Waiting for Diecut Waiting for Mockup Wai…" at bounding box center [601, 352] width 598 height 790
copy tbody "Estimated Delivery 2025-08-21"
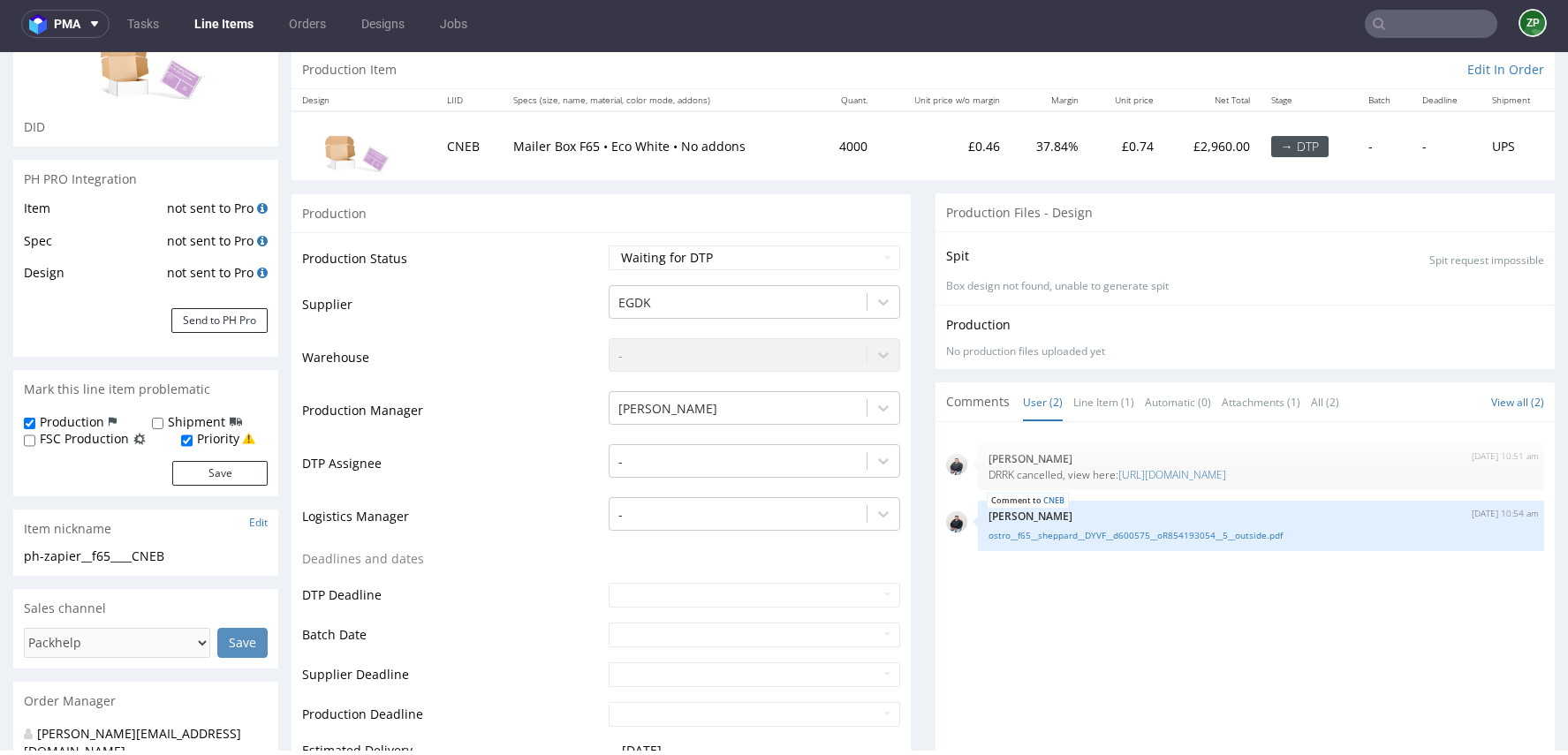
scroll to position [0, 0]
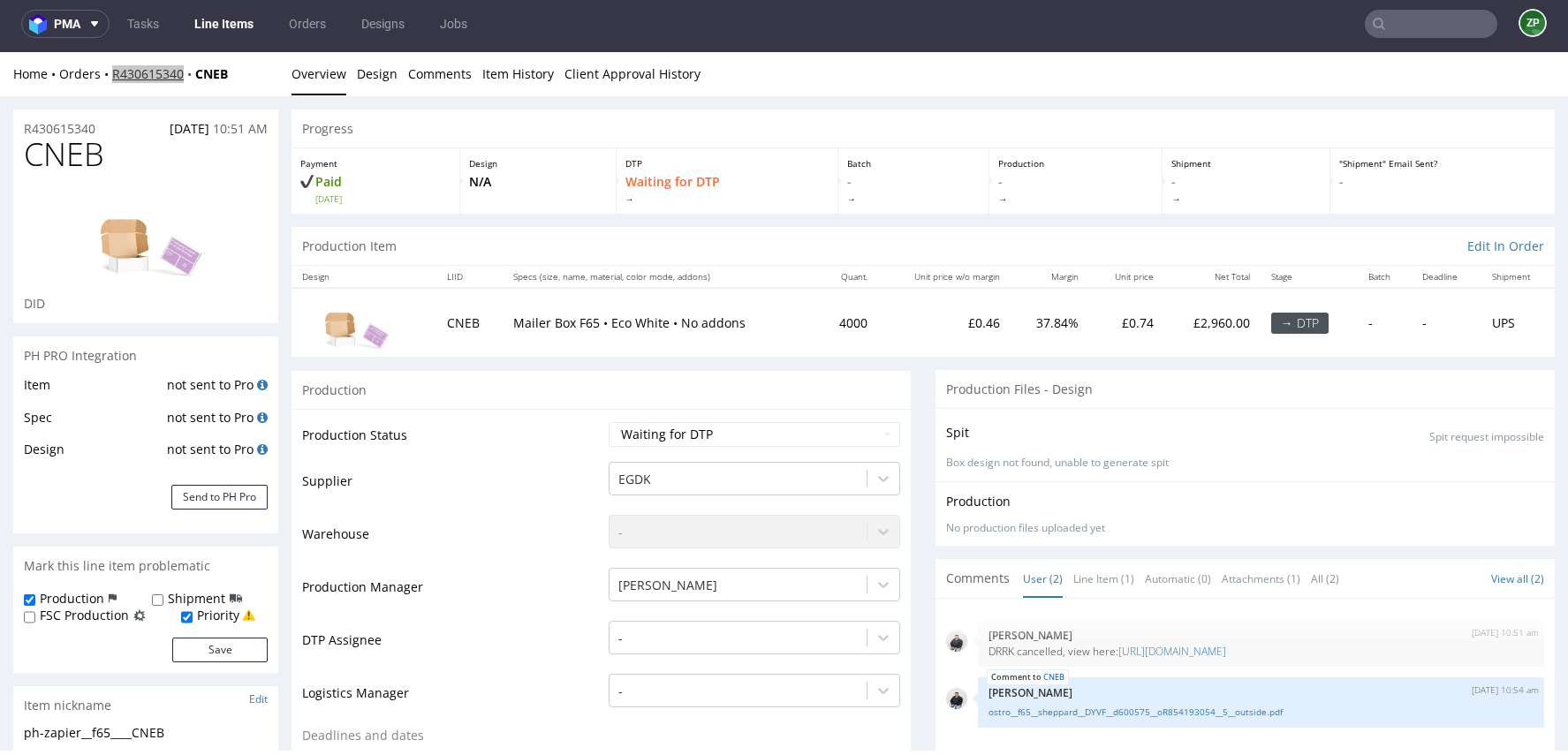
copy link "R430615340"
click at [315, 23] on link "Orders" at bounding box center [307, 23] width 58 height 28
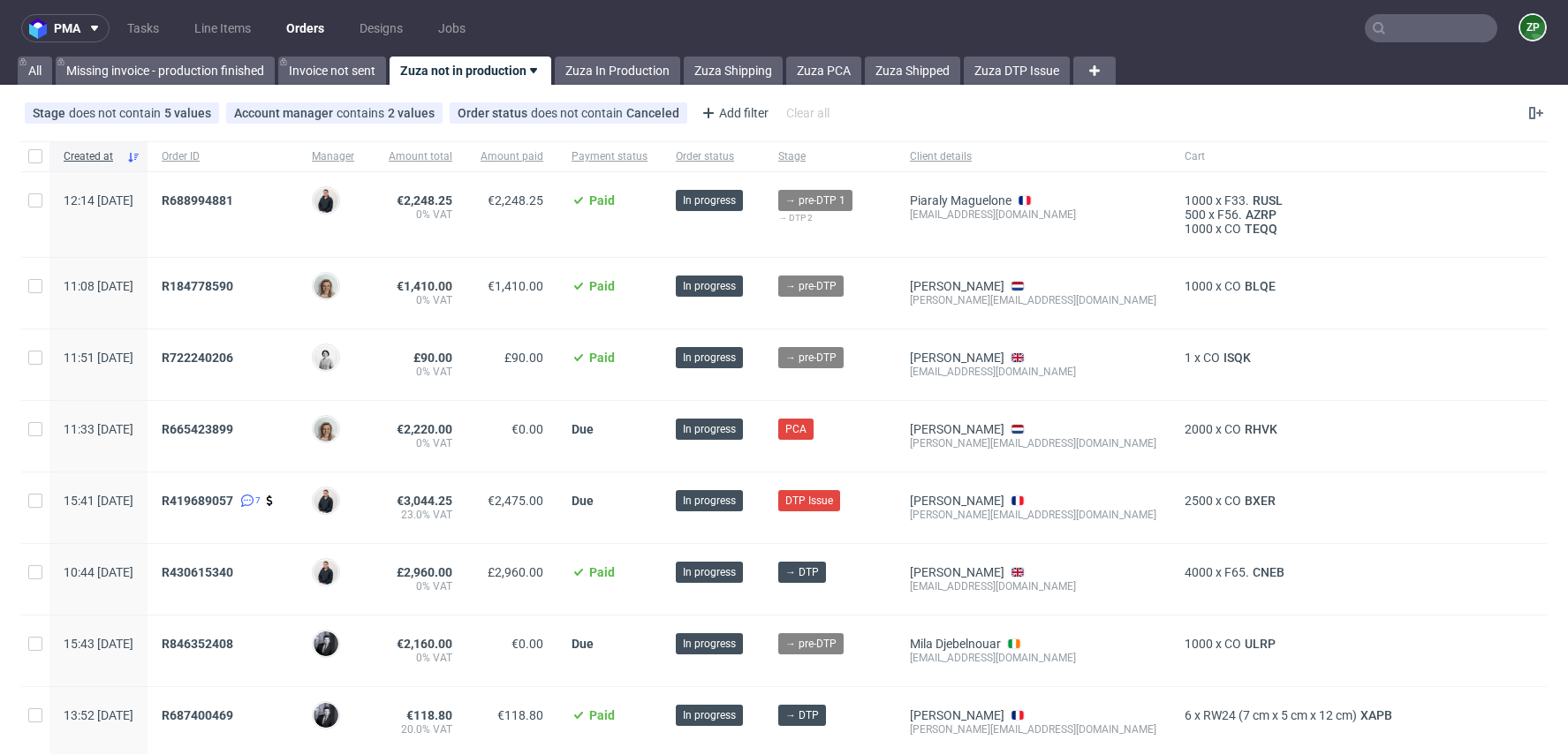
click at [1400, 31] on input "text" at bounding box center [1431, 28] width 133 height 28
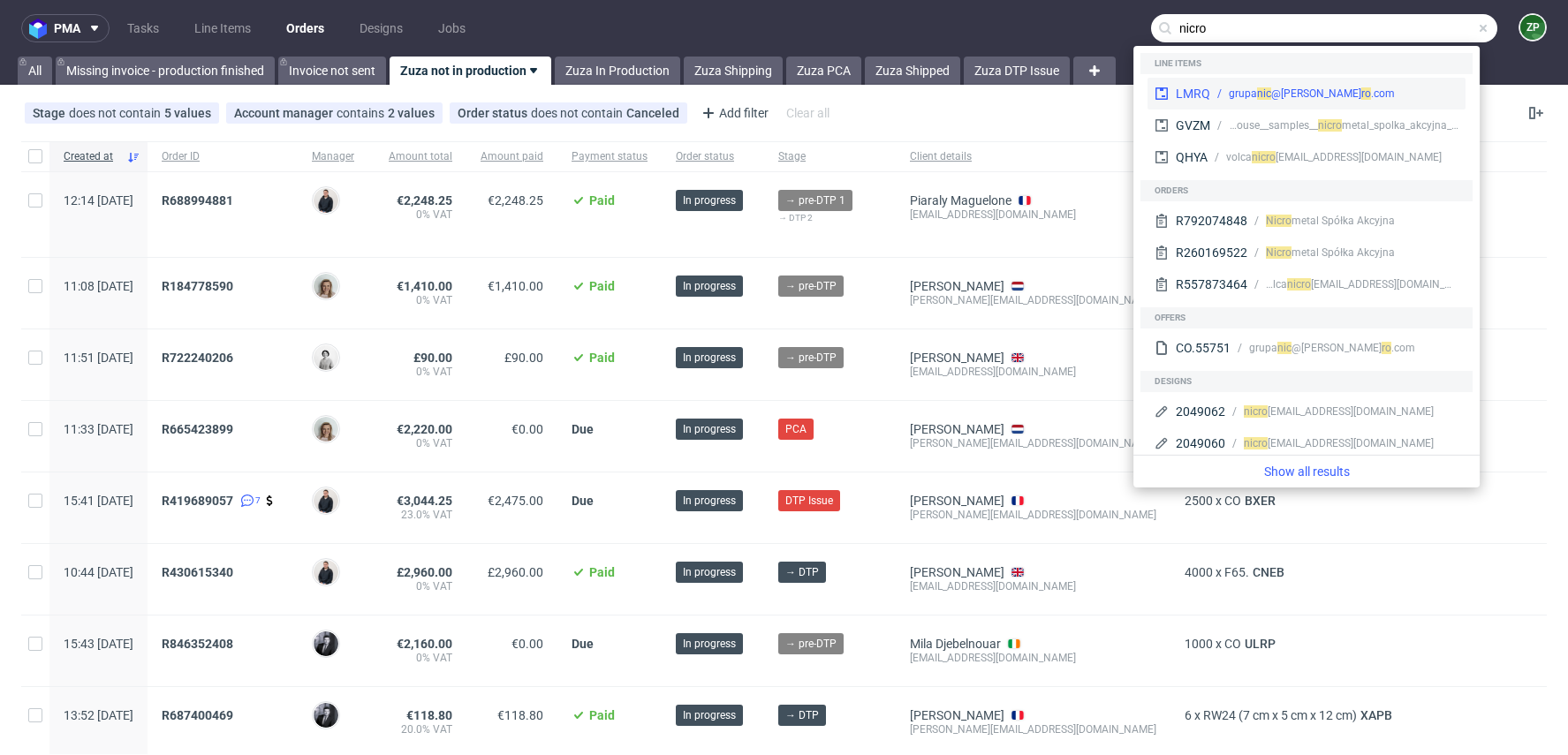
type input "nicro"
click at [1394, 107] on div "LMRQ k.bednarski@grupa nic ro .com" at bounding box center [1307, 94] width 318 height 32
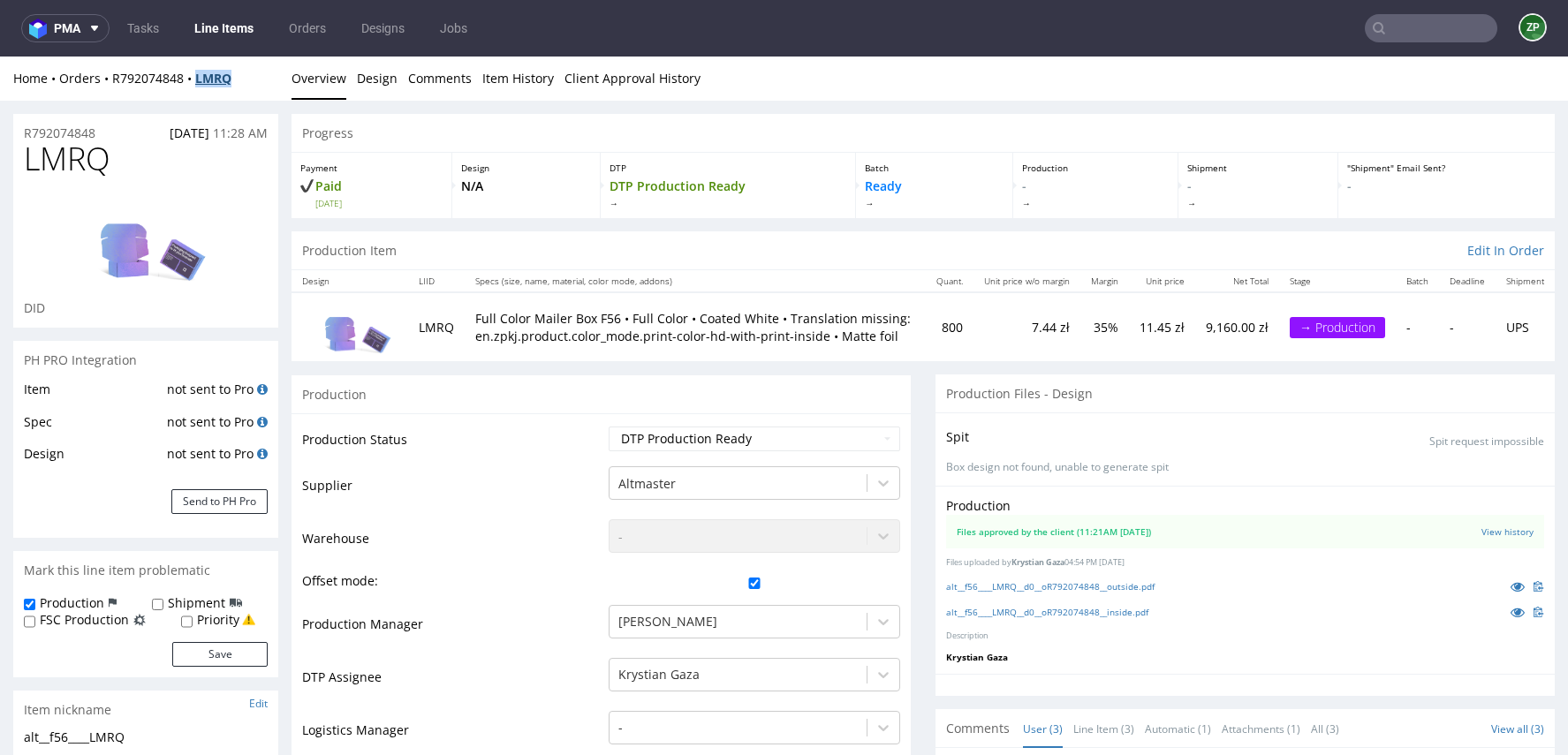
copy strong "LMRQ"
click at [1414, 31] on input "text" at bounding box center [1431, 28] width 133 height 28
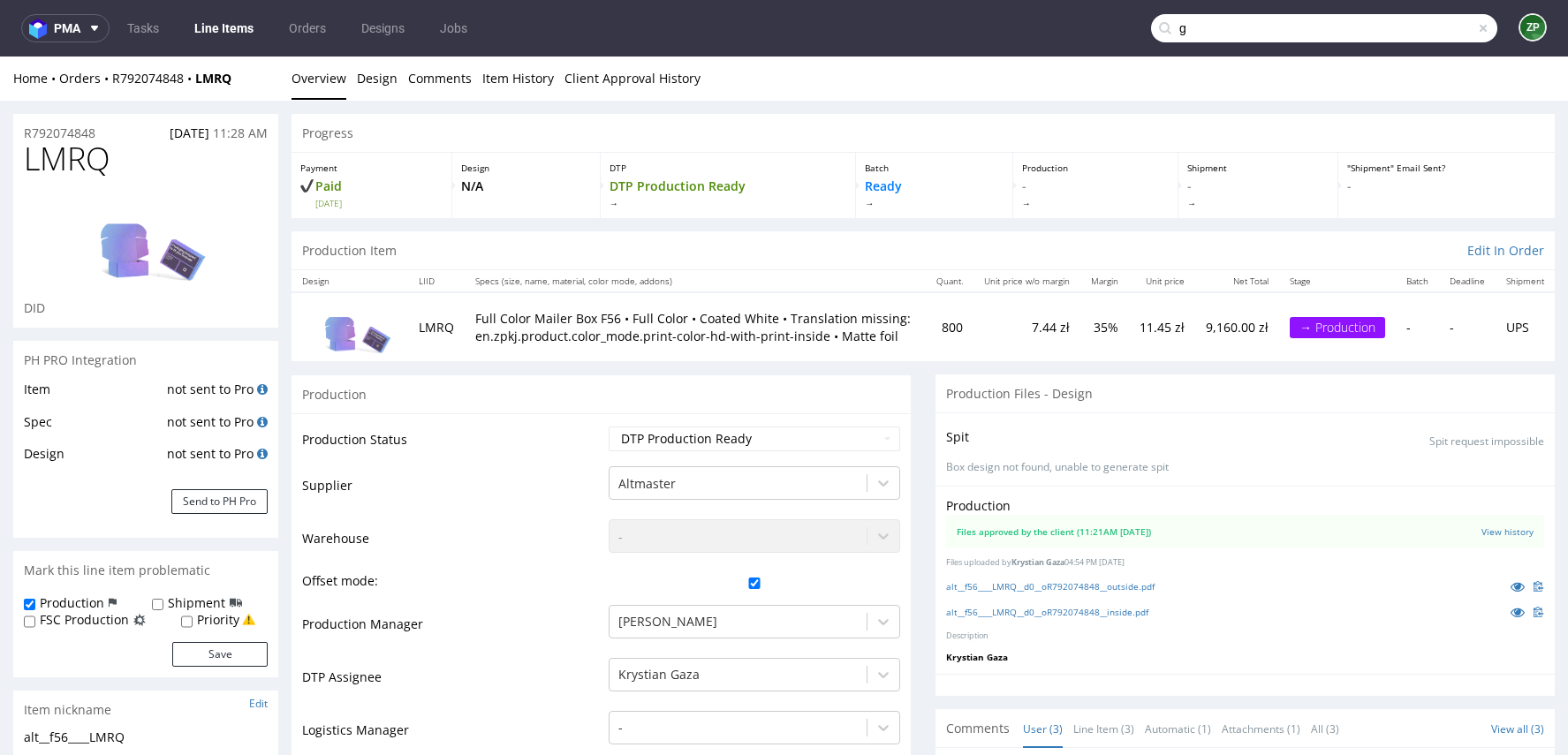
click at [815, 395] on div "Production" at bounding box center [600, 394] width 619 height 39
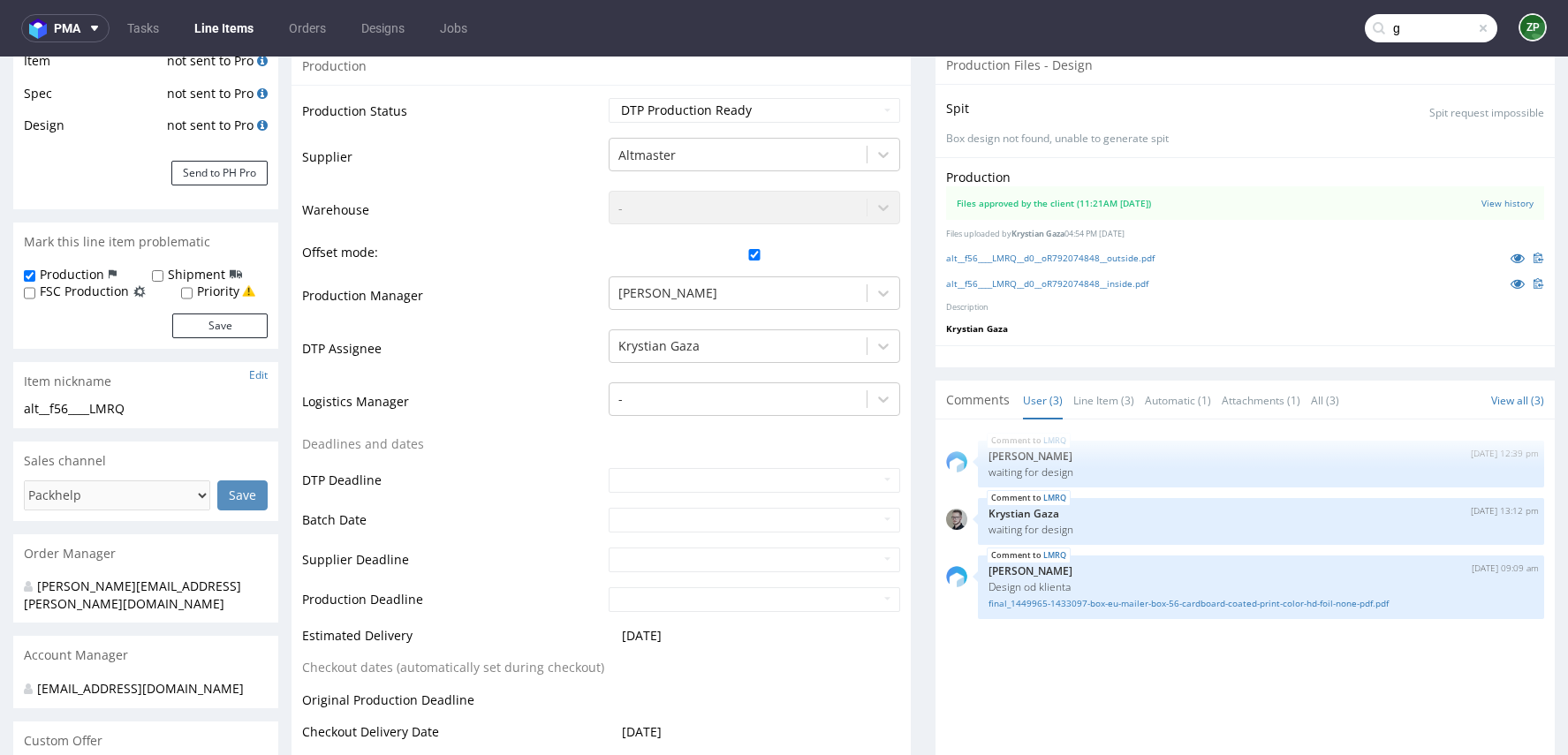
scroll to position [336, 0]
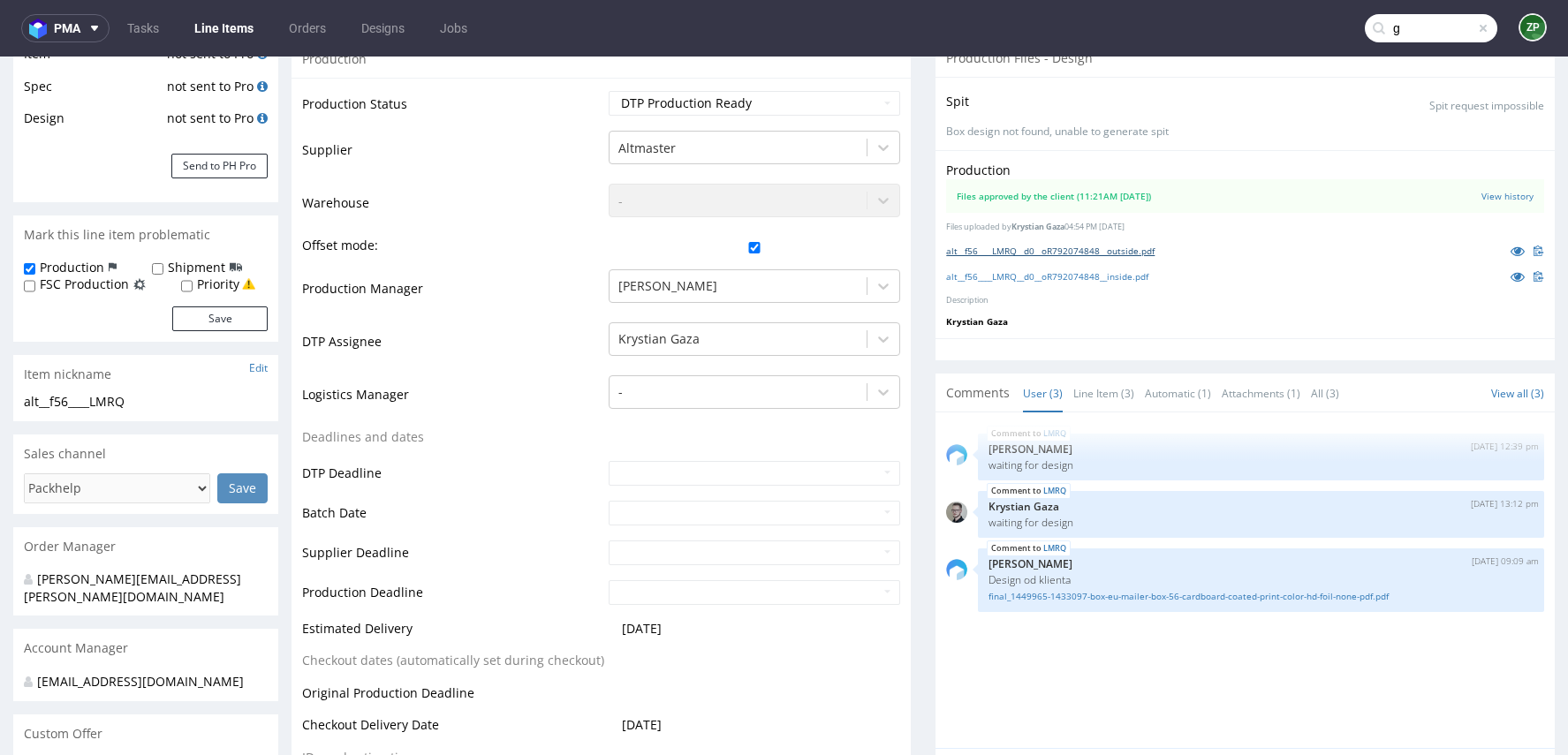
click at [1104, 244] on link "alt__f56____LMRQ__d0__oR792074848__outside.pdf" at bounding box center [1049, 250] width 209 height 12
click at [1099, 270] on link "alt__f56____LMRQ__d0__oR792074848__inside.pdf" at bounding box center [1047, 276] width 202 height 12
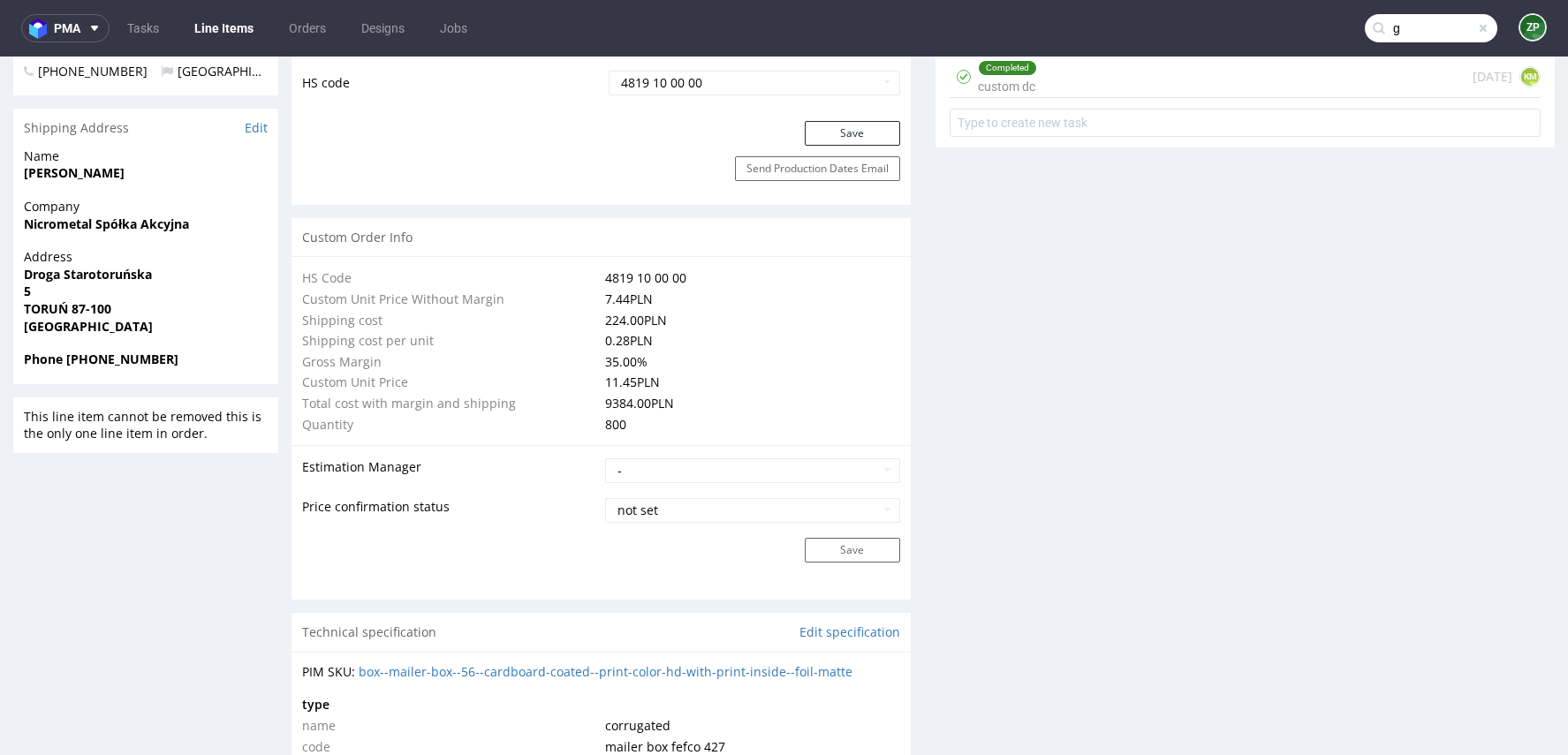
scroll to position [1154, 0]
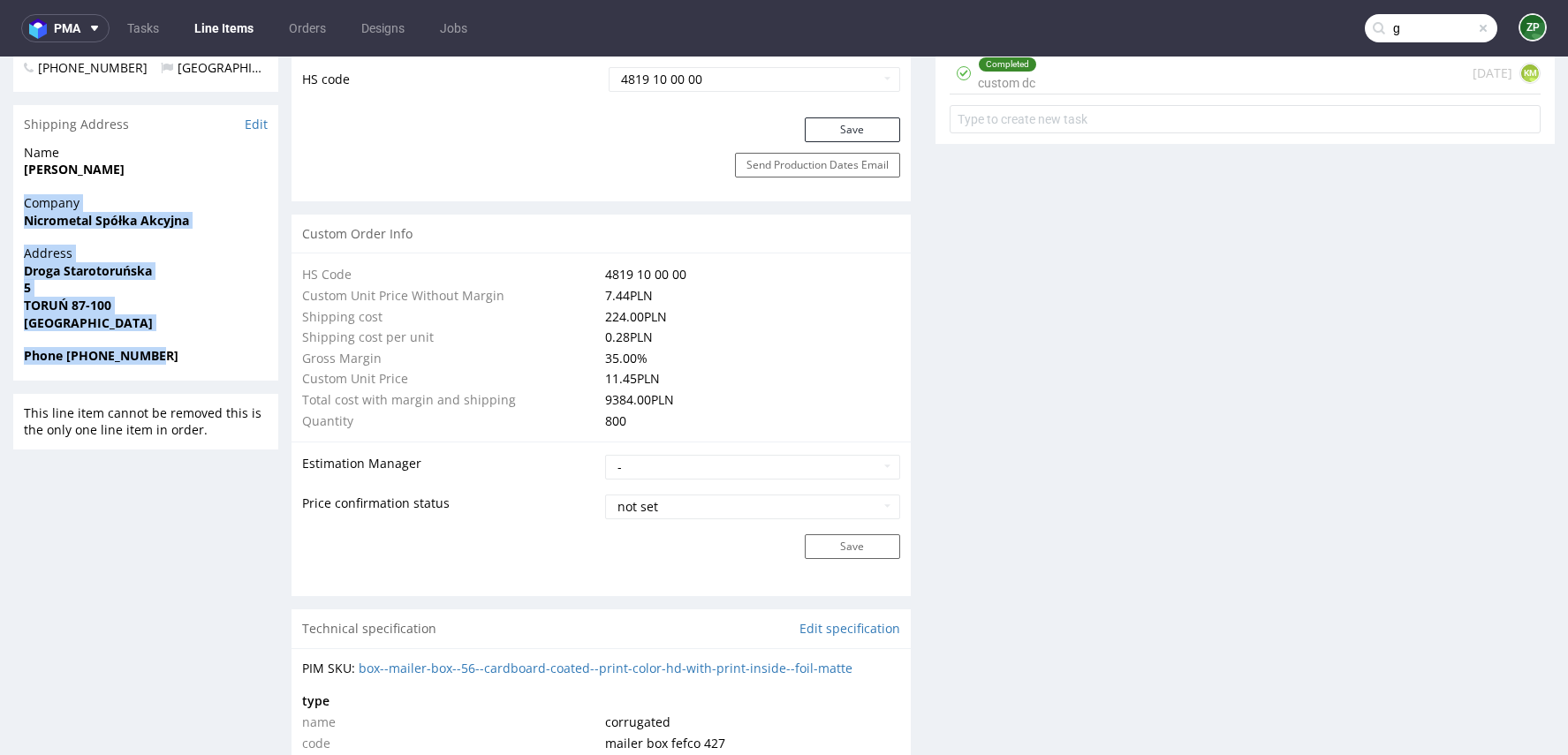
drag, startPoint x: 23, startPoint y: 210, endPoint x: 210, endPoint y: 365, distance: 242.9
click at [210, 365] on section "Shipping Address Edit Name Kamil Bednarski Company Nicrometal Spółka Akcyjna Ad…" at bounding box center [145, 242] width 265 height 275
copy section "Company Nicrometal Spółka Akcyjna Address Droga Starotoruńska 5 TORUŃ 87-100 Po…"
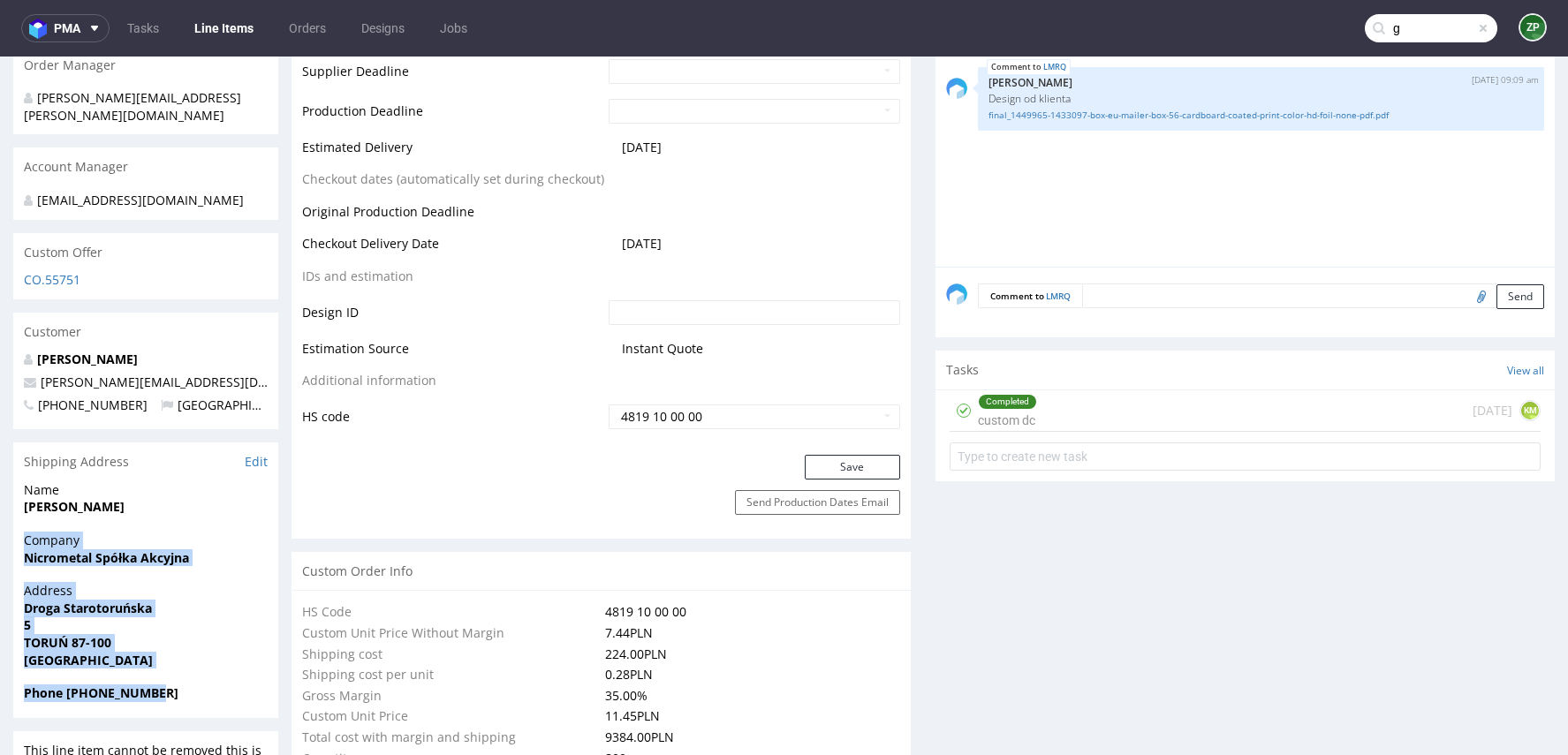
scroll to position [395, 0]
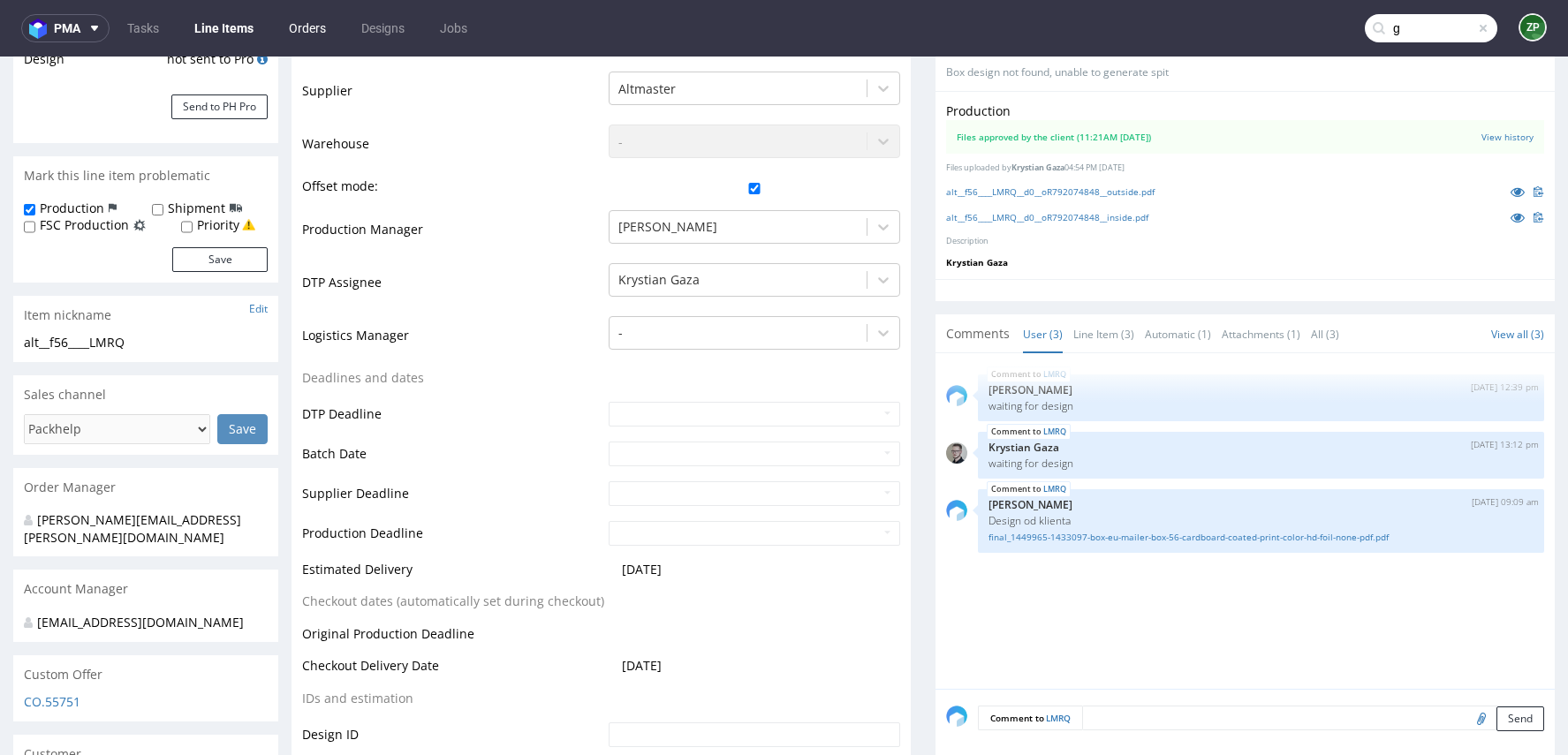
click at [295, 30] on link "Orders" at bounding box center [307, 28] width 58 height 28
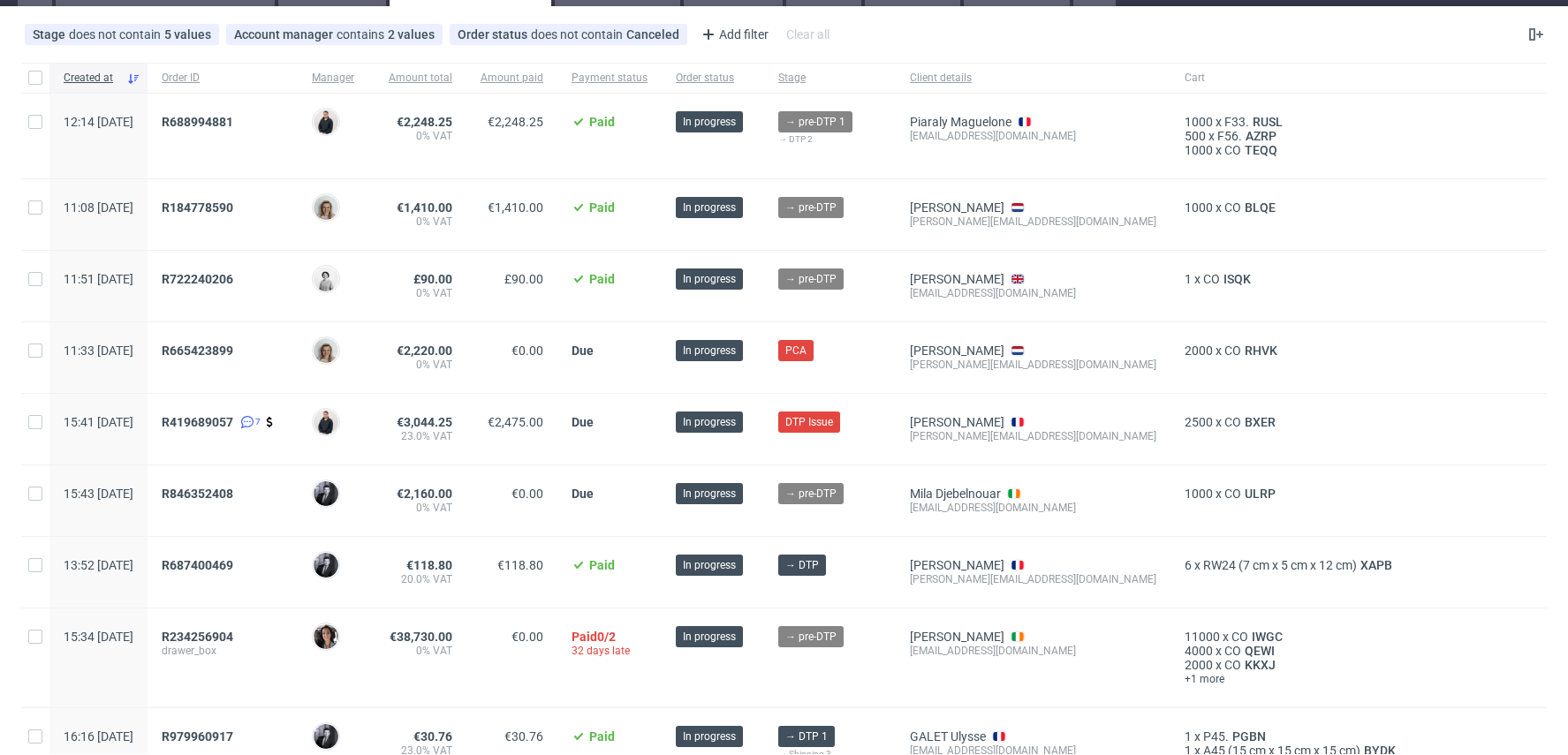
scroll to position [80, 0]
click at [233, 414] on span "R419689057" at bounding box center [198, 420] width 71 height 14
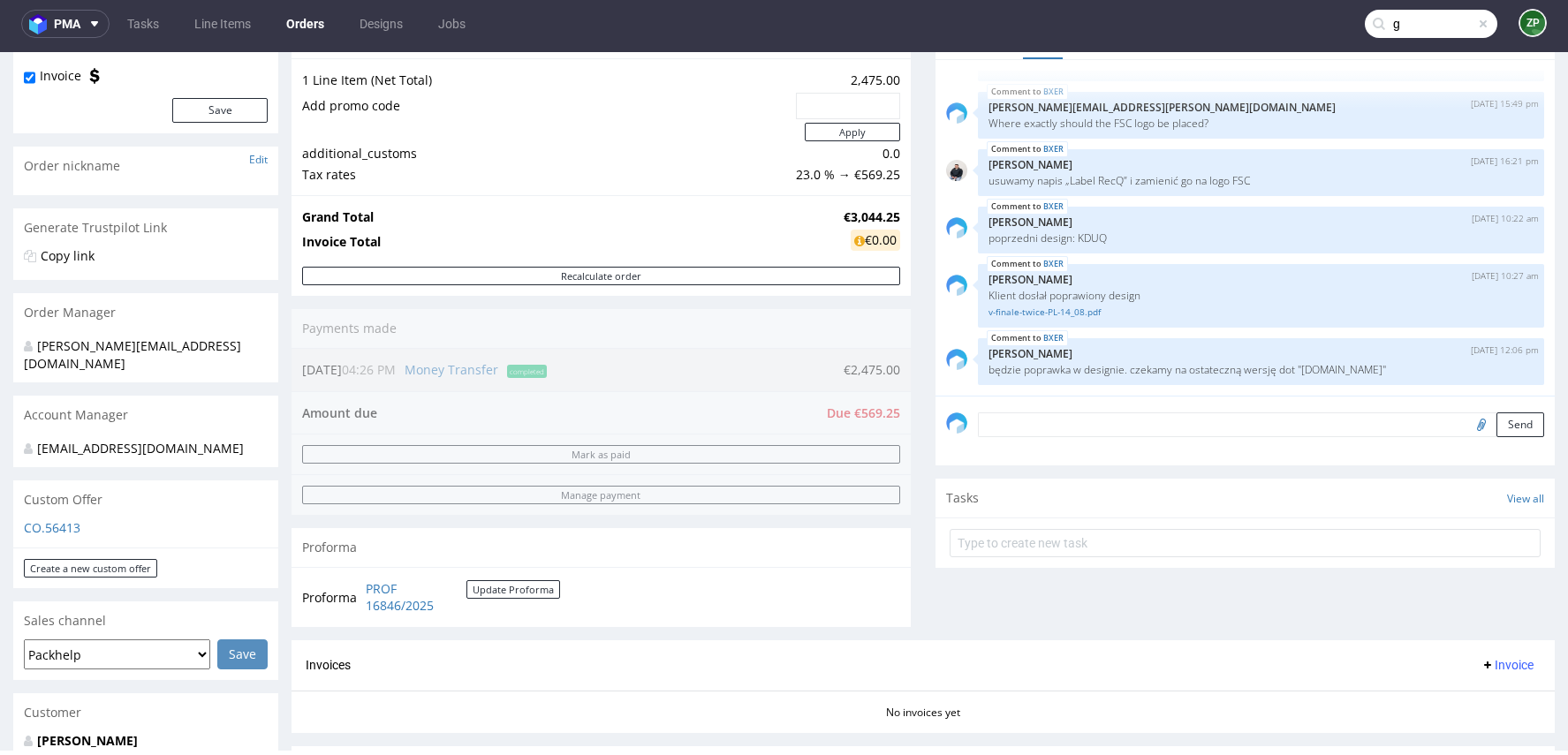
scroll to position [172, 0]
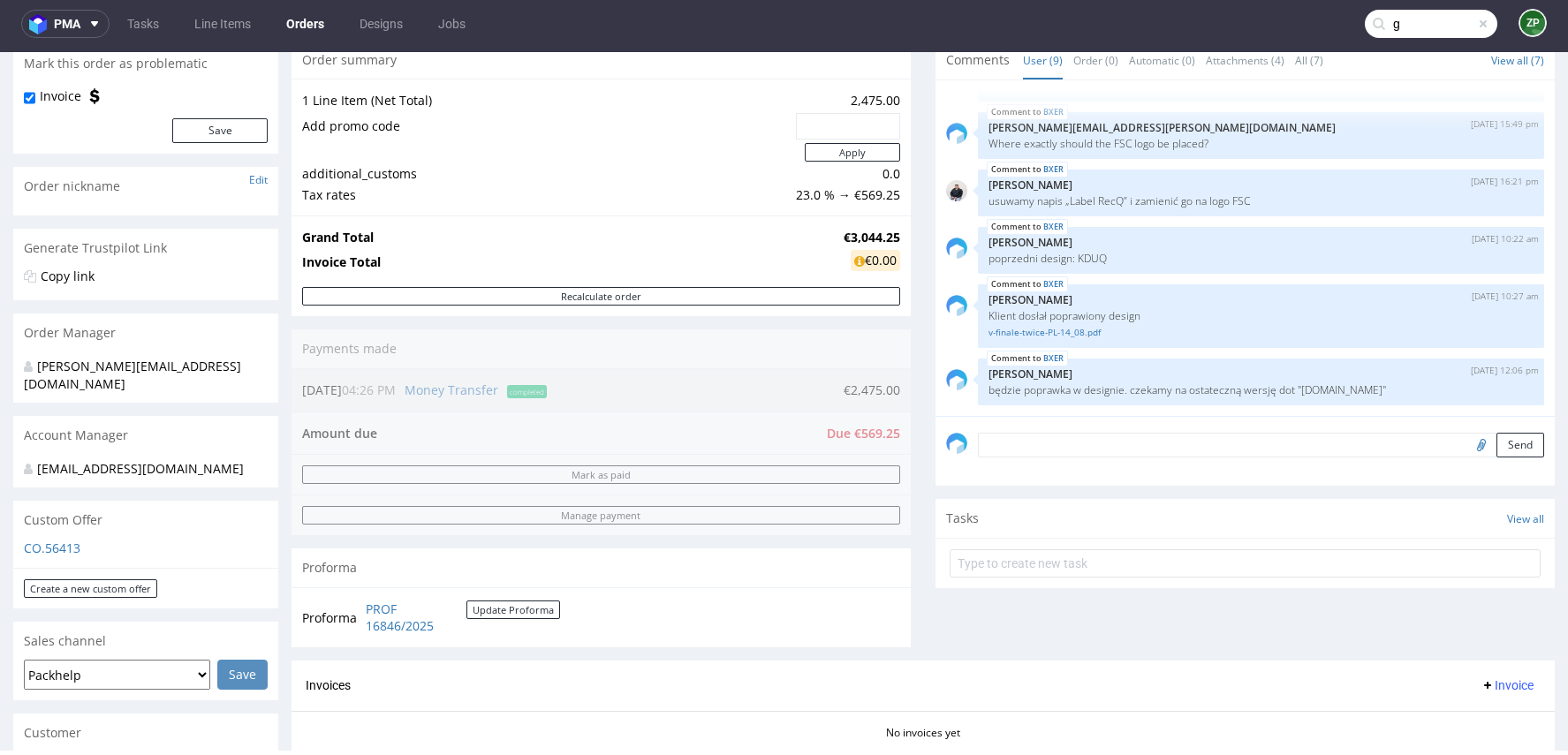
click at [1405, 25] on input "g" at bounding box center [1431, 23] width 133 height 28
click at [1405, 25] on input "g" at bounding box center [1324, 23] width 346 height 28
paste input "R184778590"
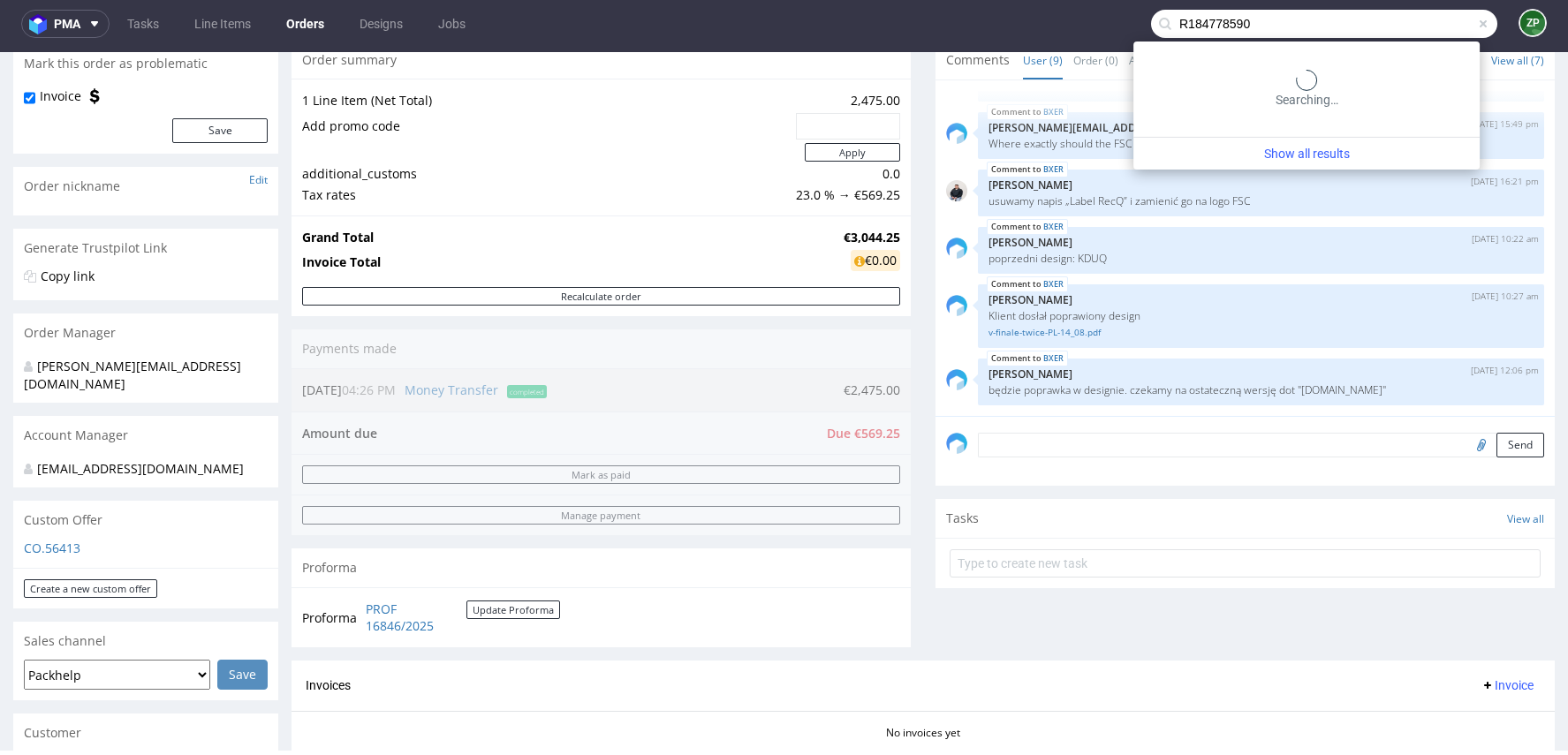
type input "R184778590"
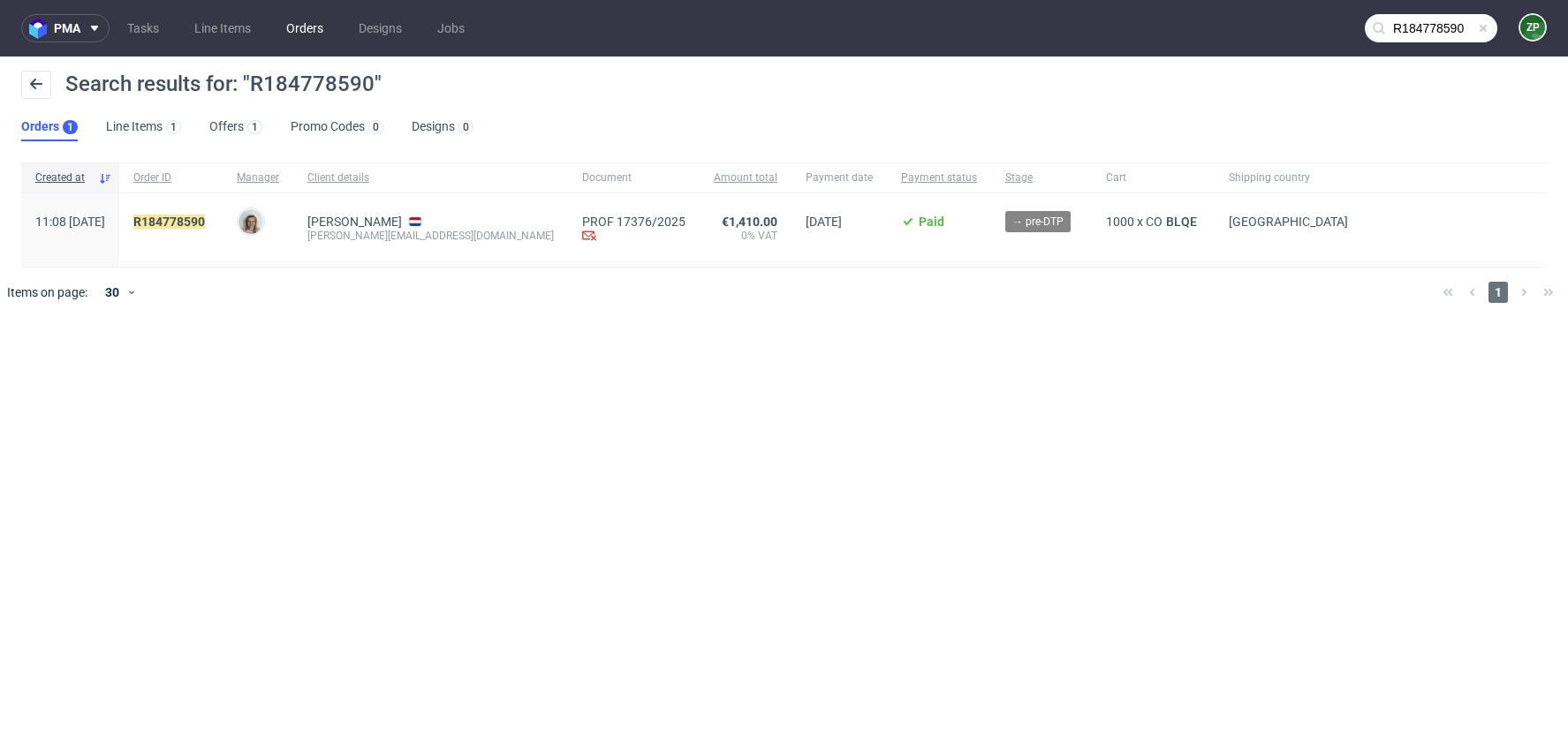
click at [316, 28] on link "Orders" at bounding box center [304, 28] width 58 height 28
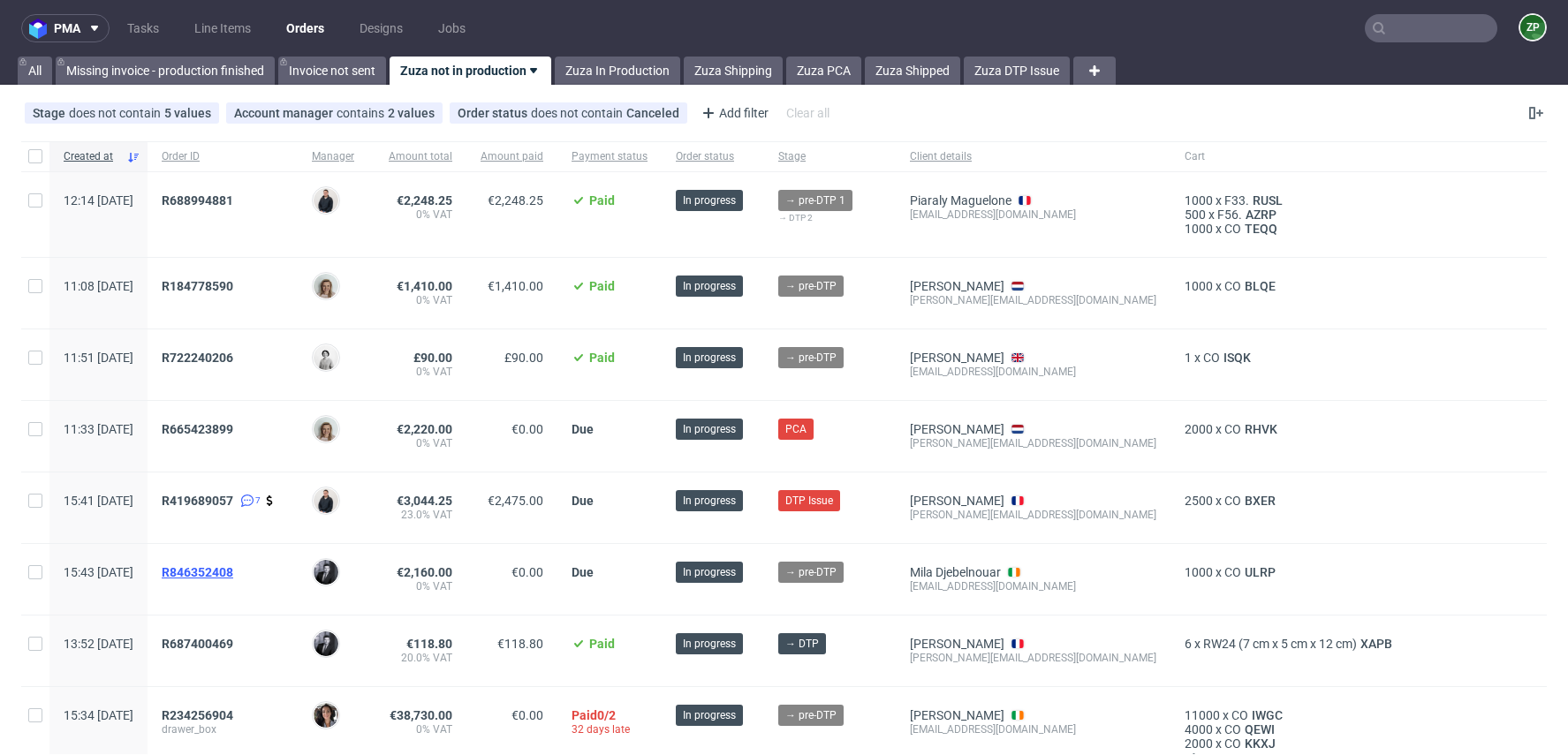
click at [233, 570] on span "R846352408" at bounding box center [198, 572] width 71 height 14
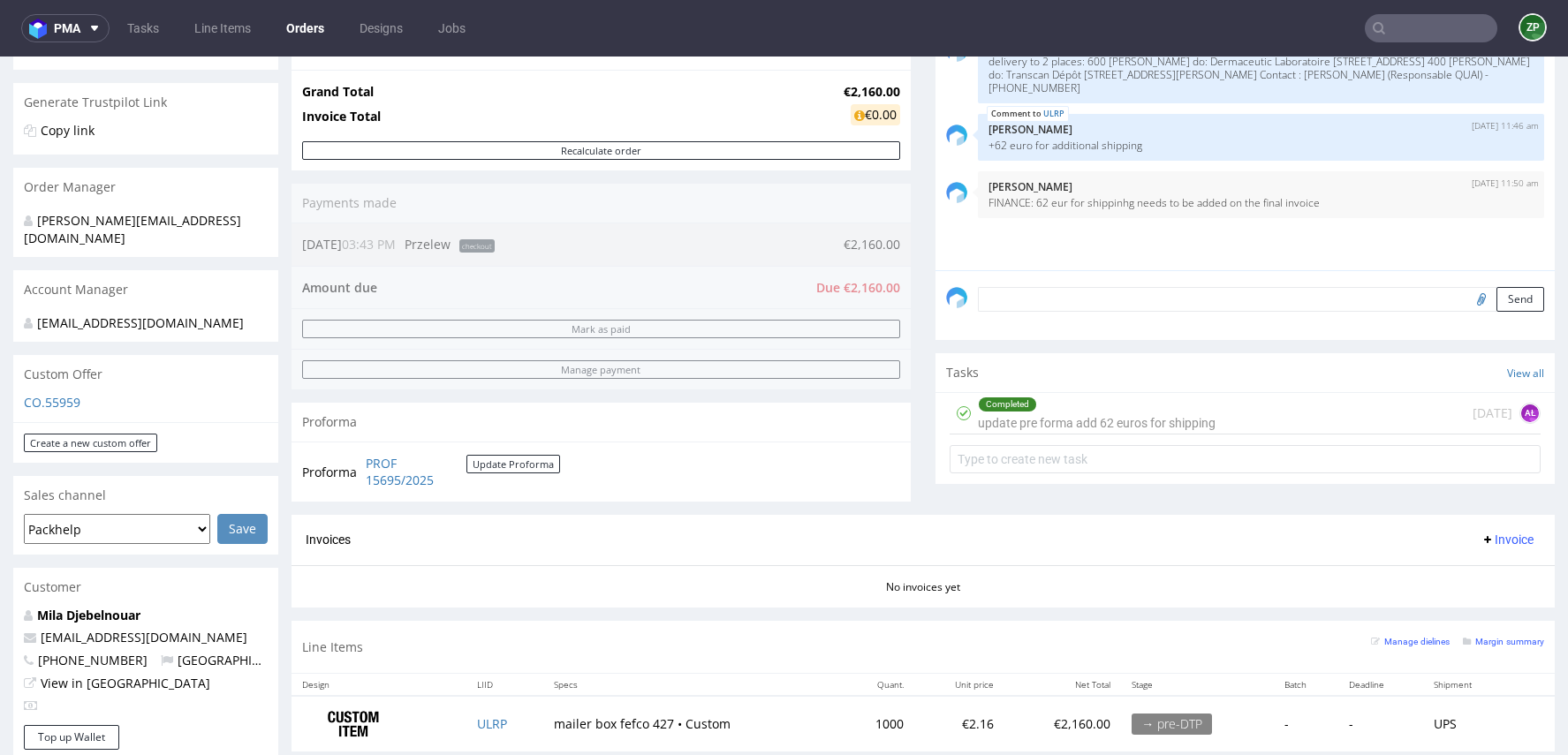
scroll to position [332, 0]
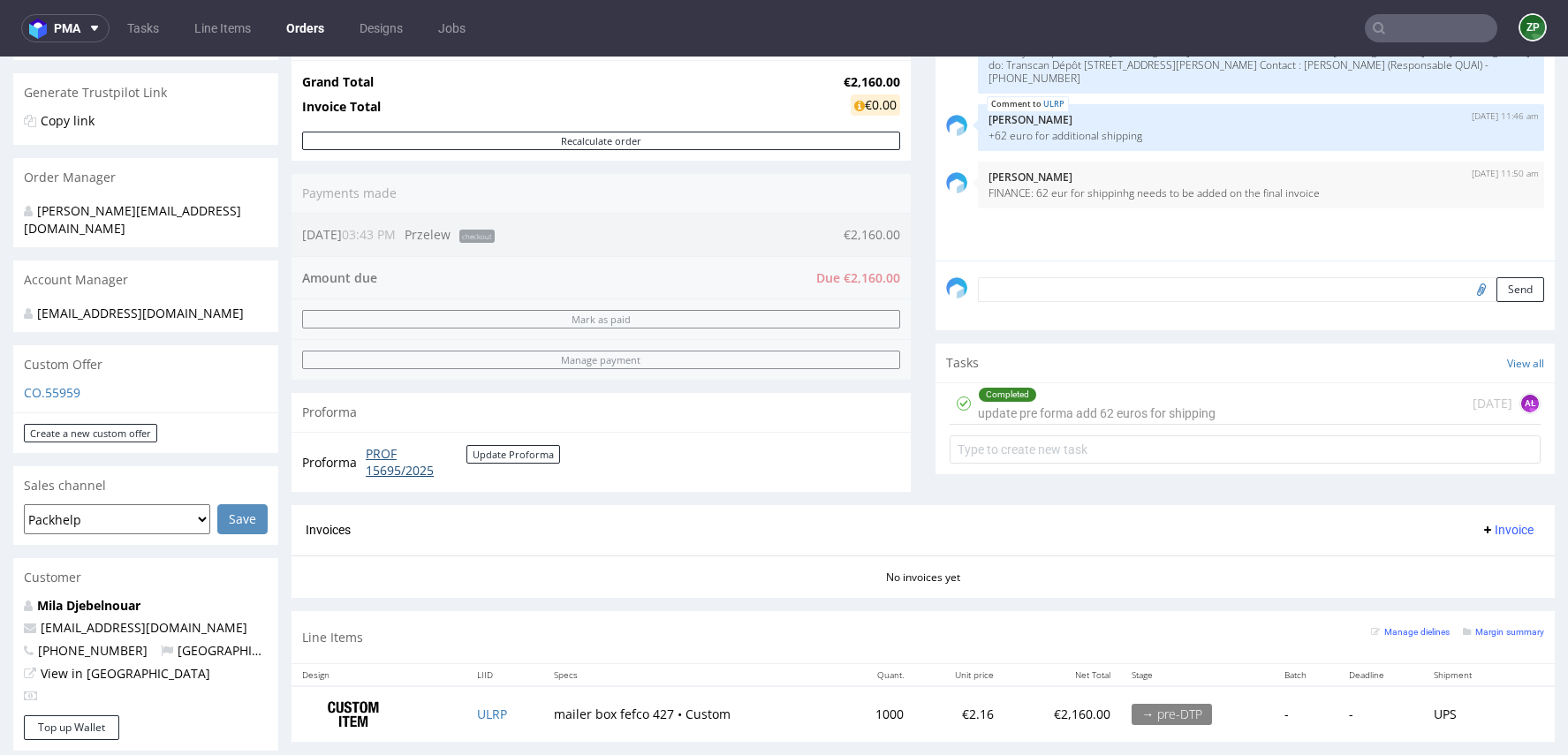
click at [395, 463] on link "PROF 15695/2025" at bounding box center [417, 462] width 101 height 35
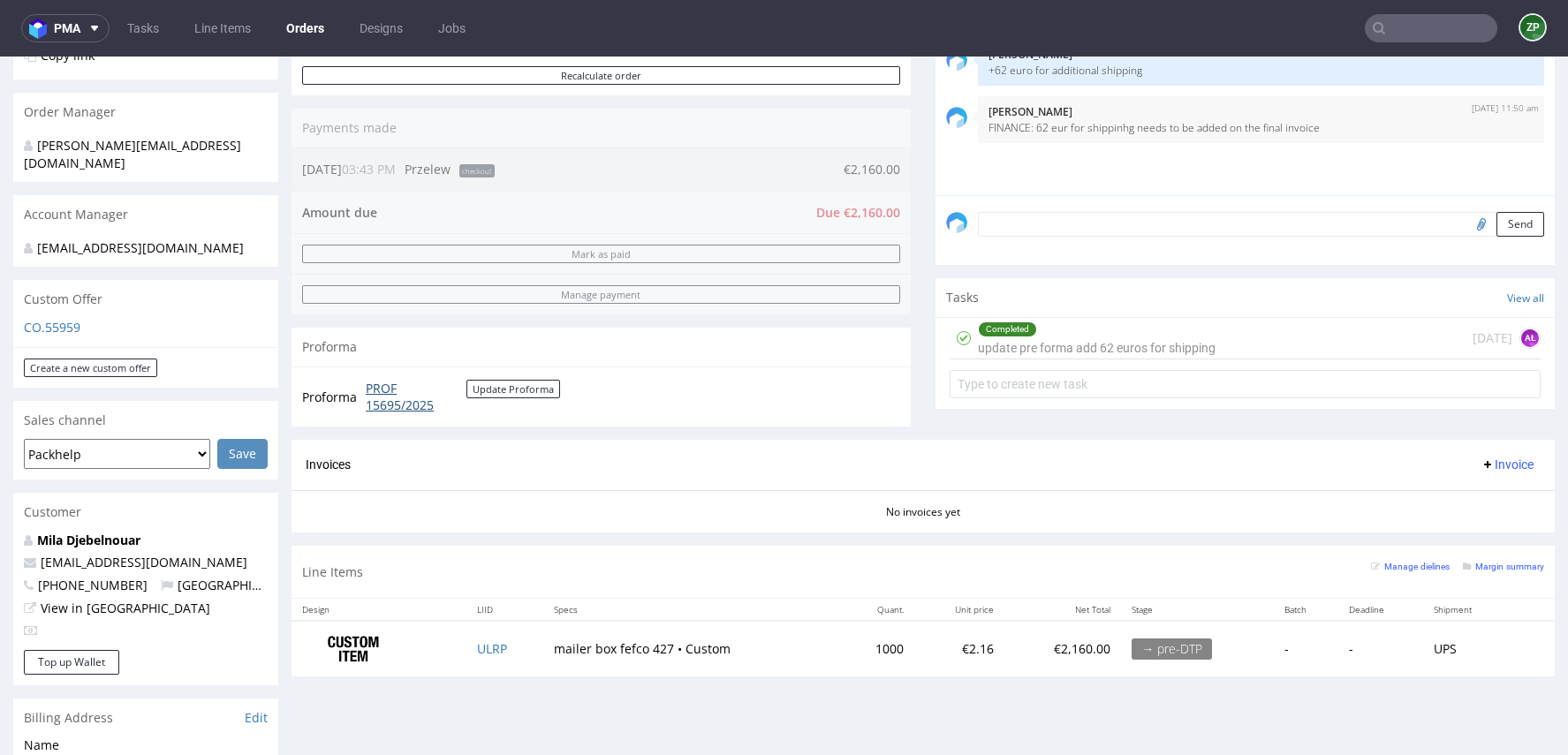
scroll to position [401, 0]
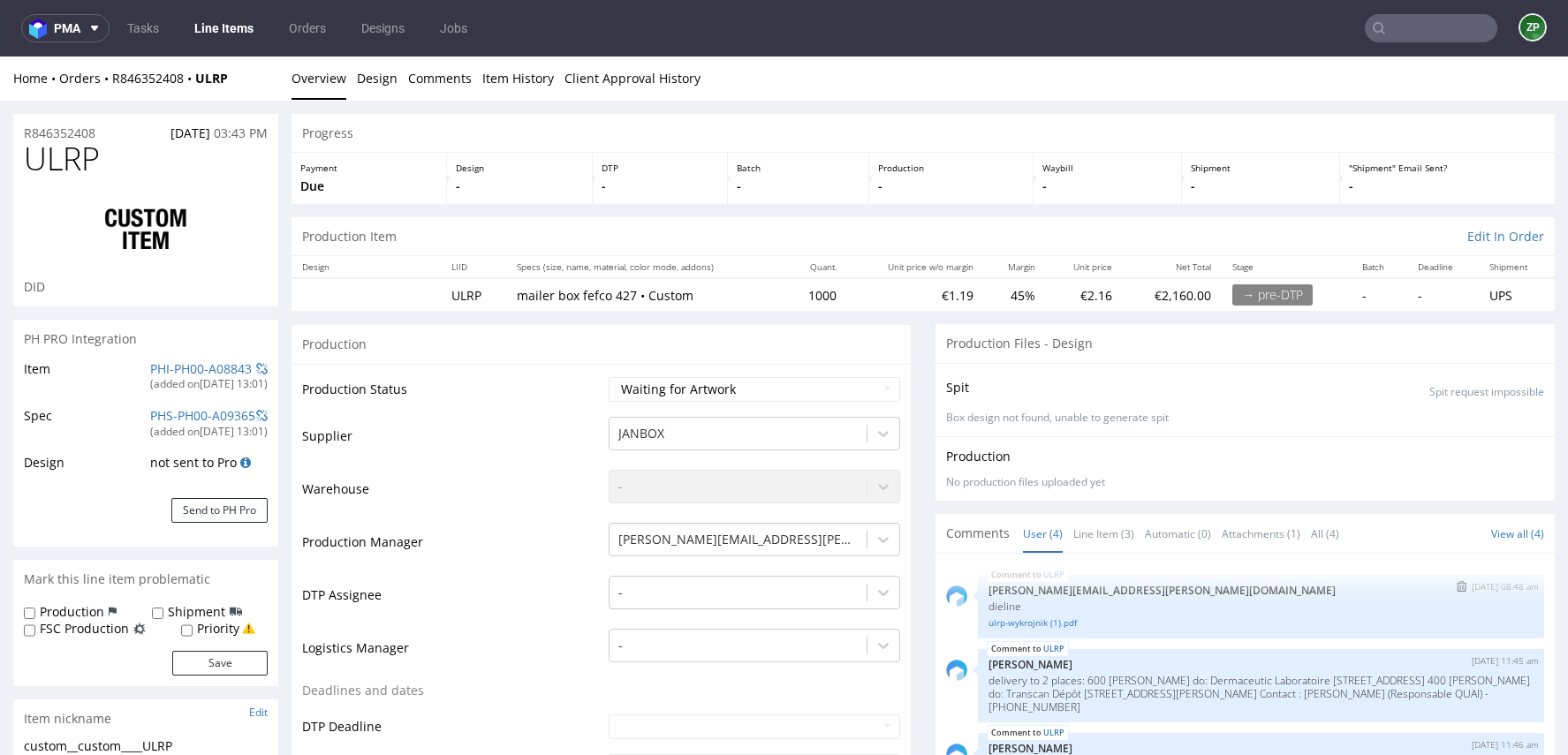
select select "in_progress"
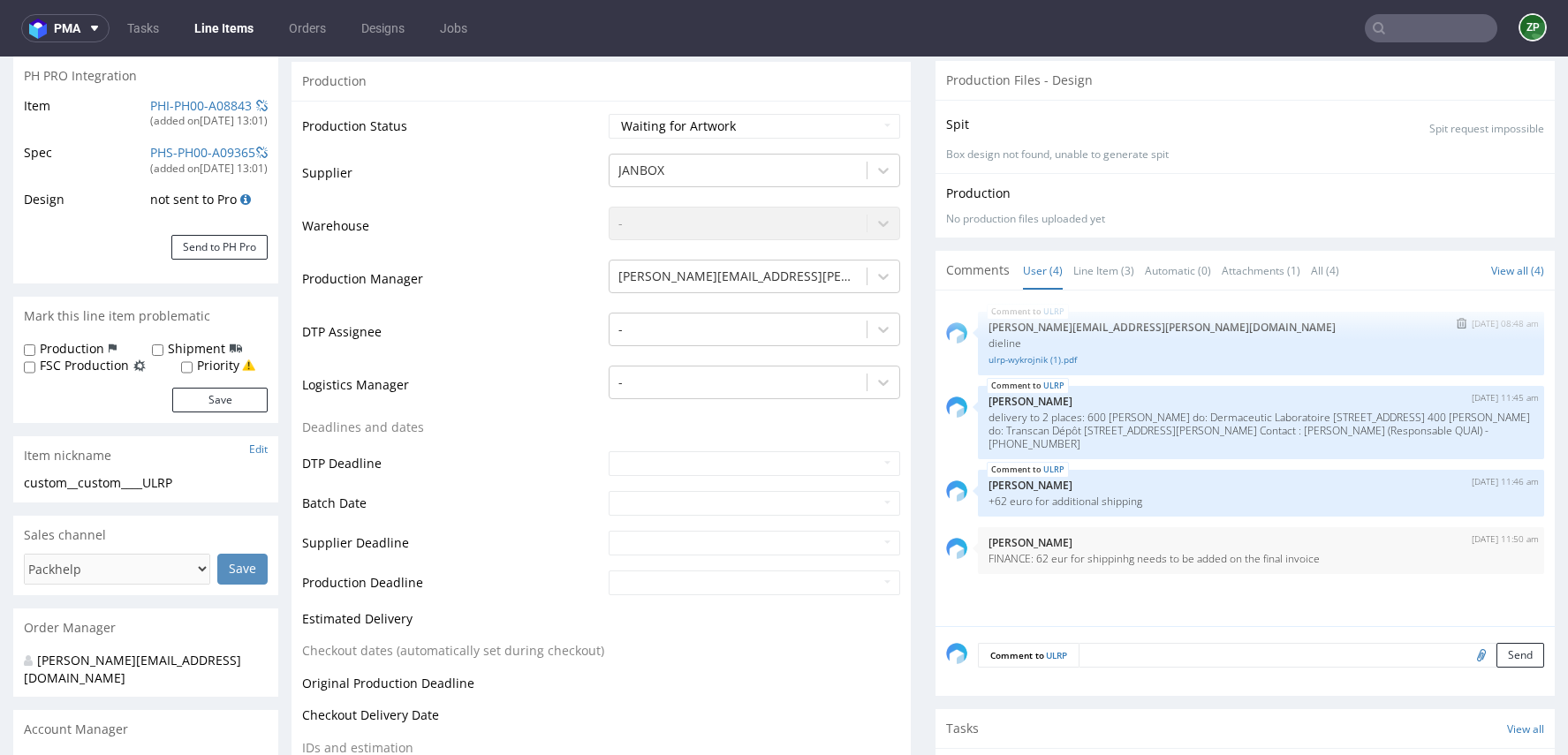
scroll to position [267, 0]
click at [1102, 647] on form "Comment to ULRP Send" at bounding box center [1260, 651] width 566 height 25
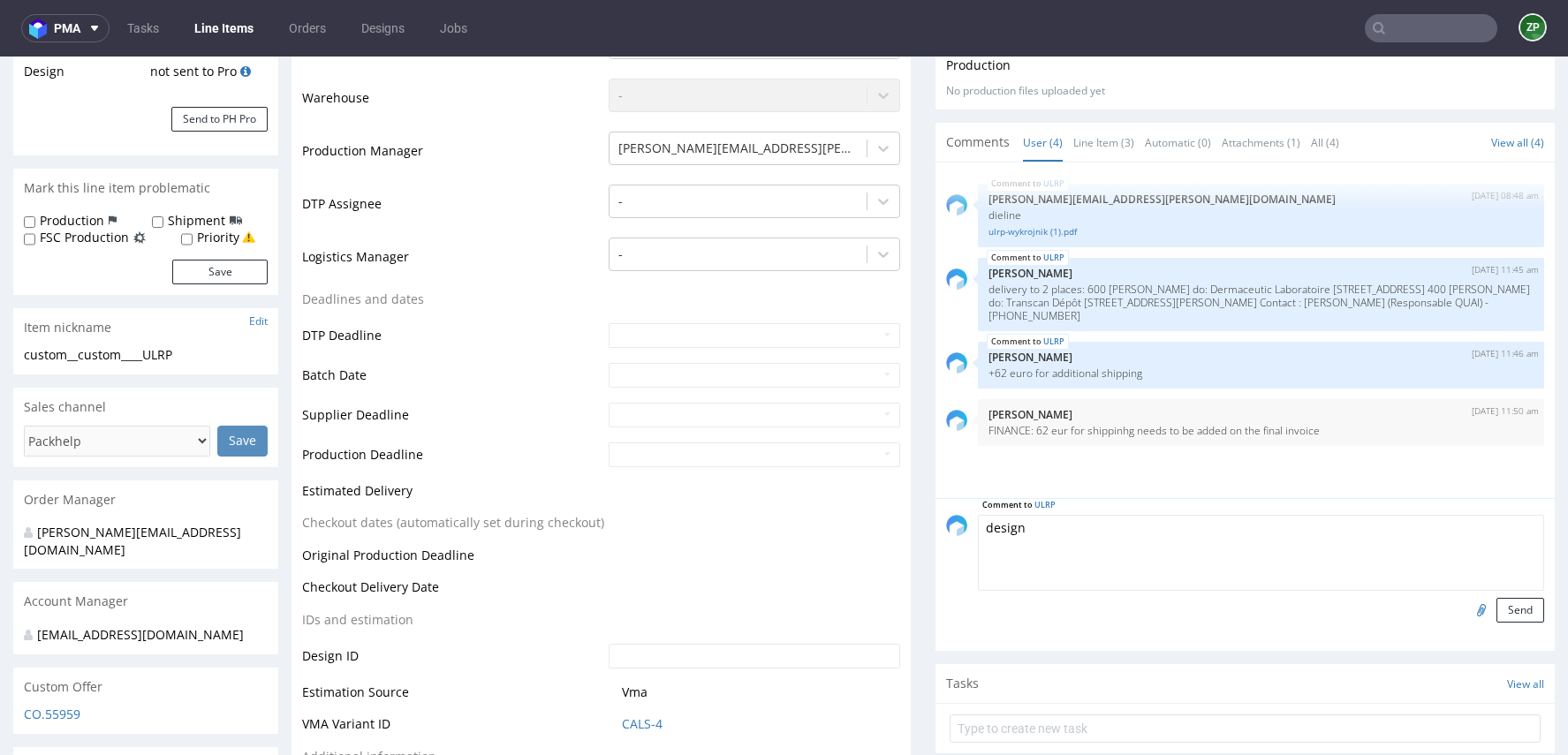
scroll to position [428, 0]
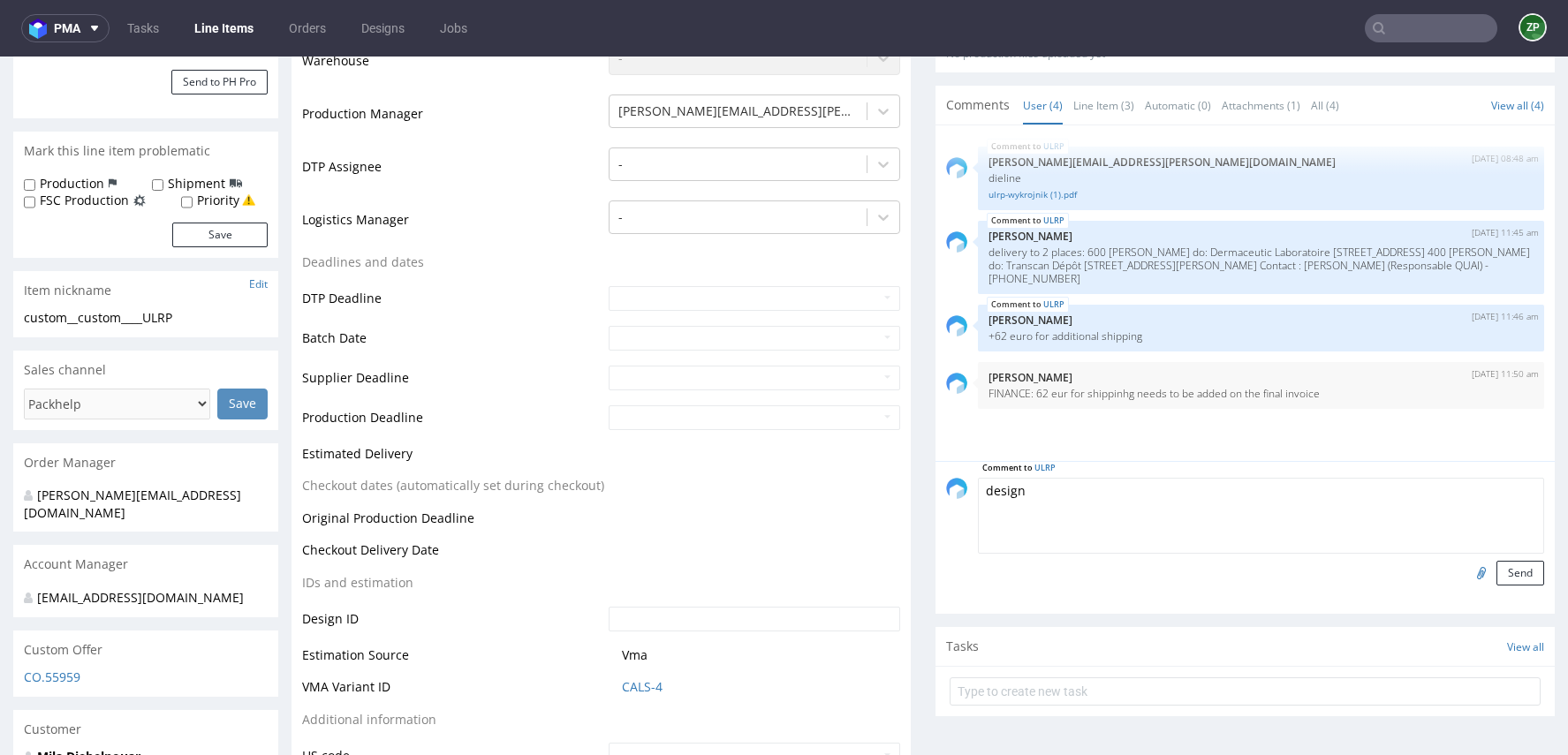
type textarea "design"
click at [1466, 567] on input "file" at bounding box center [1478, 572] width 24 height 23
type input "C:\fakepath\Digital Box - fefco-427-260-x-220-x-105-mm 280725.pdf"
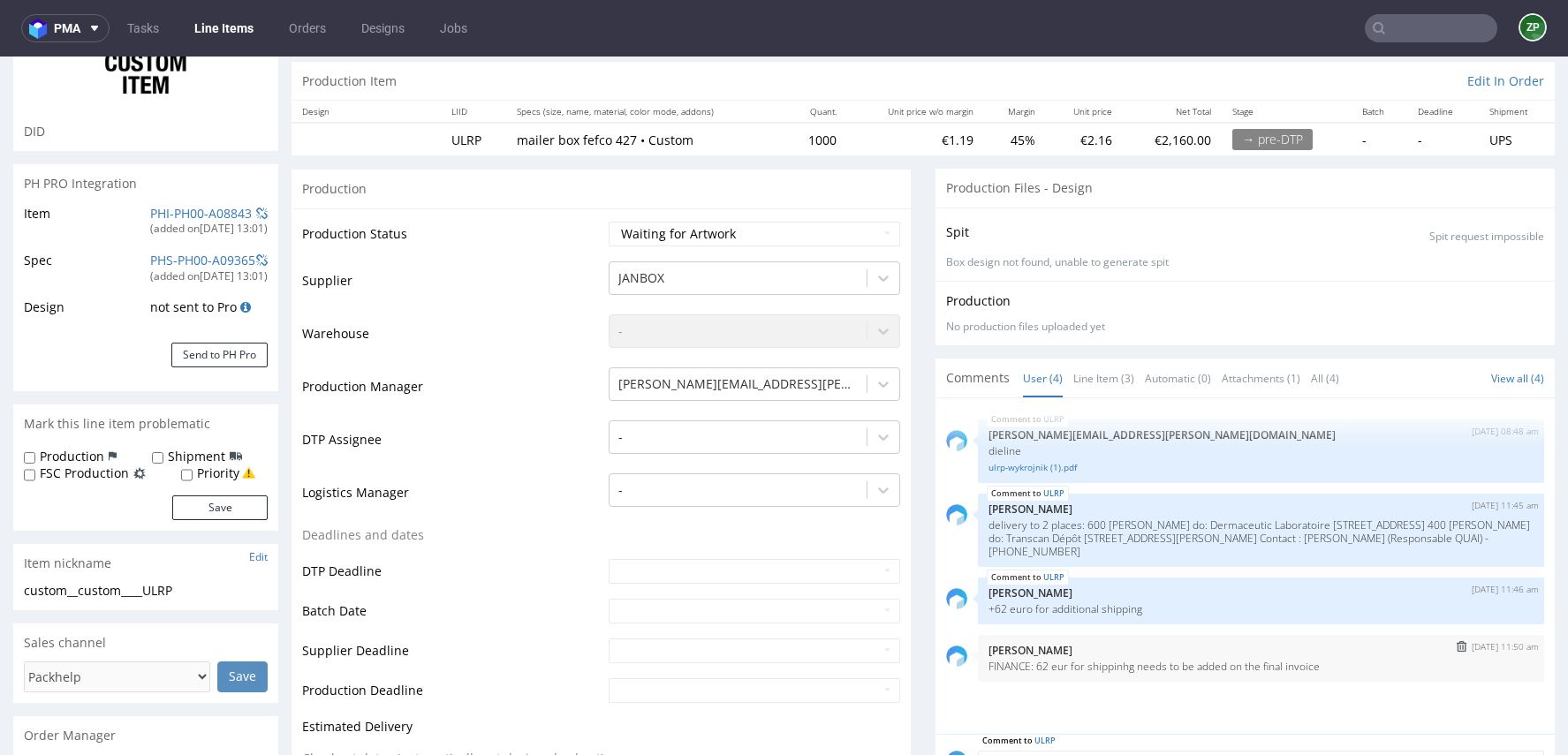
scroll to position [135, 0]
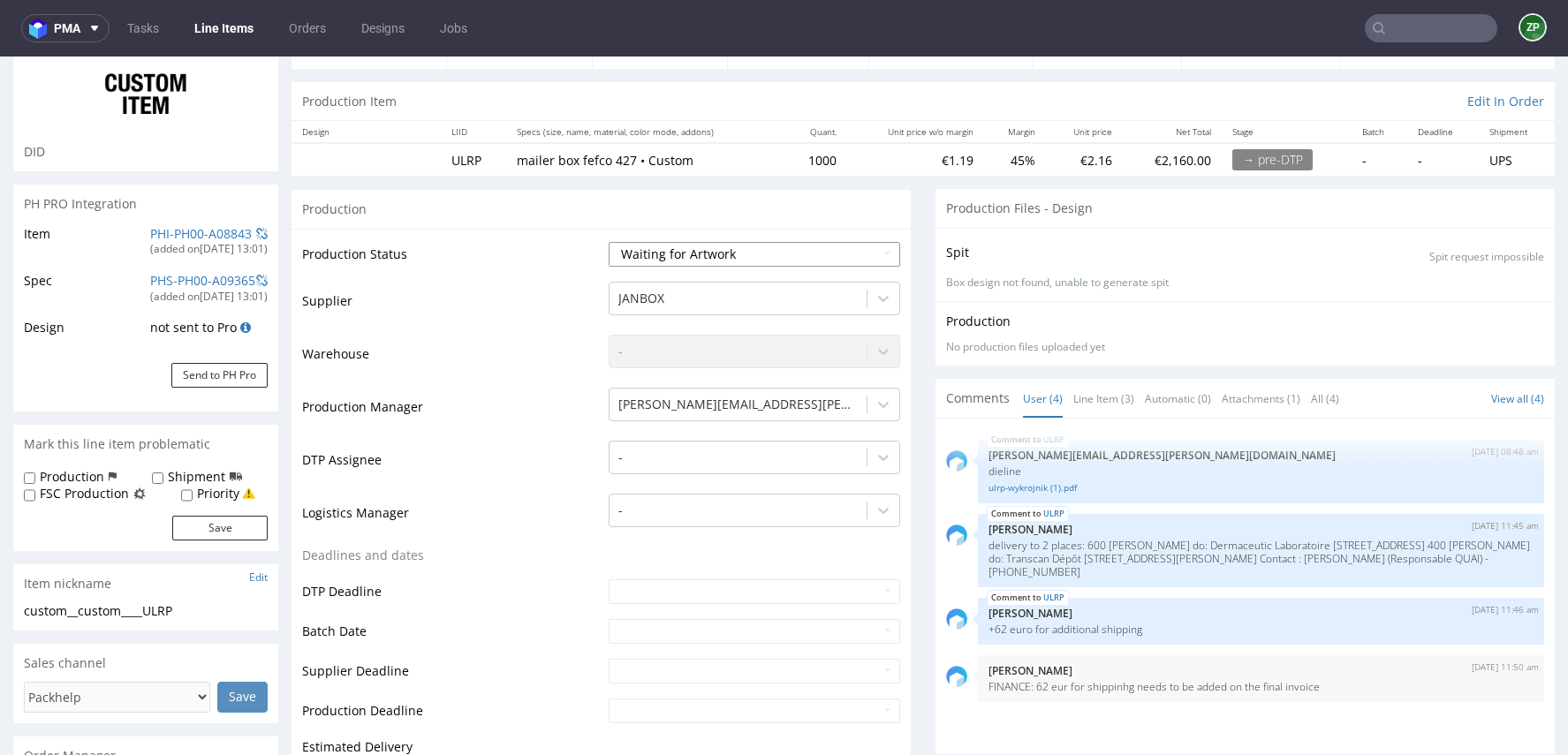
click at [725, 248] on select "Waiting for Artwork Waiting for Diecut Waiting for Mockup Waiting for DTP Waiti…" at bounding box center [754, 254] width 291 height 24
select select "dtp_waiting_for_check"
click at [608, 242] on select "Waiting for Artwork Waiting for Diecut Waiting for Mockup Waiting for DTP Waiti…" at bounding box center [754, 254] width 291 height 24
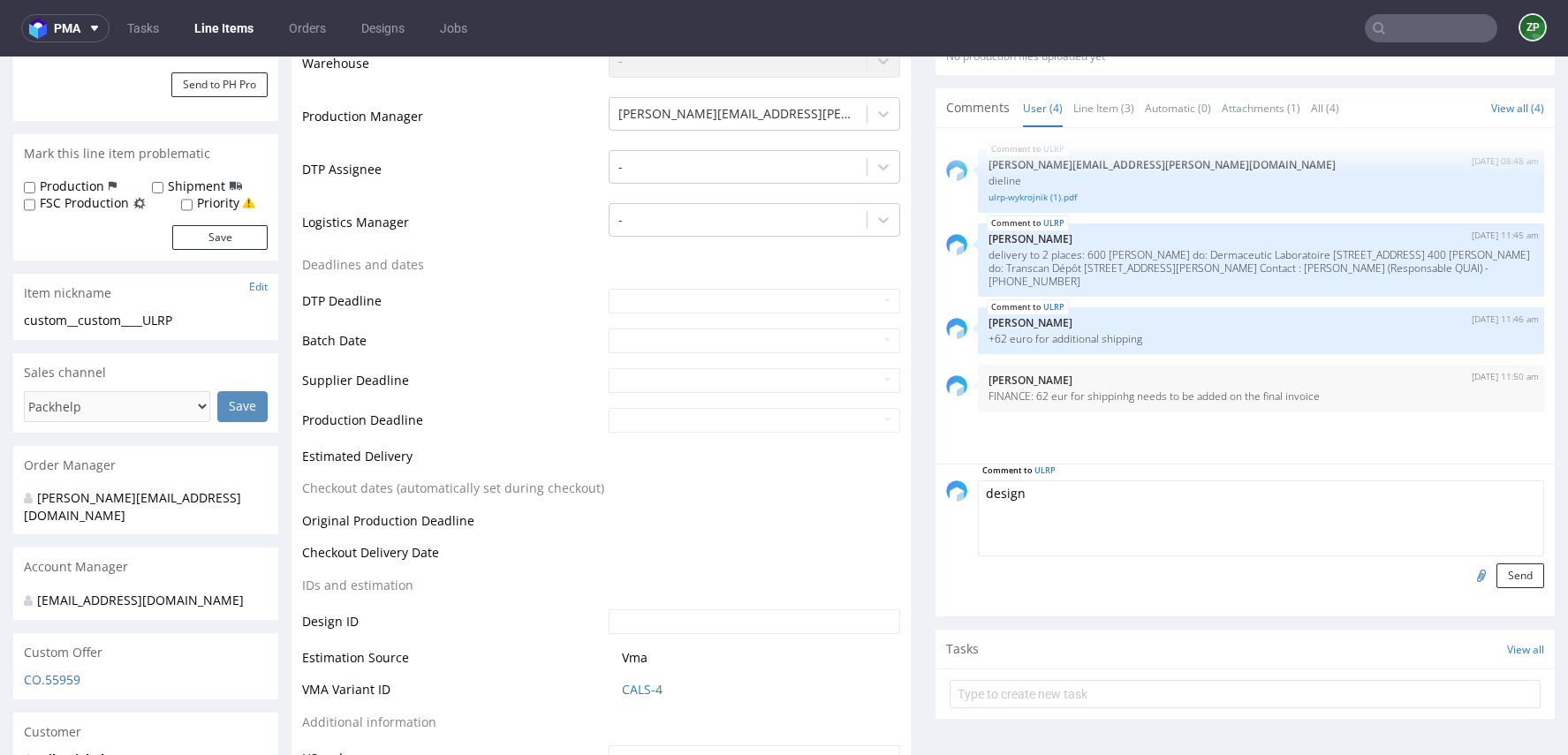
scroll to position [435, 0]
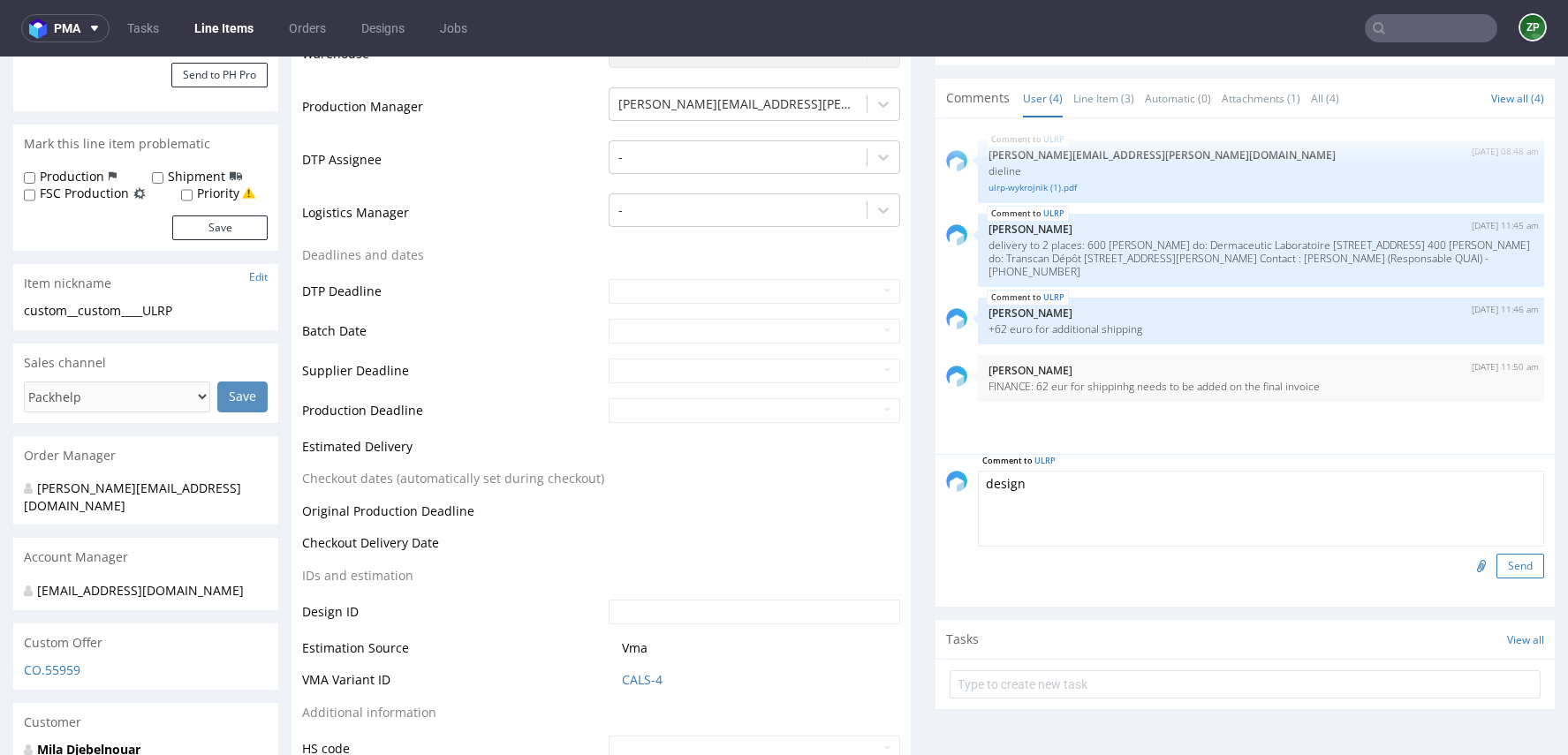
click at [1509, 567] on button "Send" at bounding box center [1519, 566] width 48 height 24
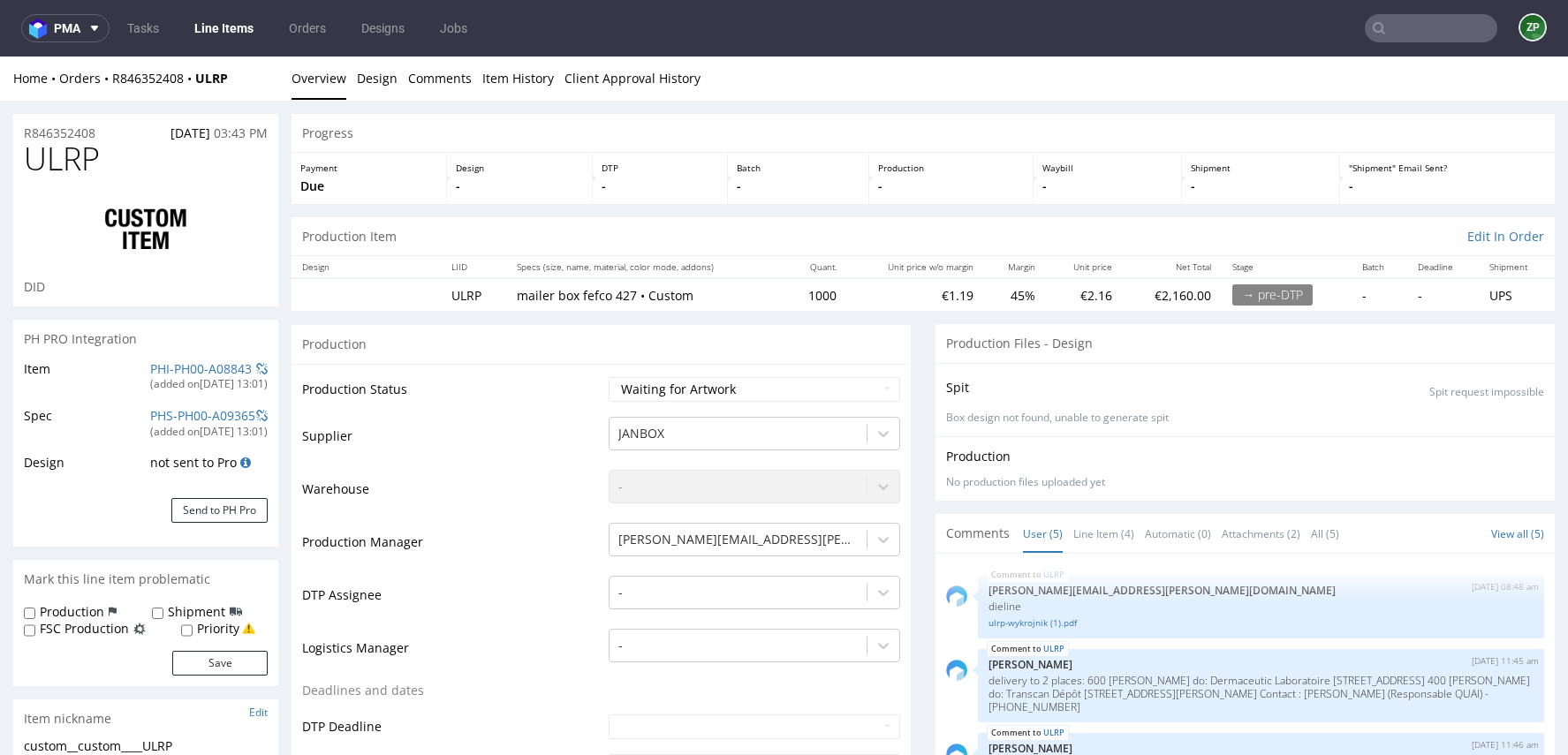
scroll to position [32, 0]
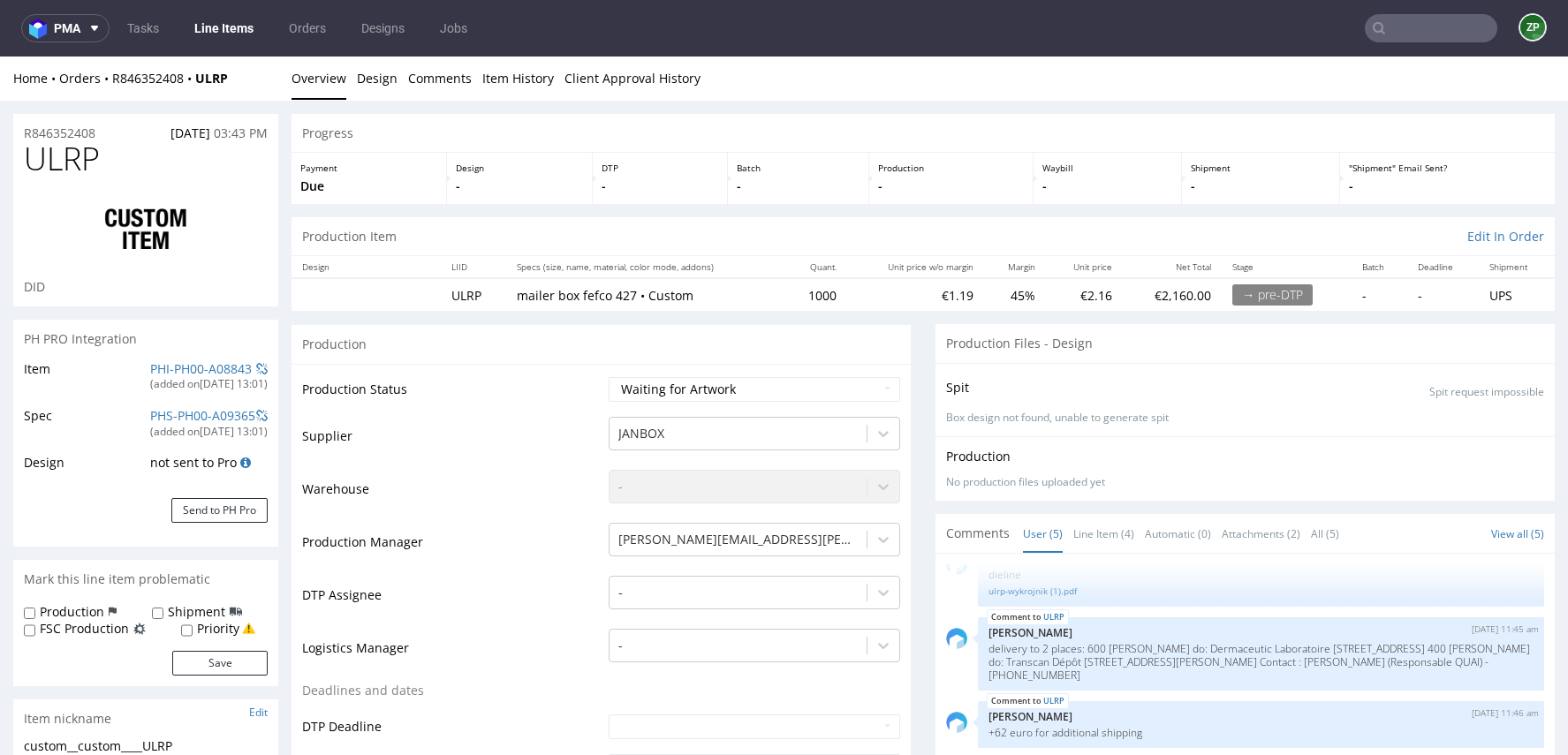
select select "in_progress"
copy strong "ULRP"
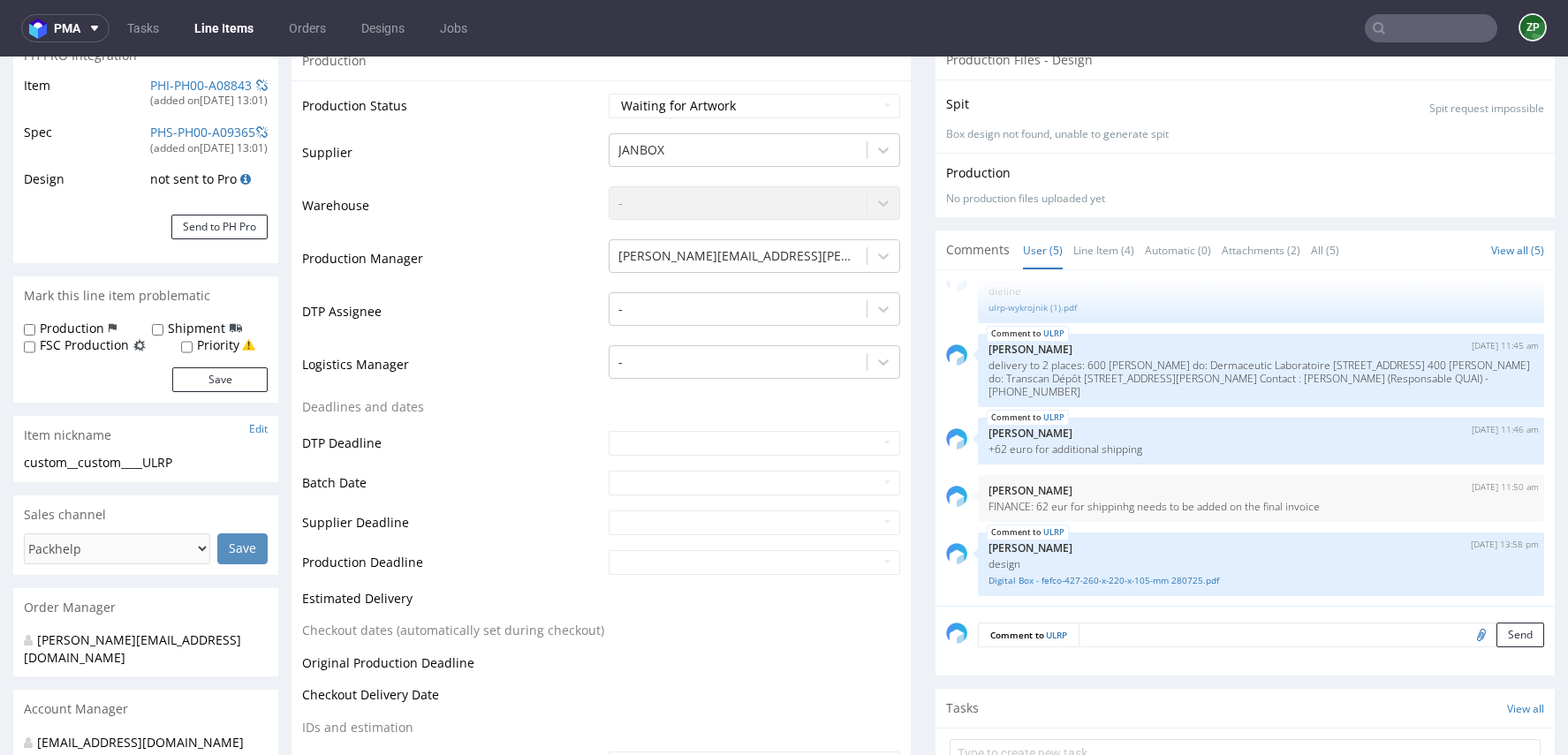
scroll to position [349, 0]
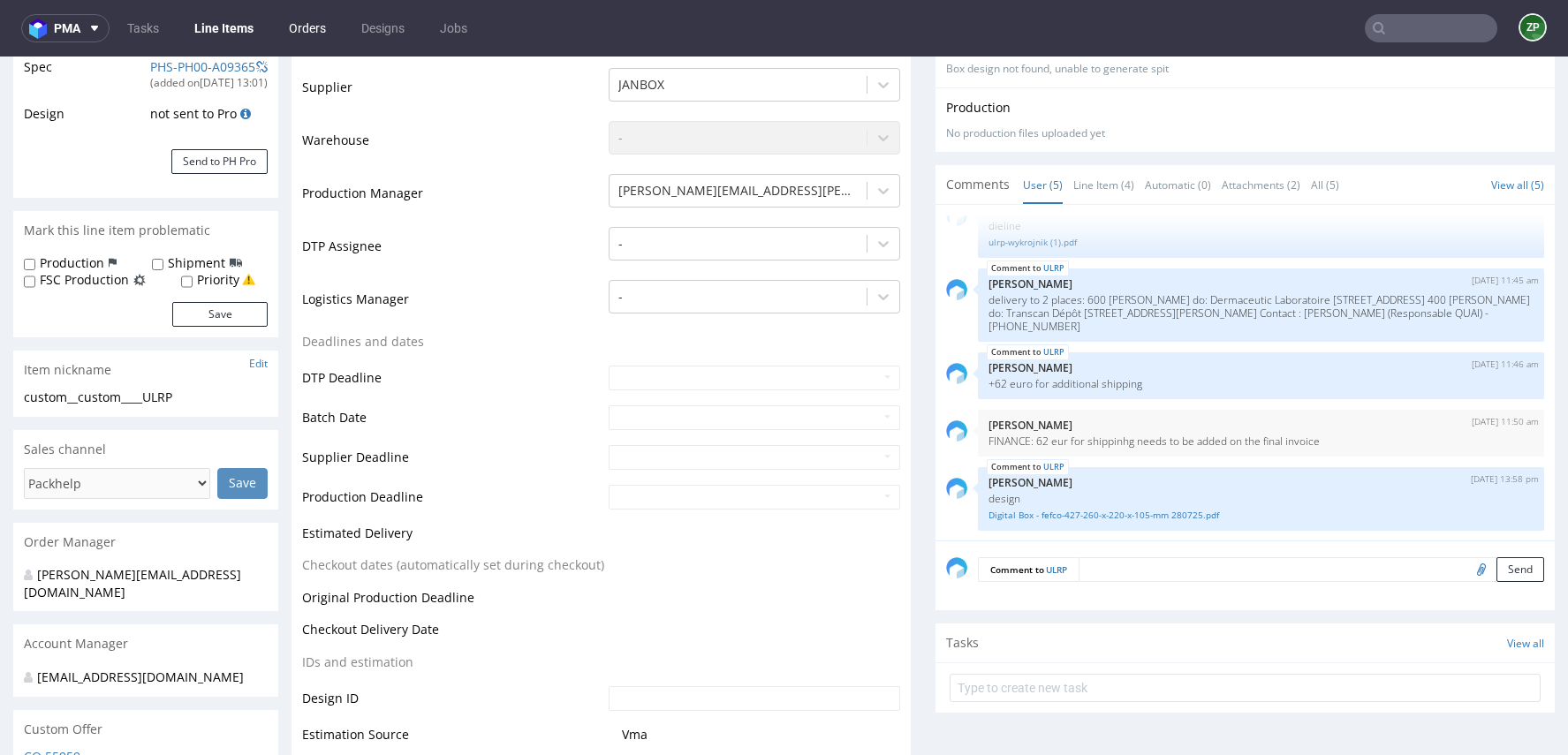
click at [308, 29] on link "Orders" at bounding box center [307, 28] width 58 height 28
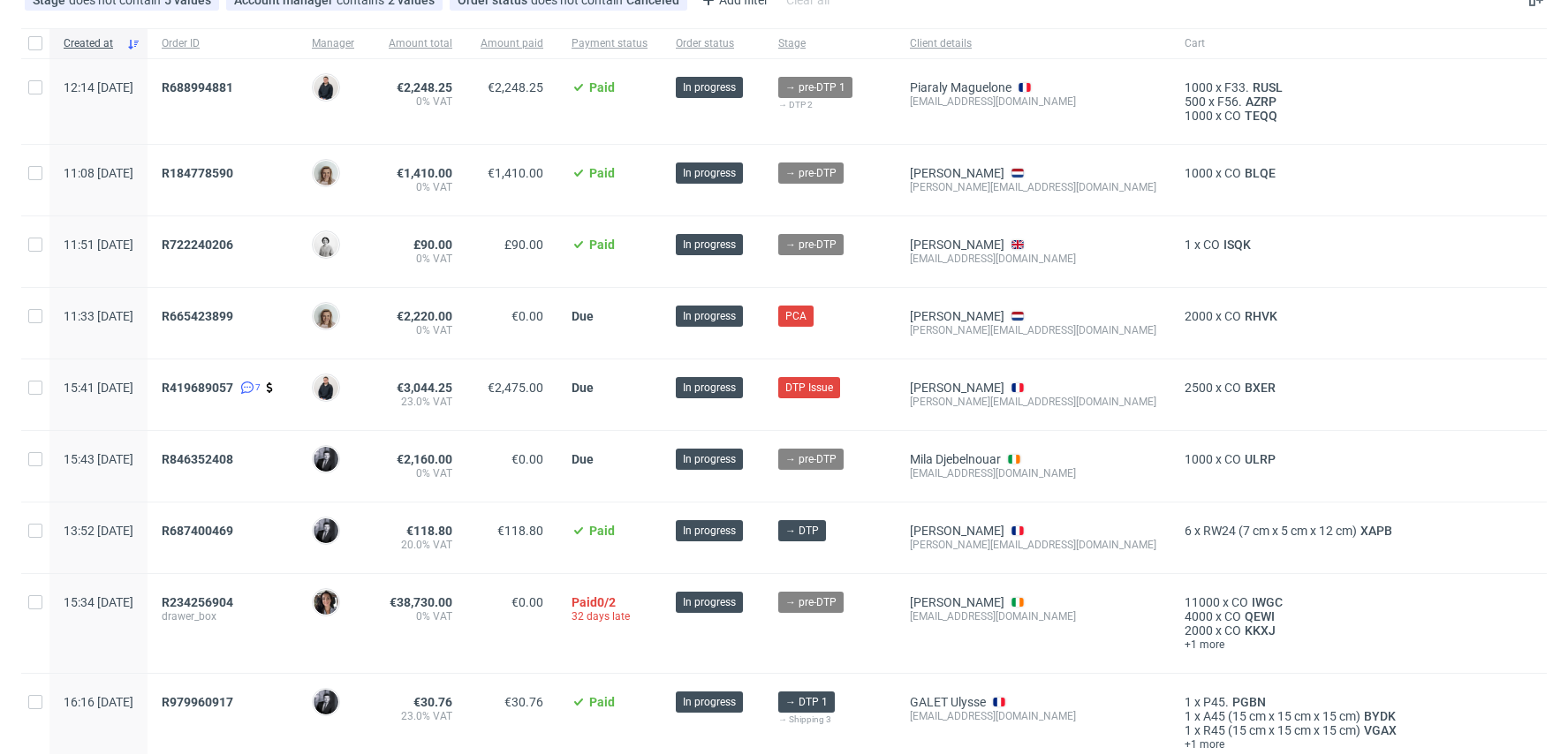
scroll to position [276, 0]
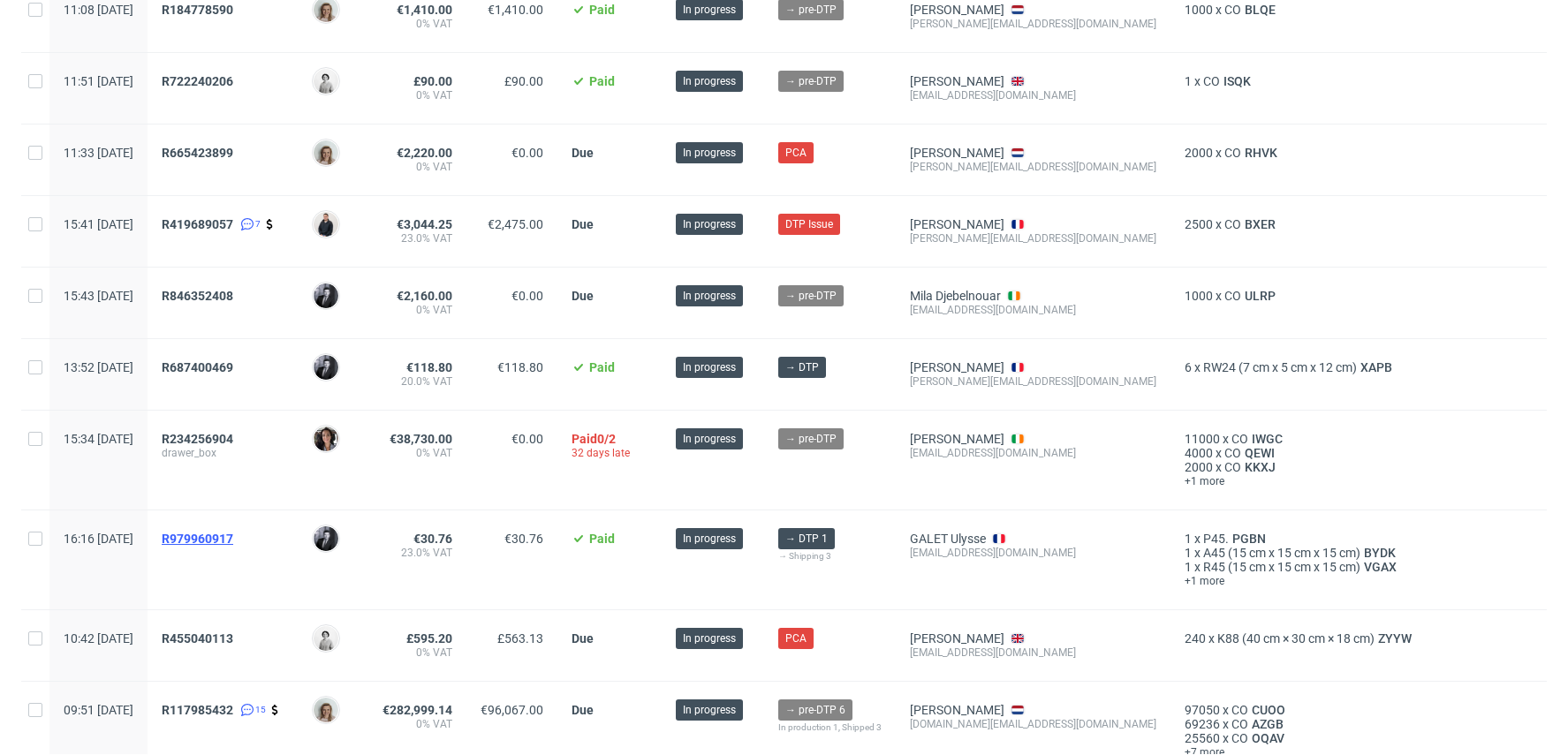
click at [233, 531] on span "R979960917" at bounding box center [198, 538] width 71 height 14
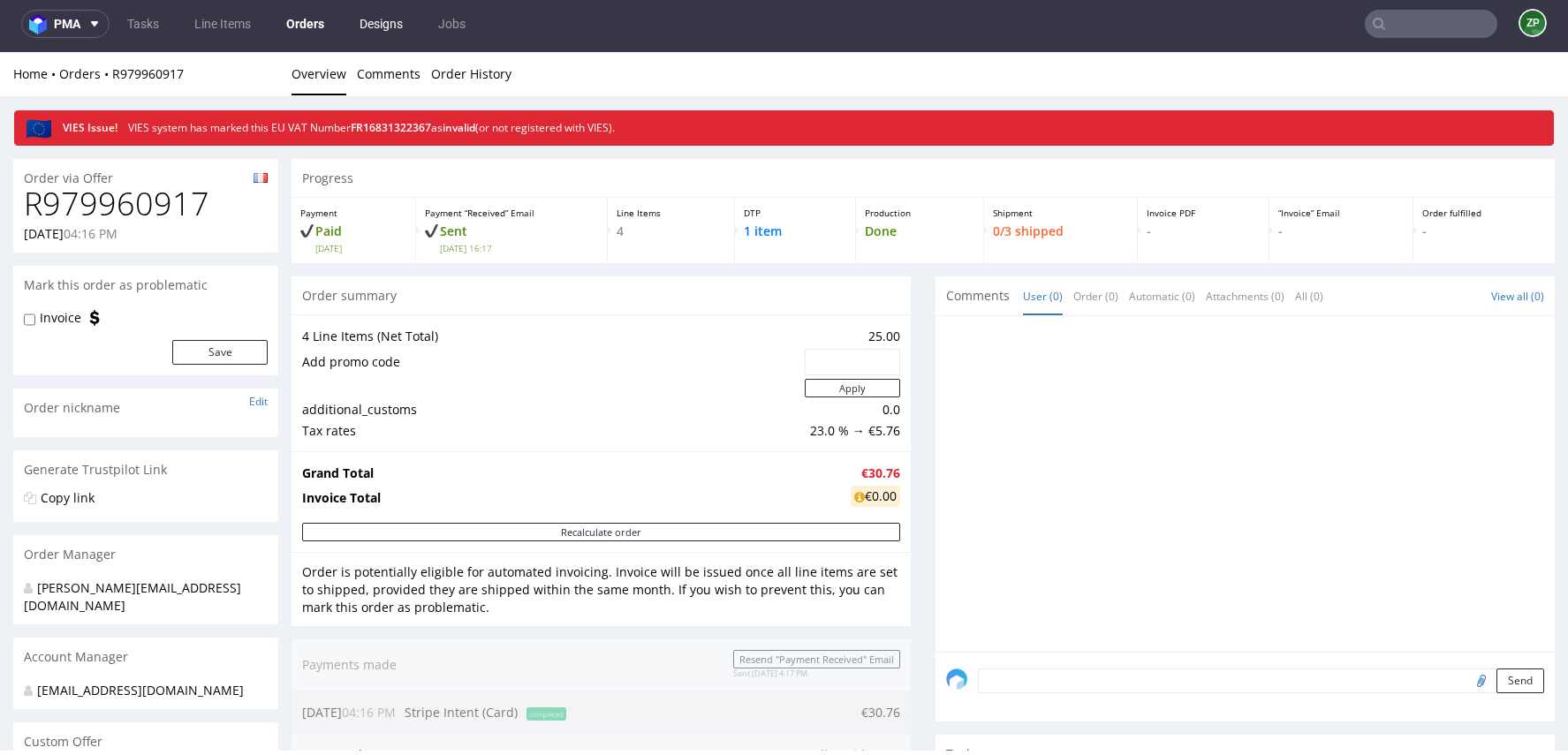
click at [379, 22] on link "Designs" at bounding box center [381, 23] width 65 height 28
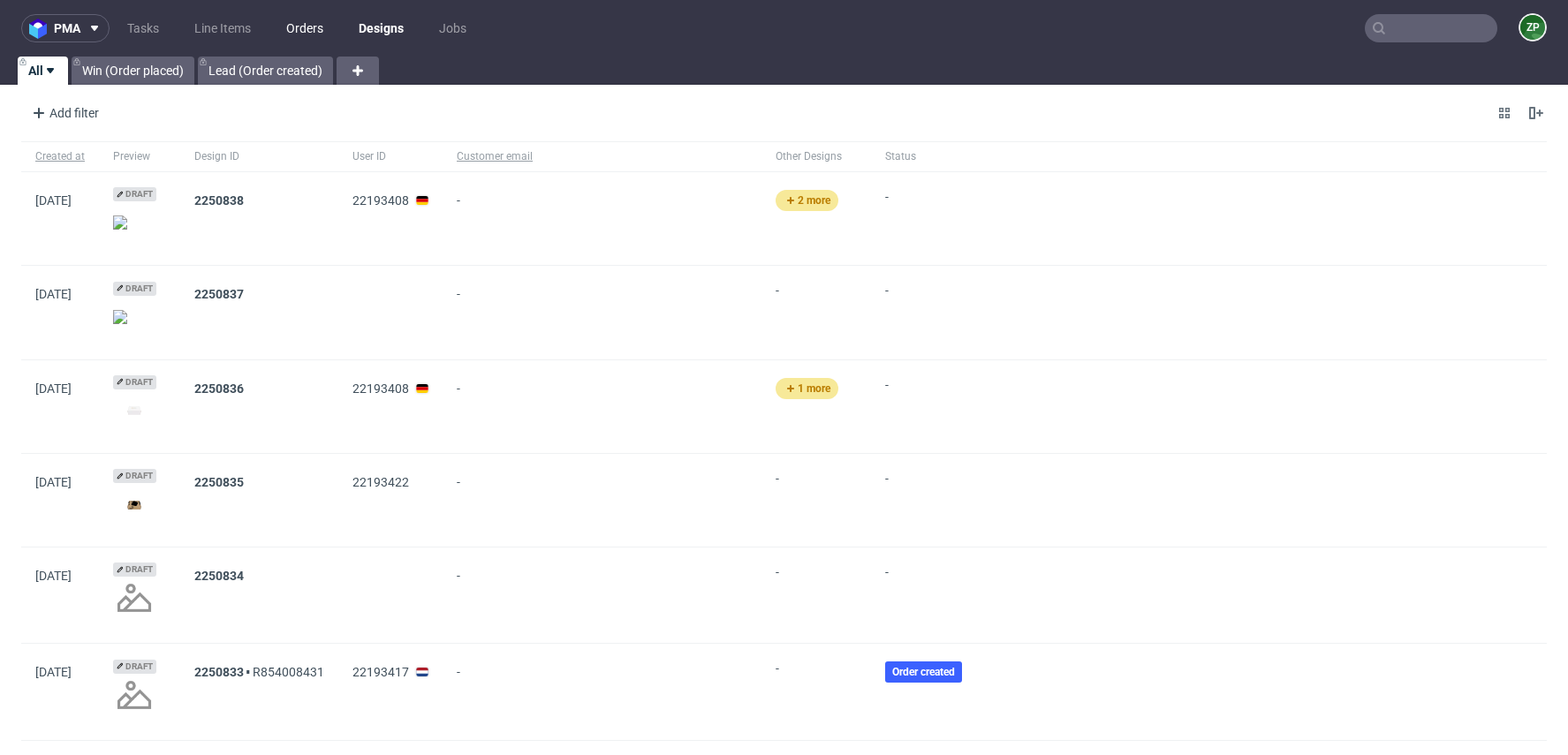
click at [319, 17] on link "Orders" at bounding box center [304, 28] width 58 height 28
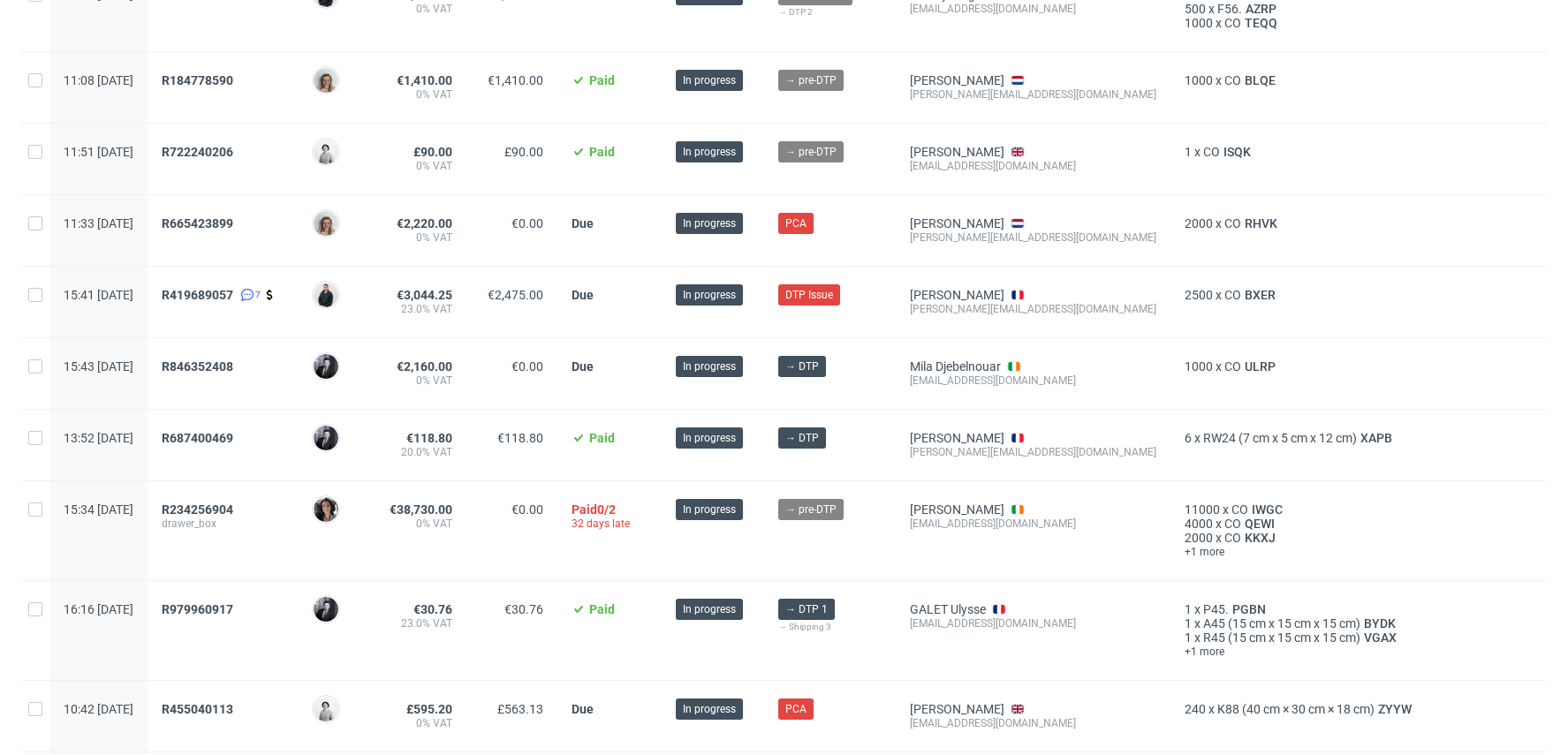
scroll to position [242, 0]
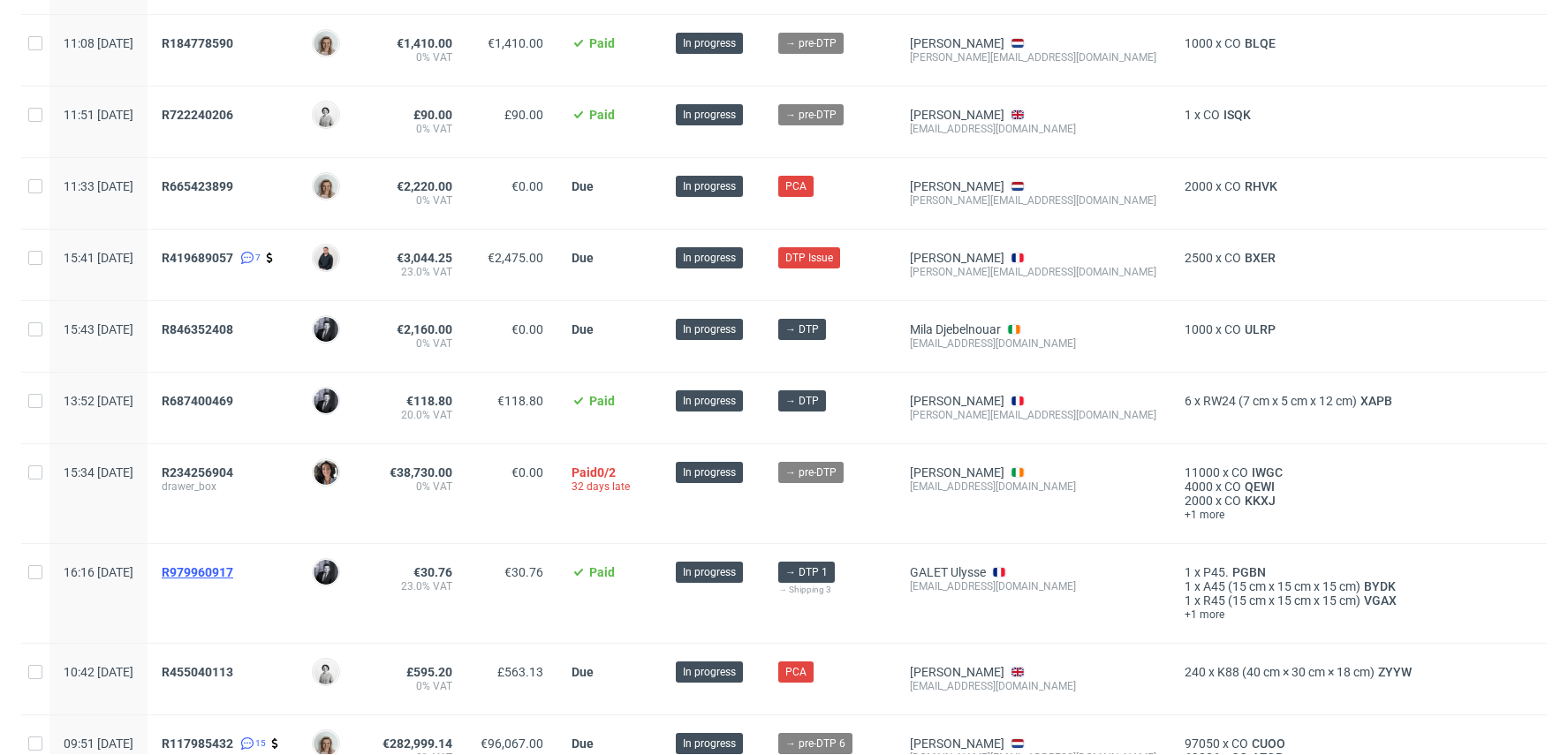
click at [233, 573] on span "R979960917" at bounding box center [198, 572] width 71 height 14
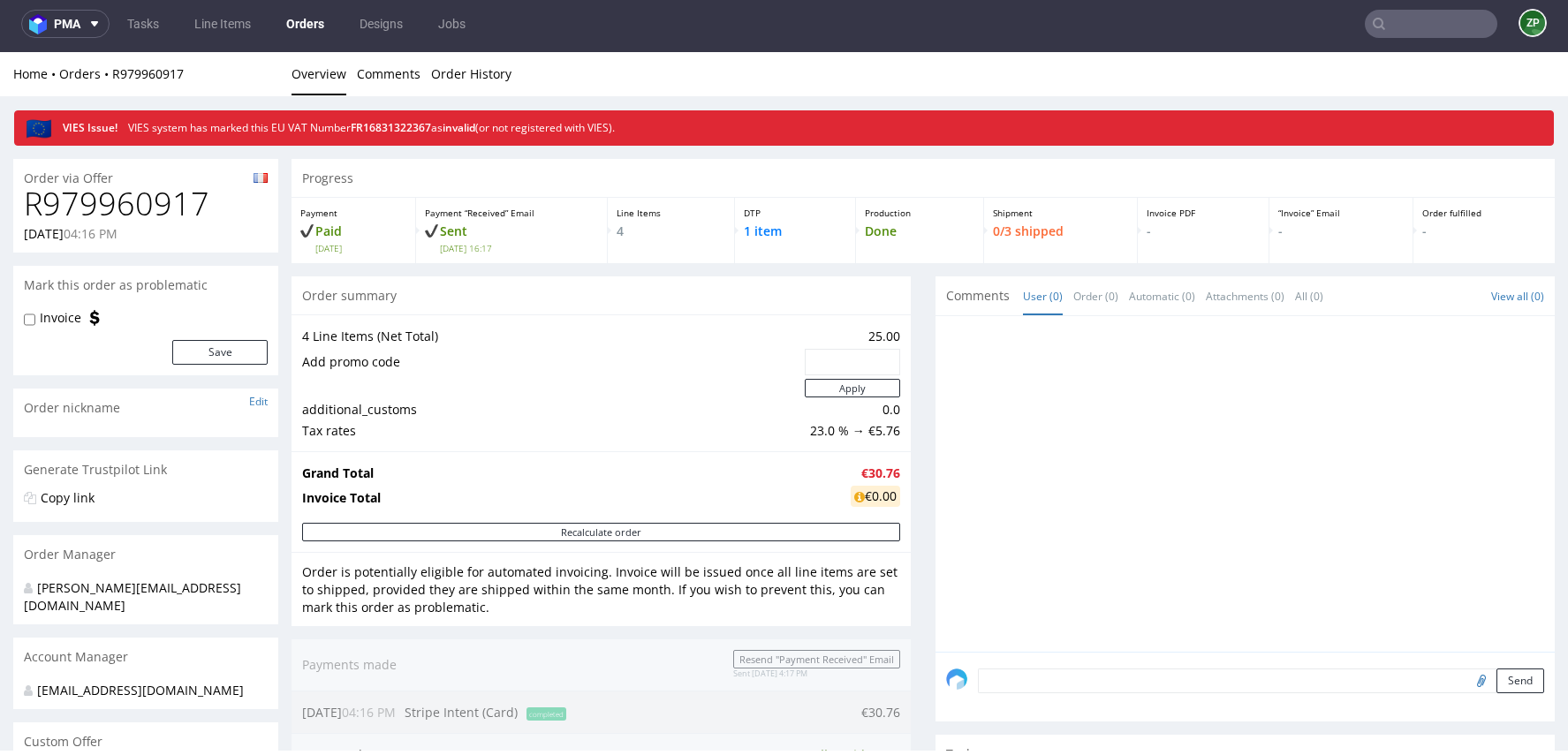
click at [313, 21] on link "Orders" at bounding box center [304, 23] width 59 height 28
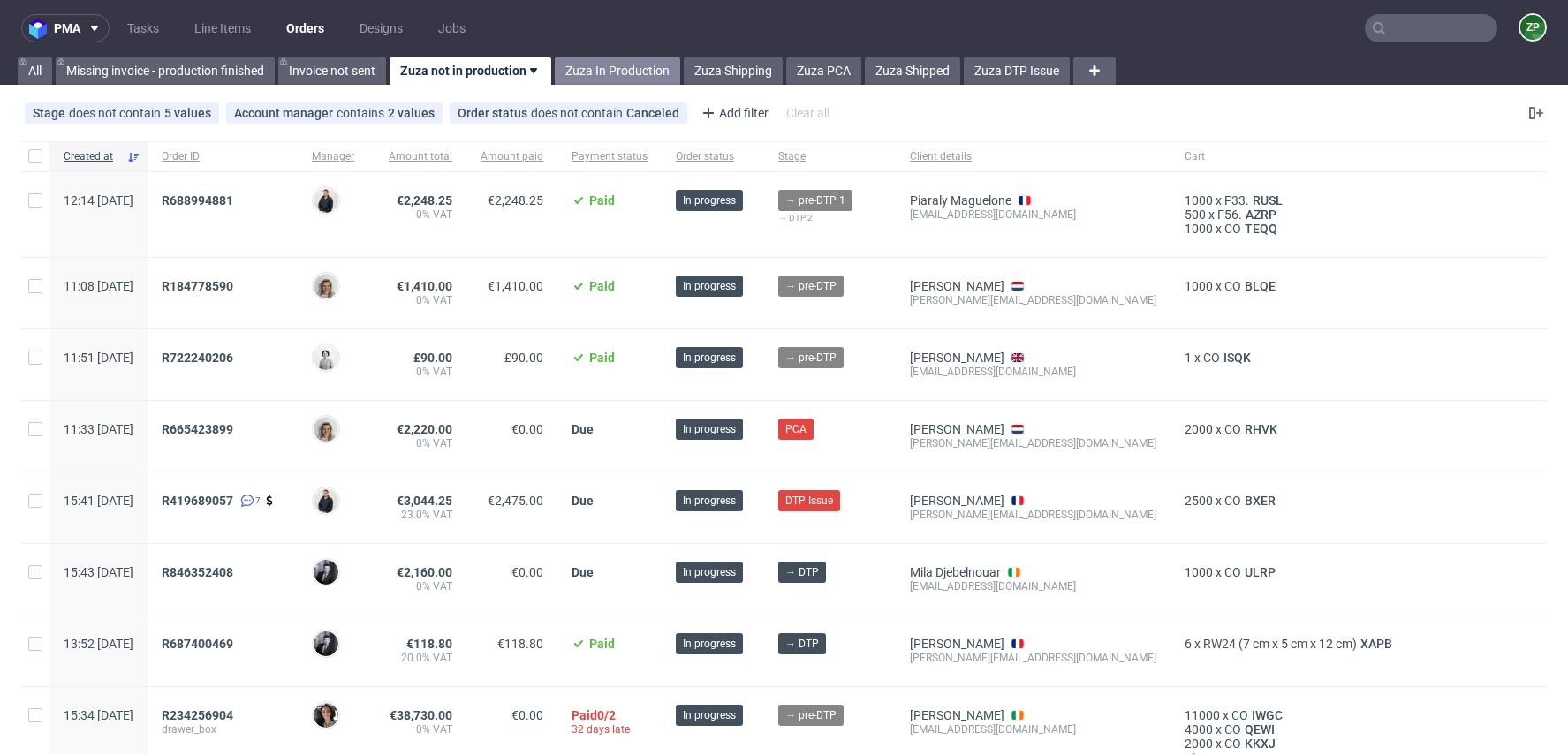
click at [627, 61] on link "Zuza In Production" at bounding box center [618, 70] width 125 height 28
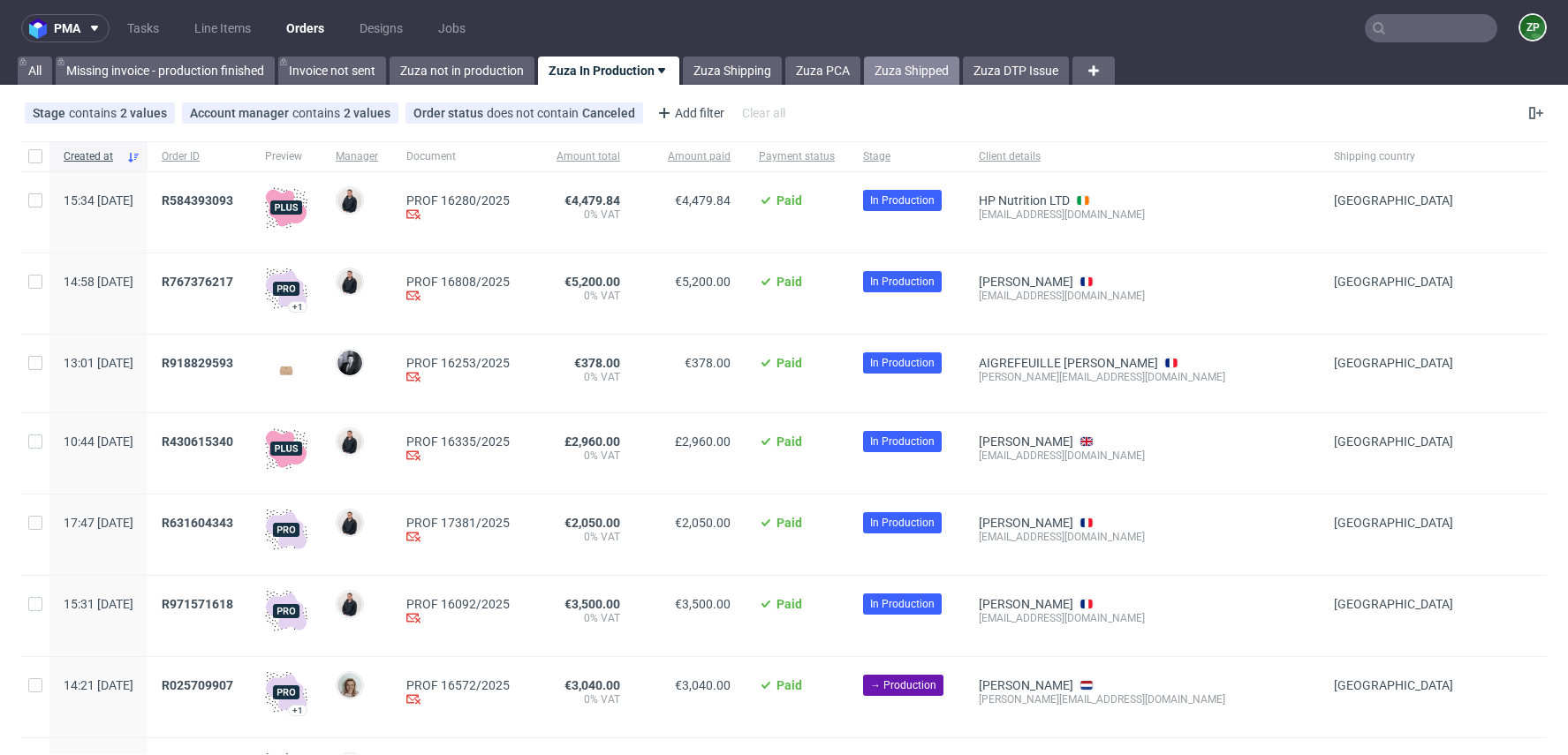
click at [900, 72] on link "Zuza Shipped" at bounding box center [912, 70] width 95 height 28
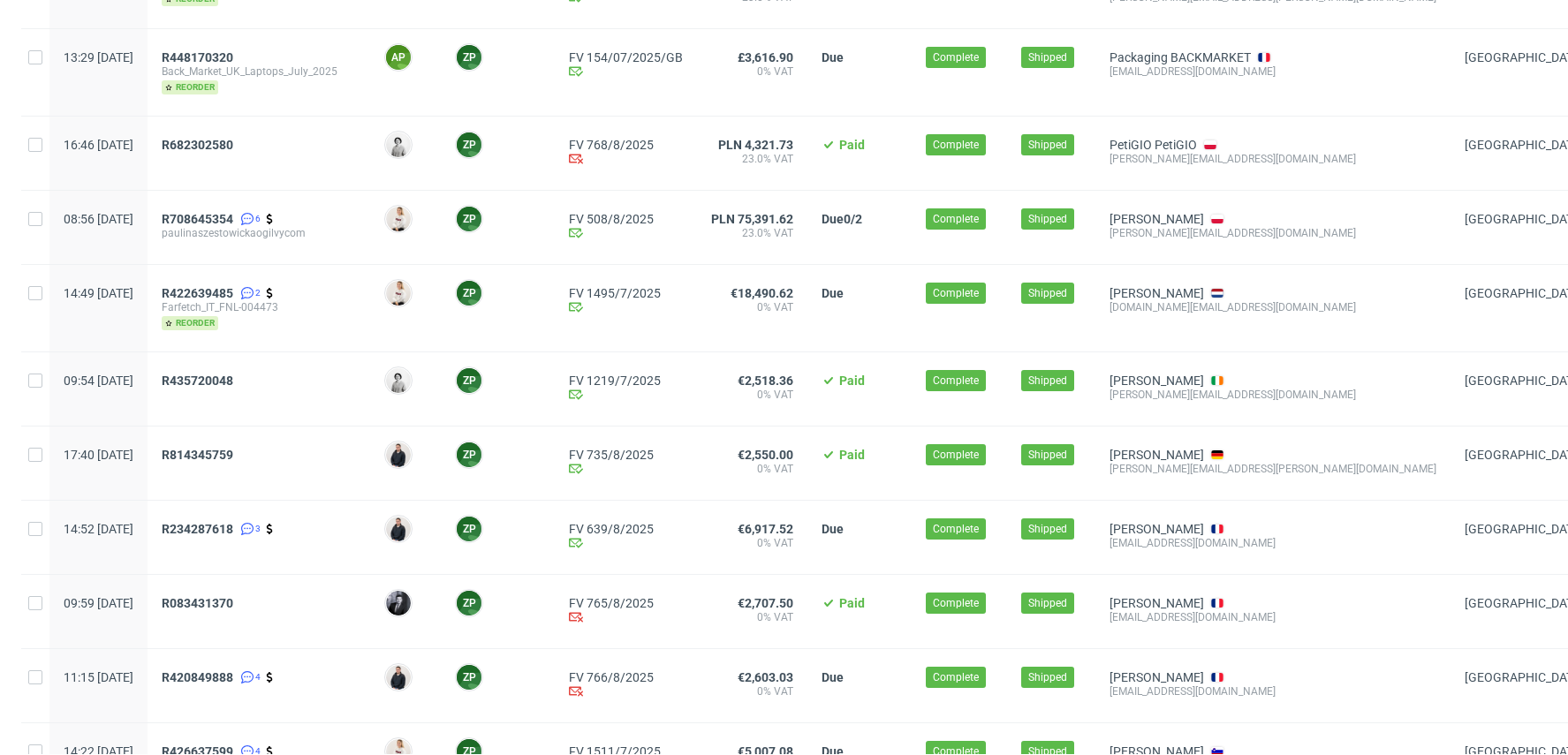
scroll to position [223, 0]
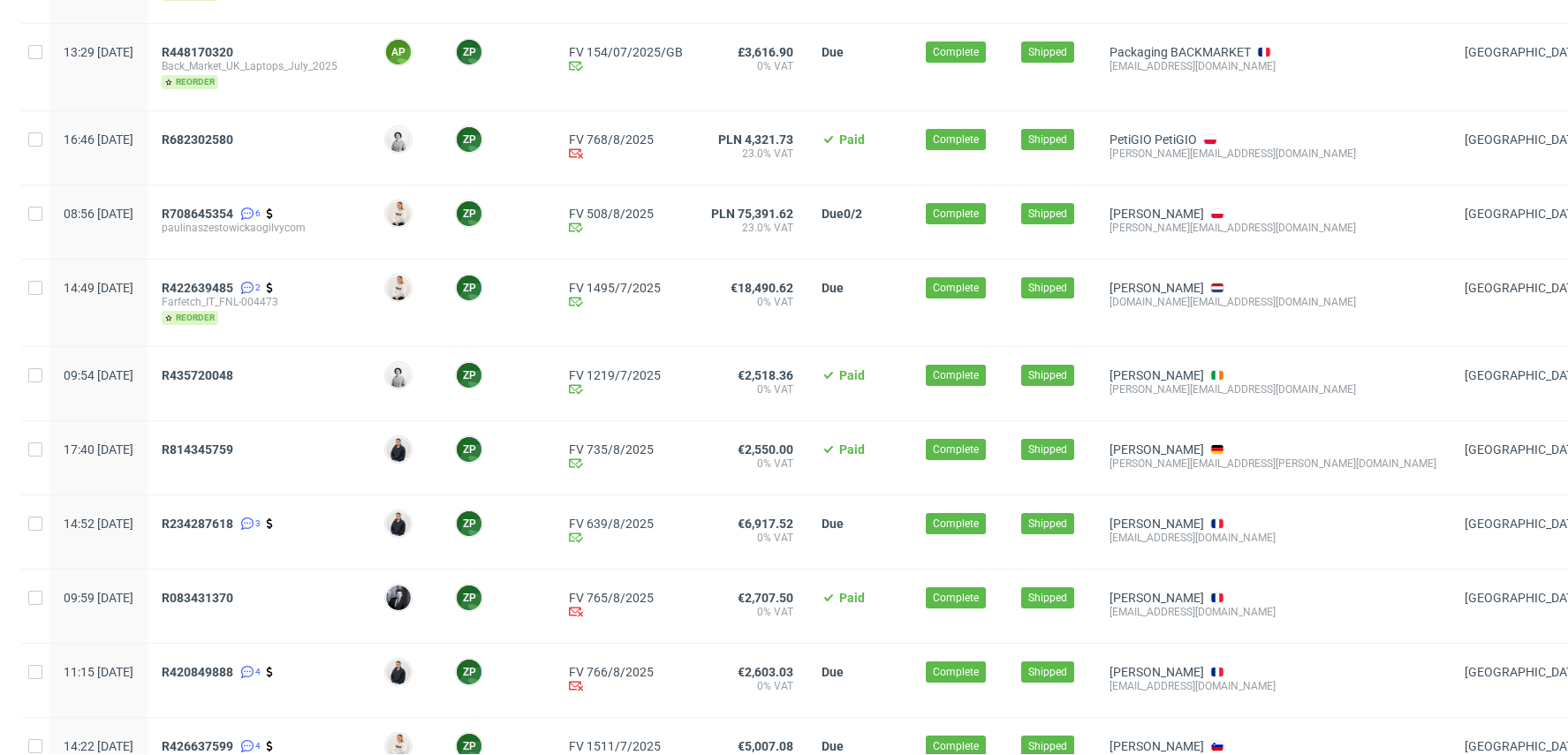
click at [1220, 606] on div "sandrine.c@galeon.care" at bounding box center [1272, 611] width 327 height 14
copy div "sandrine.c@galeon.care"
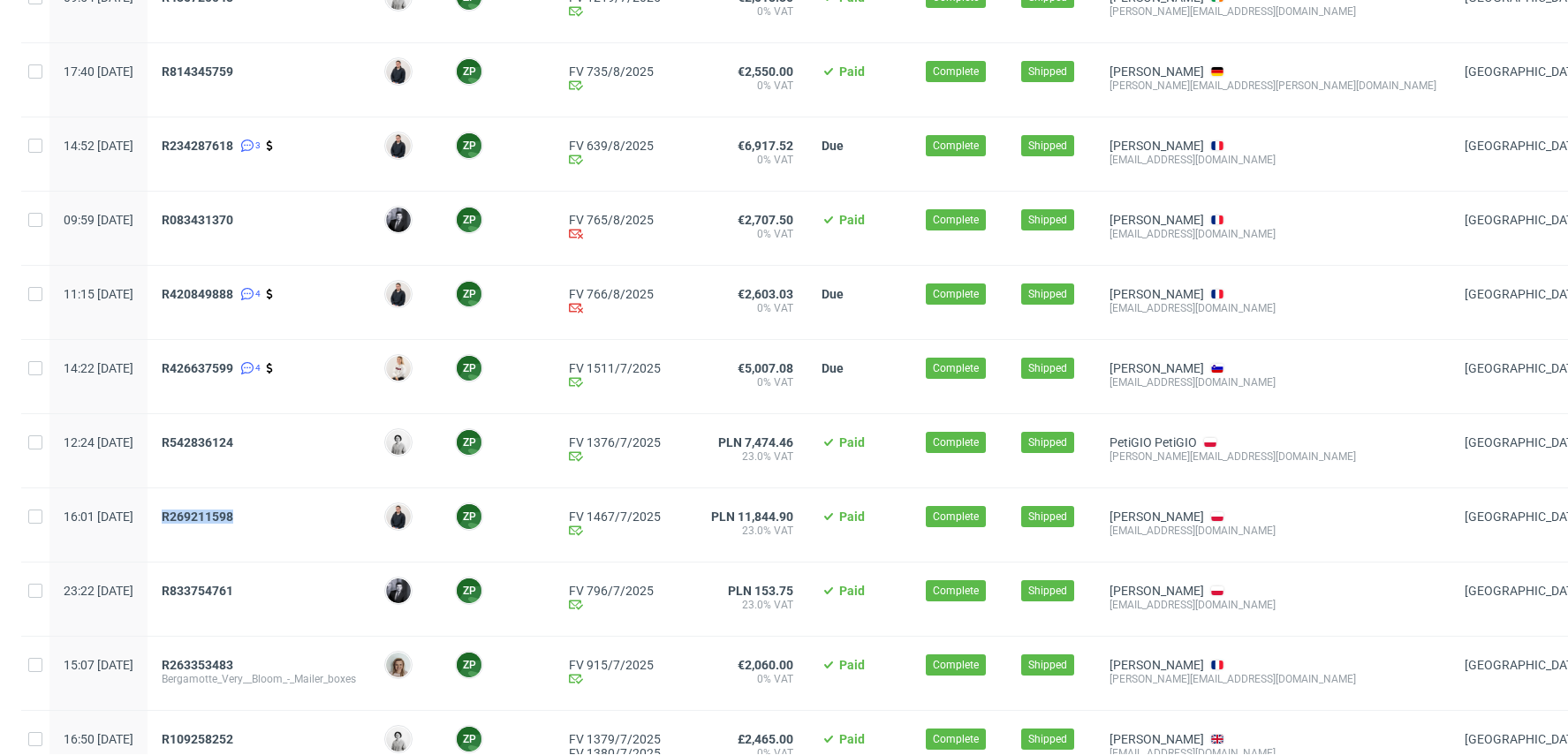
scroll to position [0, 0]
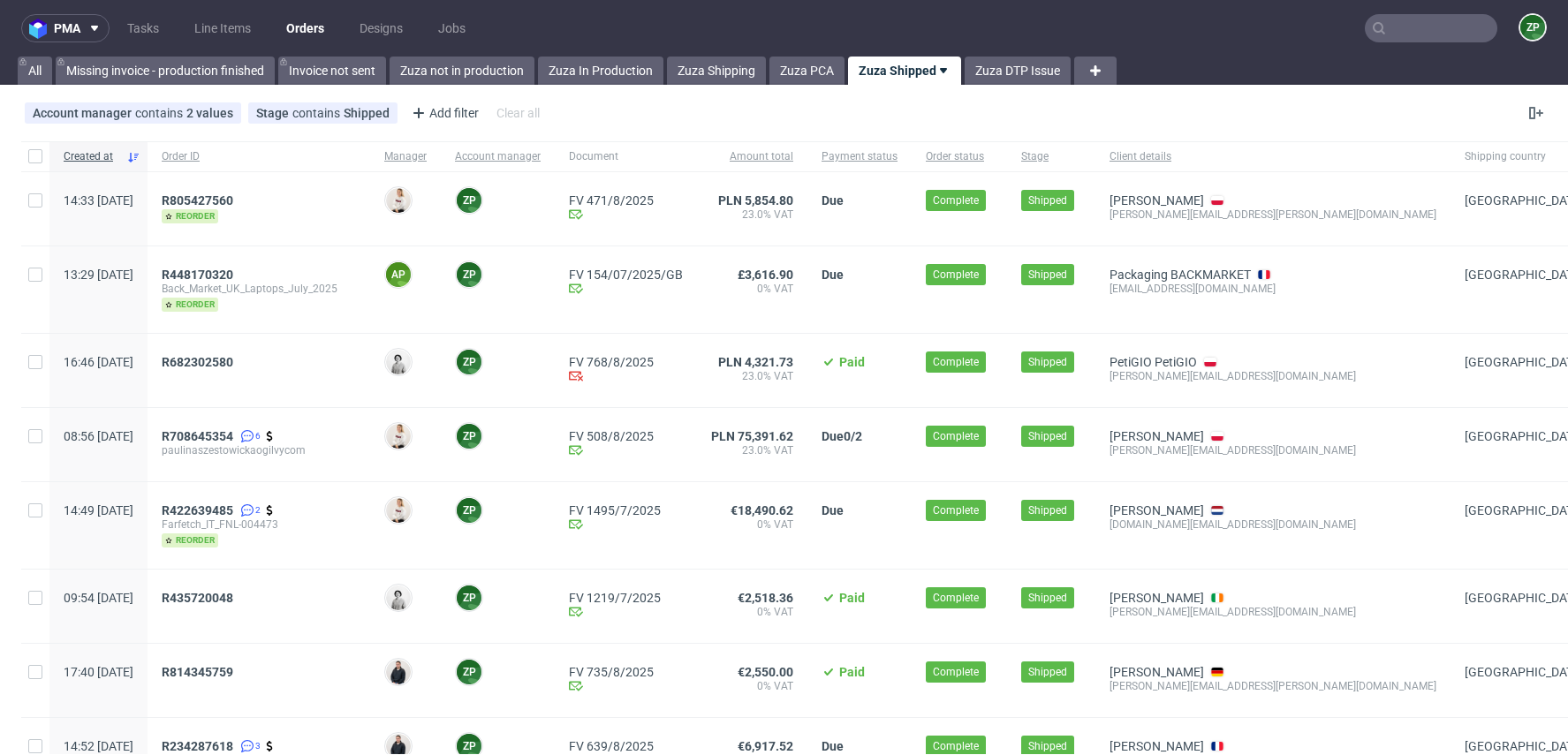
click at [1389, 44] on nav "pma Tasks Line Items Orders Designs Jobs ZP" at bounding box center [784, 28] width 1568 height 56
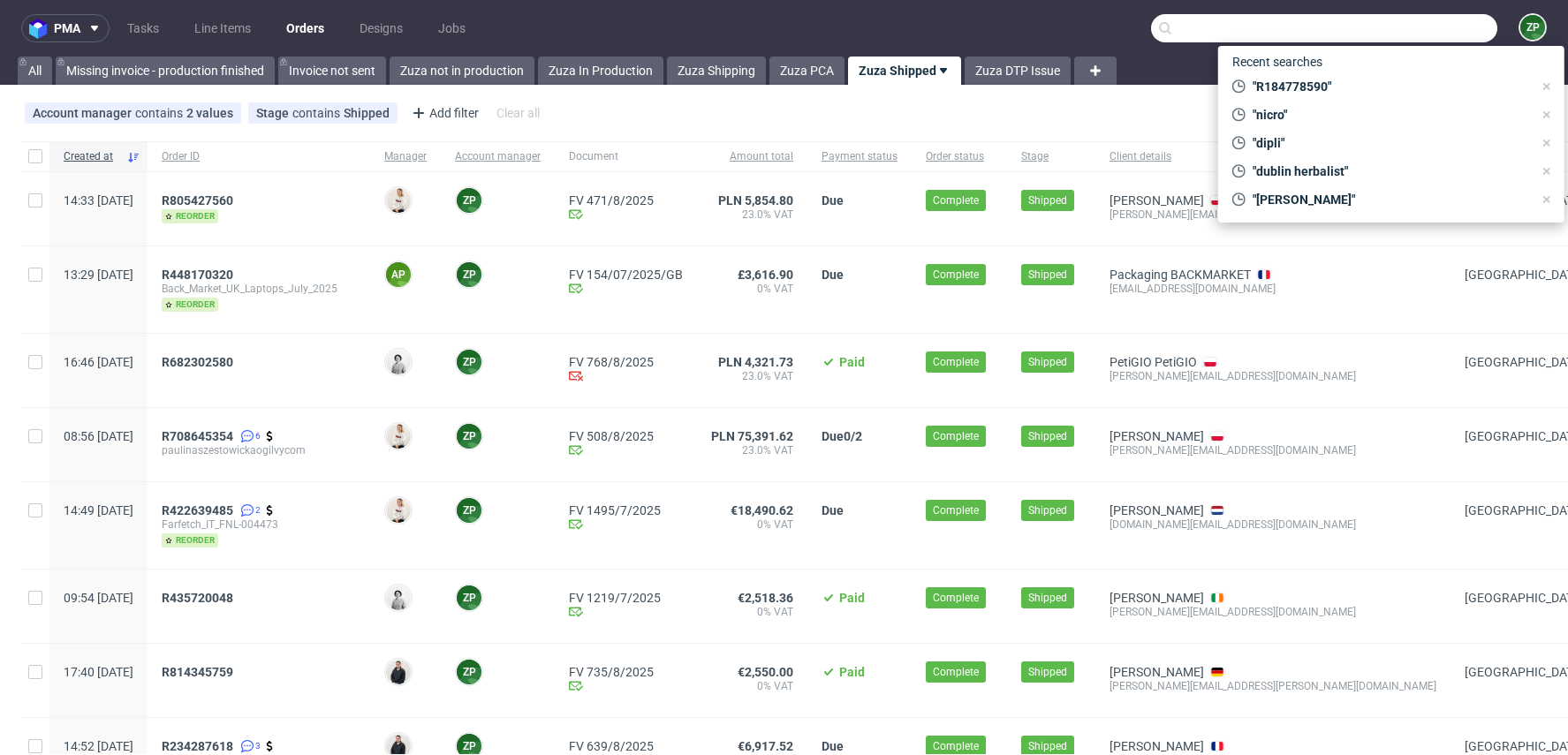
click at [1389, 29] on input "text" at bounding box center [1324, 28] width 346 height 28
paste input "40257145950400697057"
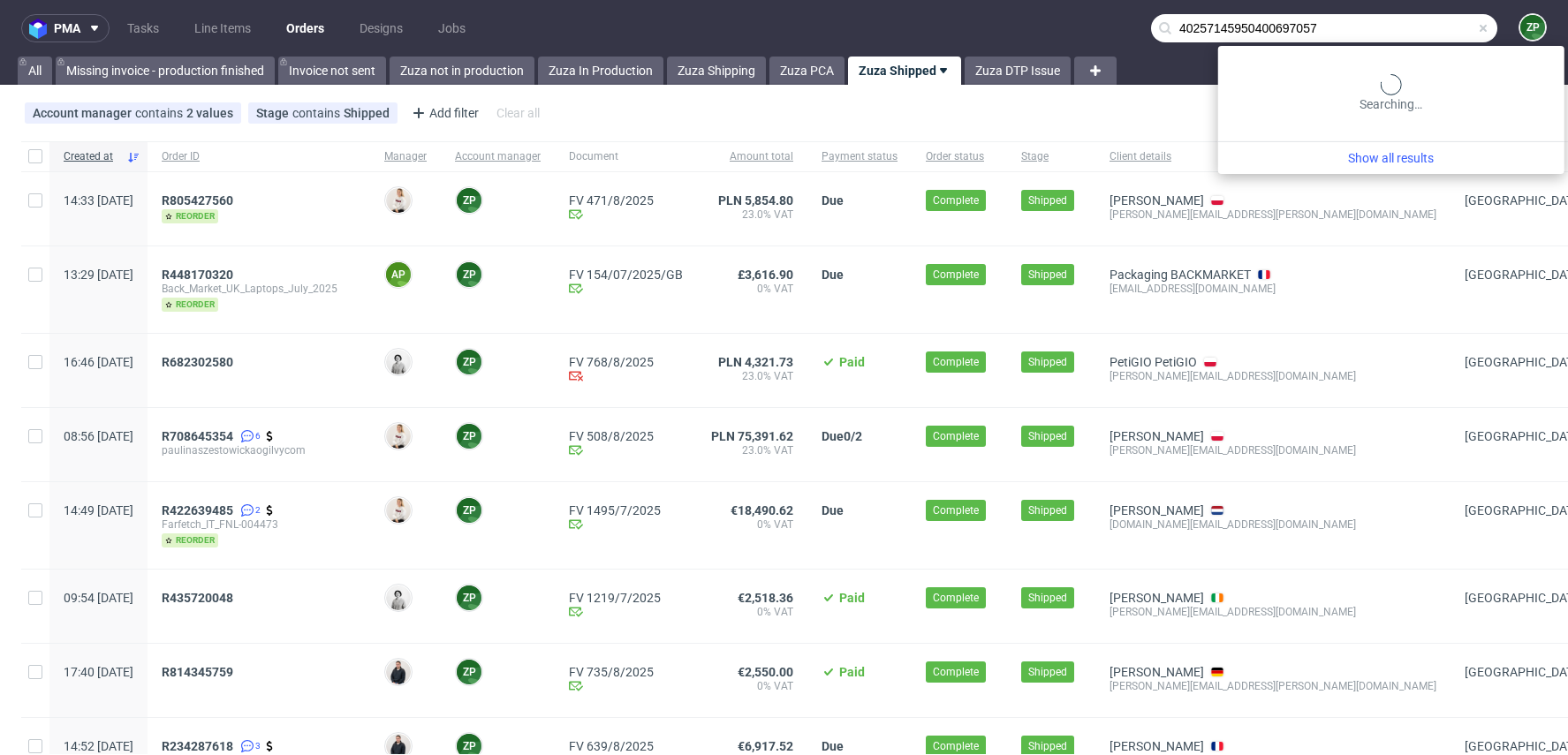
type input "40257145950400697057"
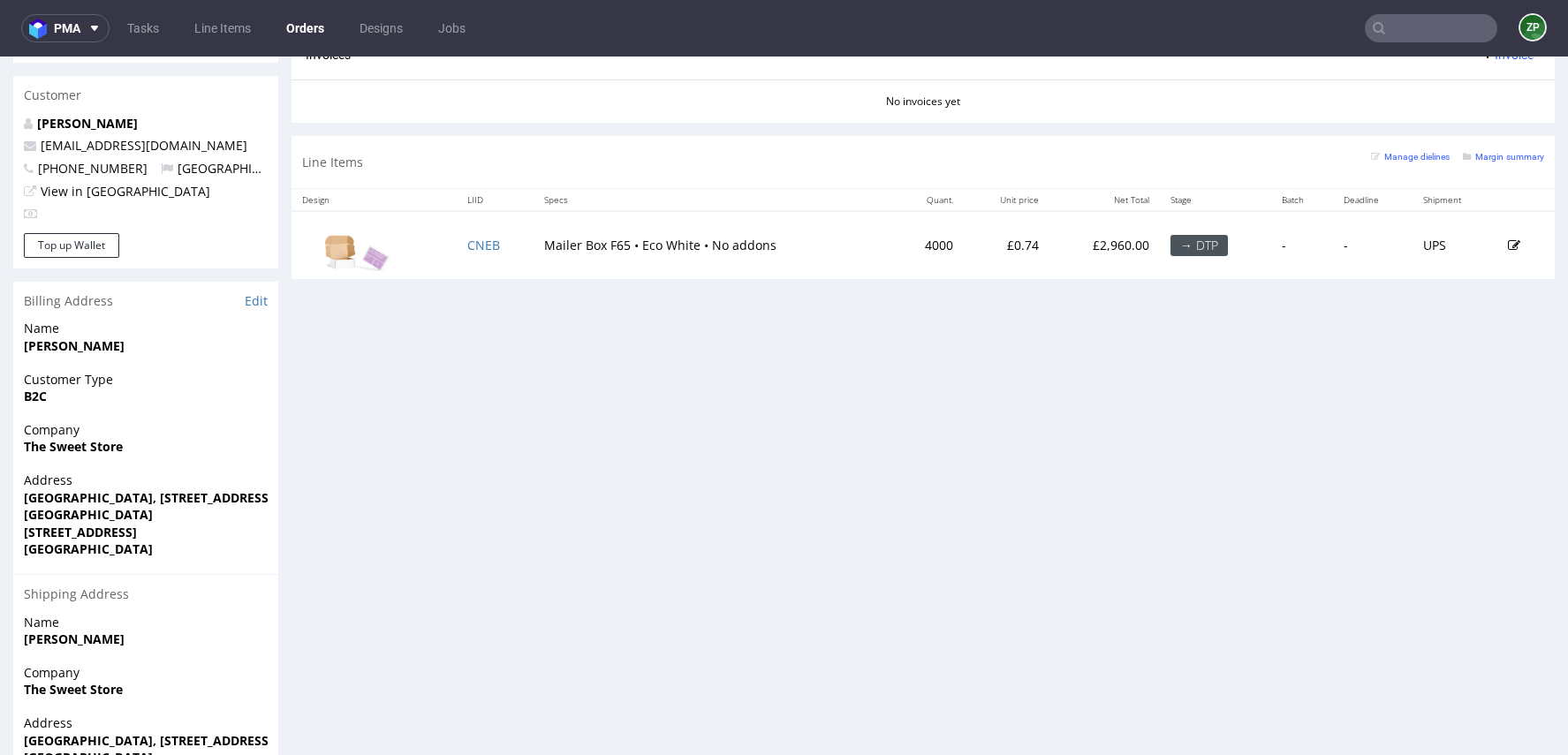
scroll to position [777, 0]
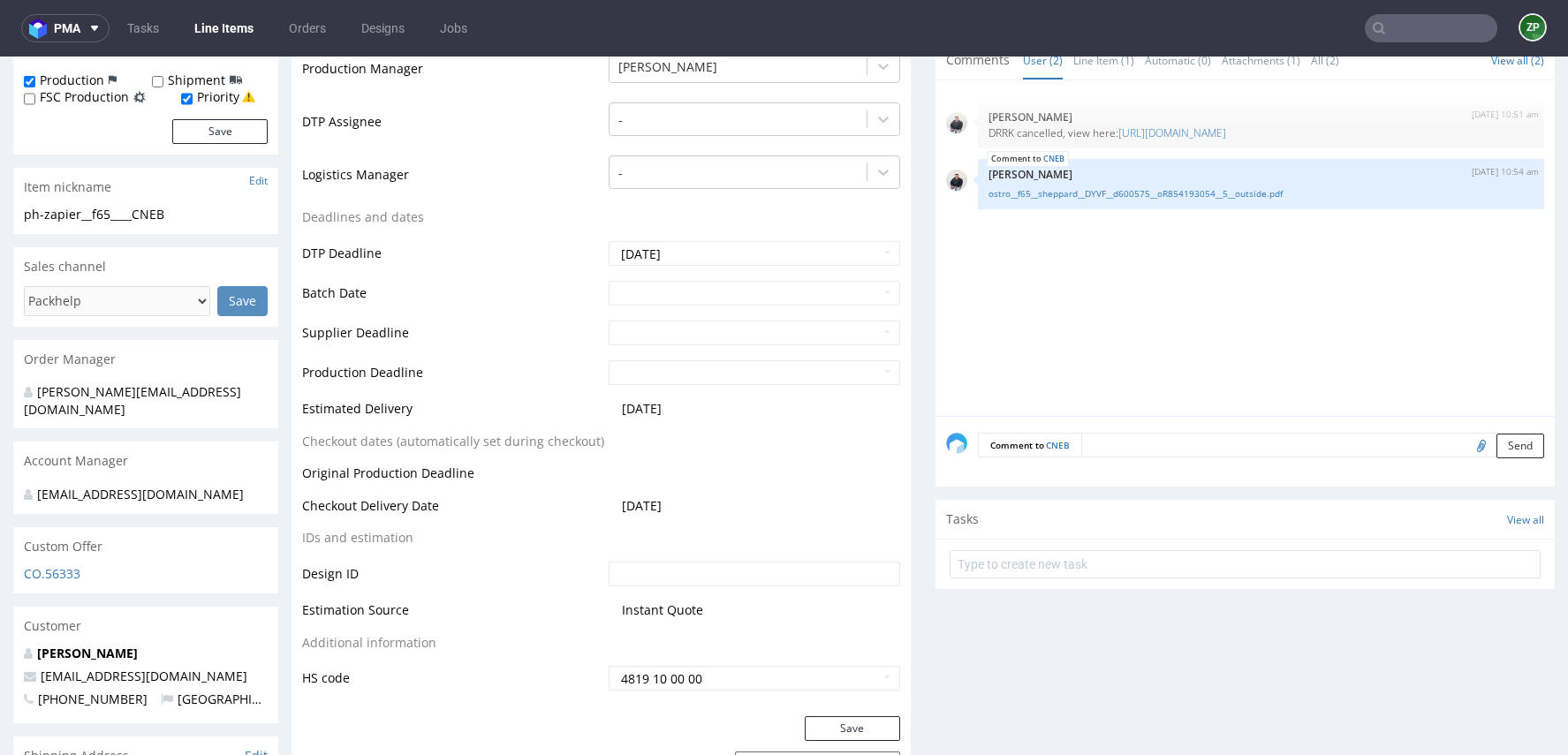
scroll to position [525, 0]
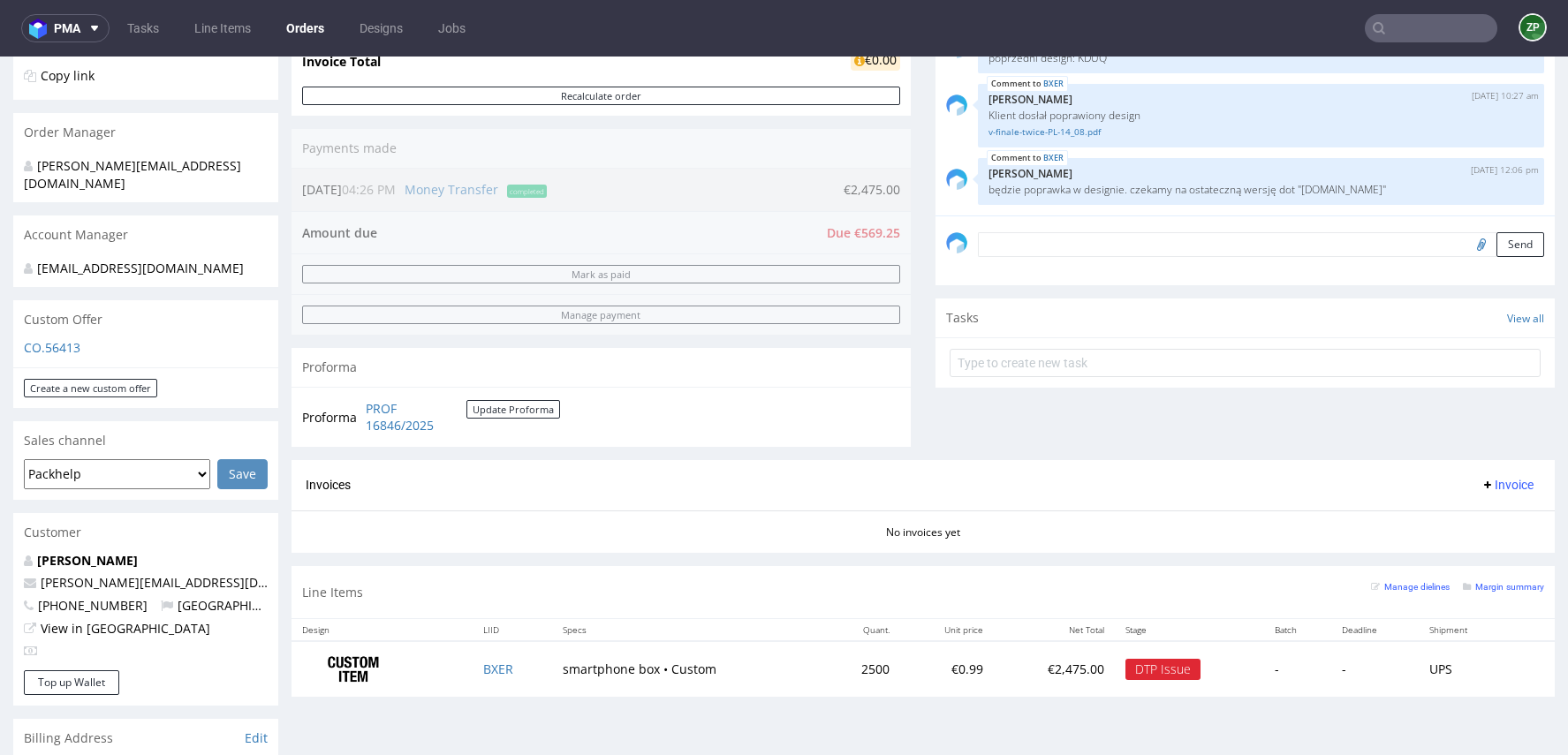
scroll to position [509, 0]
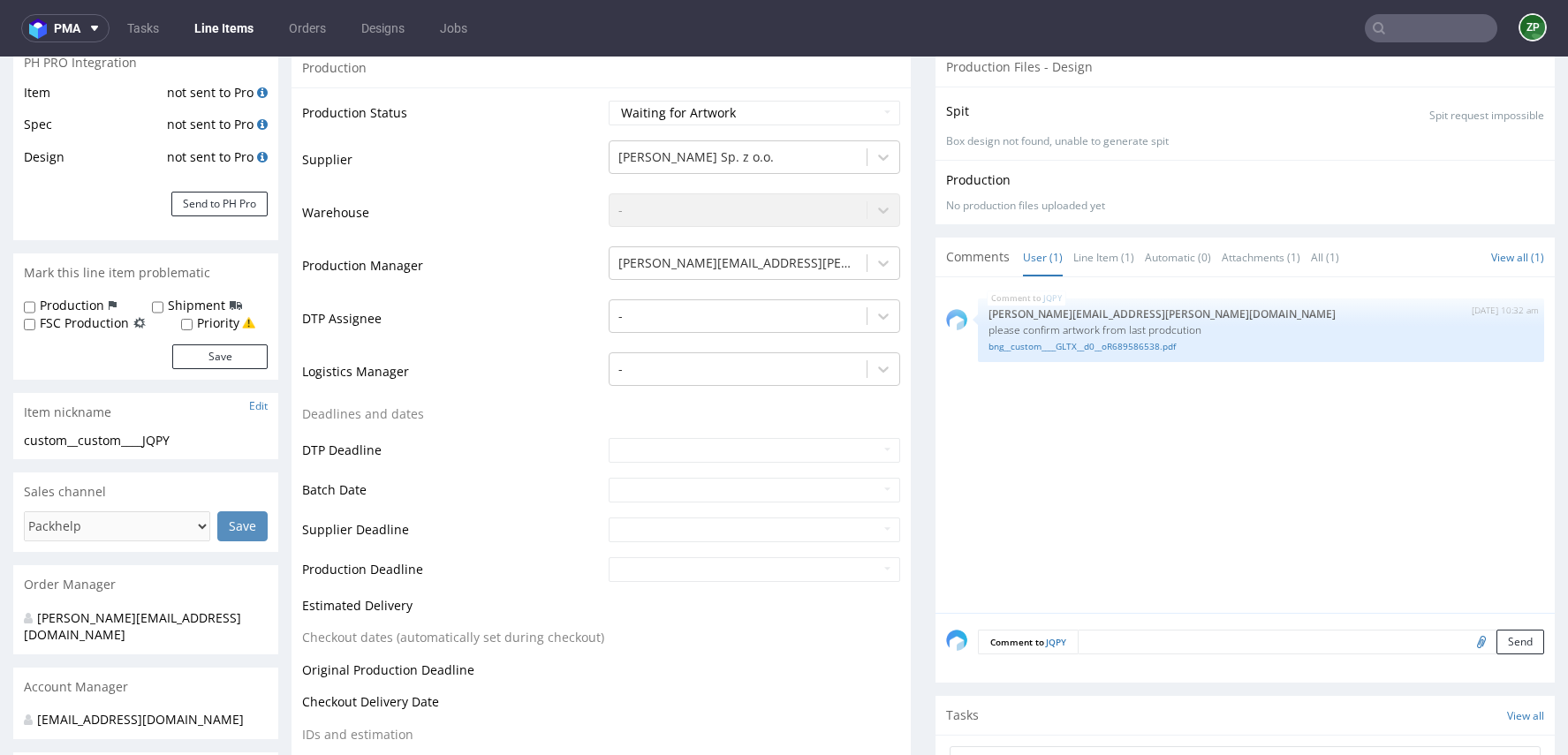
scroll to position [46, 0]
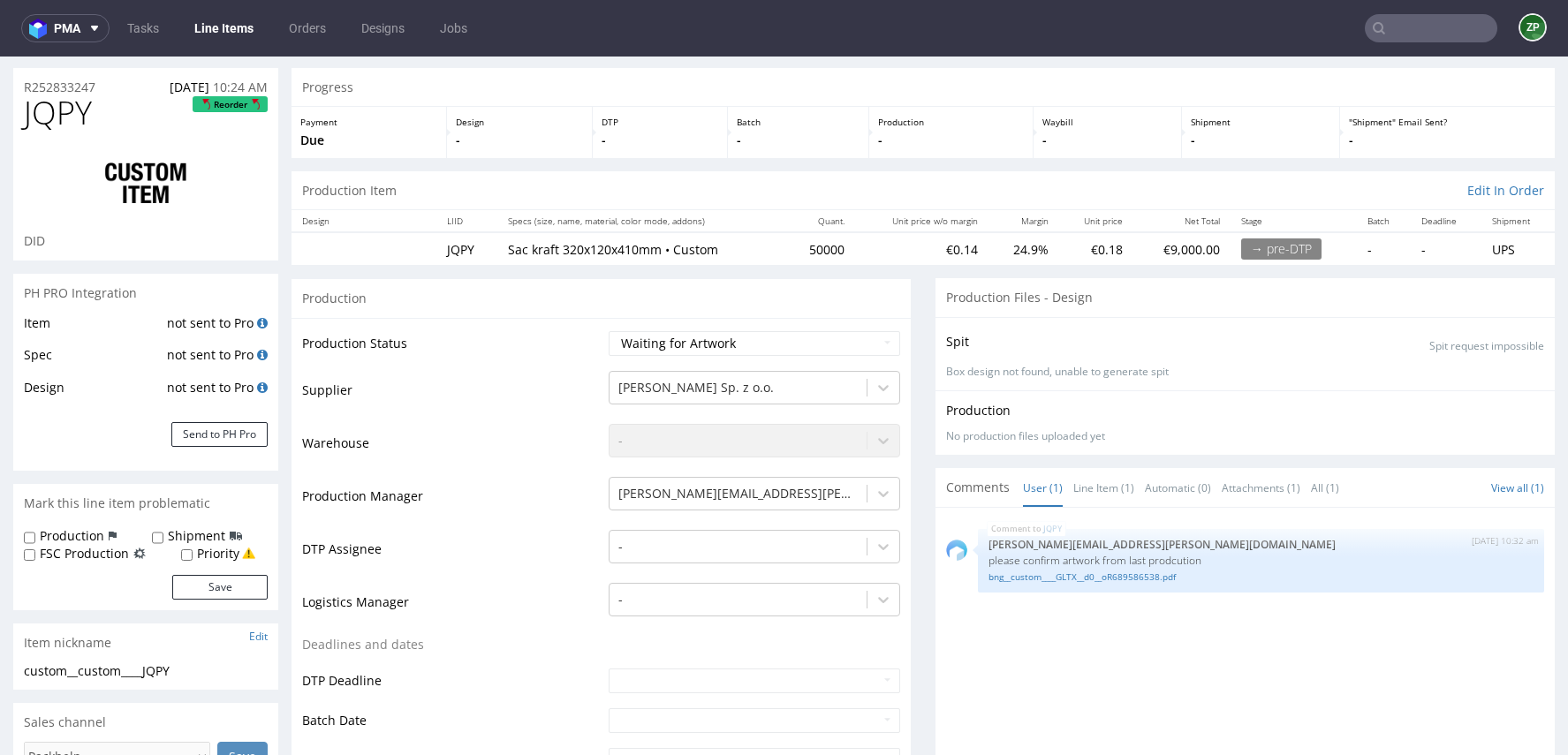
click at [1412, 45] on nav "pma Tasks Line Items Orders Designs Jobs ZP" at bounding box center [784, 28] width 1568 height 56
click at [1394, 38] on input "text" at bounding box center [1431, 28] width 133 height 28
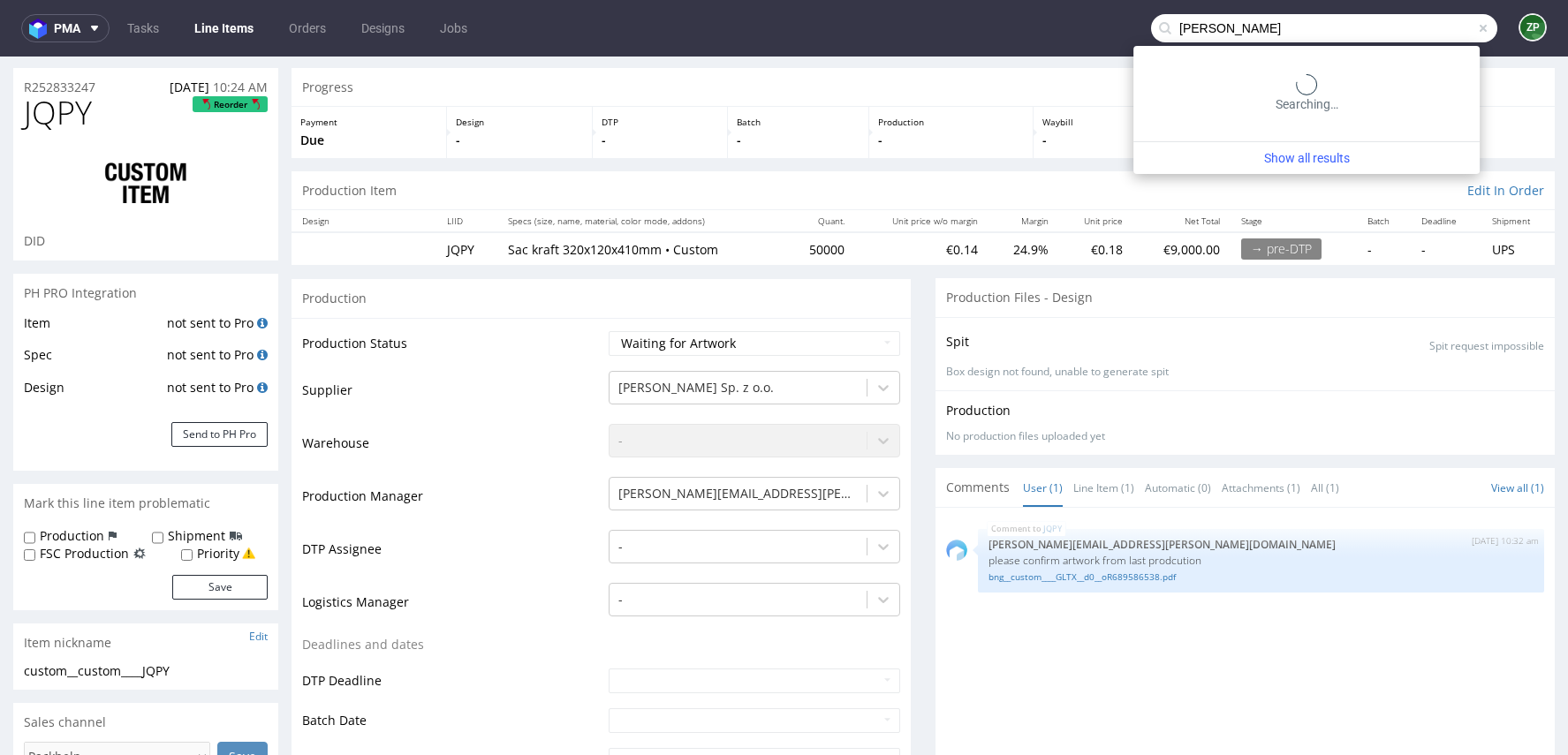
type input "freddy"
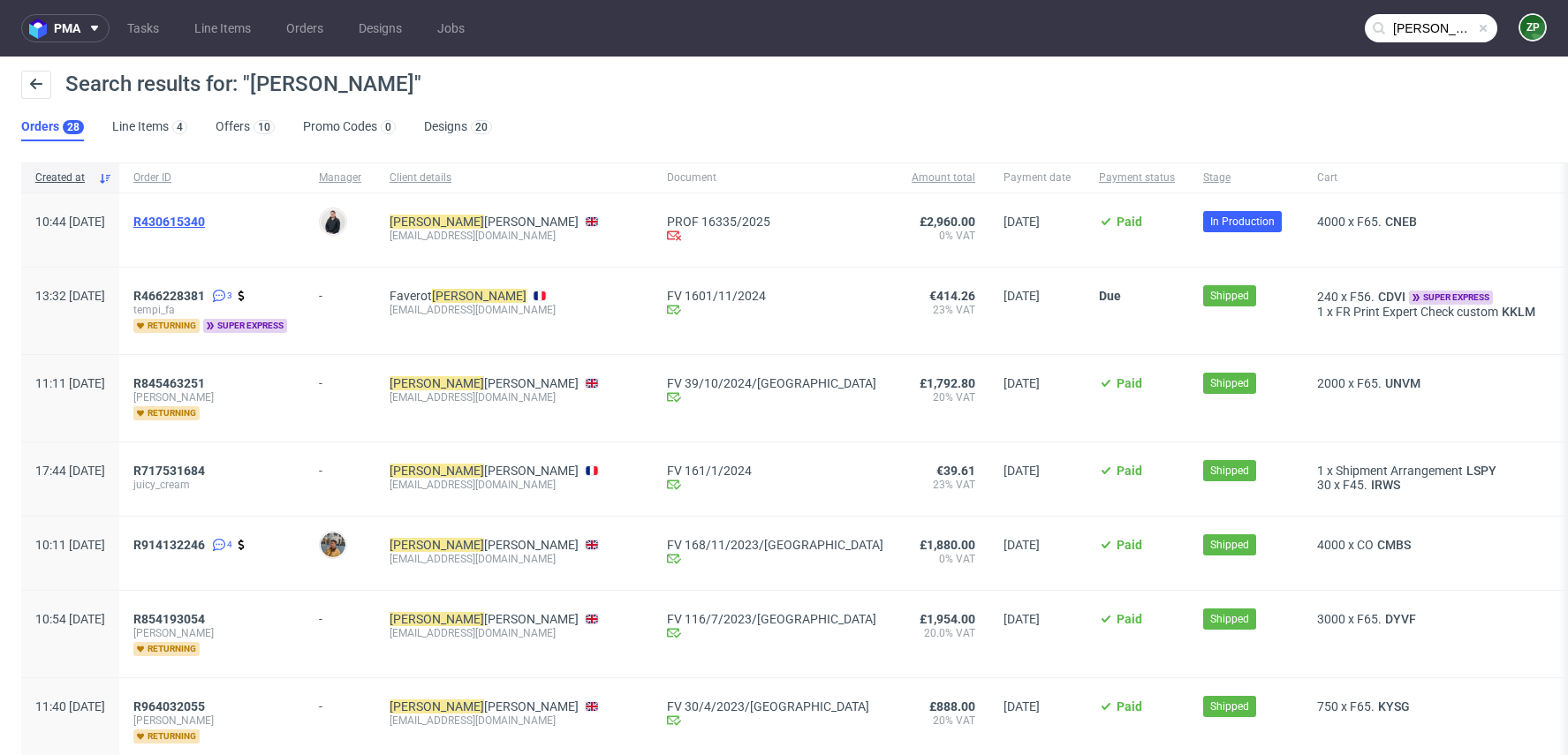
click at [205, 222] on span "R430615340" at bounding box center [169, 221] width 71 height 14
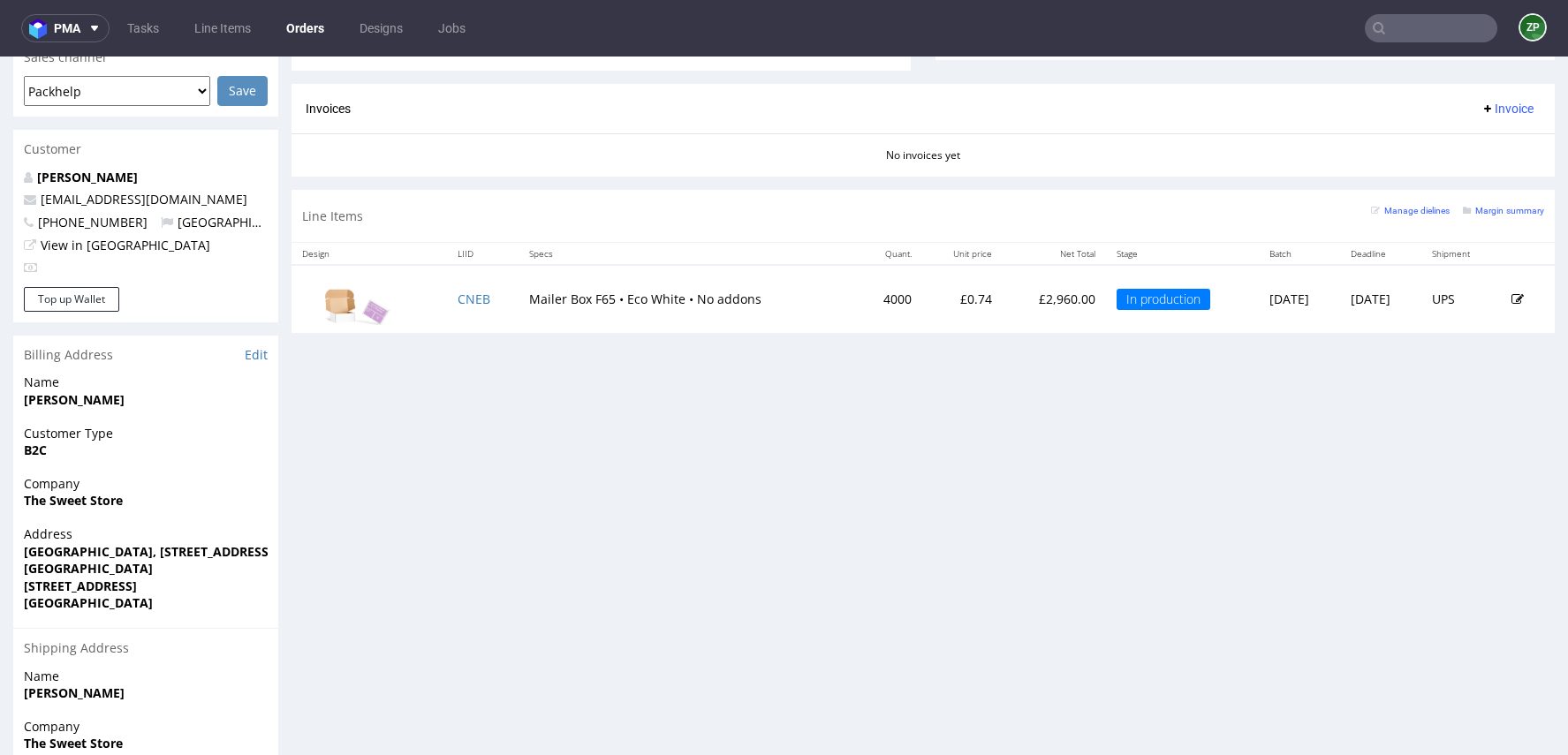
scroll to position [929, 0]
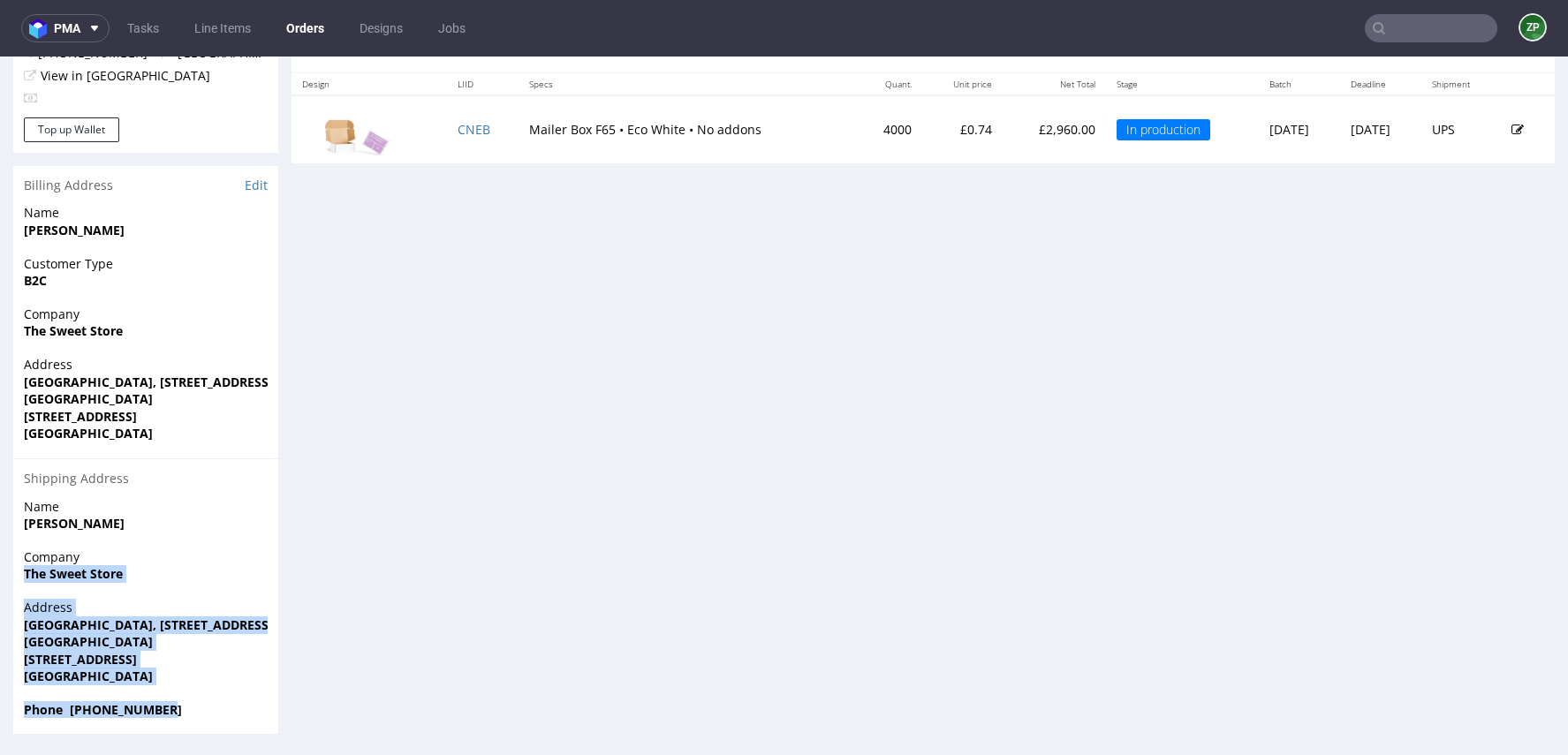
drag, startPoint x: 184, startPoint y: 711, endPoint x: 17, endPoint y: 573, distance: 216.6
click at [17, 573] on section "Billing Address Edit Name Freddy Sheppard Customer Type B2C Company The Sweet S…" at bounding box center [145, 450] width 265 height 569
copy section "The Sweet Store Address Viking Business Centre, 5 Turnpike Close Sweet Briar Pa…"
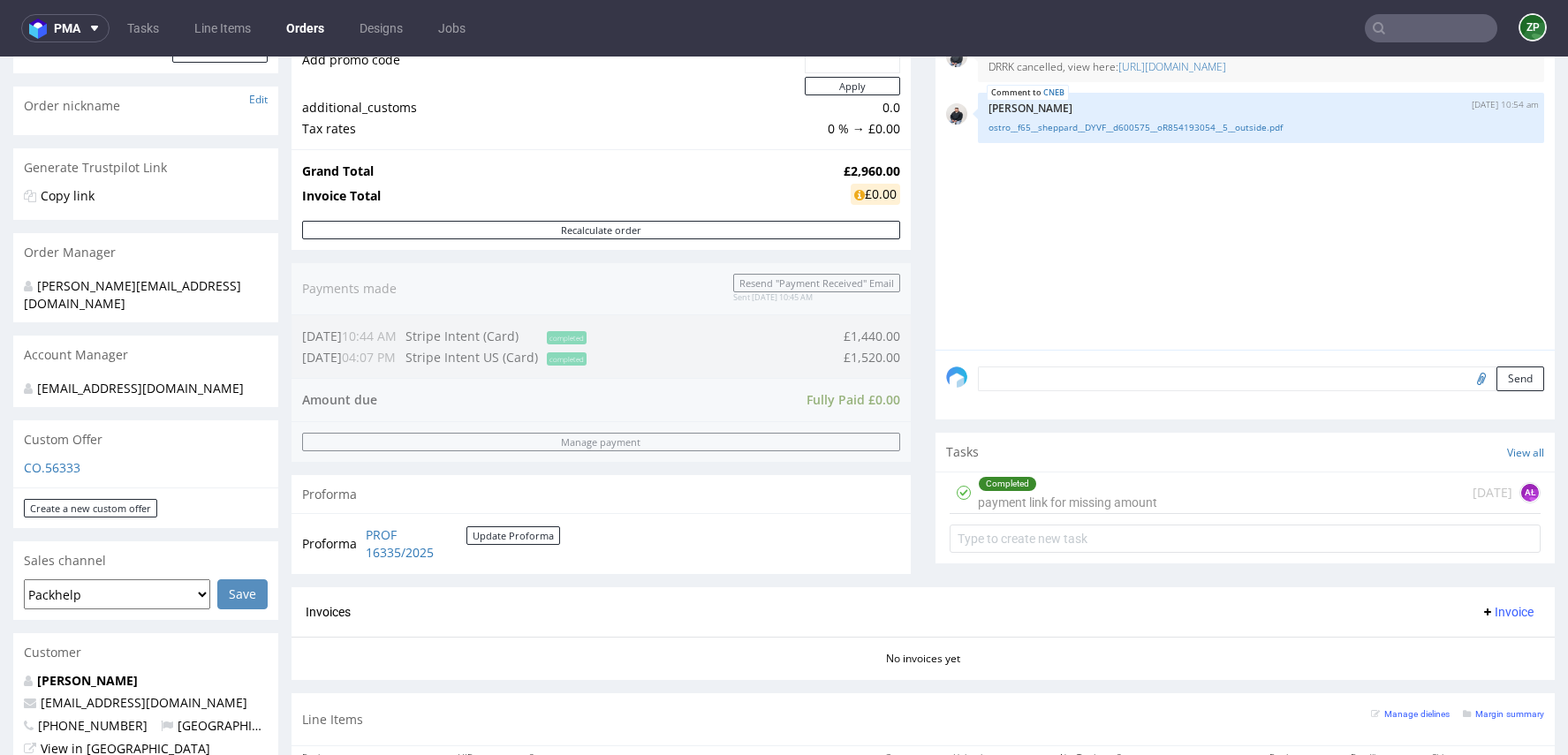
scroll to position [298, 0]
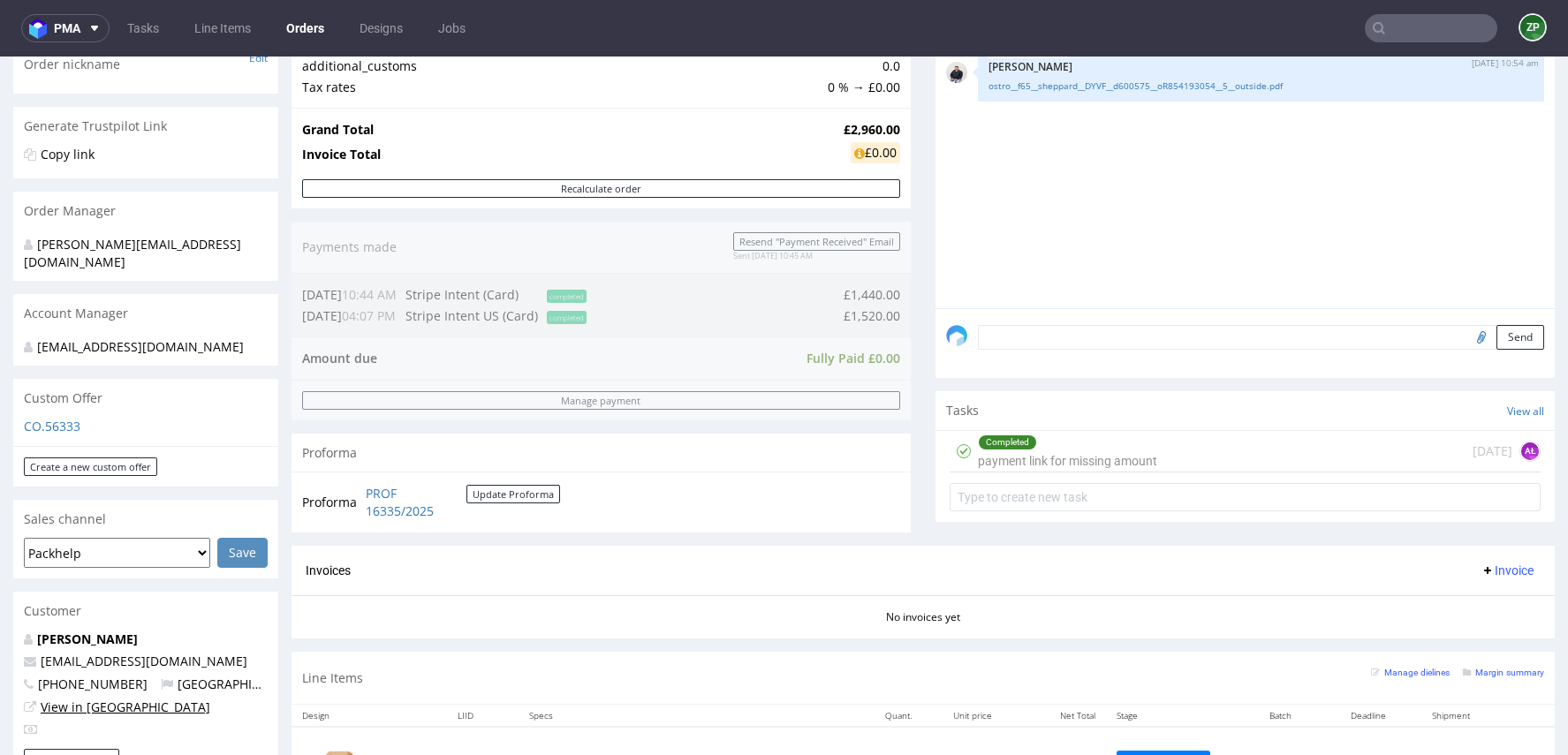
click at [75, 703] on link "View in [GEOGRAPHIC_DATA]" at bounding box center [125, 706] width 169 height 17
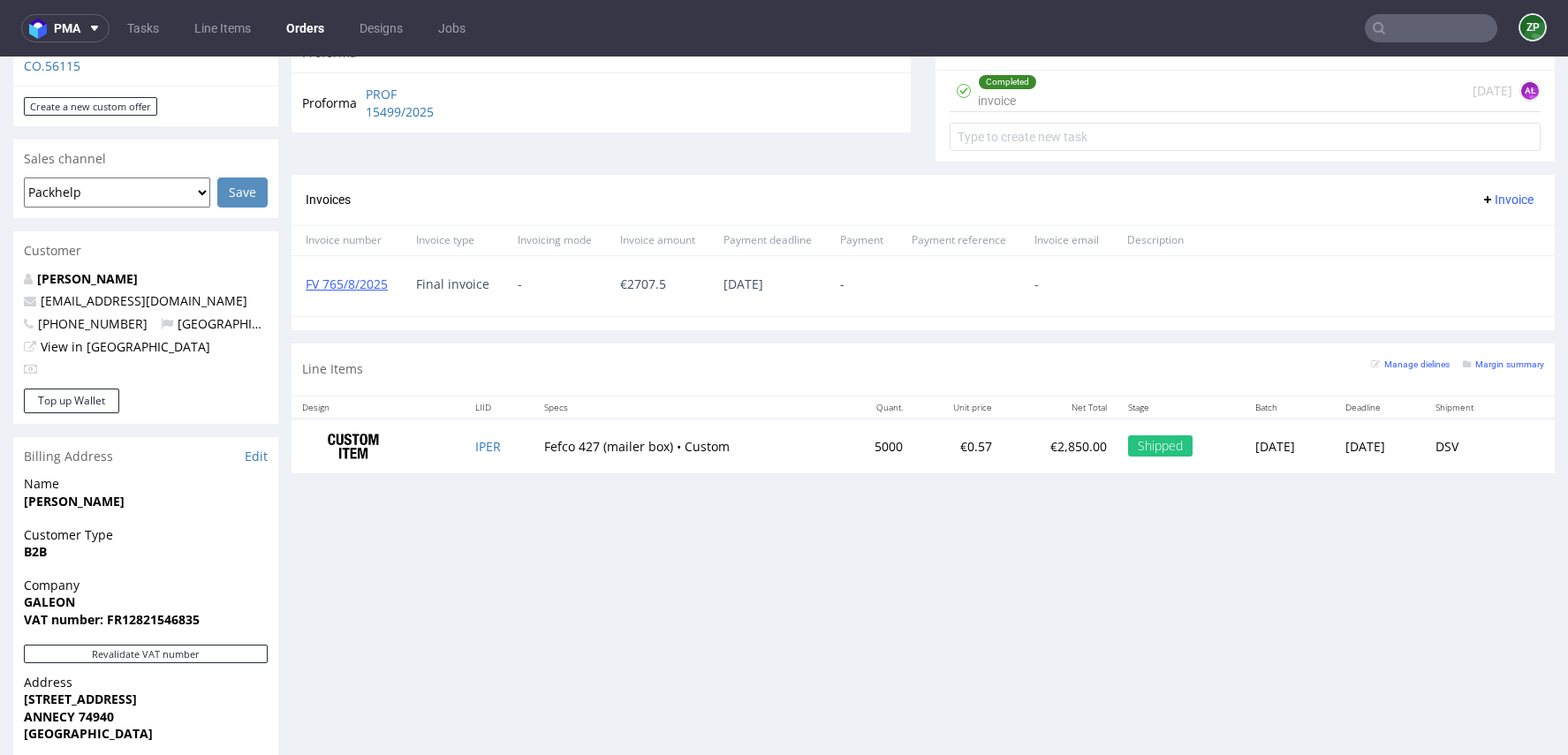
scroll to position [682, 0]
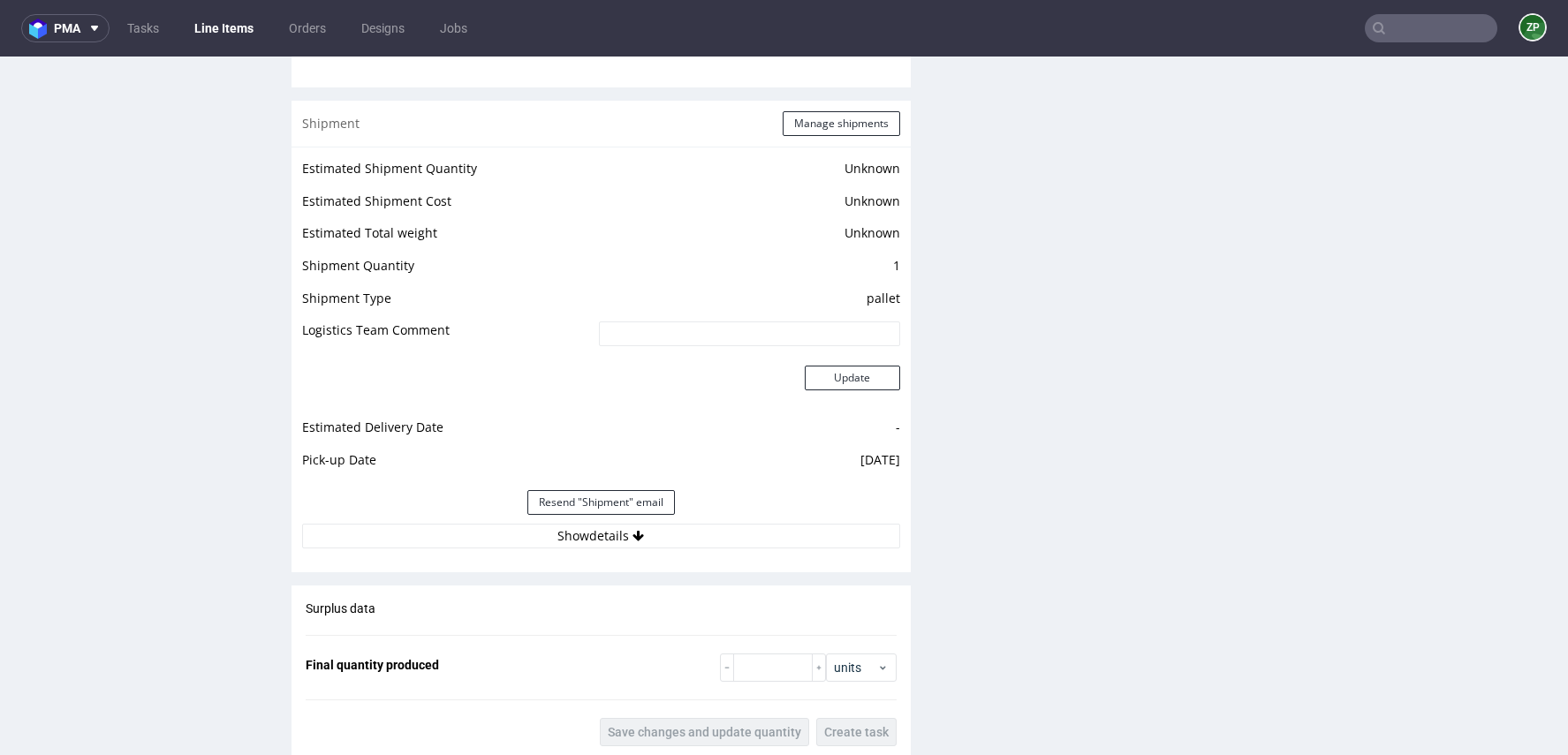
scroll to position [2173, 0]
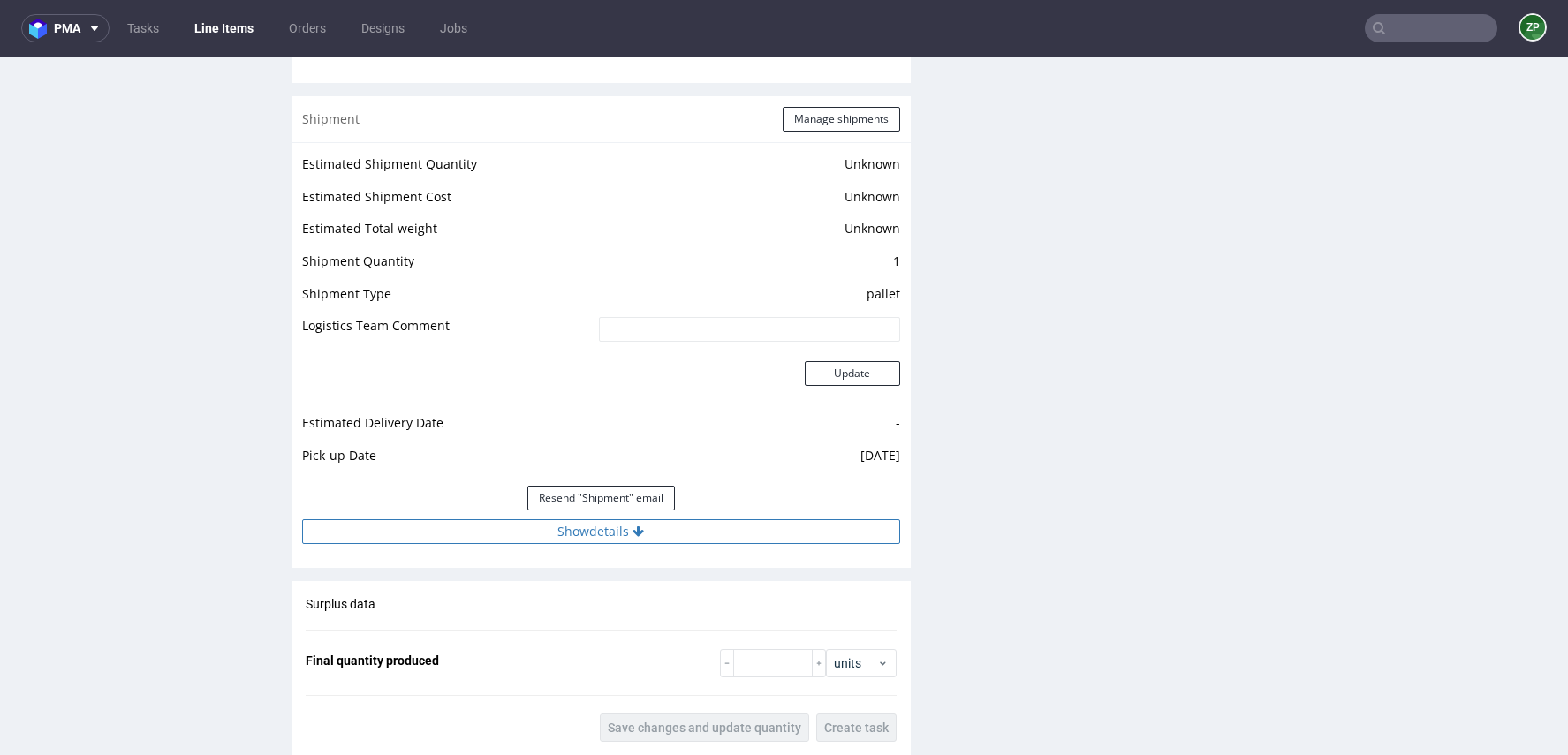
click at [594, 532] on button "Show details" at bounding box center [601, 531] width 598 height 24
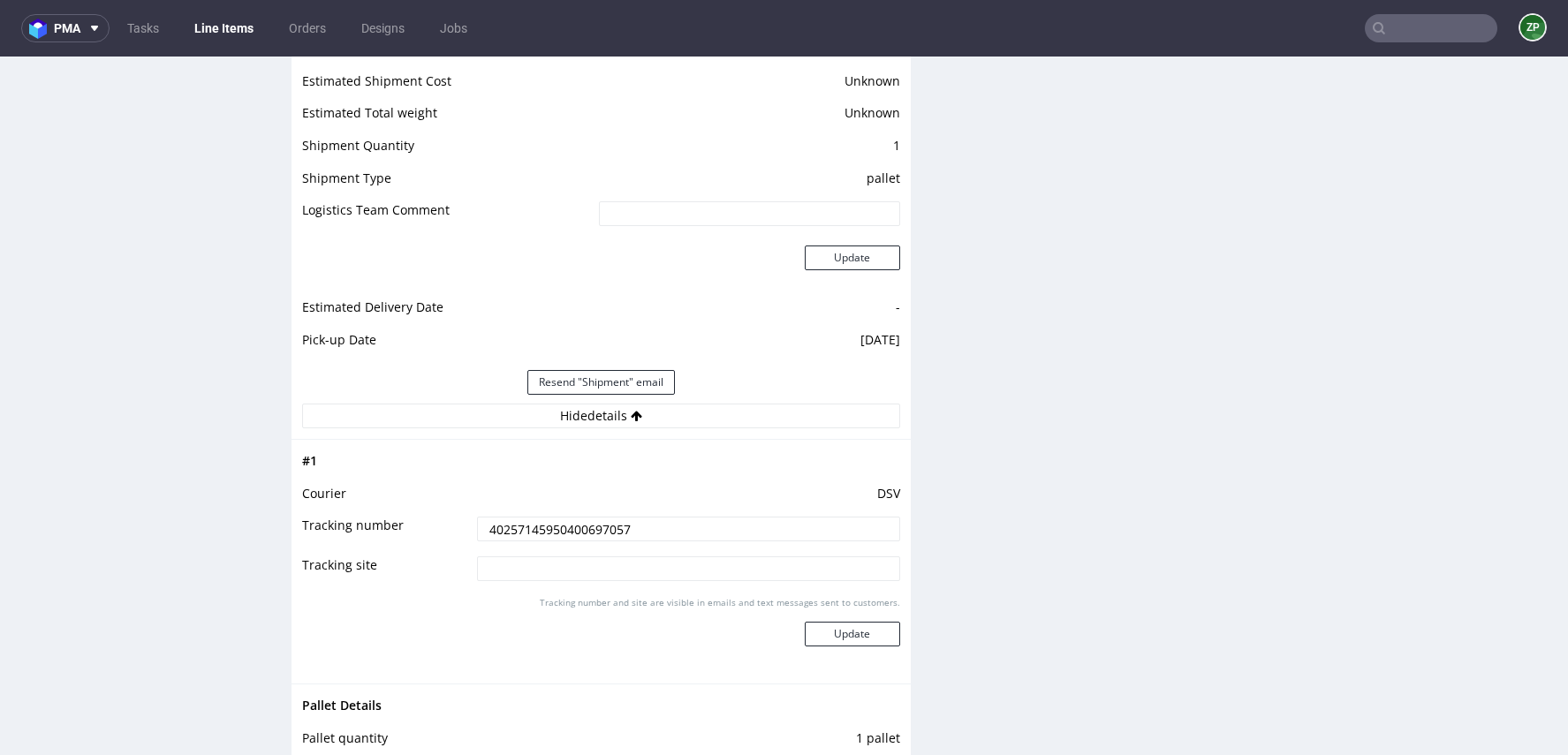
scroll to position [2315, 0]
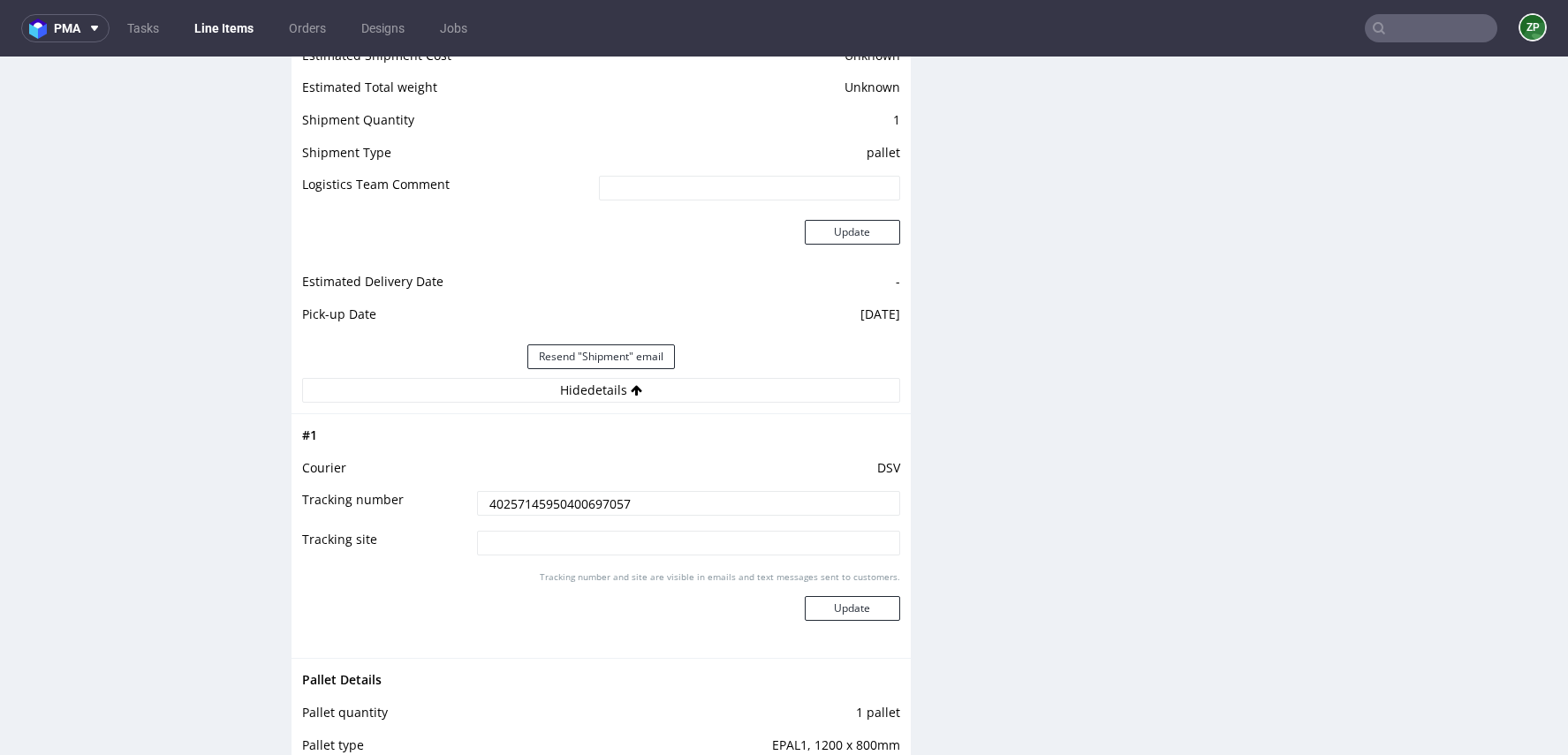
click at [590, 503] on input "40257145950400697057" at bounding box center [687, 503] width 422 height 24
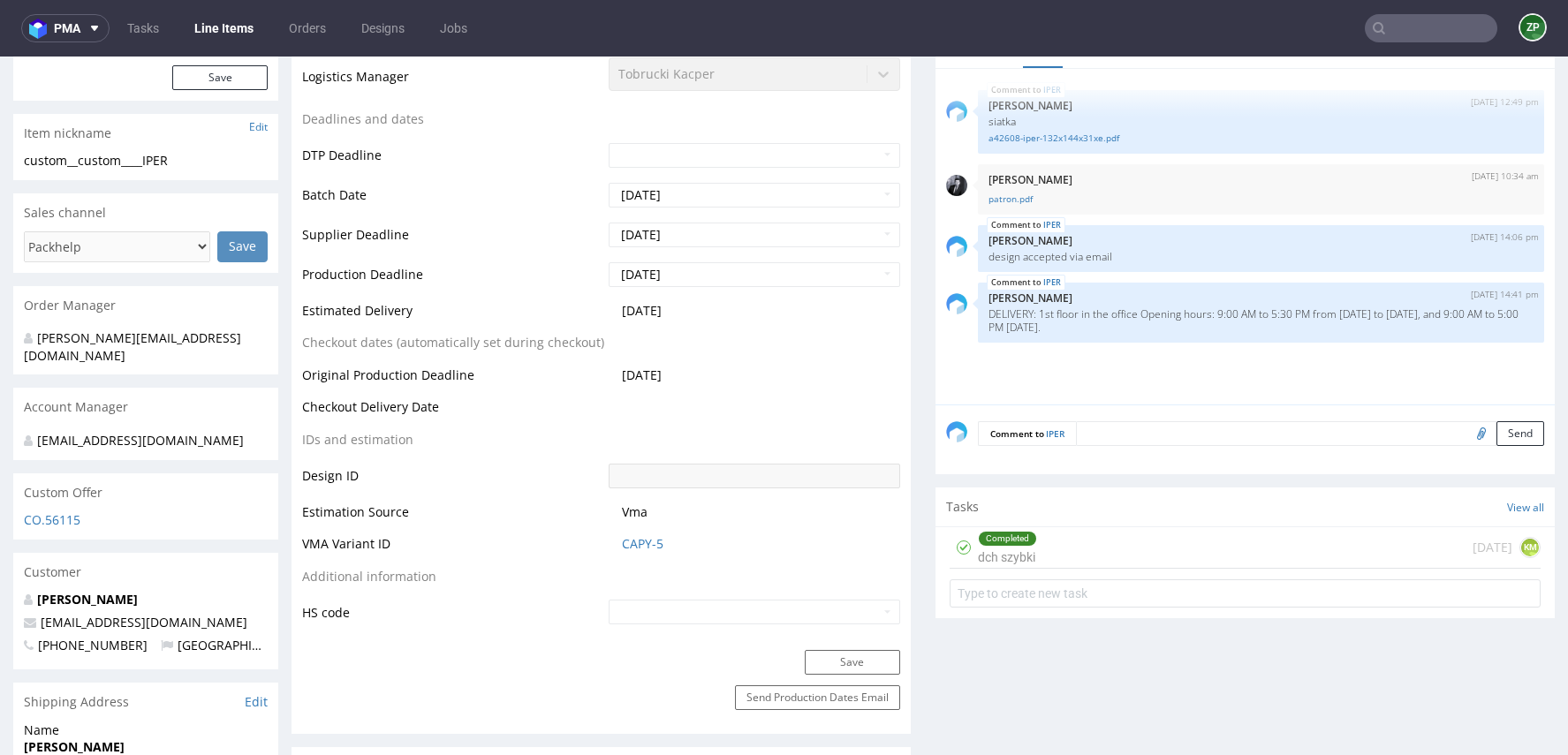
scroll to position [0, 0]
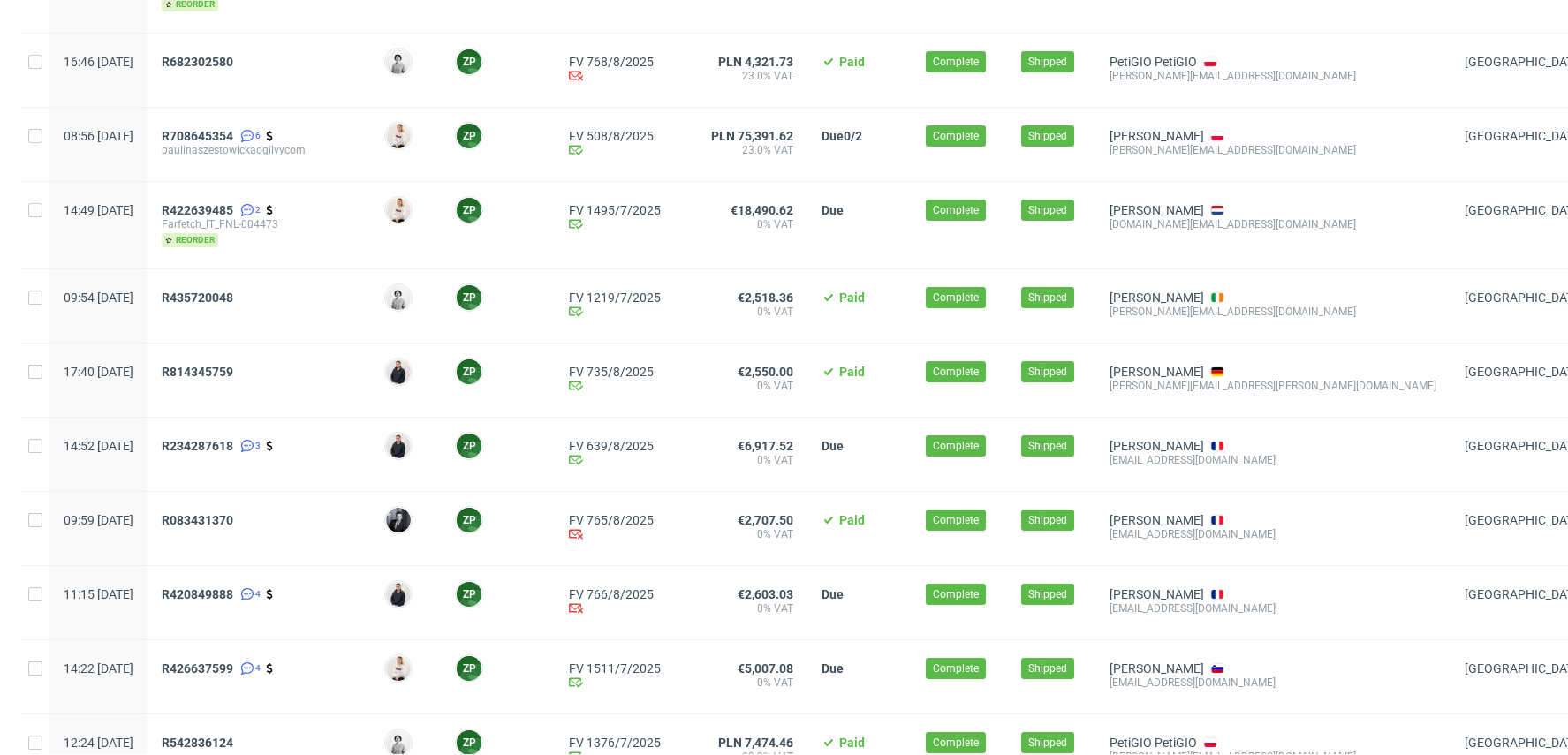
scroll to position [298, 0]
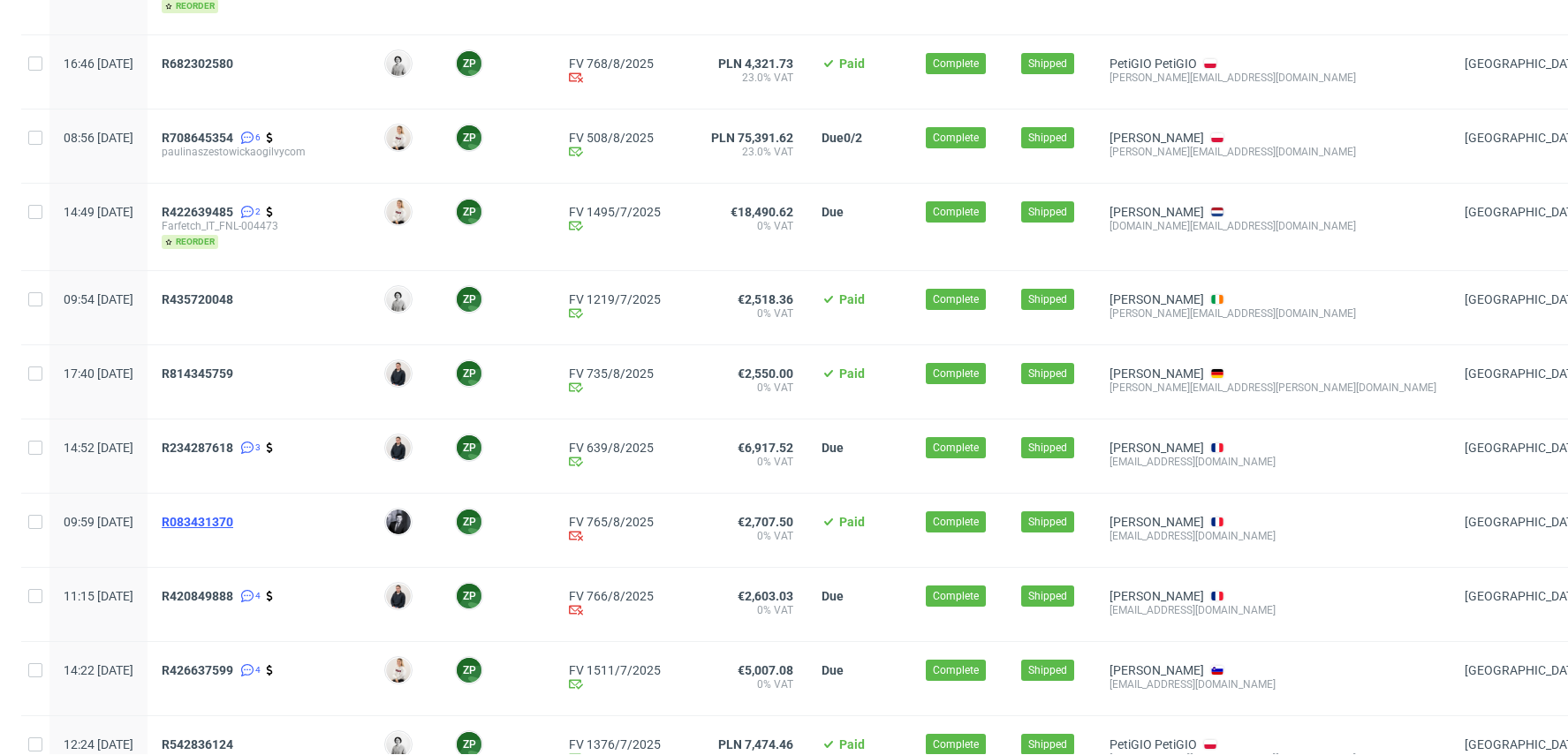
click at [224, 520] on span "R083431370" at bounding box center [198, 521] width 71 height 14
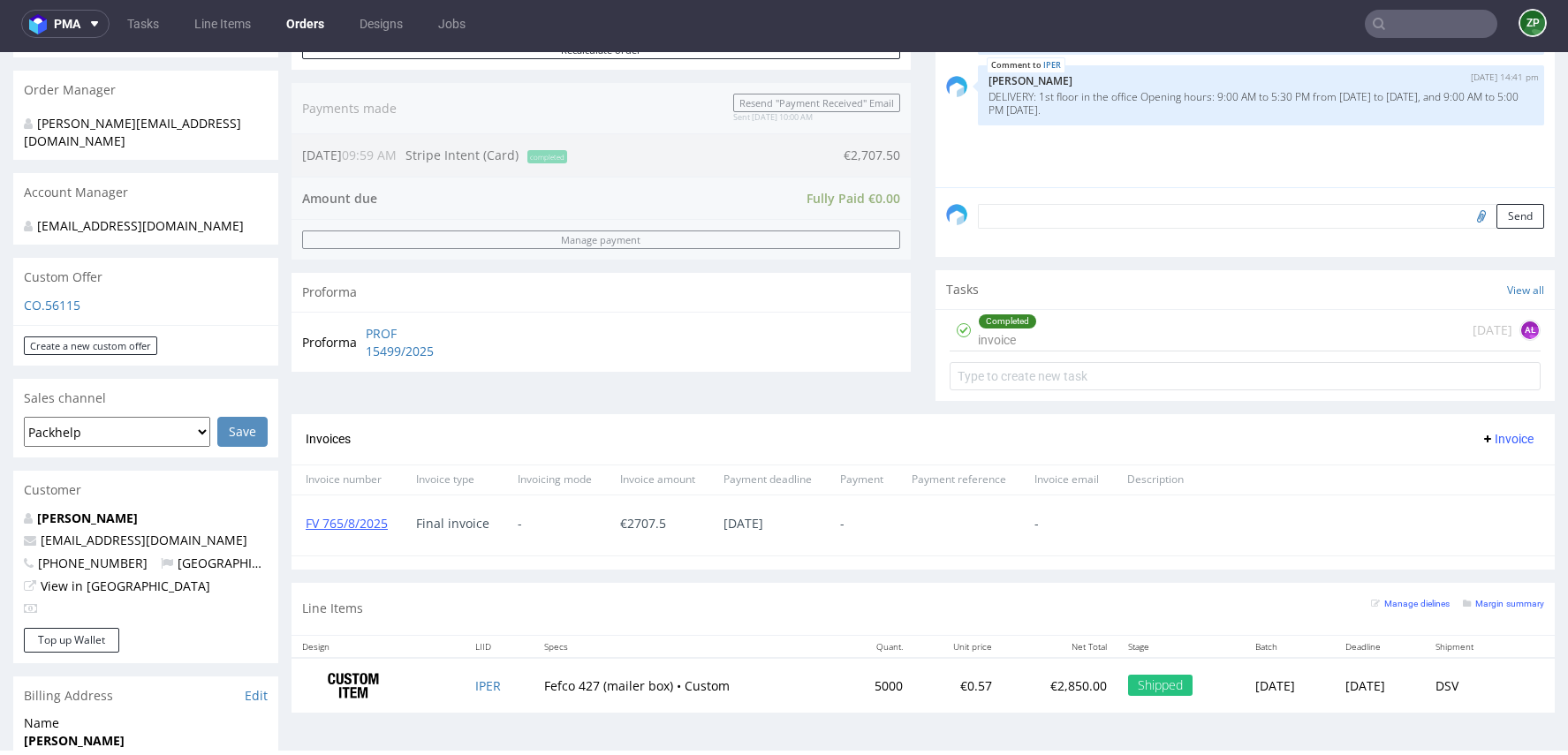
scroll to position [419, 0]
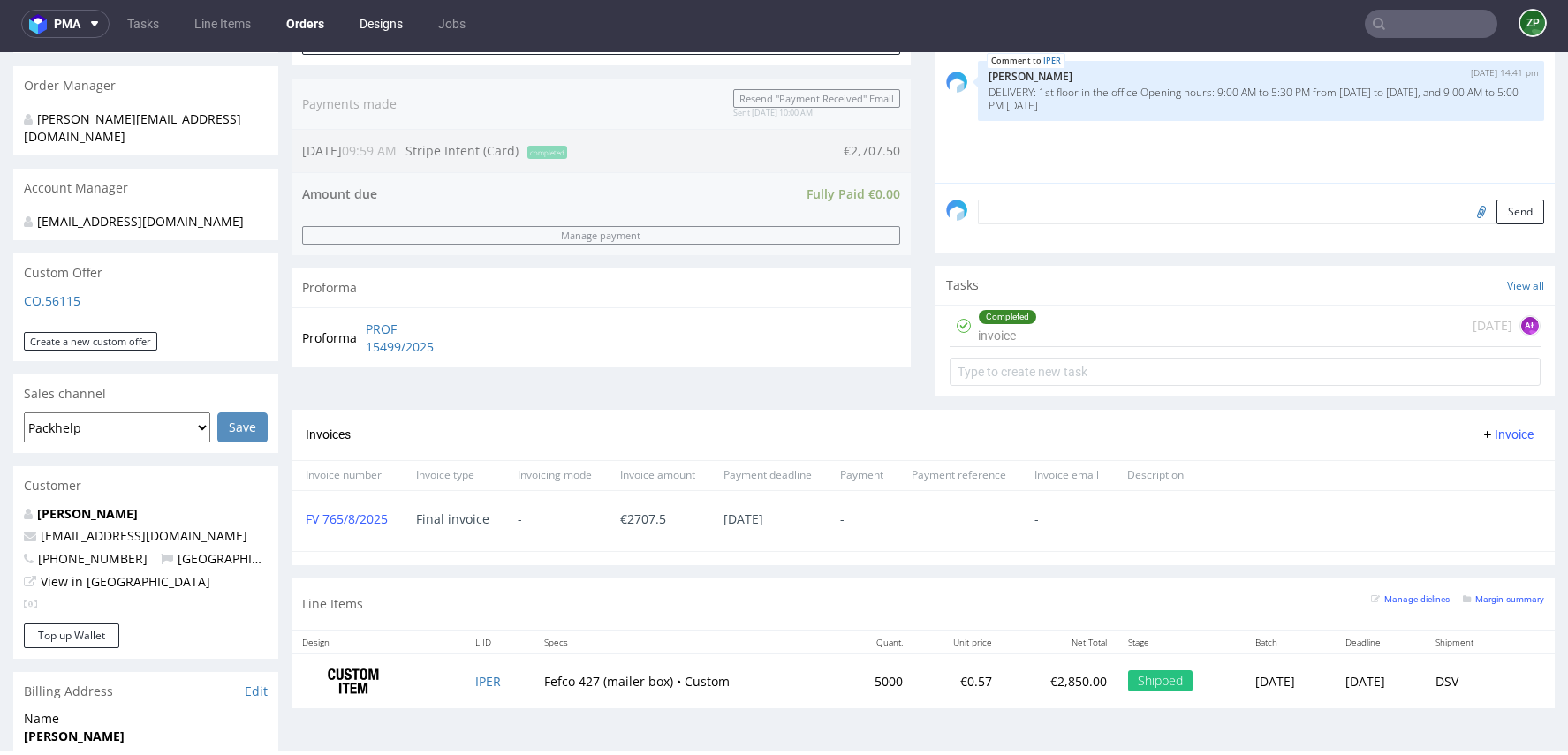
click at [365, 22] on link "Designs" at bounding box center [381, 23] width 65 height 28
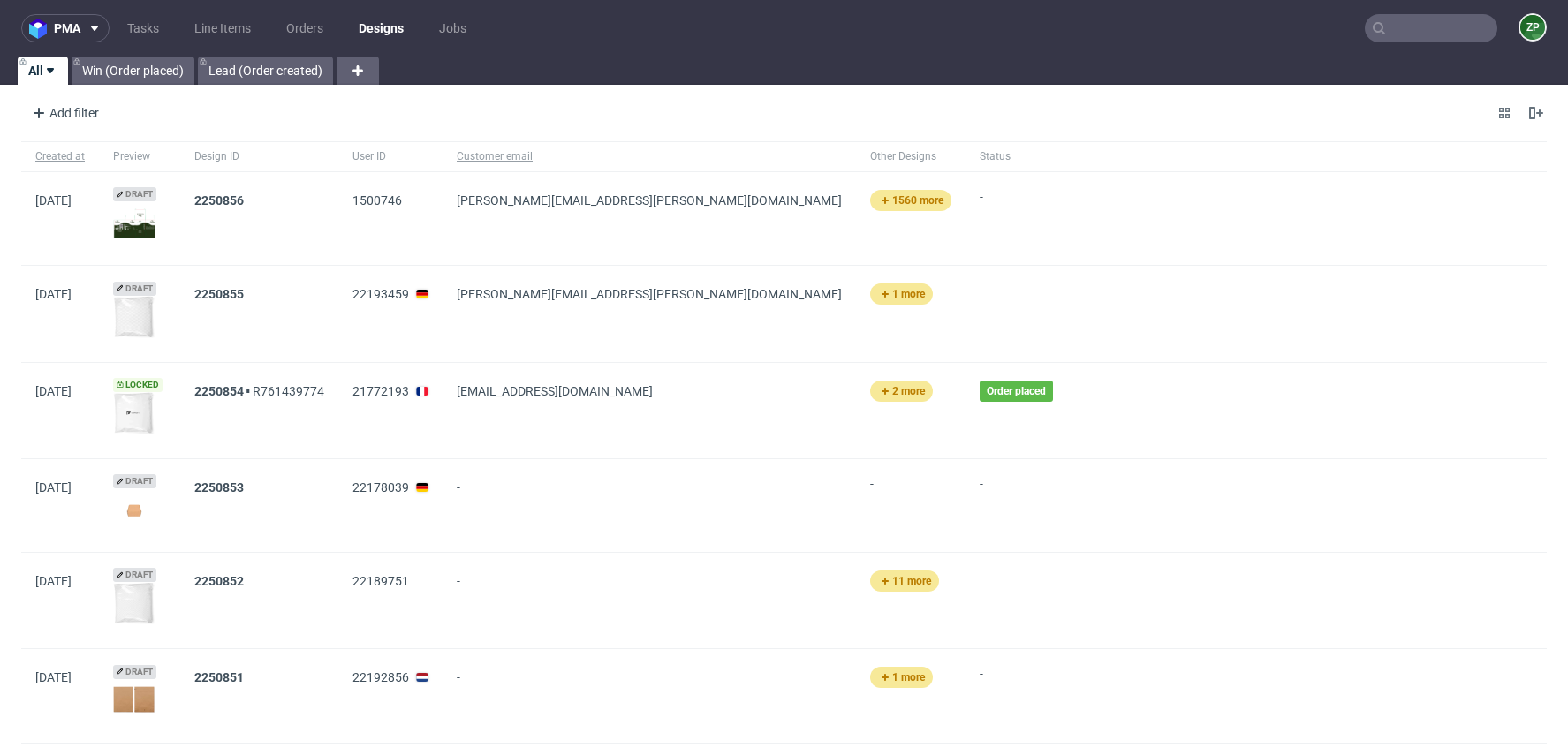
click at [390, 29] on link "Designs" at bounding box center [381, 28] width 66 height 28
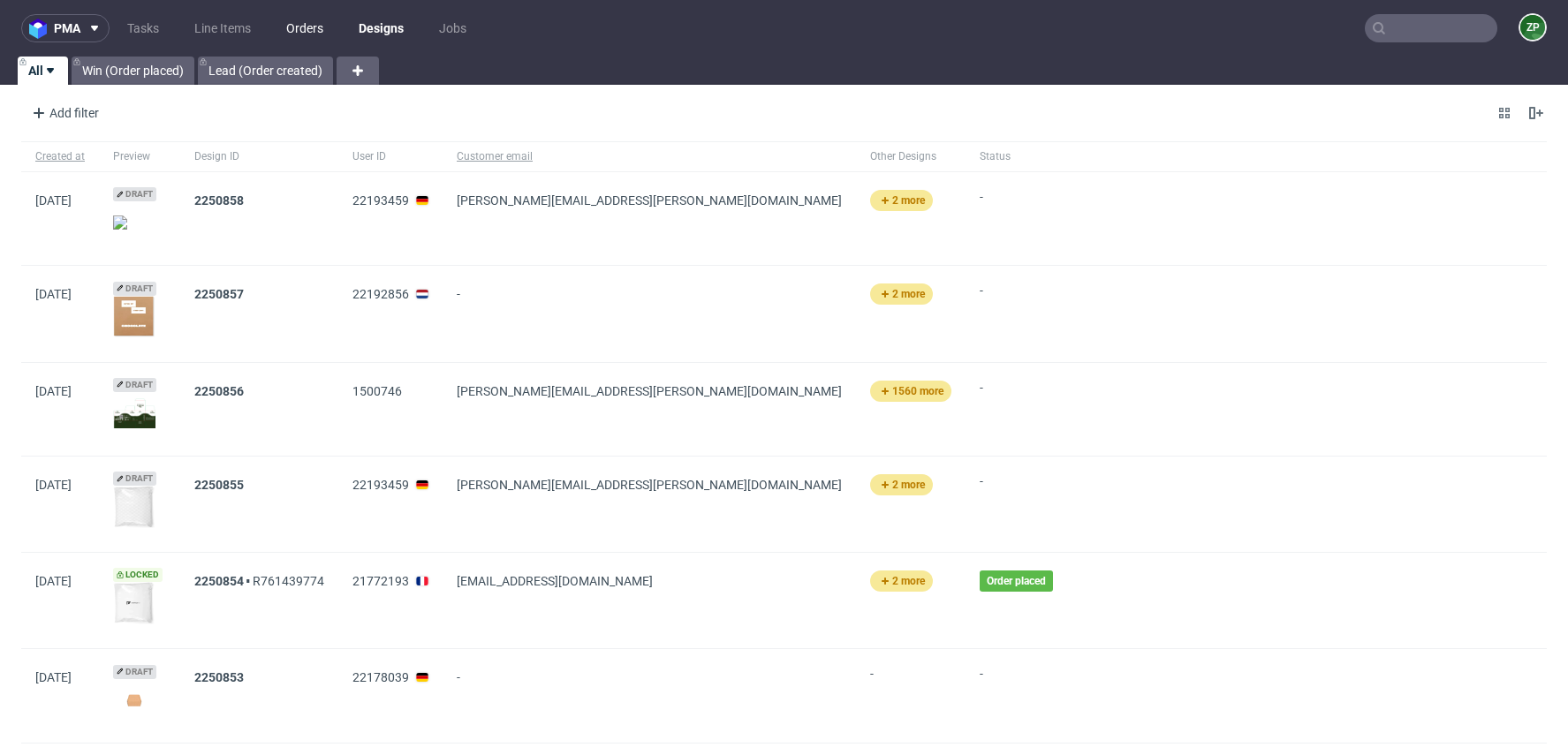
click at [318, 22] on link "Orders" at bounding box center [304, 28] width 58 height 28
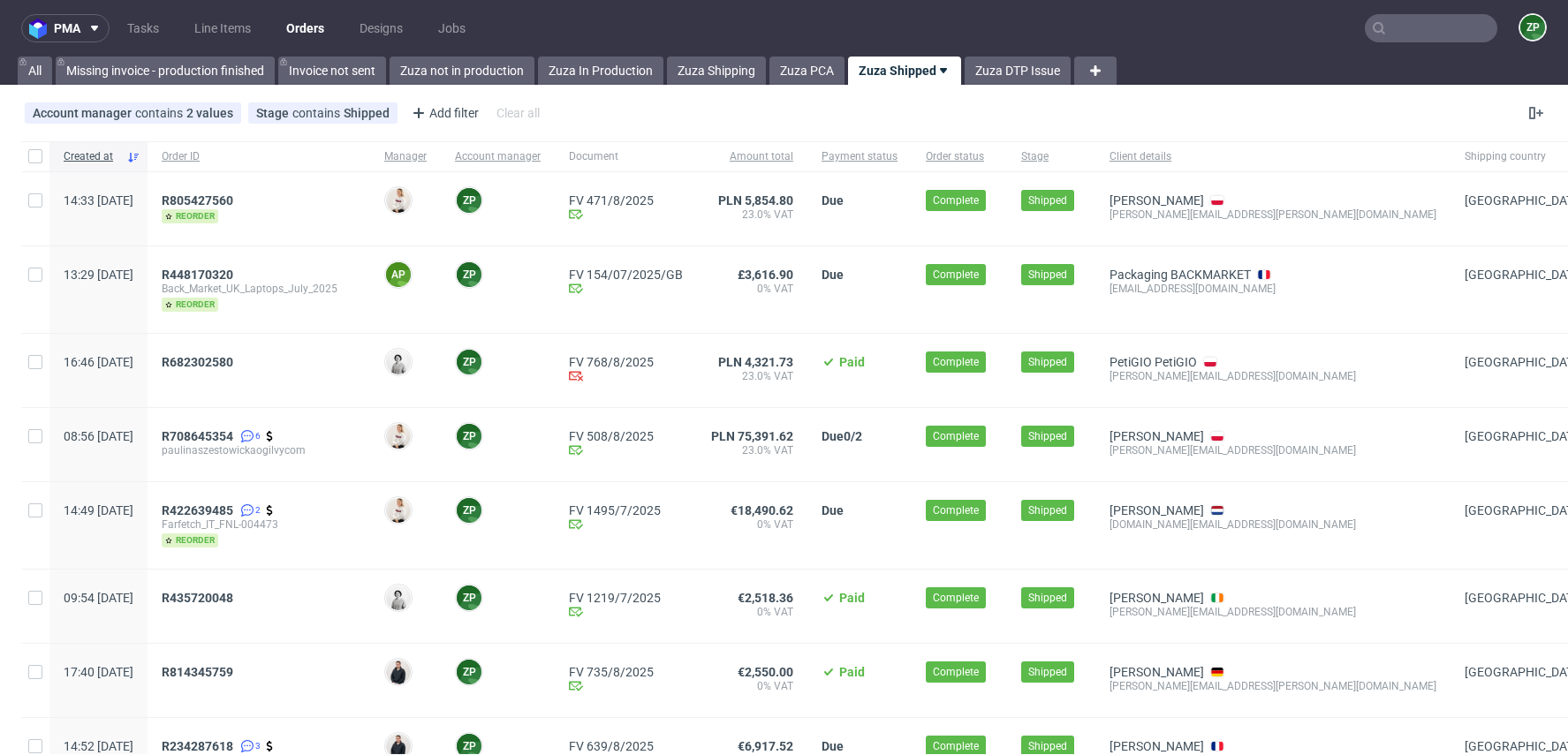
click at [317, 31] on link "Orders" at bounding box center [304, 28] width 59 height 28
click at [626, 69] on link "Zuza In Production" at bounding box center [601, 70] width 125 height 28
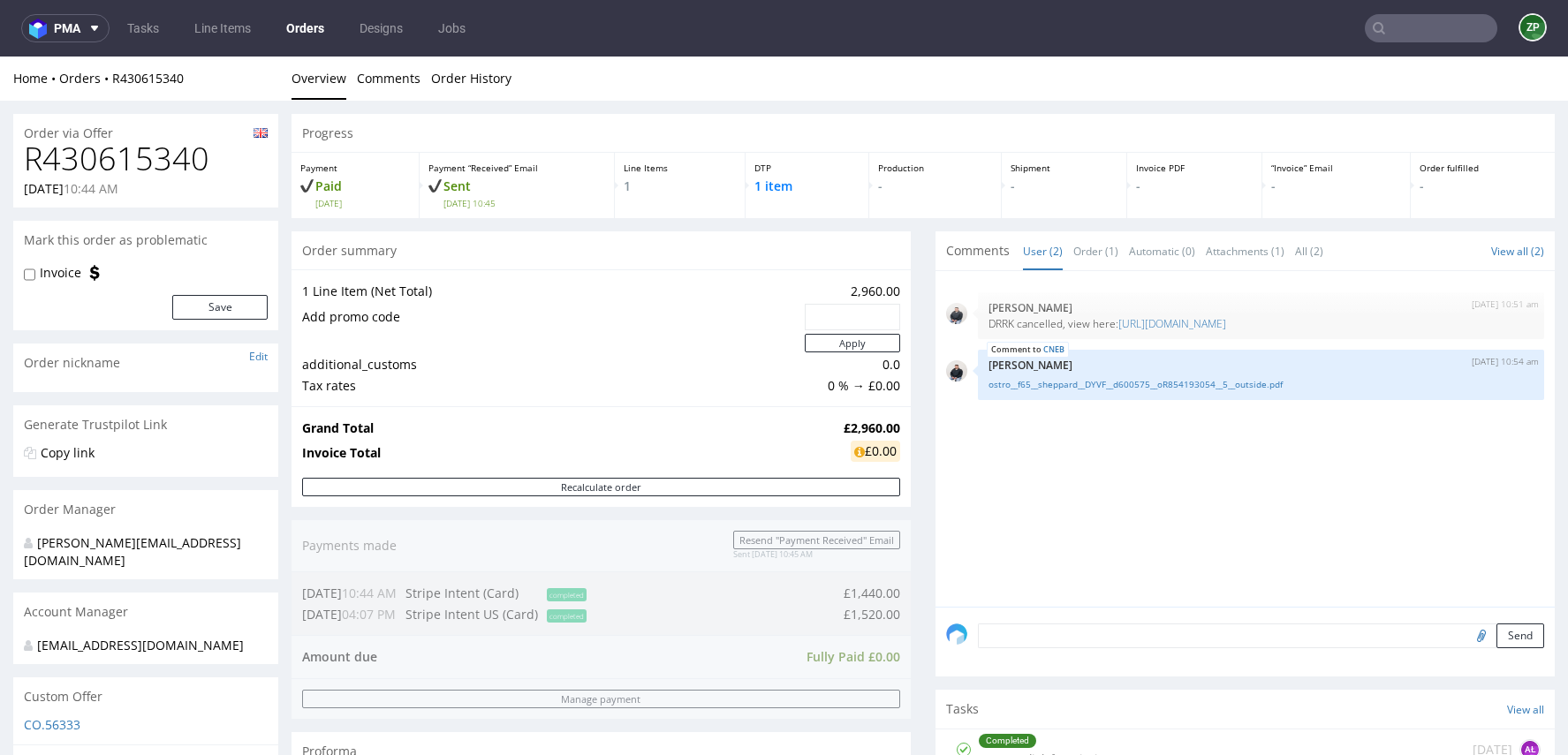
scroll to position [777, 0]
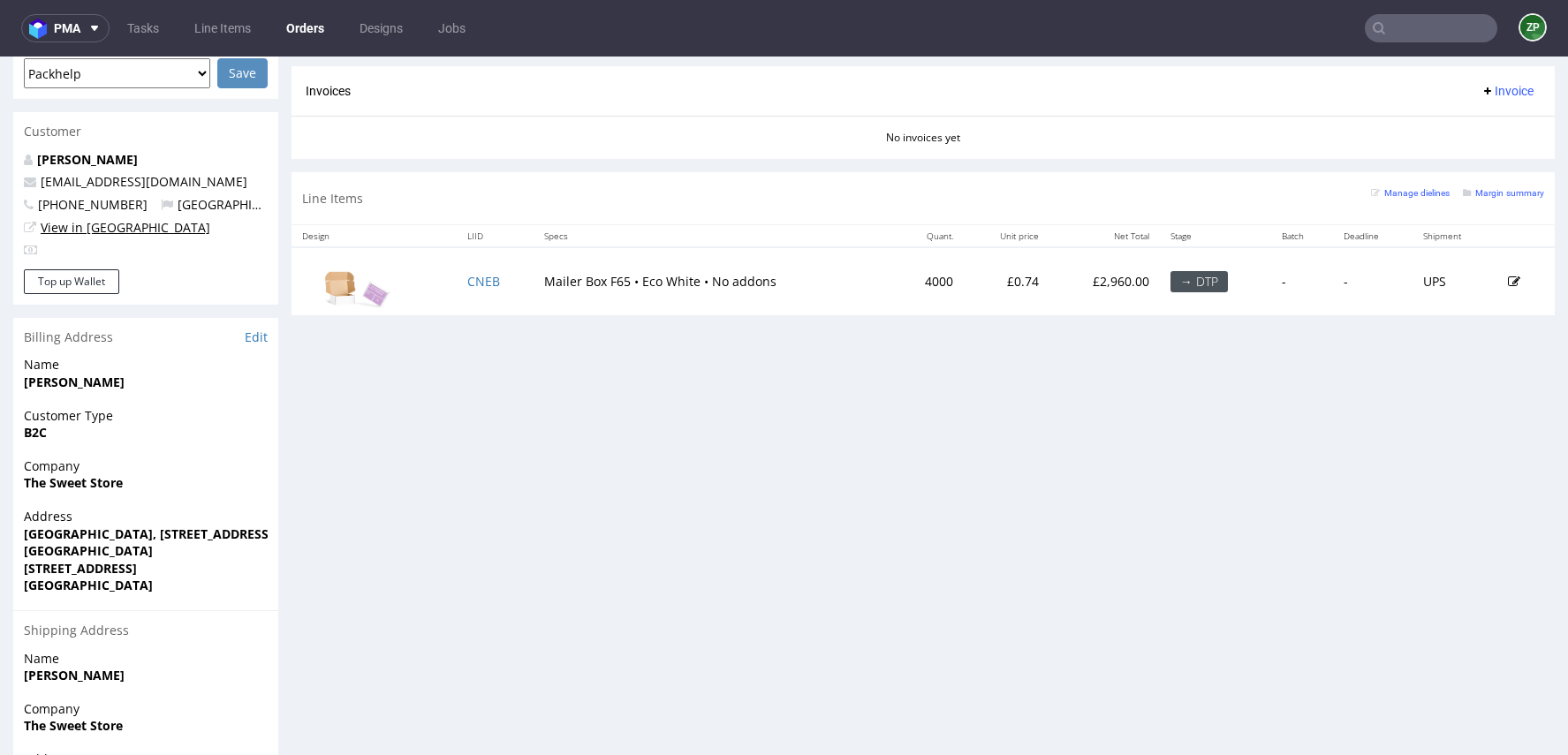
click at [64, 228] on link "View in [GEOGRAPHIC_DATA]" at bounding box center [125, 227] width 169 height 17
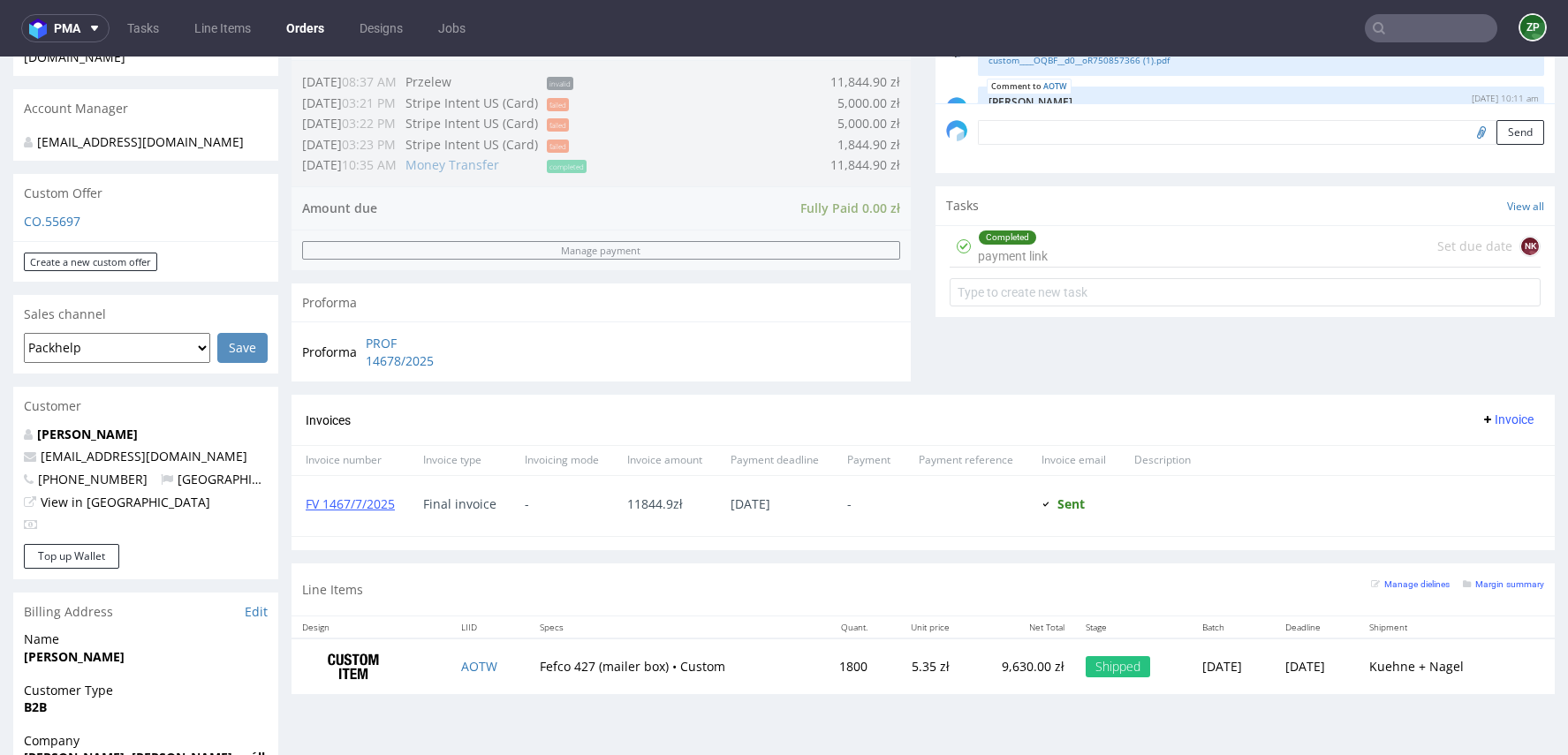
scroll to position [515, 0]
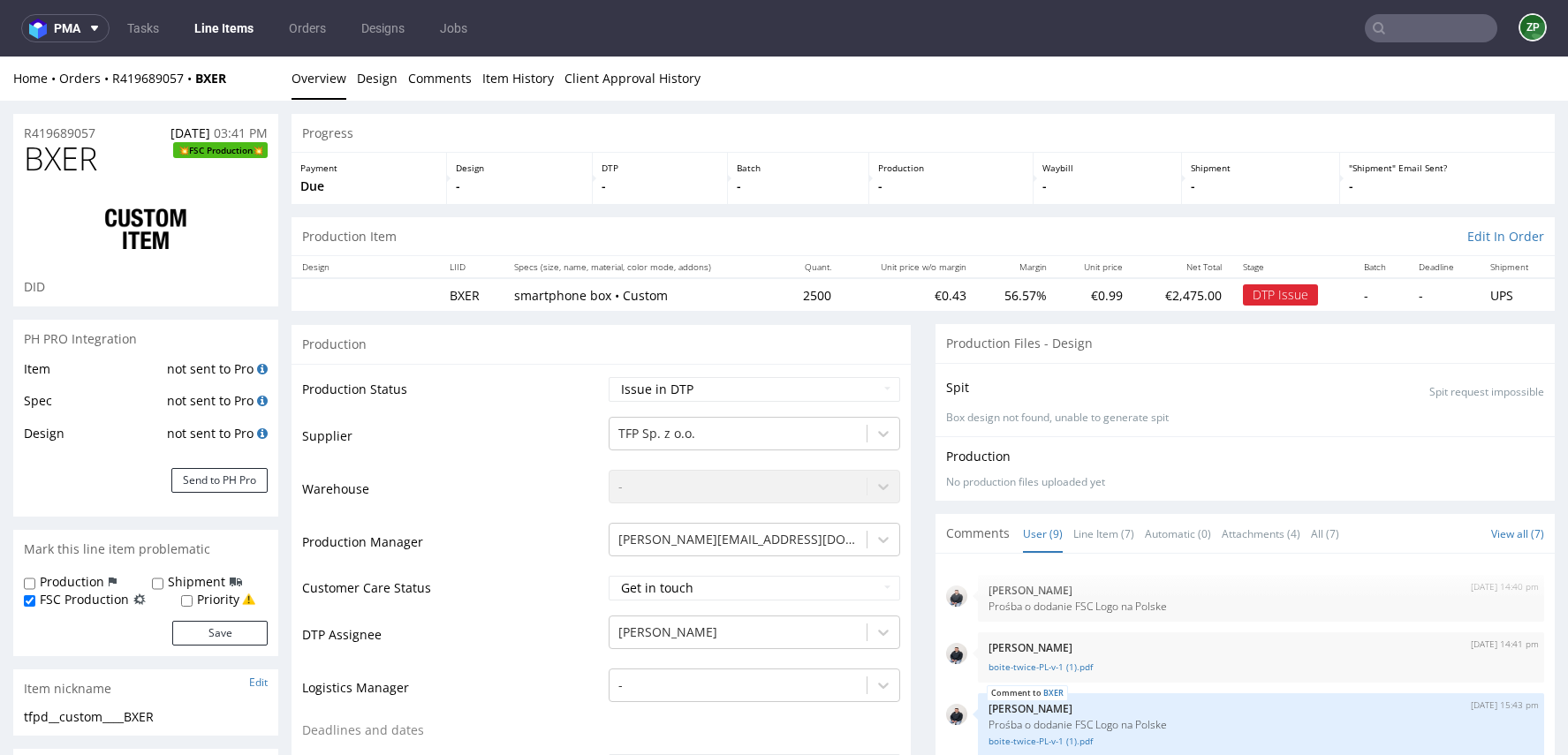
scroll to position [256, 0]
